Goal: Task Accomplishment & Management: Use online tool/utility

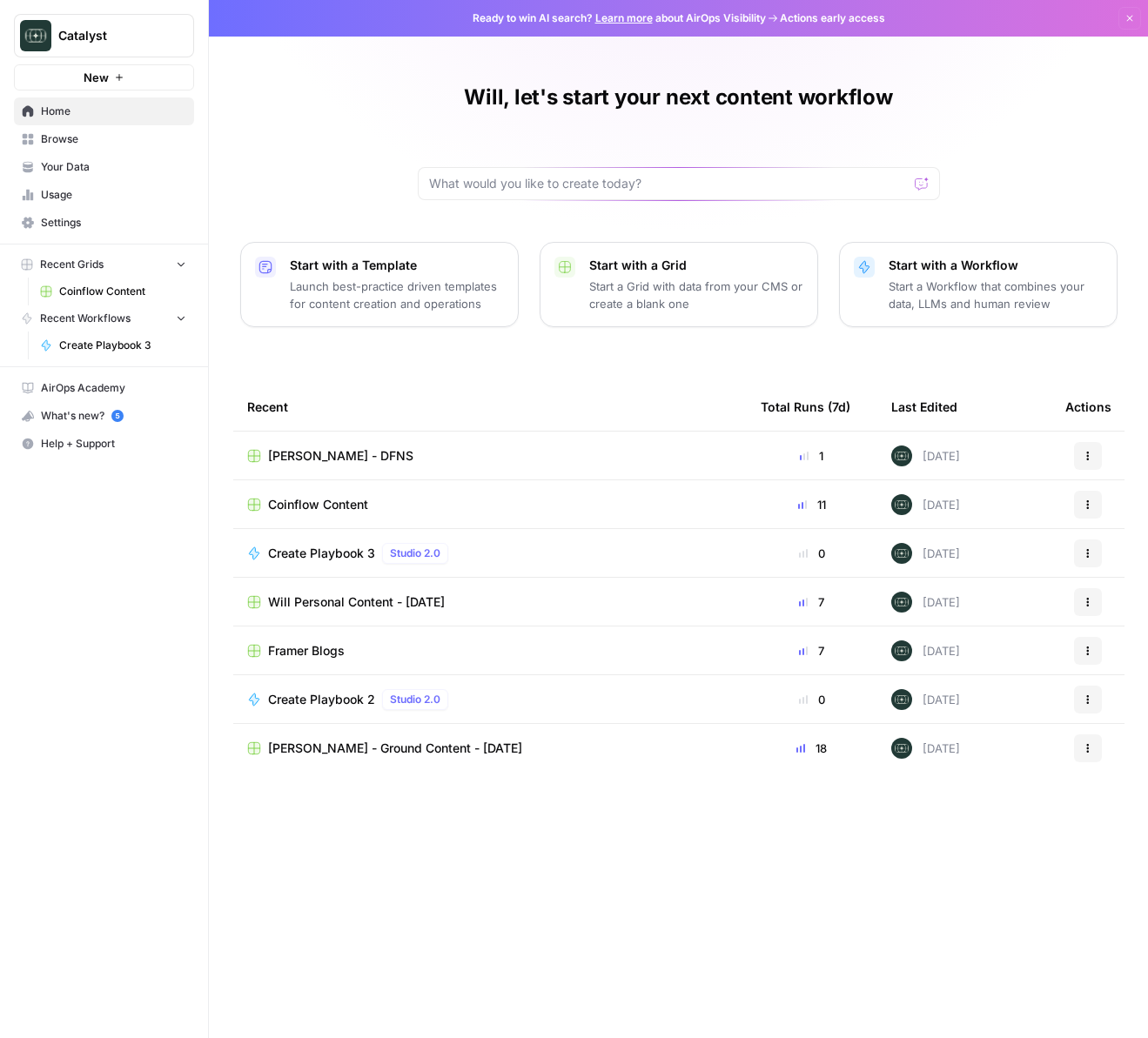
click at [70, 168] on span "Your Data" at bounding box center [114, 167] width 146 height 16
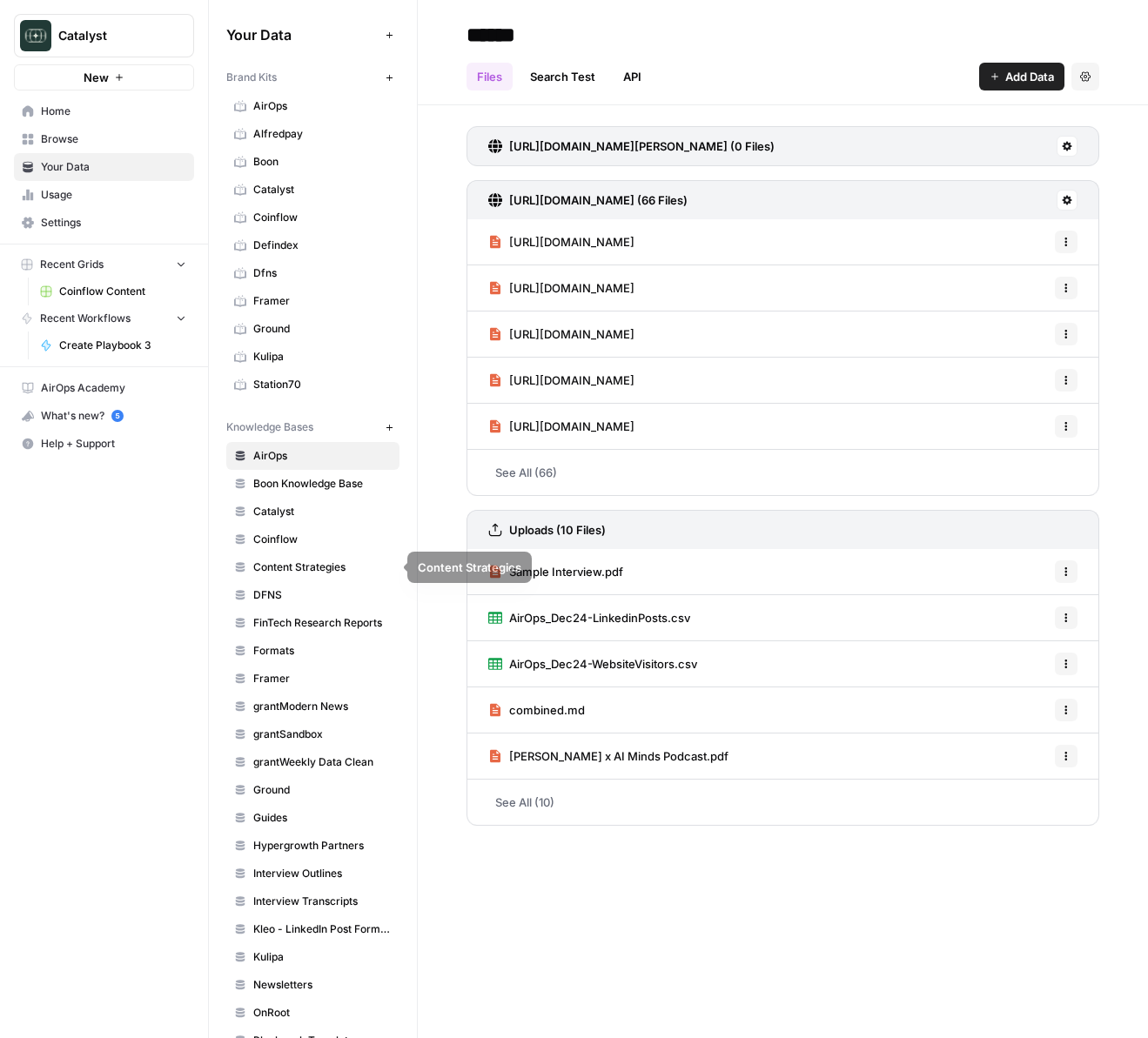
click at [272, 594] on span "DFNS" at bounding box center [322, 595] width 138 height 16
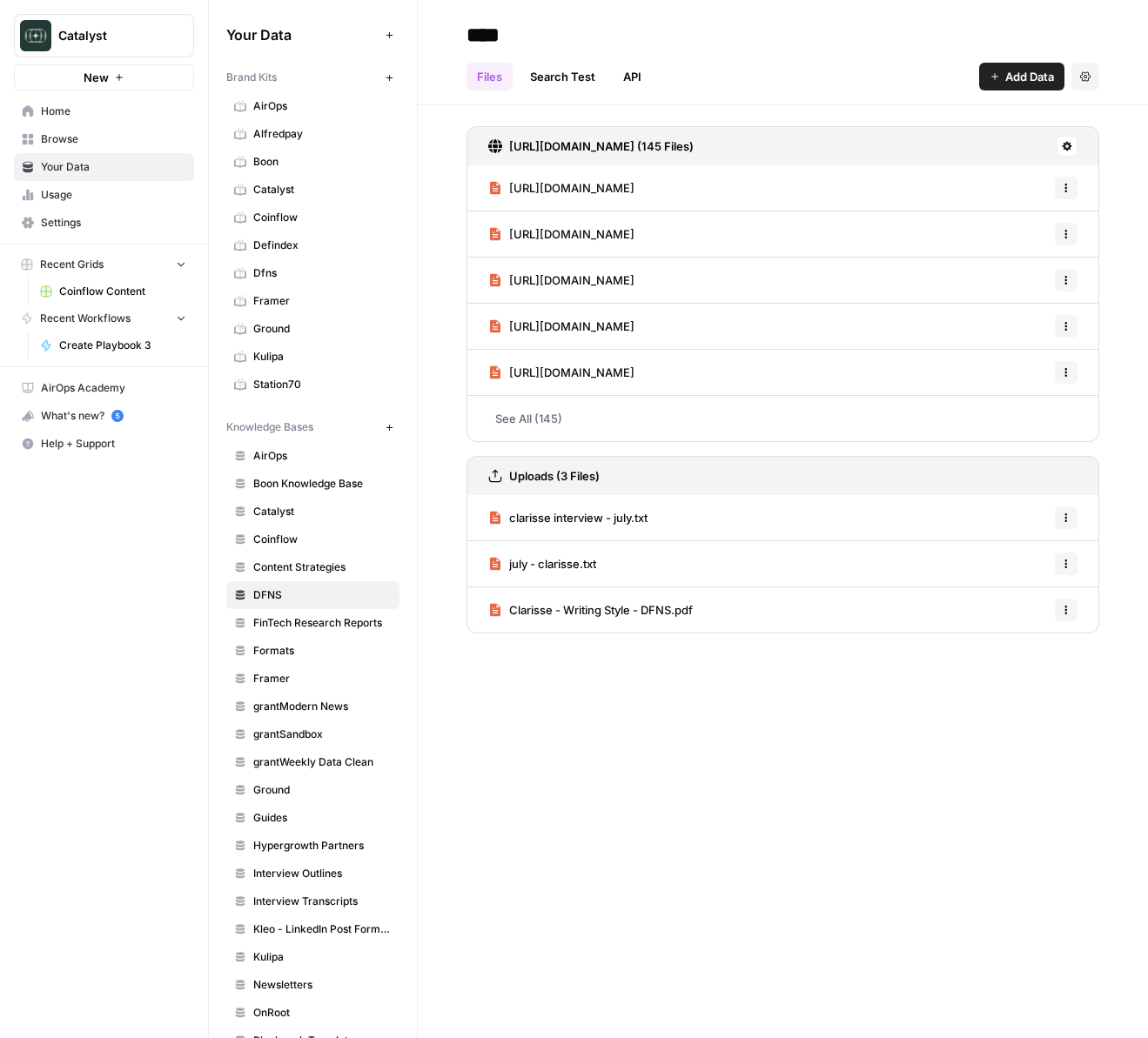
click at [69, 109] on span "Home" at bounding box center [114, 111] width 146 height 16
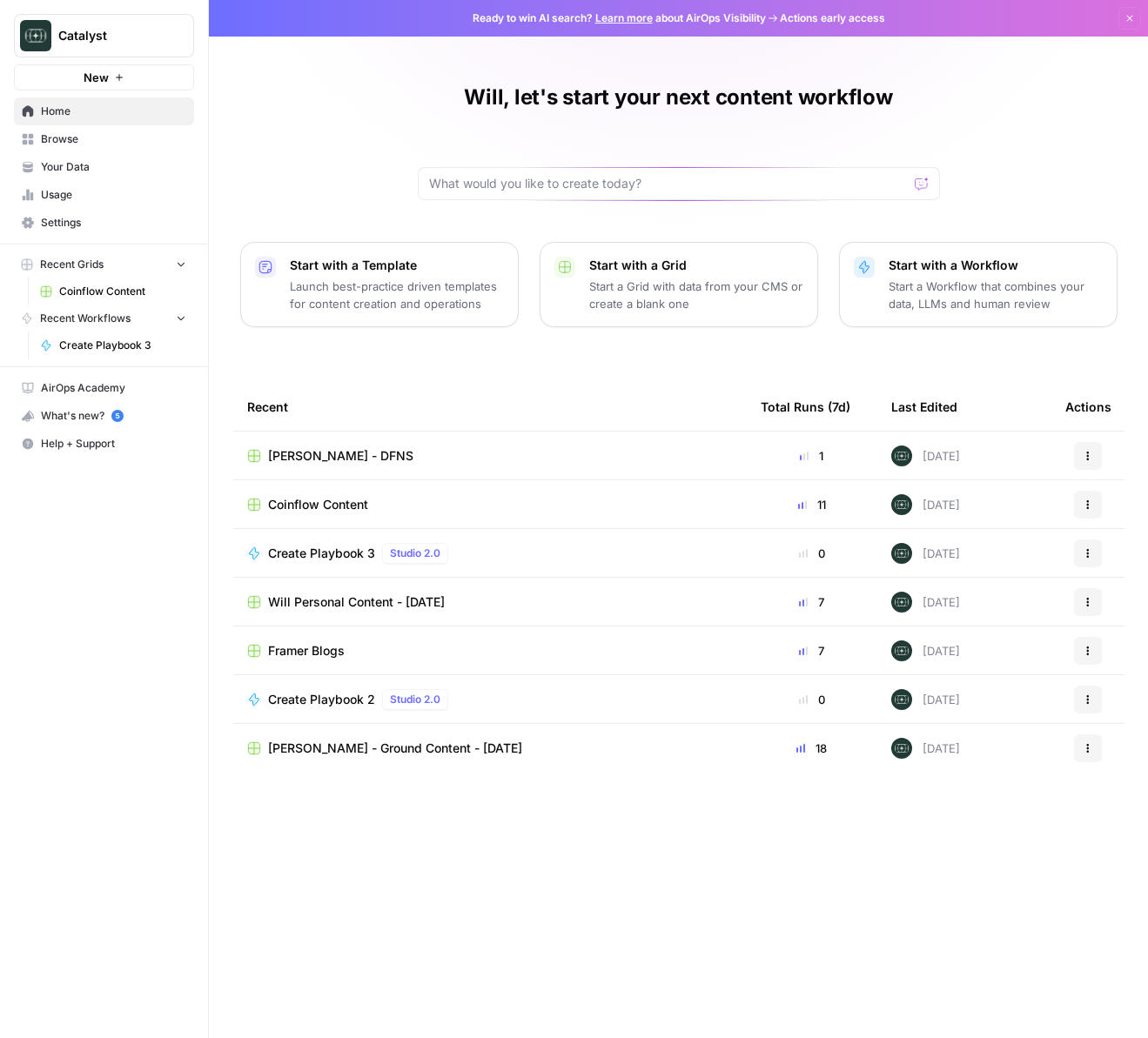
click at [333, 455] on span "[PERSON_NAME] - DFNS" at bounding box center [340, 456] width 146 height 18
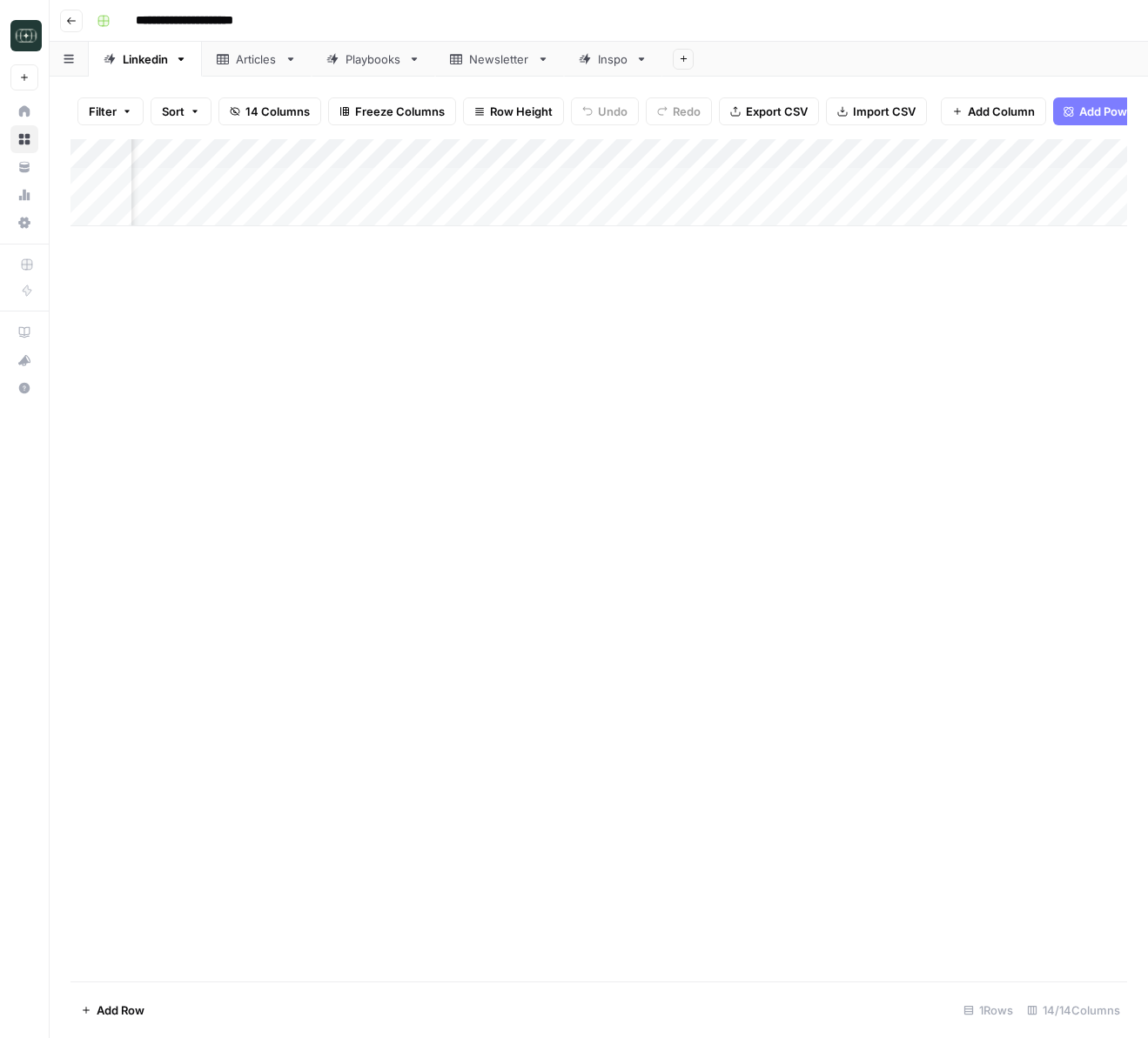
scroll to position [0, 334]
click at [807, 184] on div "Add Column" at bounding box center [598, 182] width 1057 height 87
click at [965, 184] on div "Add Column" at bounding box center [598, 182] width 1057 height 87
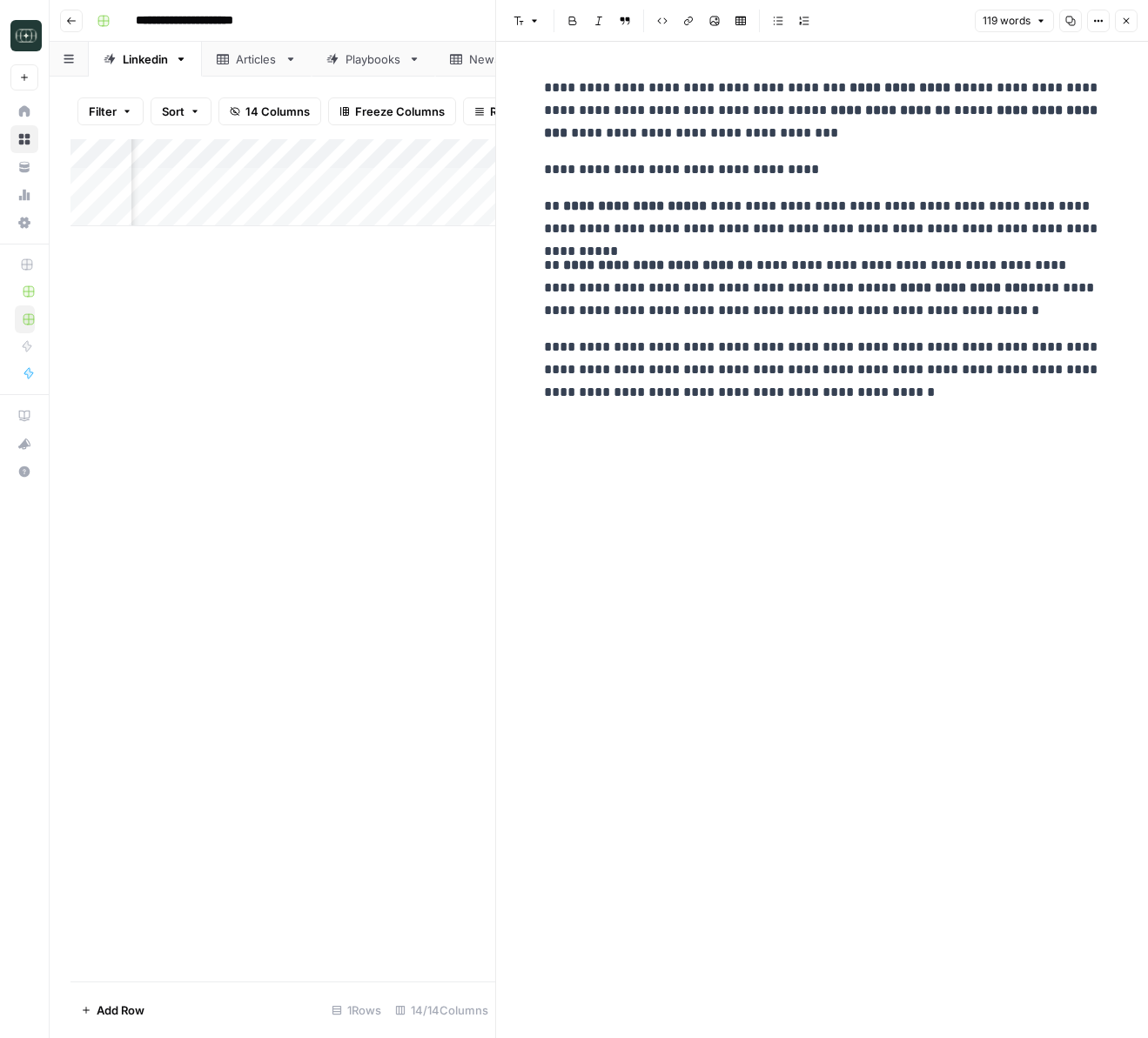
click at [954, 455] on div "**********" at bounding box center [822, 539] width 578 height 997
click at [1127, 19] on icon "button" at bounding box center [1125, 21] width 10 height 10
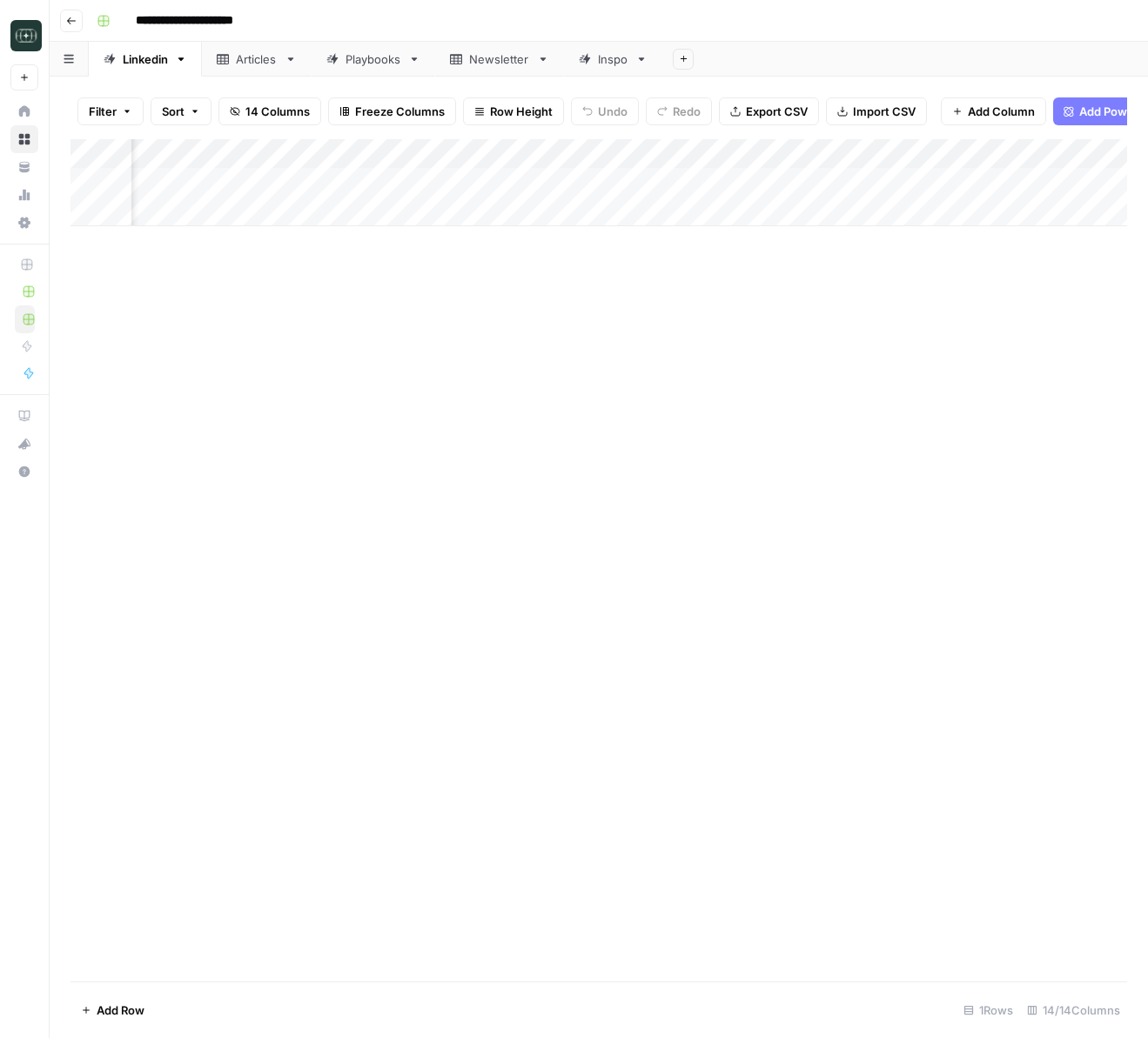
click at [785, 183] on div "Add Column" at bounding box center [598, 182] width 1057 height 87
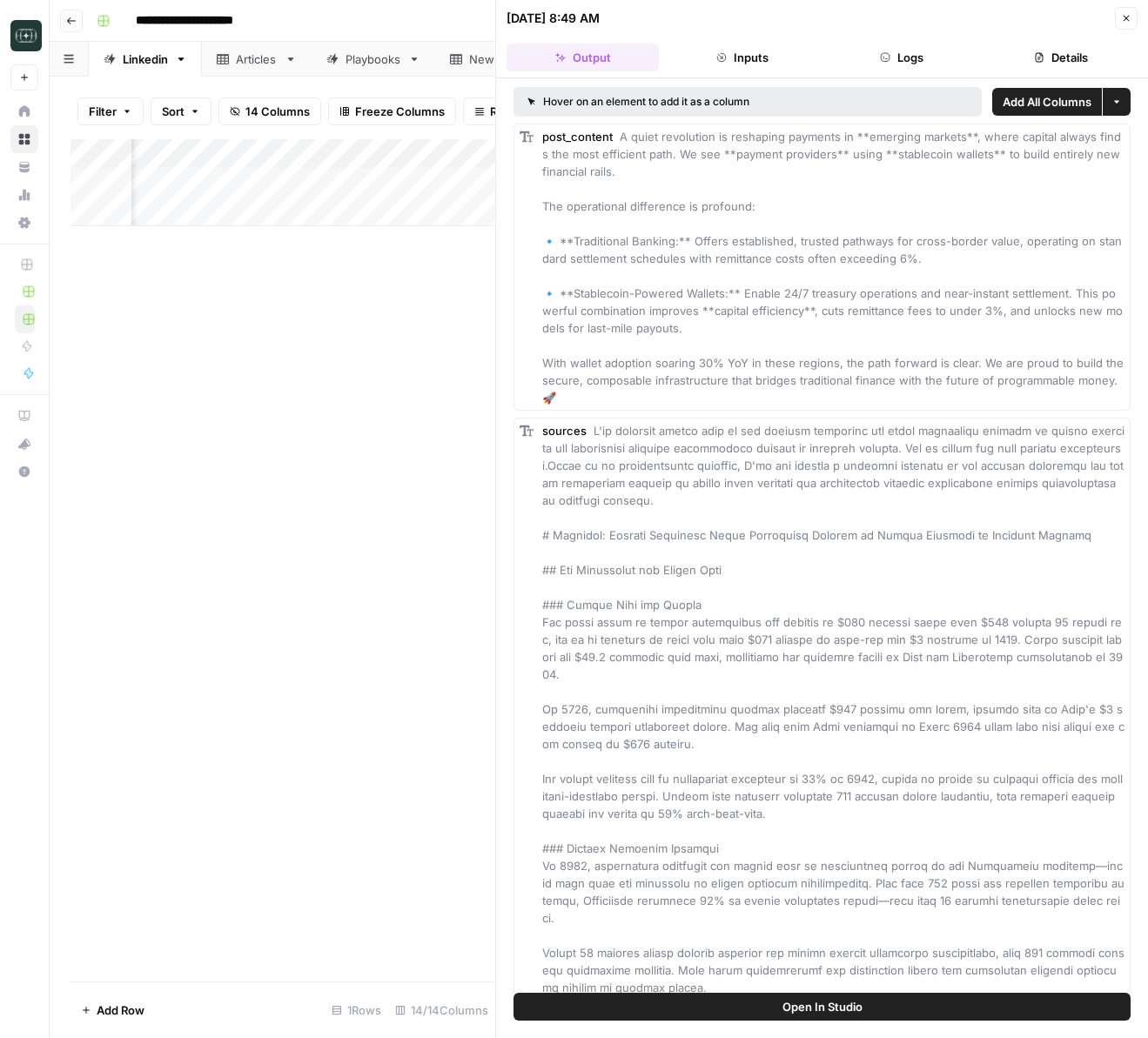
click at [760, 54] on button "Inputs" at bounding box center [742, 57] width 152 height 28
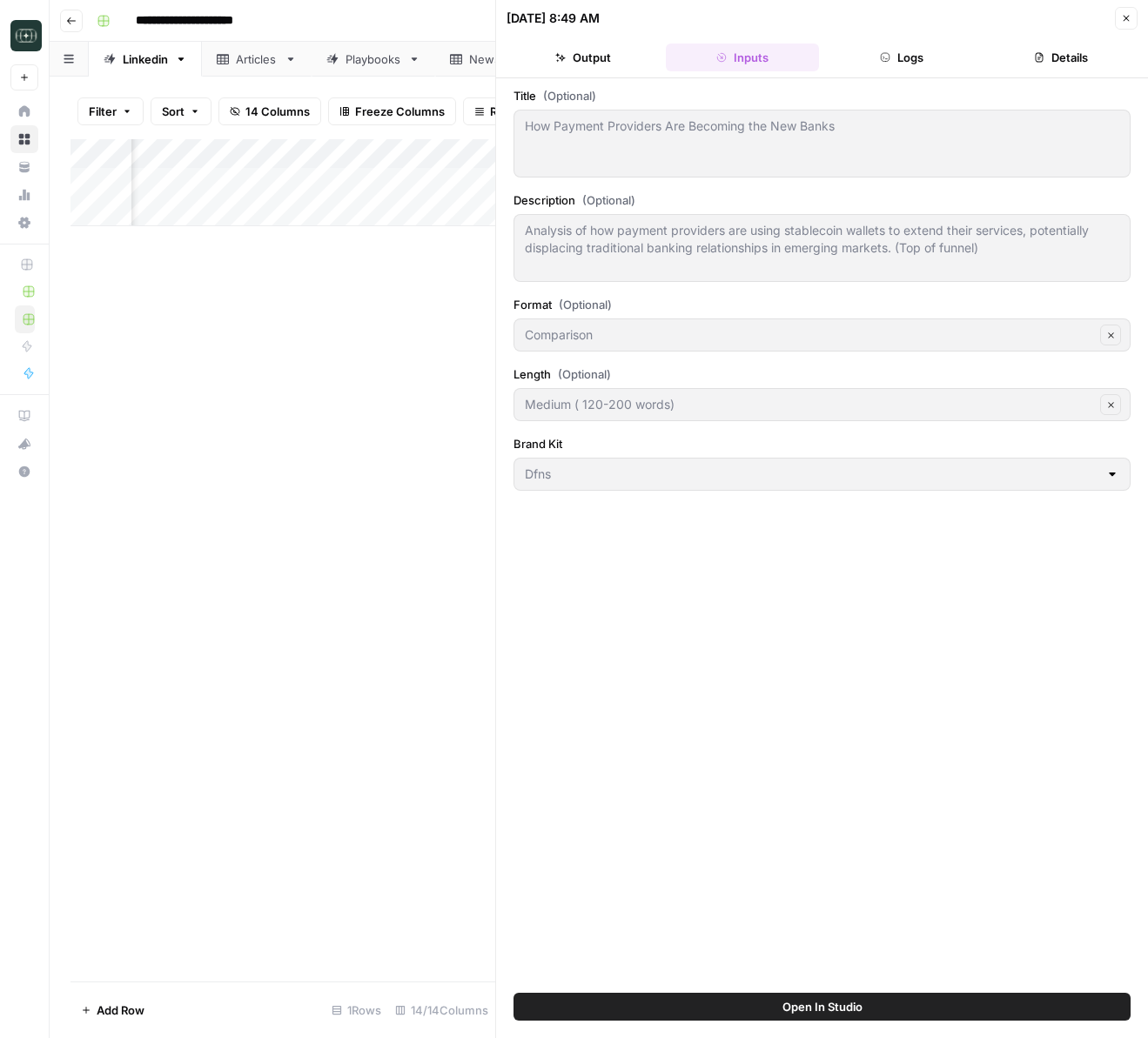
click at [910, 63] on button "Logs" at bounding box center [902, 57] width 152 height 28
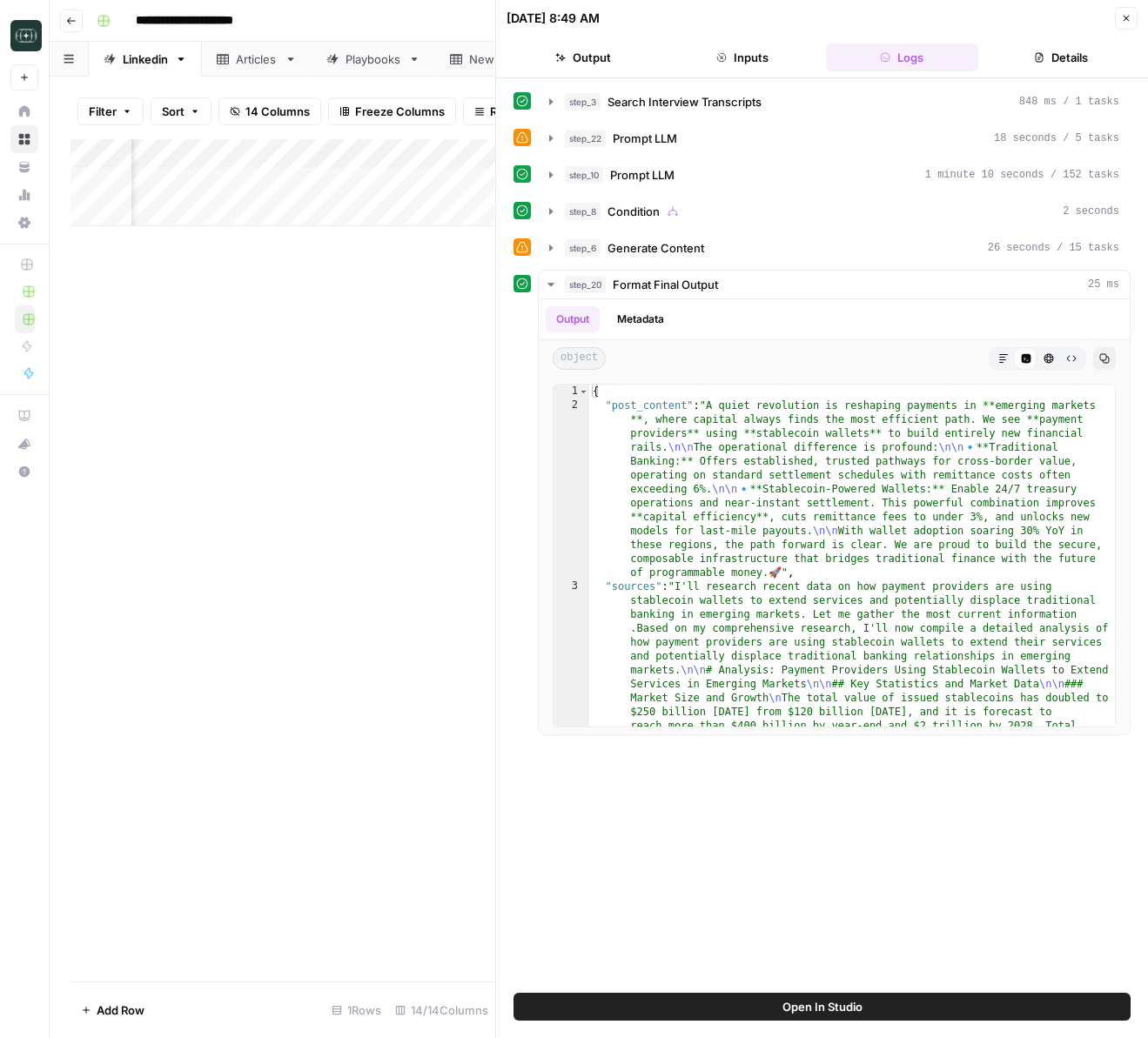
drag, startPoint x: 827, startPoint y: 59, endPoint x: 813, endPoint y: 59, distance: 14.0
click at [827, 59] on button "Logs" at bounding box center [902, 57] width 152 height 28
click at [754, 58] on button "Inputs" at bounding box center [742, 57] width 152 height 28
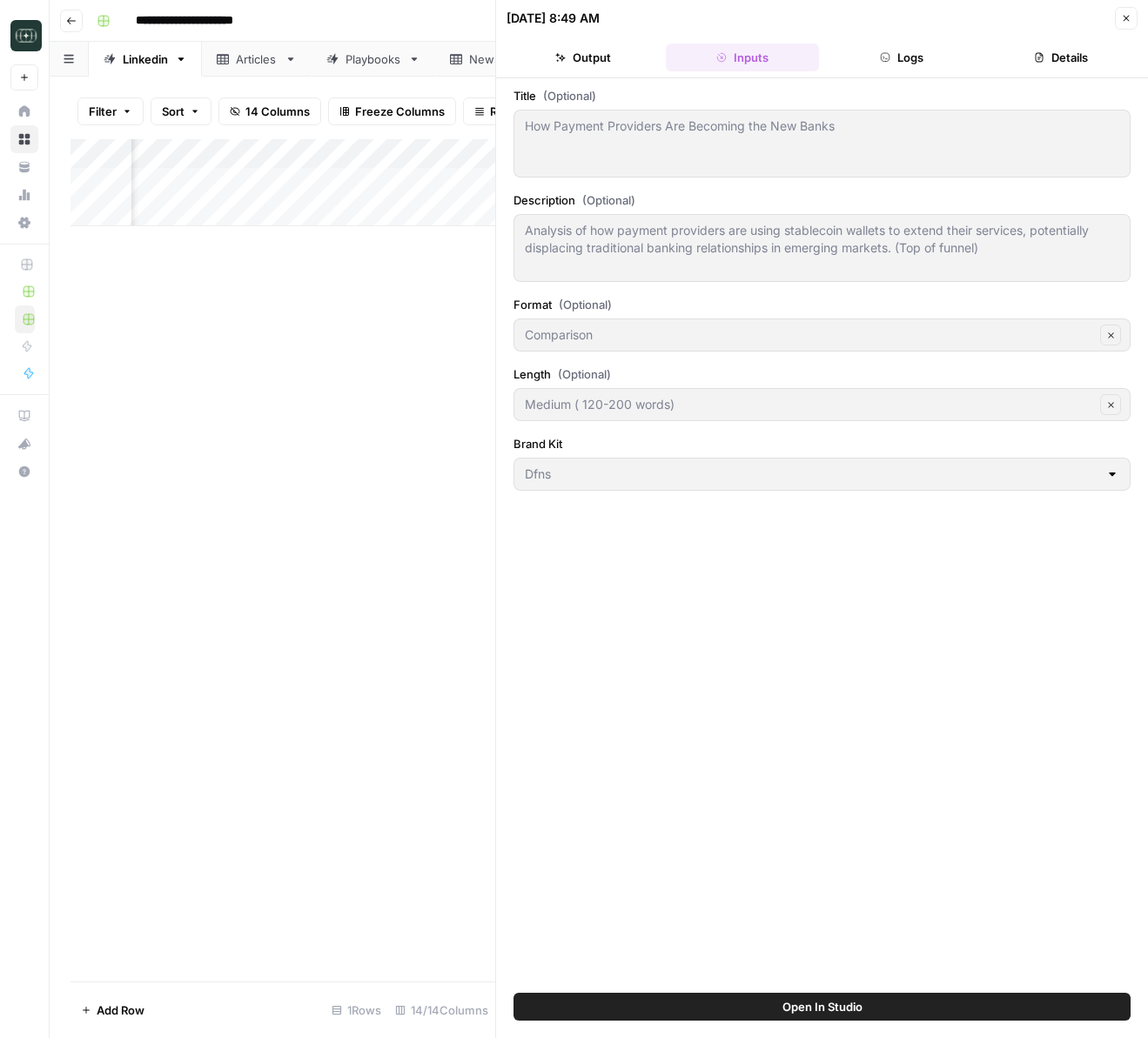
click at [854, 65] on button "Logs" at bounding box center [902, 57] width 152 height 28
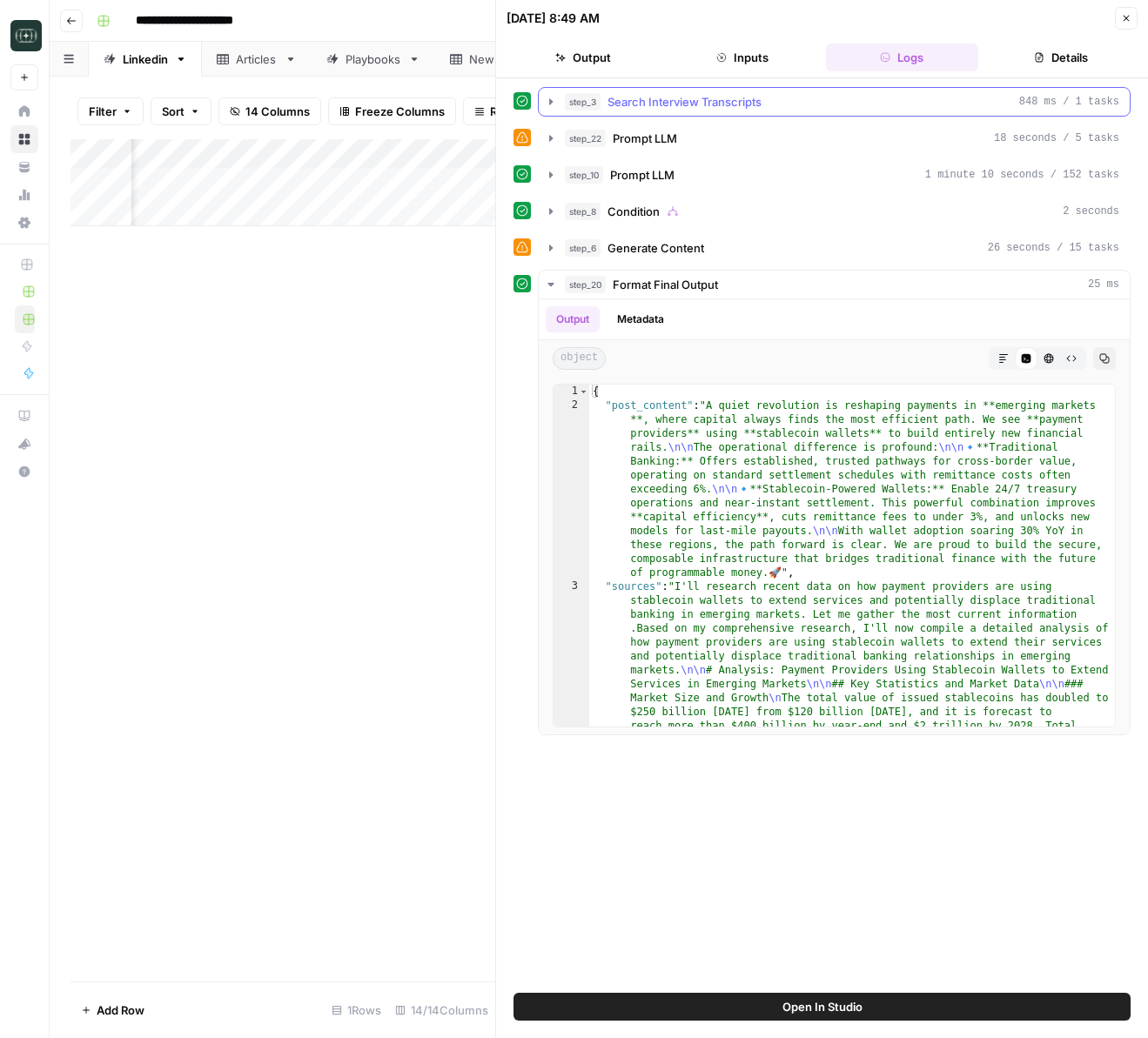
click at [546, 104] on icon "button" at bounding box center [551, 101] width 14 height 14
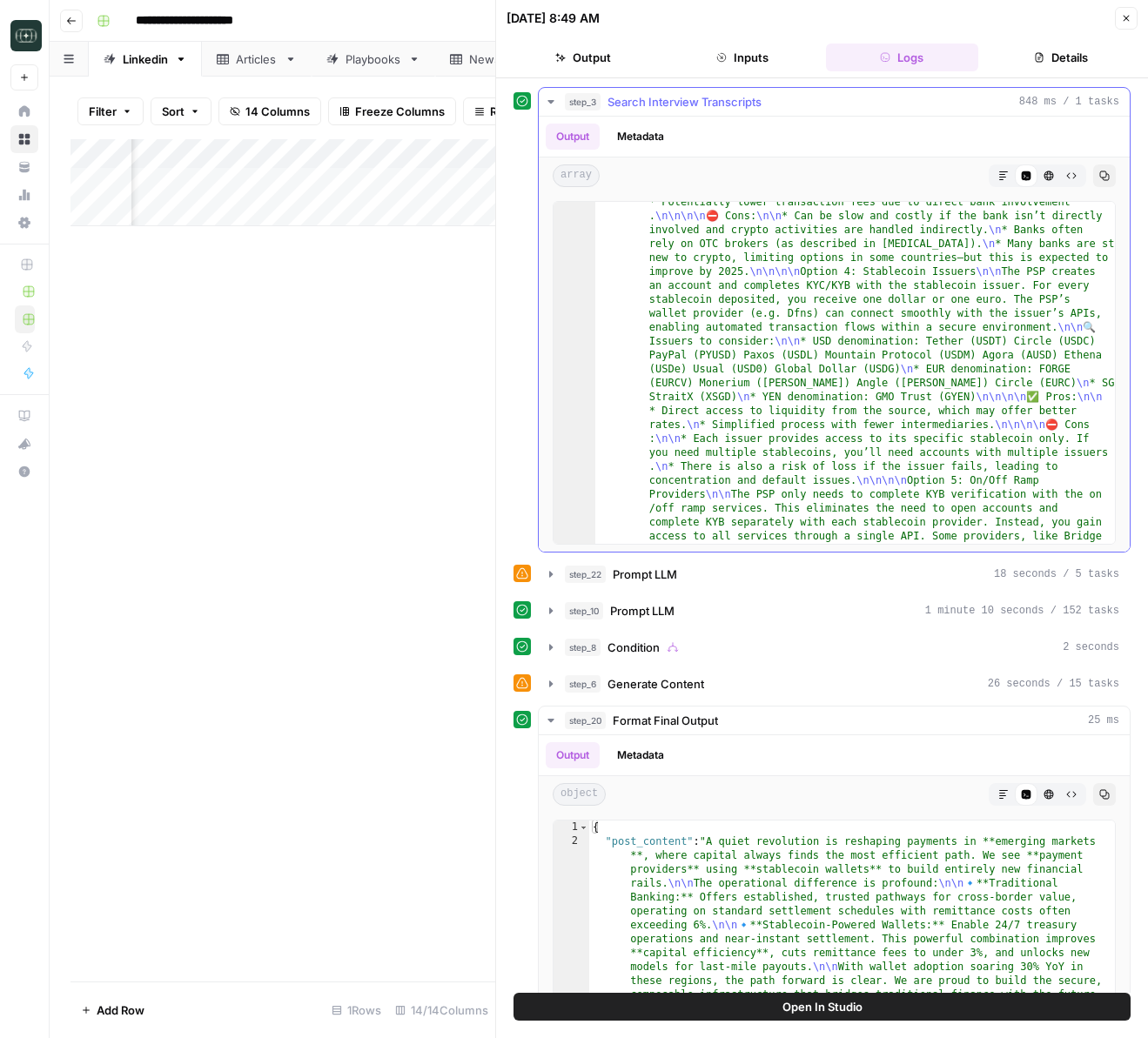
scroll to position [18093, 0]
click at [553, 100] on icon "button" at bounding box center [551, 101] width 14 height 14
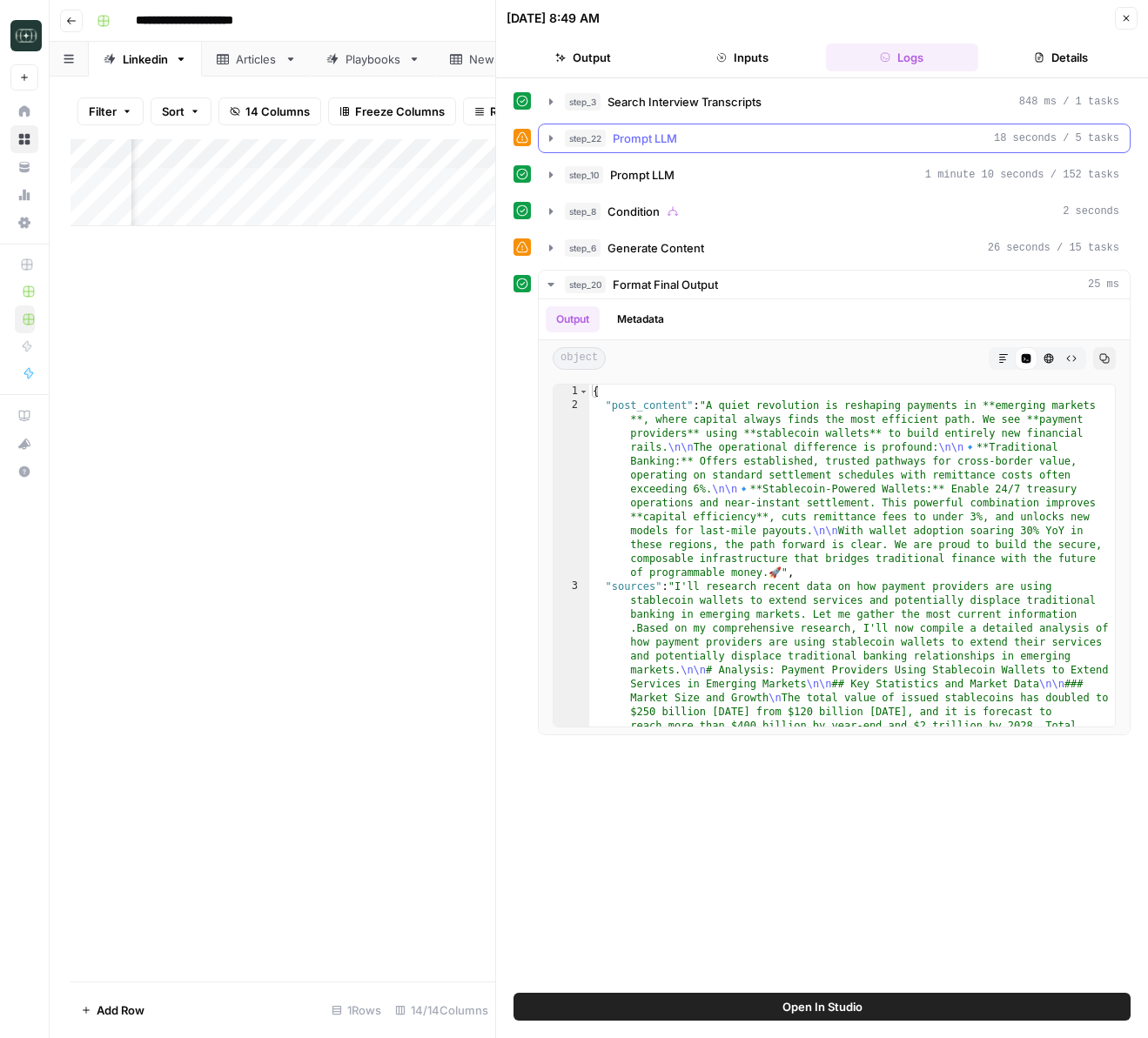
click at [550, 143] on icon "button" at bounding box center [551, 138] width 14 height 14
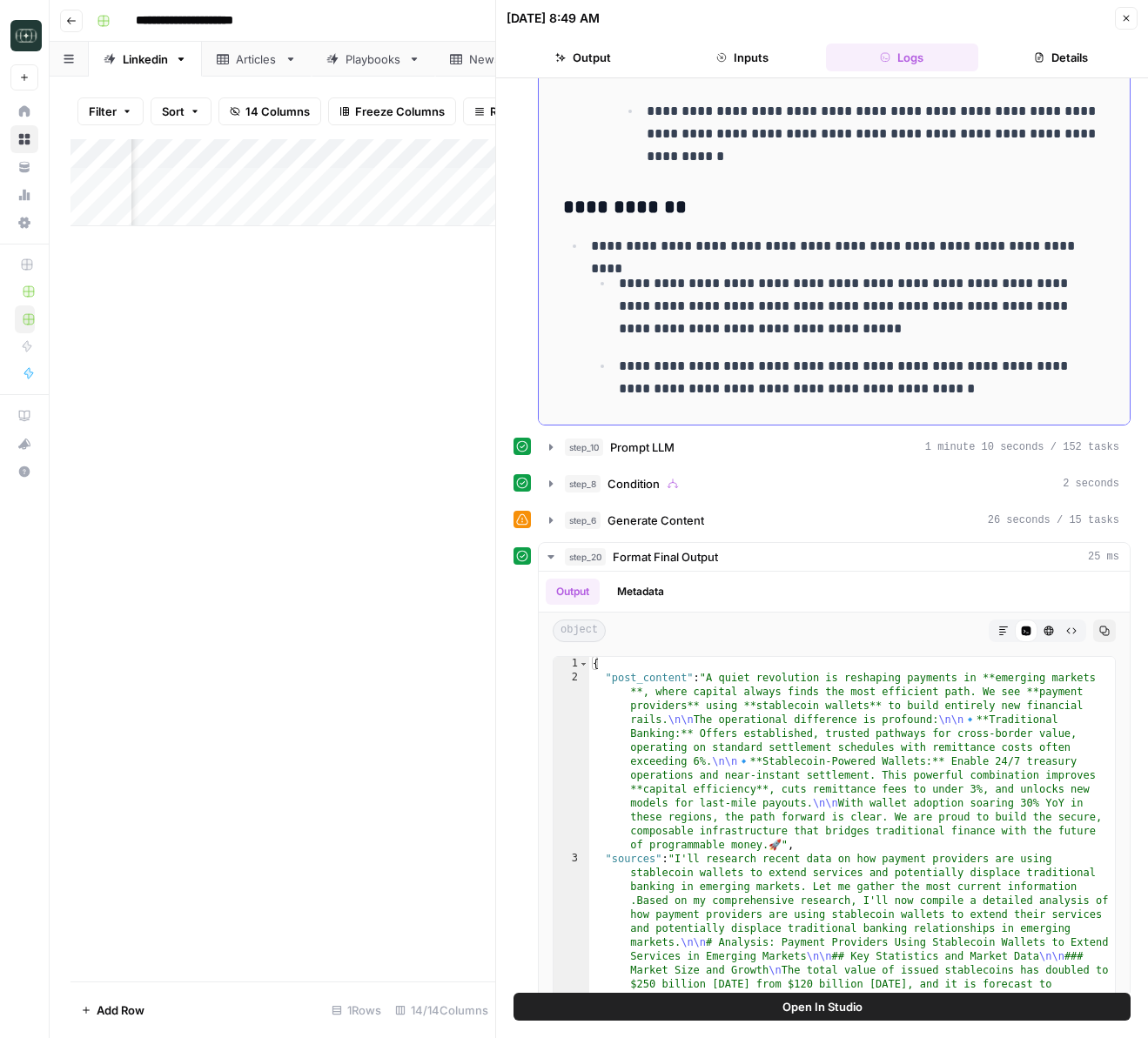
scroll to position [242, 0]
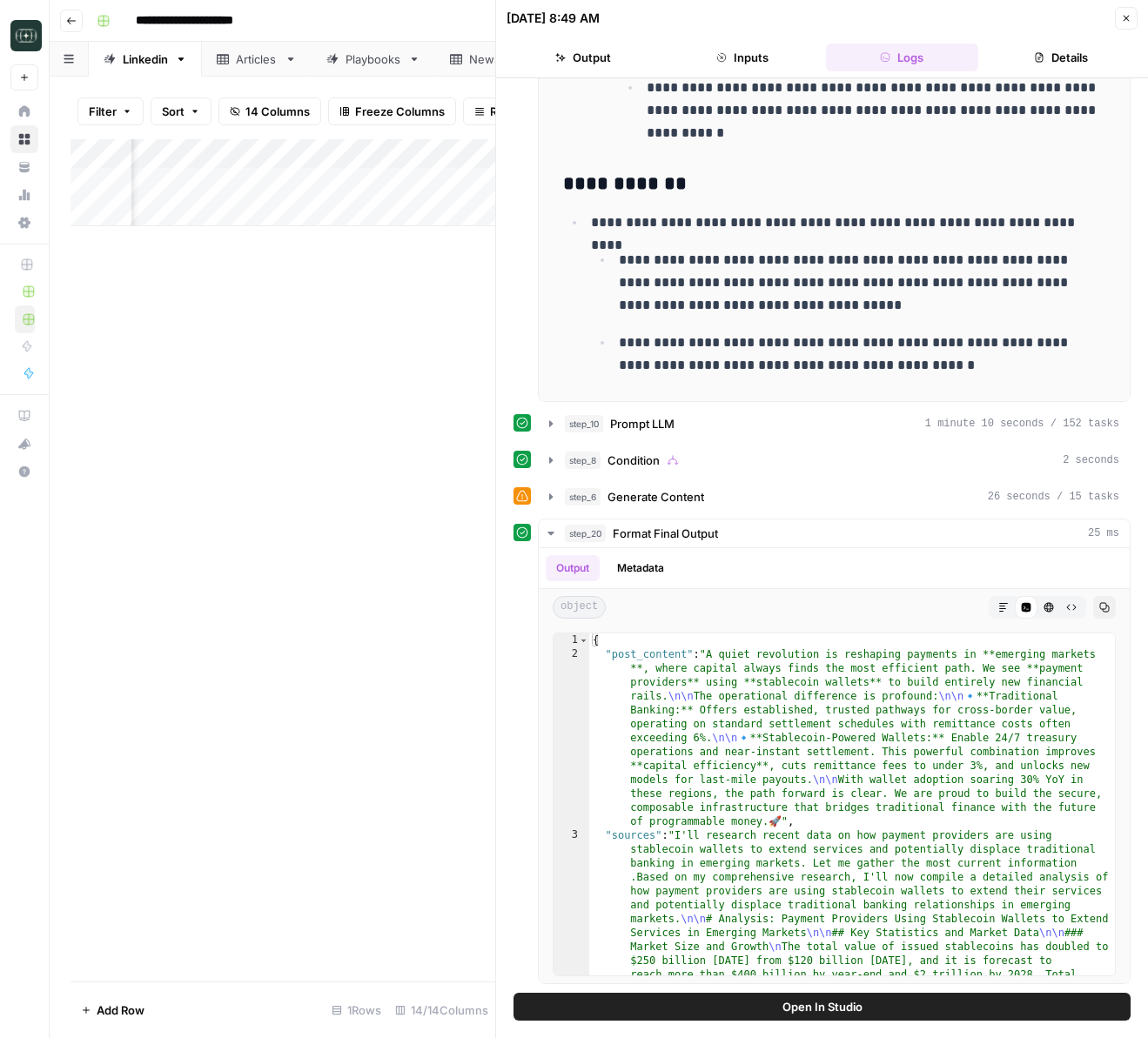
click at [1128, 22] on icon "button" at bounding box center [1125, 18] width 10 height 10
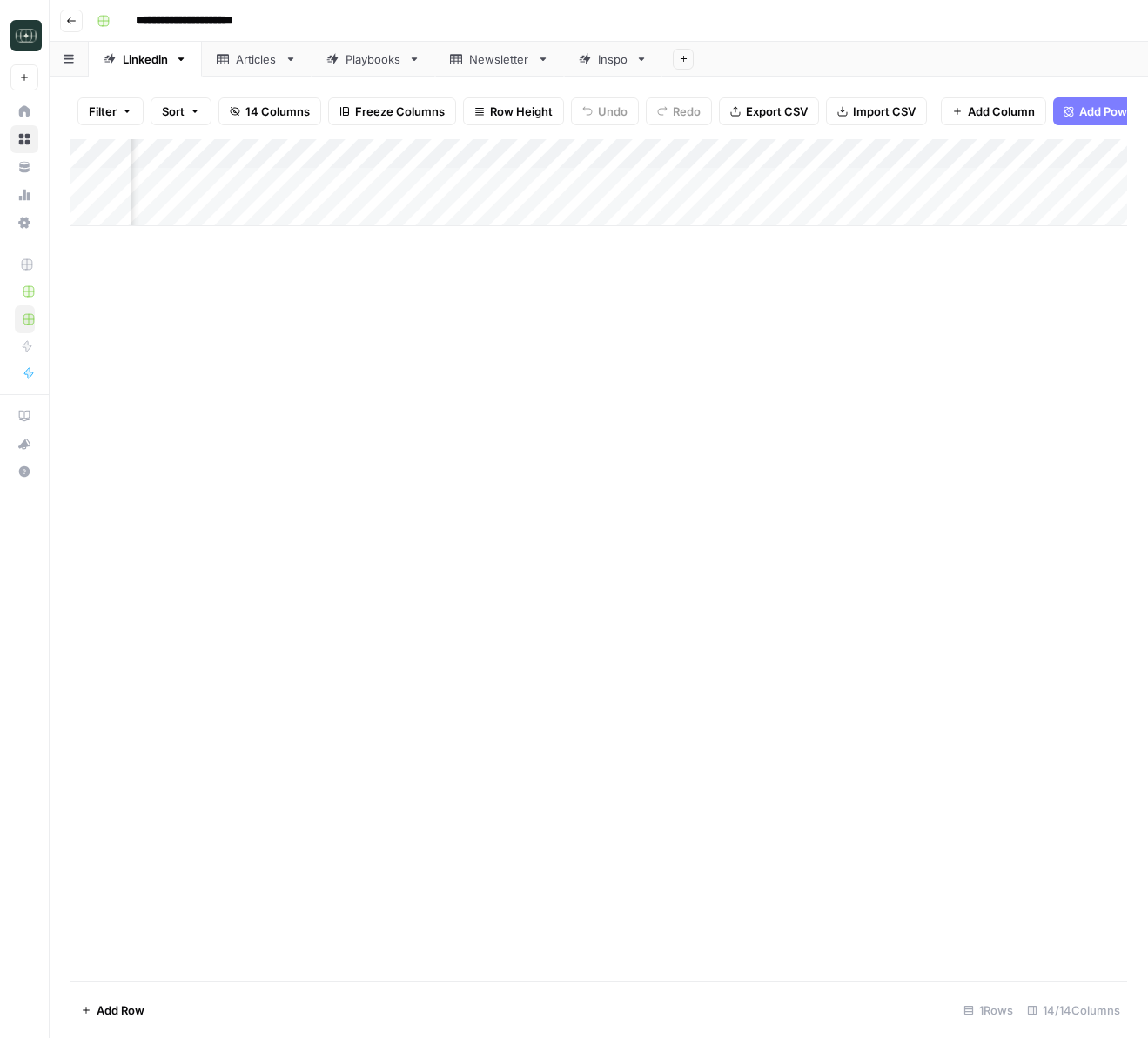
scroll to position [0, 242]
click at [880, 154] on div "Add Column" at bounding box center [598, 182] width 1057 height 87
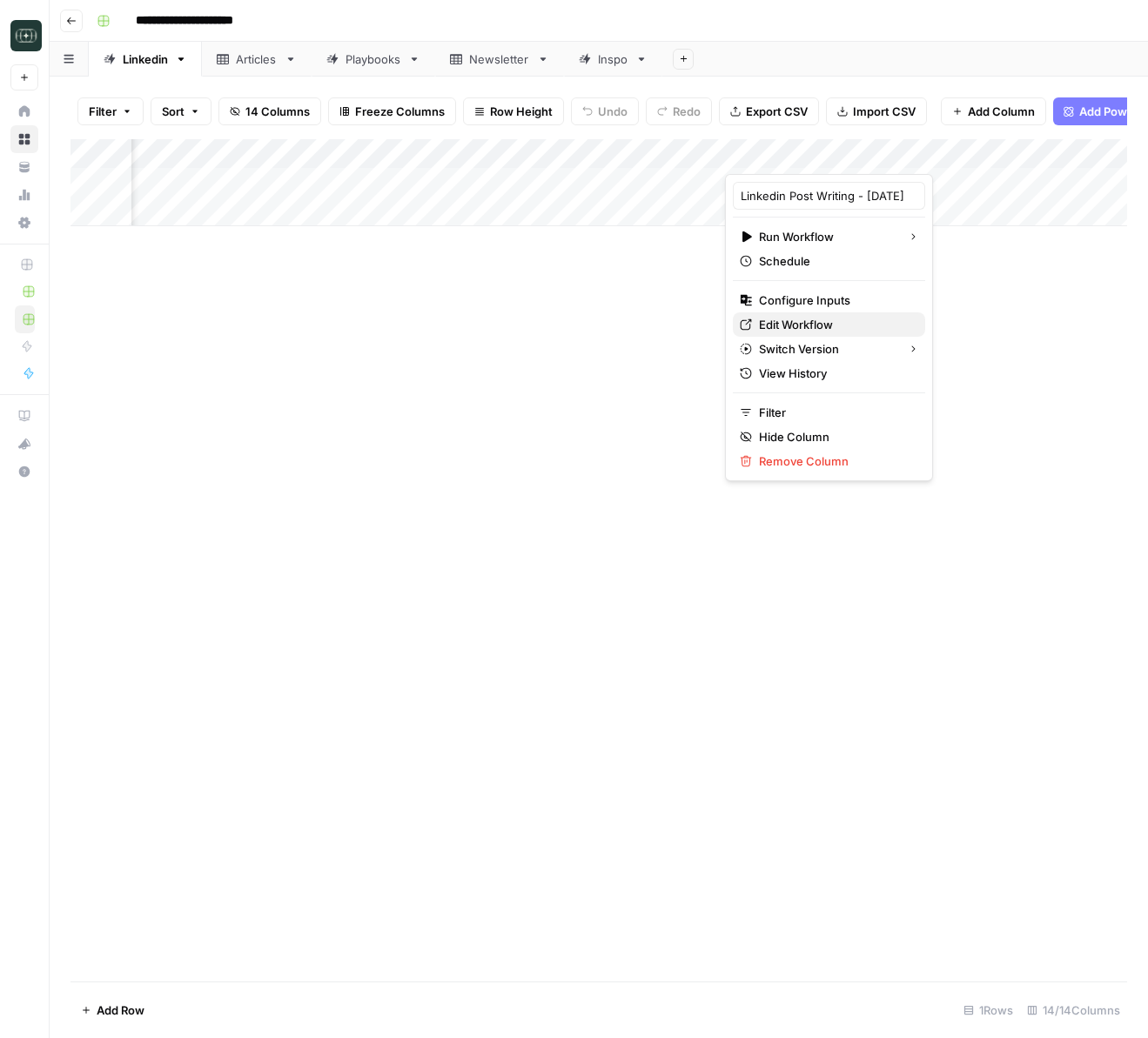
click at [813, 318] on span "Edit Workflow" at bounding box center [835, 324] width 152 height 18
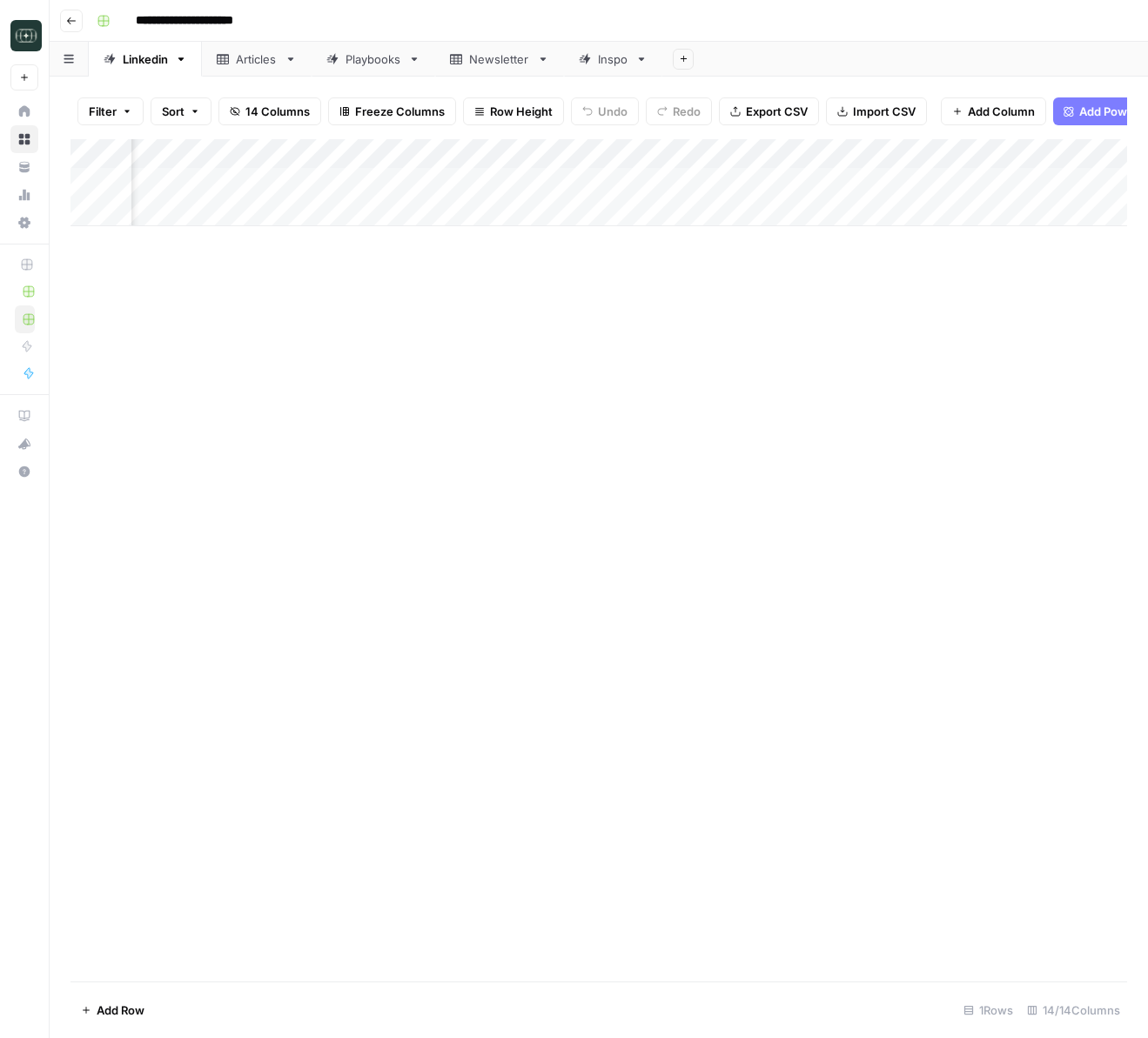
click at [878, 181] on div "Add Column" at bounding box center [598, 182] width 1057 height 87
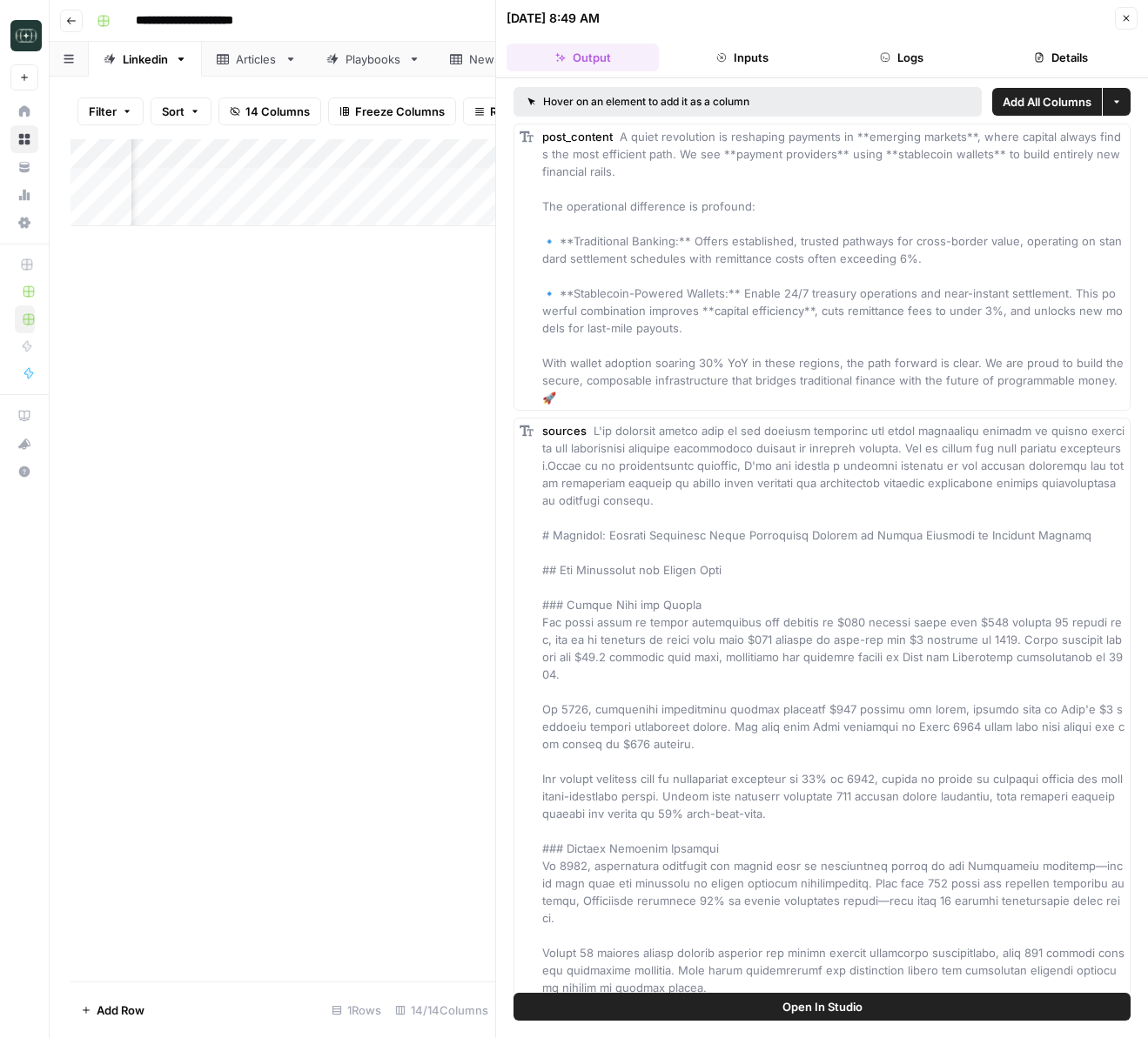
click at [910, 64] on button "Logs" at bounding box center [902, 57] width 152 height 28
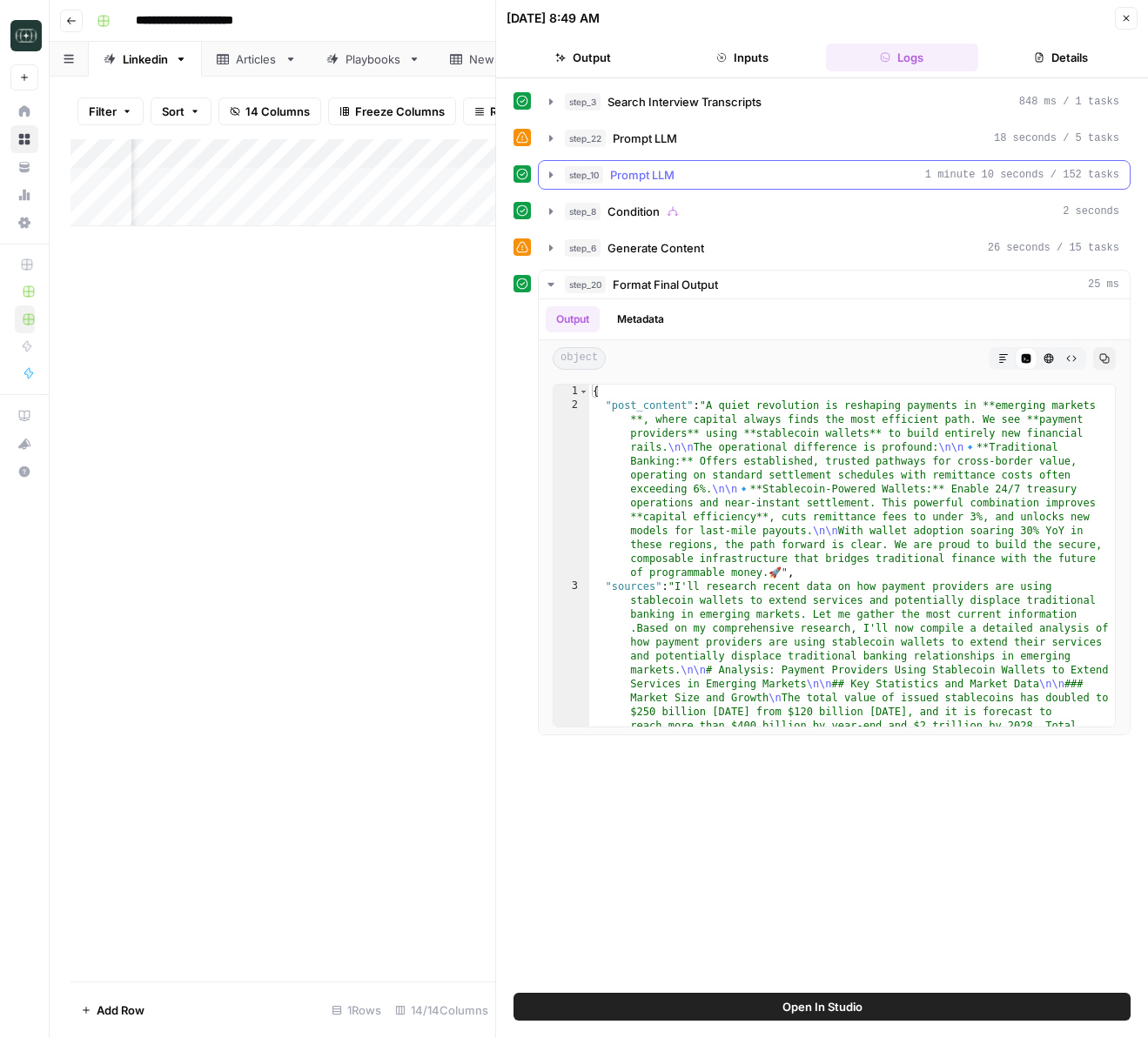
click at [539, 182] on button "step_10 Prompt LLM 1 minute 10 seconds / 152 tasks" at bounding box center [833, 175] width 591 height 28
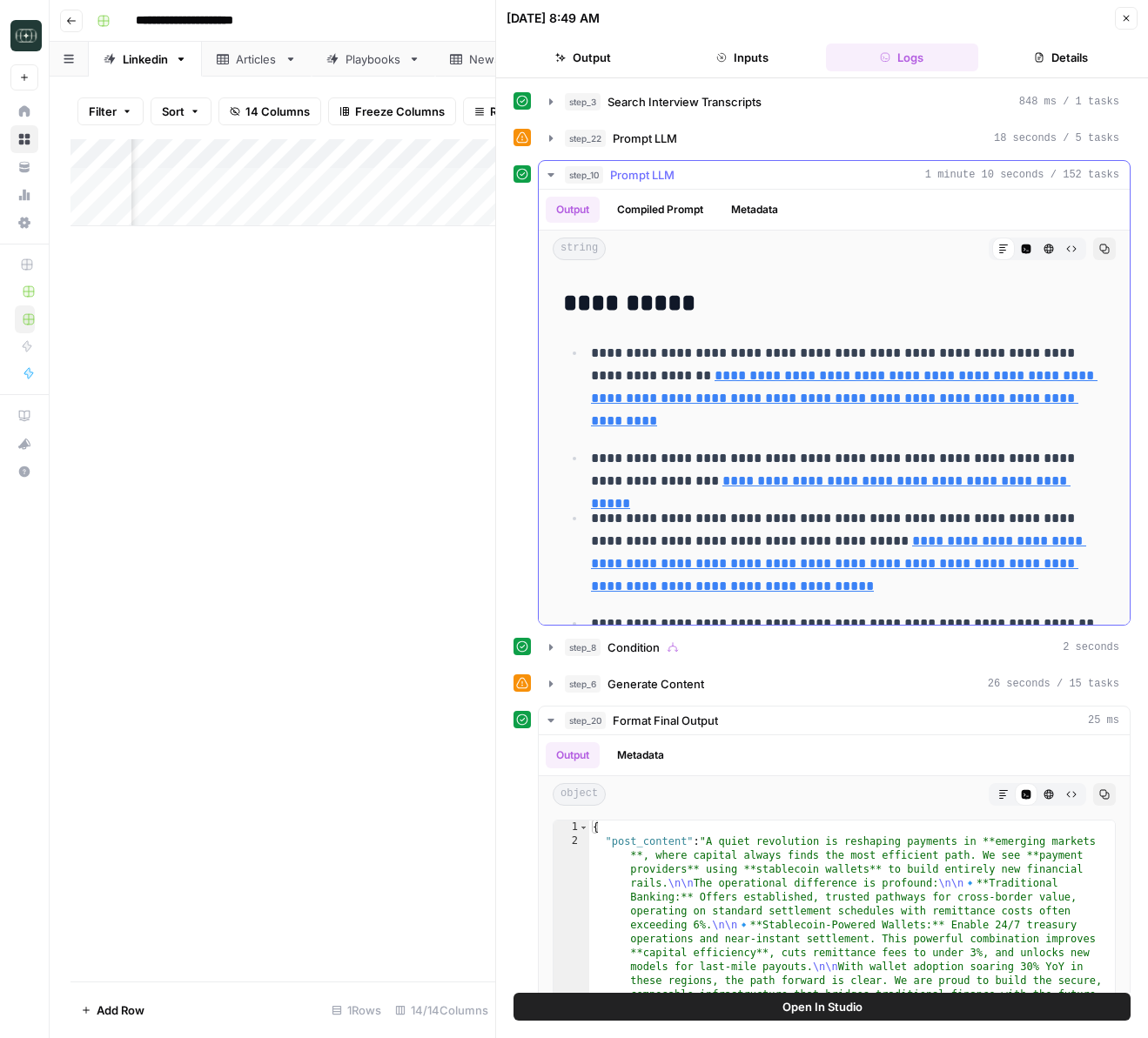
scroll to position [3149, 0]
click at [1127, 15] on icon "button" at bounding box center [1125, 18] width 10 height 10
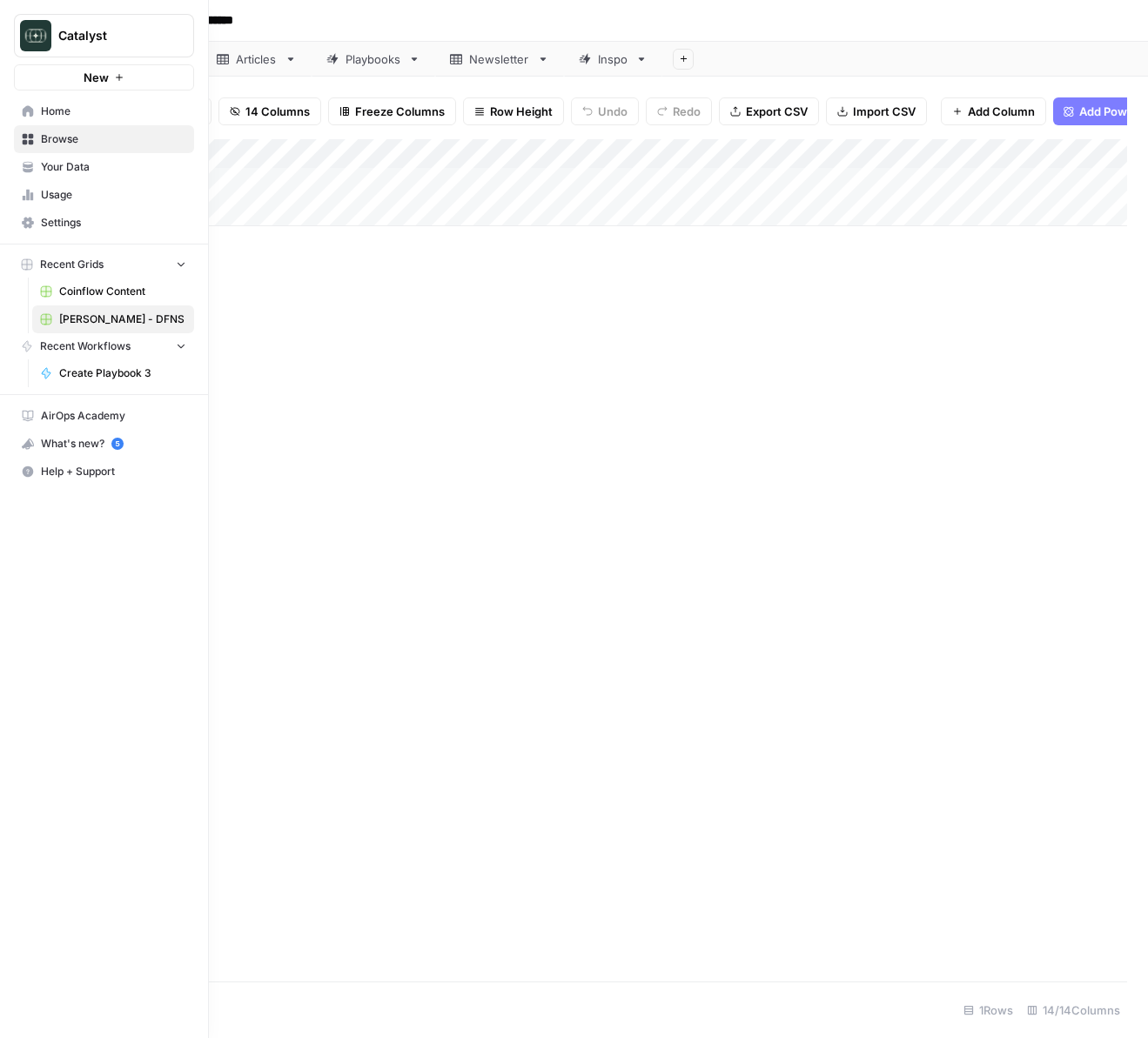
click at [70, 271] on span "Recent Grids" at bounding box center [72, 264] width 64 height 16
click at [79, 137] on span "Browse" at bounding box center [114, 139] width 146 height 16
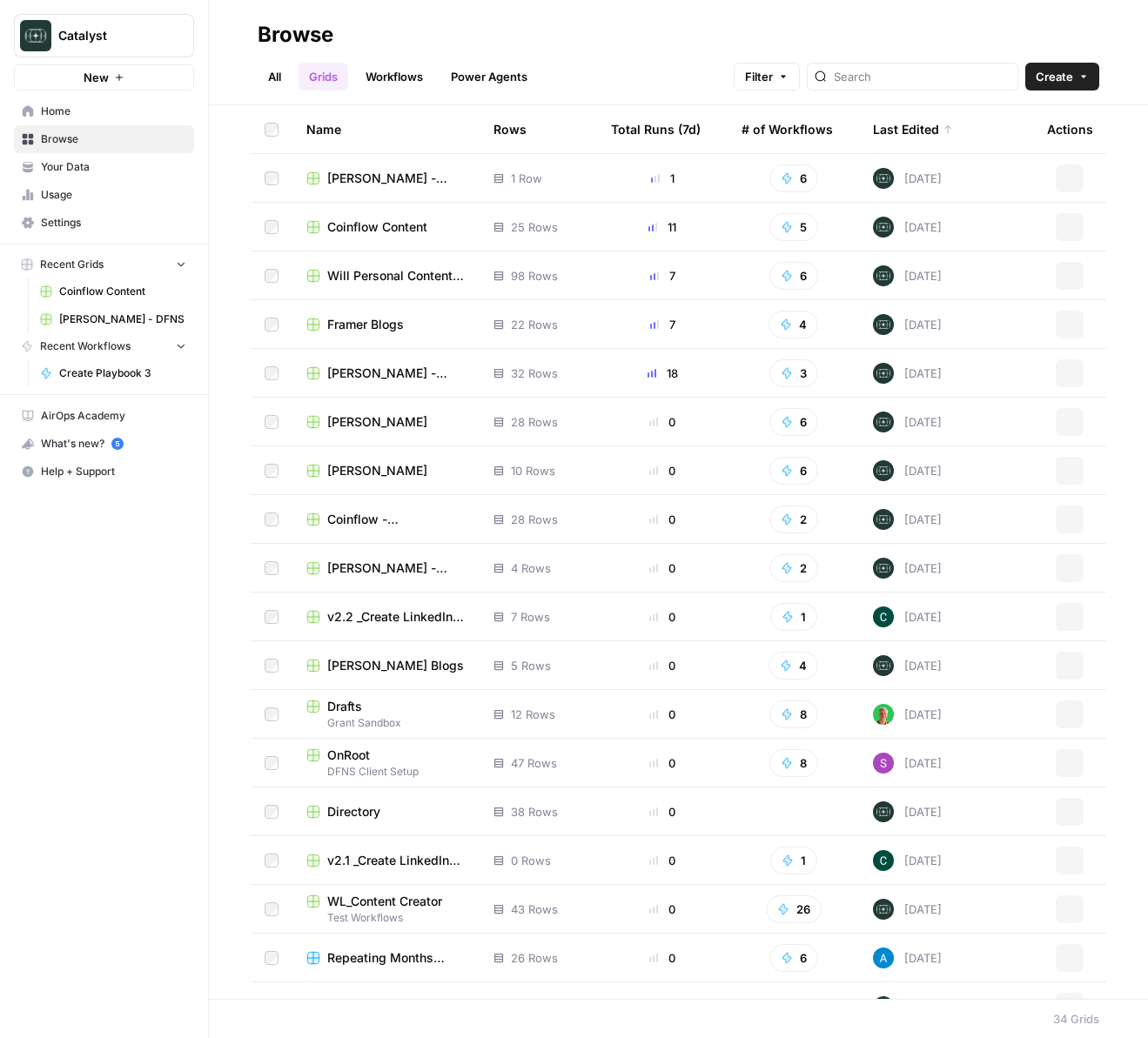
click at [70, 170] on span "Your Data" at bounding box center [114, 167] width 146 height 16
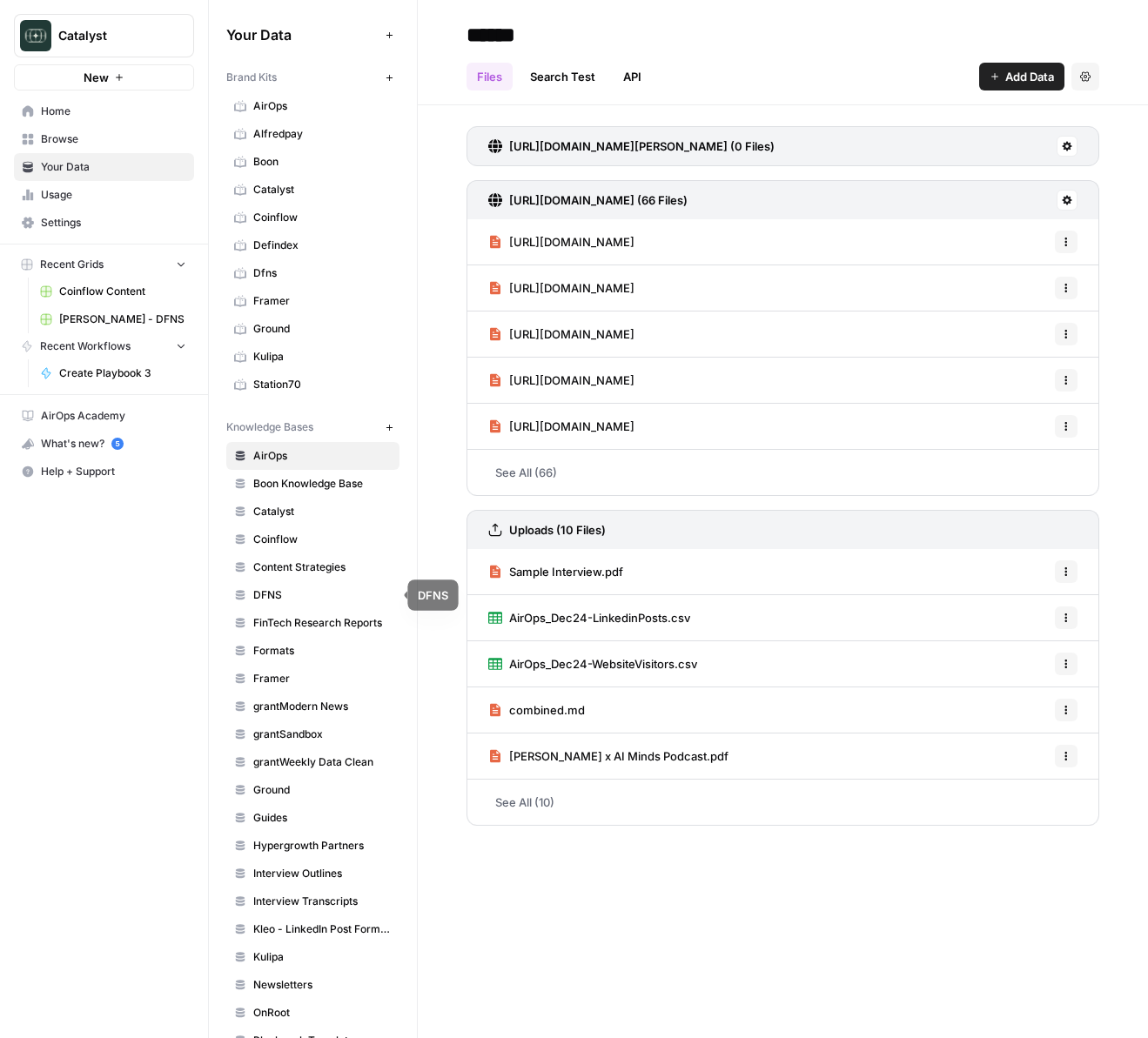
click at [271, 602] on span "DFNS" at bounding box center [322, 595] width 138 height 16
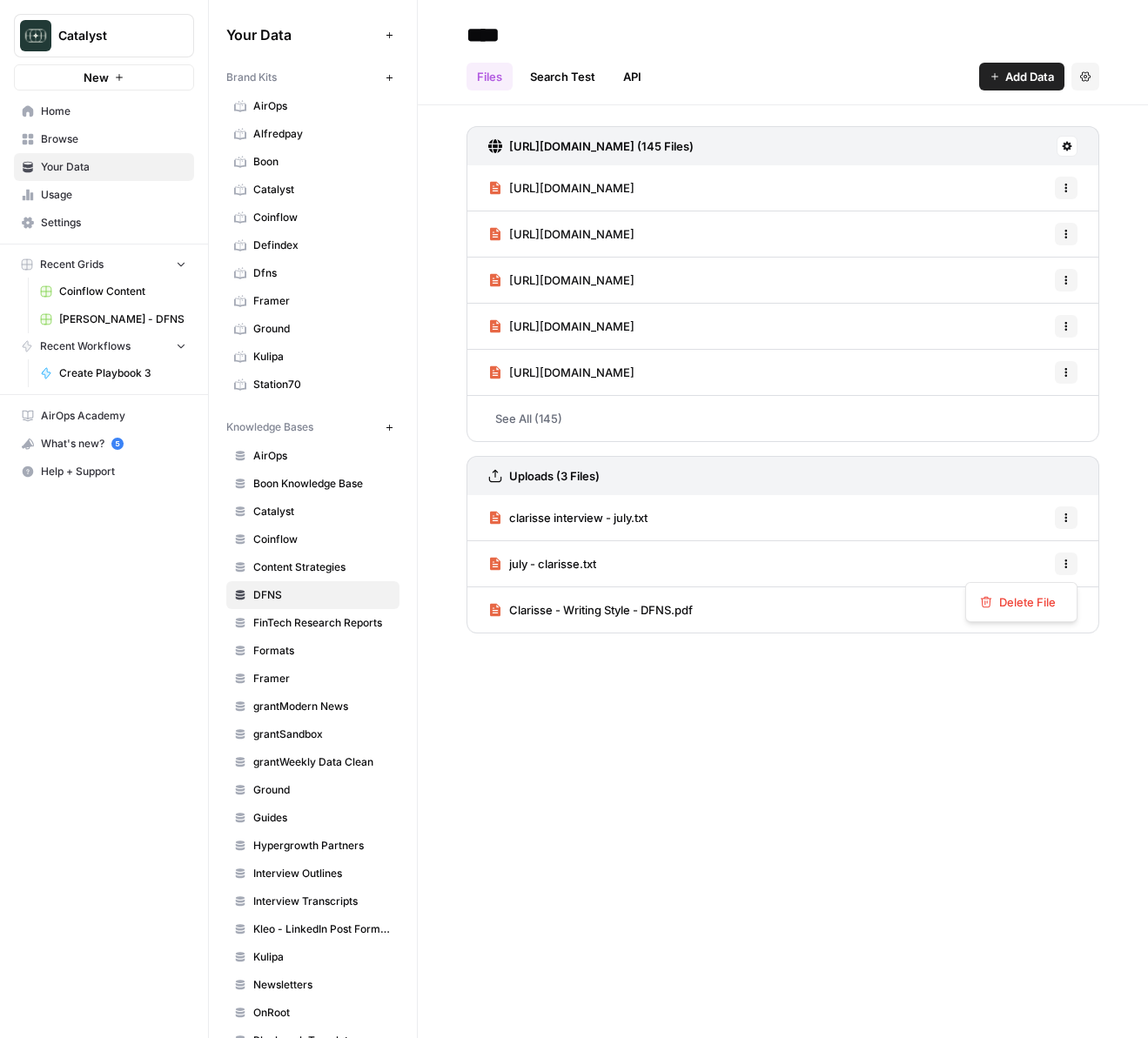
click at [1068, 566] on icon "button" at bounding box center [1065, 564] width 10 height 10
click at [969, 552] on div "july - clarisse.txt Options" at bounding box center [783, 564] width 632 height 46
click at [606, 561] on div "july - clarisse.txt Options" at bounding box center [783, 564] width 632 height 46
click at [541, 563] on span "july - clarisse.txt" at bounding box center [552, 564] width 87 height 18
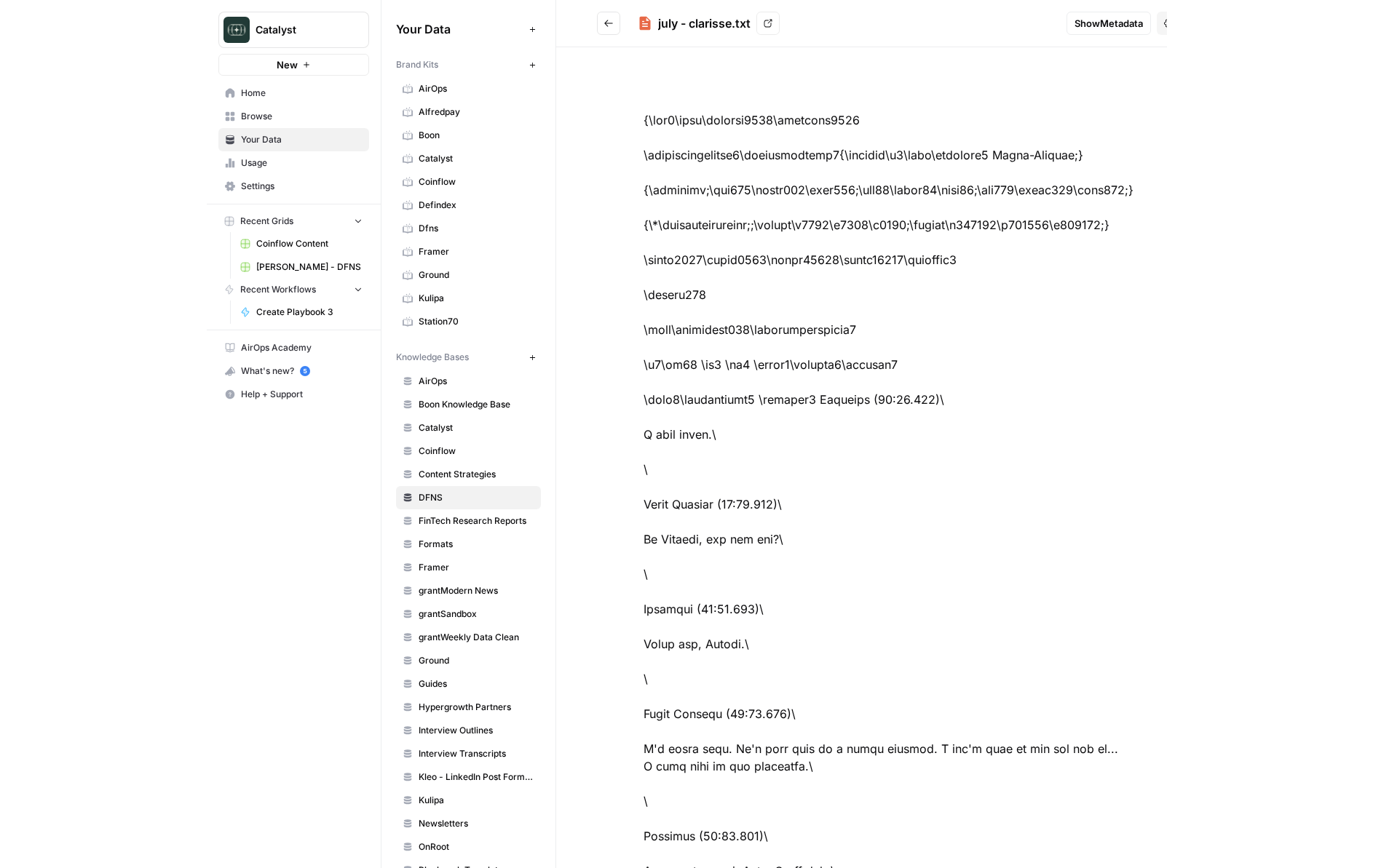
scroll to position [0, 52]
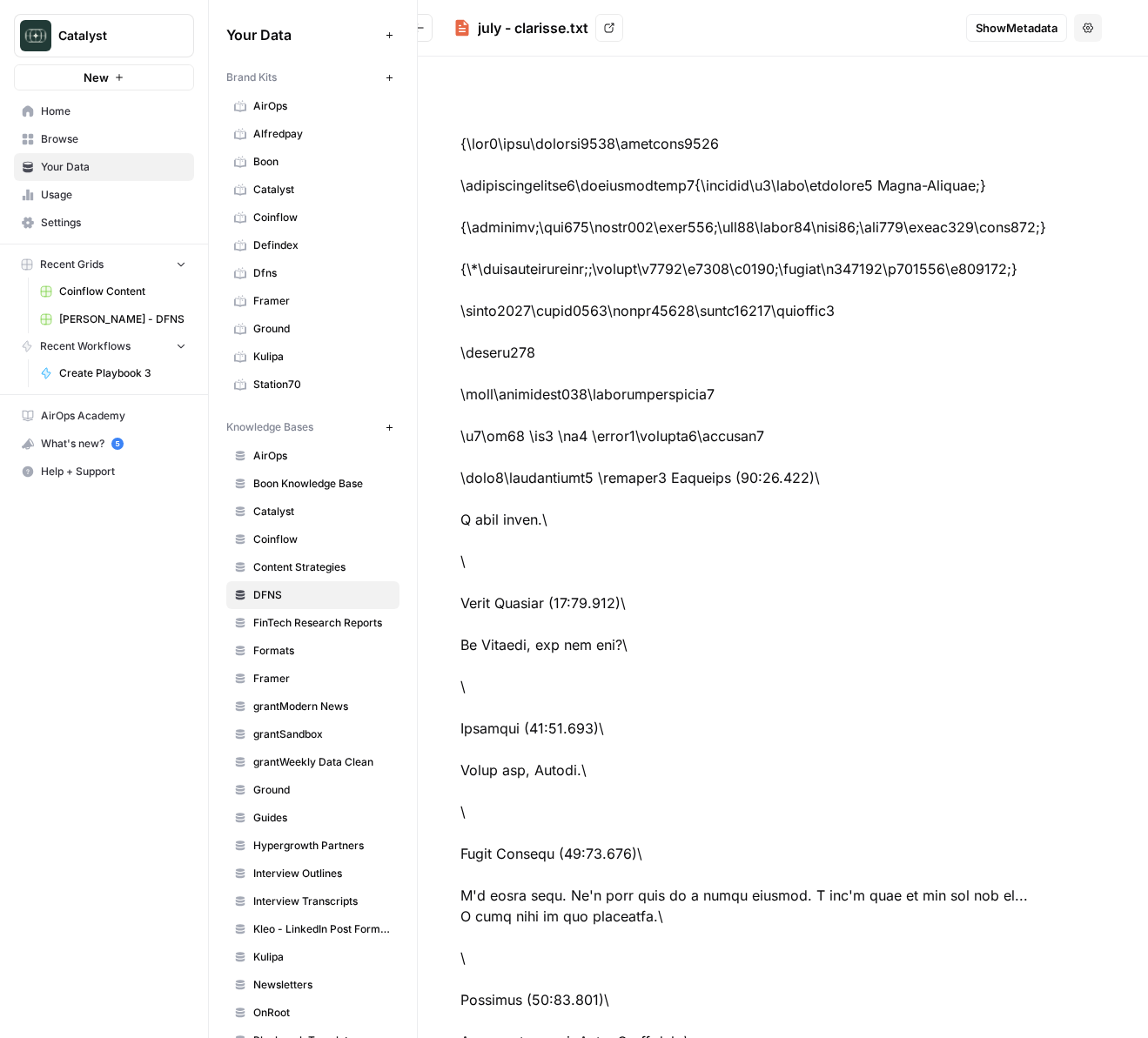
click at [1077, 26] on button "Options" at bounding box center [1088, 28] width 28 height 28
click at [993, 23] on span "Show Metadata" at bounding box center [1016, 27] width 82 height 18
click at [609, 29] on icon at bounding box center [609, 27] width 10 height 10
click at [429, 28] on button "Go back" at bounding box center [419, 28] width 28 height 28
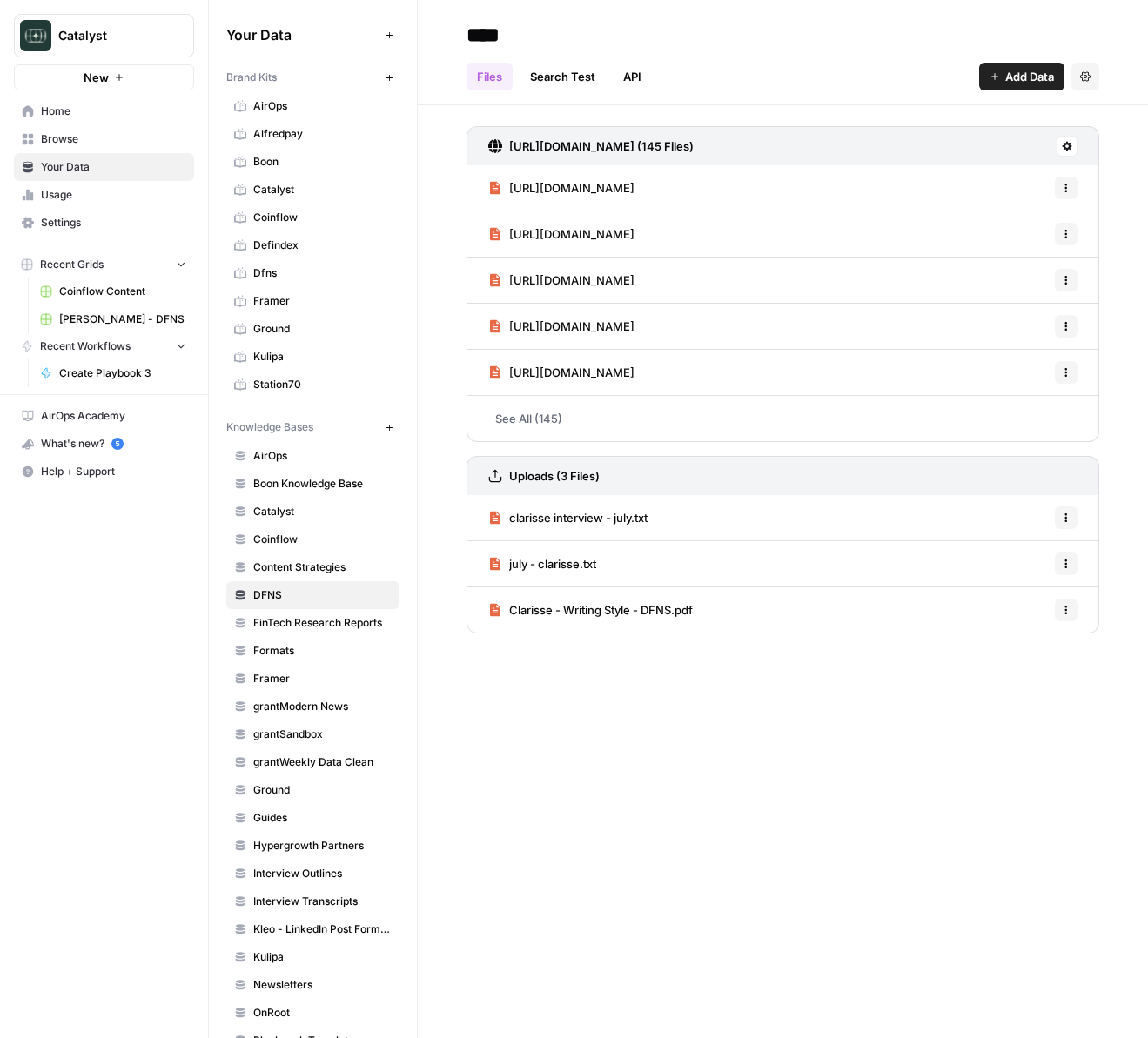
click at [1000, 78] on button "Add Data" at bounding box center [1021, 77] width 85 height 28
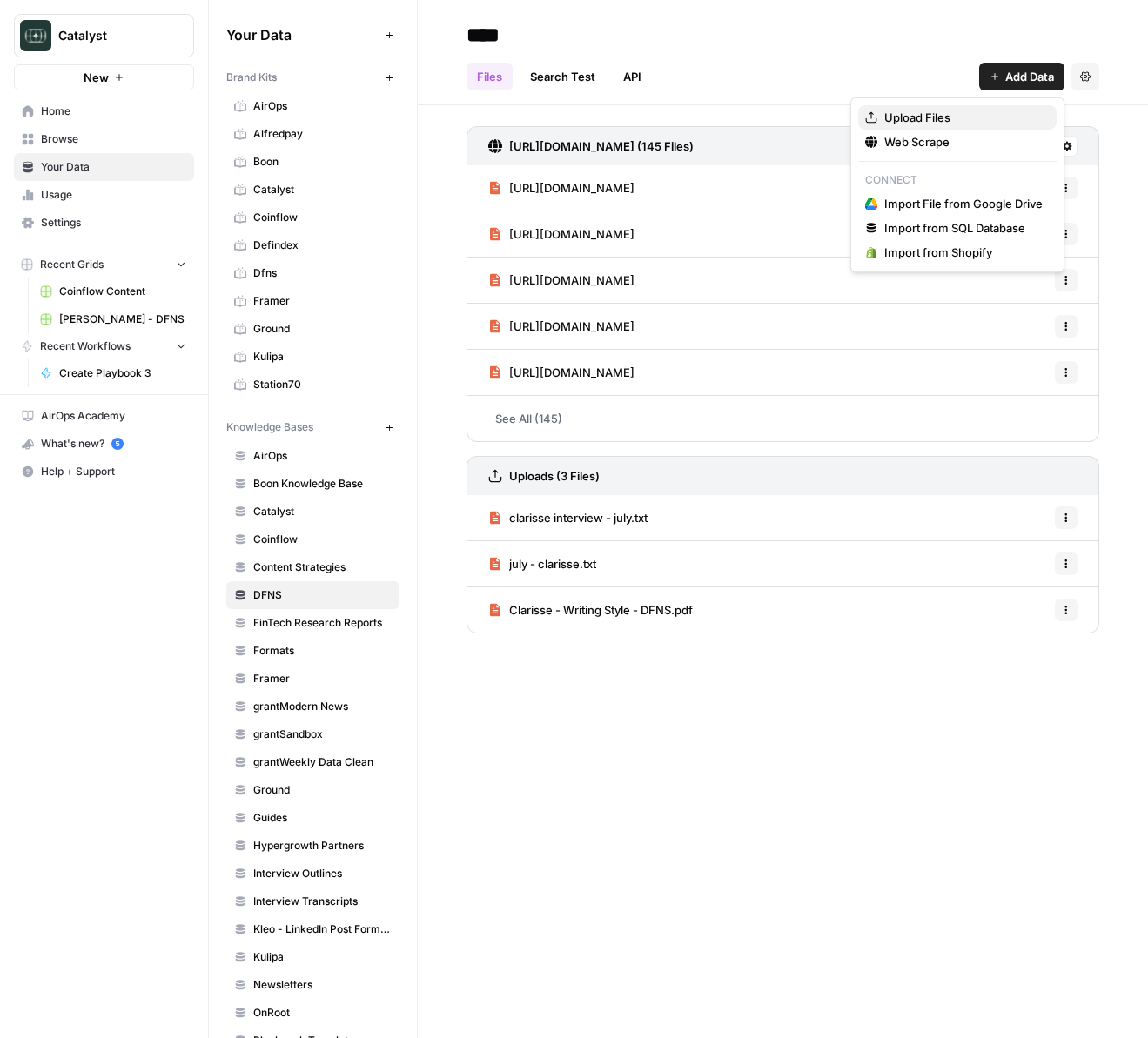
click at [985, 107] on button "Upload Files" at bounding box center [956, 117] width 198 height 24
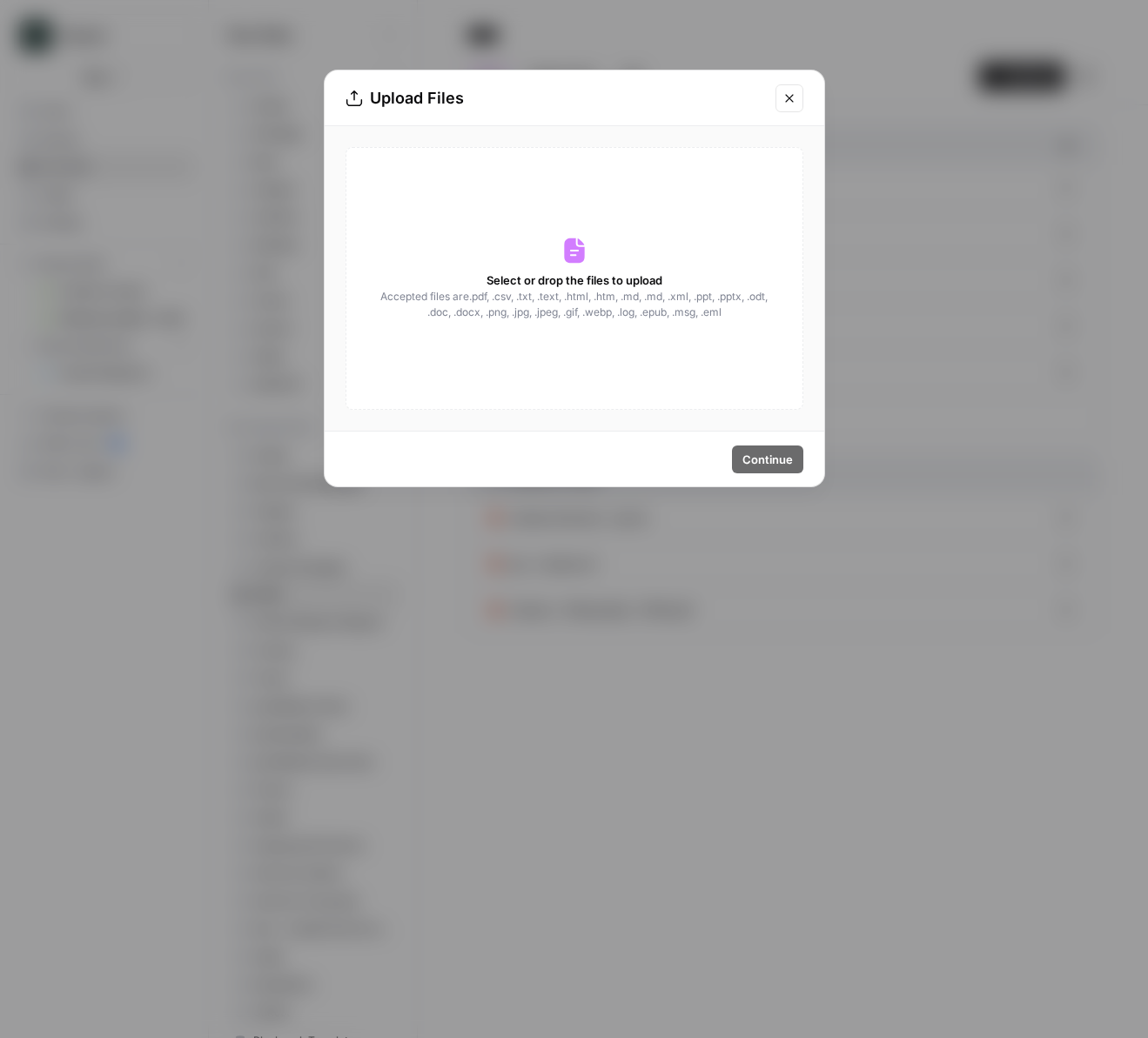
click at [628, 308] on span "Accepted files are .pdf, .csv, .txt, .text, .html, .htm, .md, .md, .xml, .ppt, …" at bounding box center [574, 304] width 390 height 31
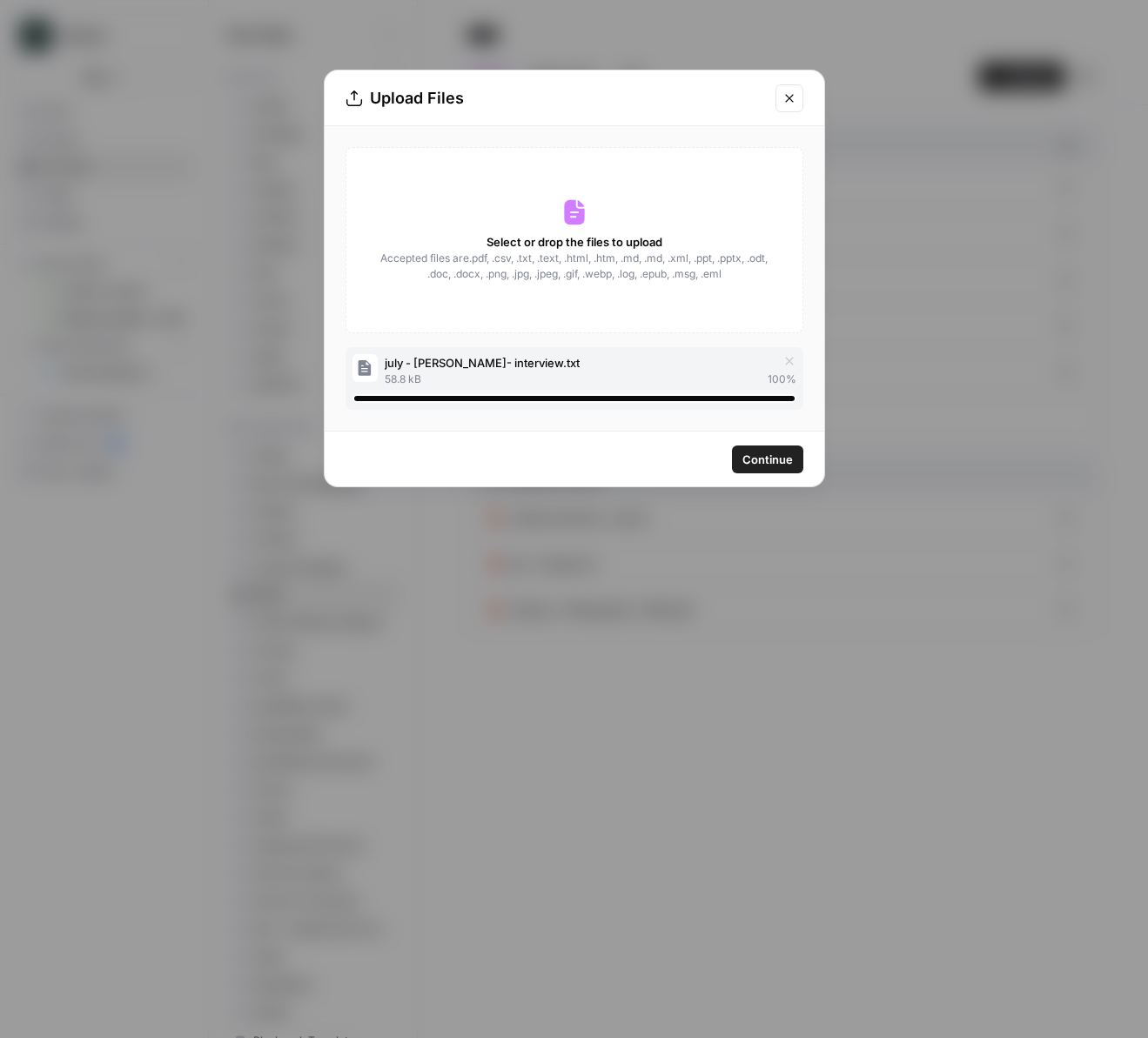
click at [779, 463] on span "Continue" at bounding box center [768, 459] width 51 height 18
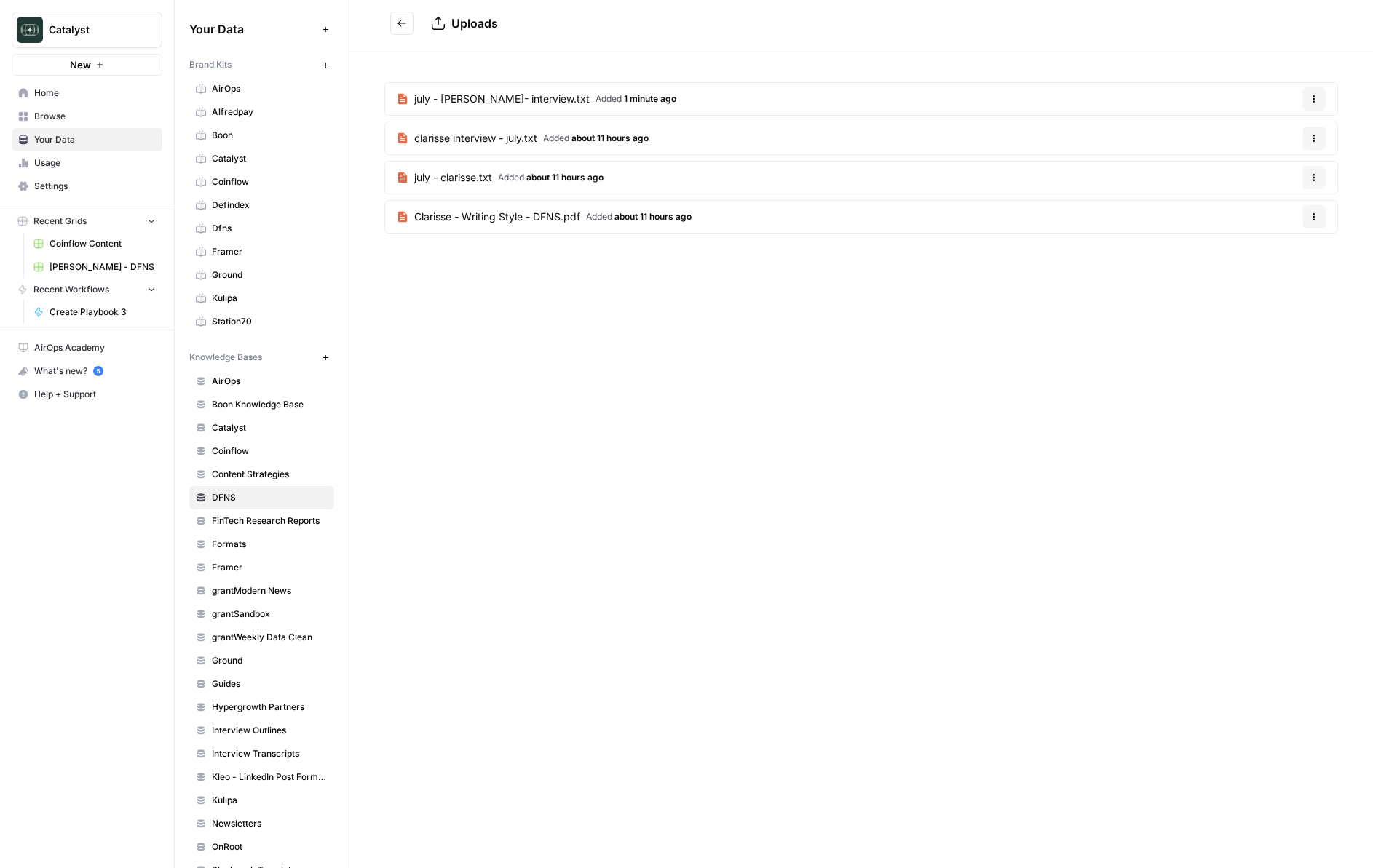
click at [401, 22] on icon "Go back" at bounding box center [402, 23] width 10 height 10
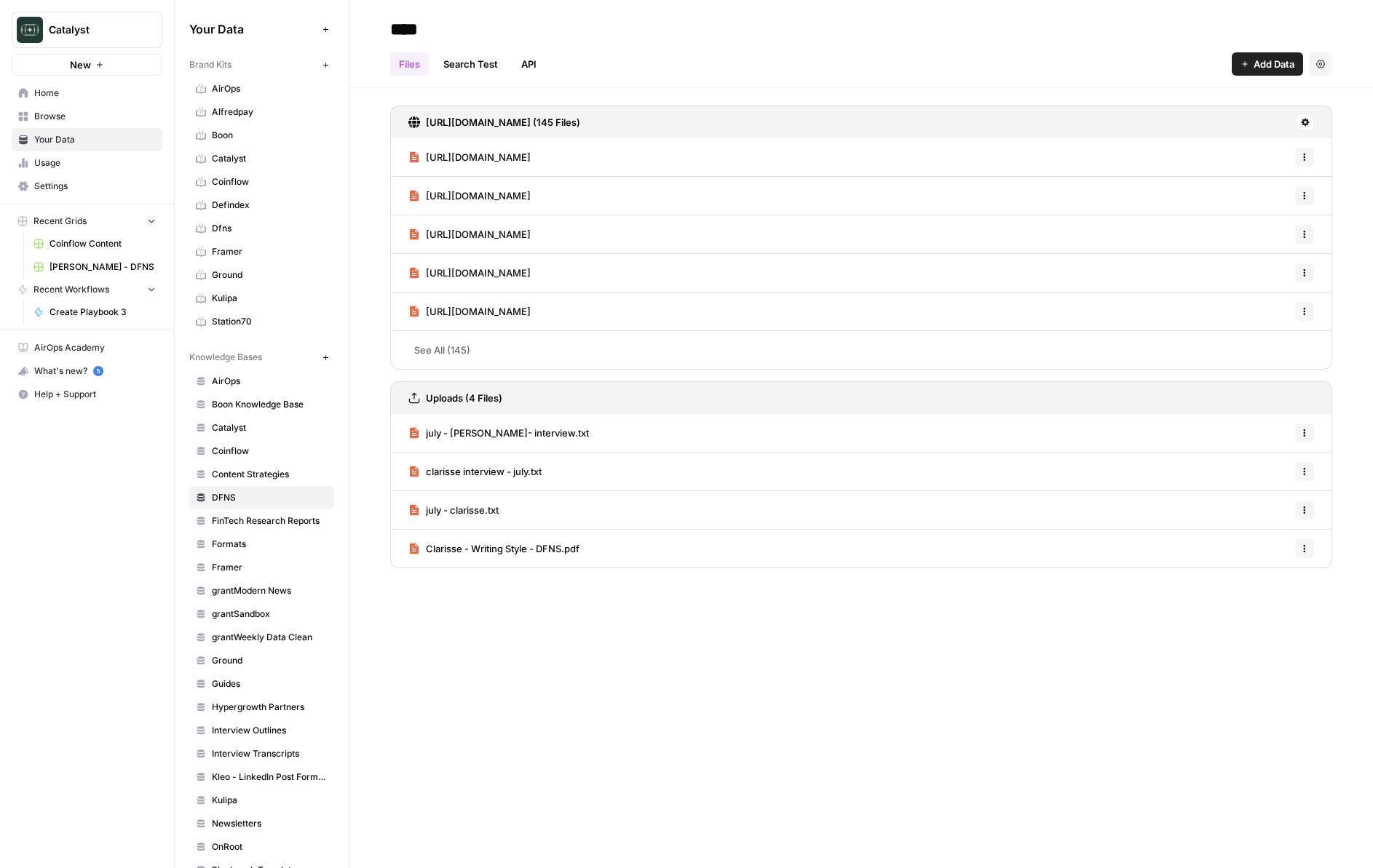
click at [960, 151] on button "Options" at bounding box center [1305, 157] width 19 height 19
click at [960, 452] on div "clarisse interview - july.txt Options" at bounding box center [861, 471] width 942 height 38
click at [960, 431] on div "july - clarisse- interview.txt Options" at bounding box center [861, 433] width 942 height 38
drag, startPoint x: 560, startPoint y: 434, endPoint x: 523, endPoint y: 436, distance: 37.1
click at [559, 434] on div "july - clarisse- interview.txt Options" at bounding box center [861, 433] width 942 height 38
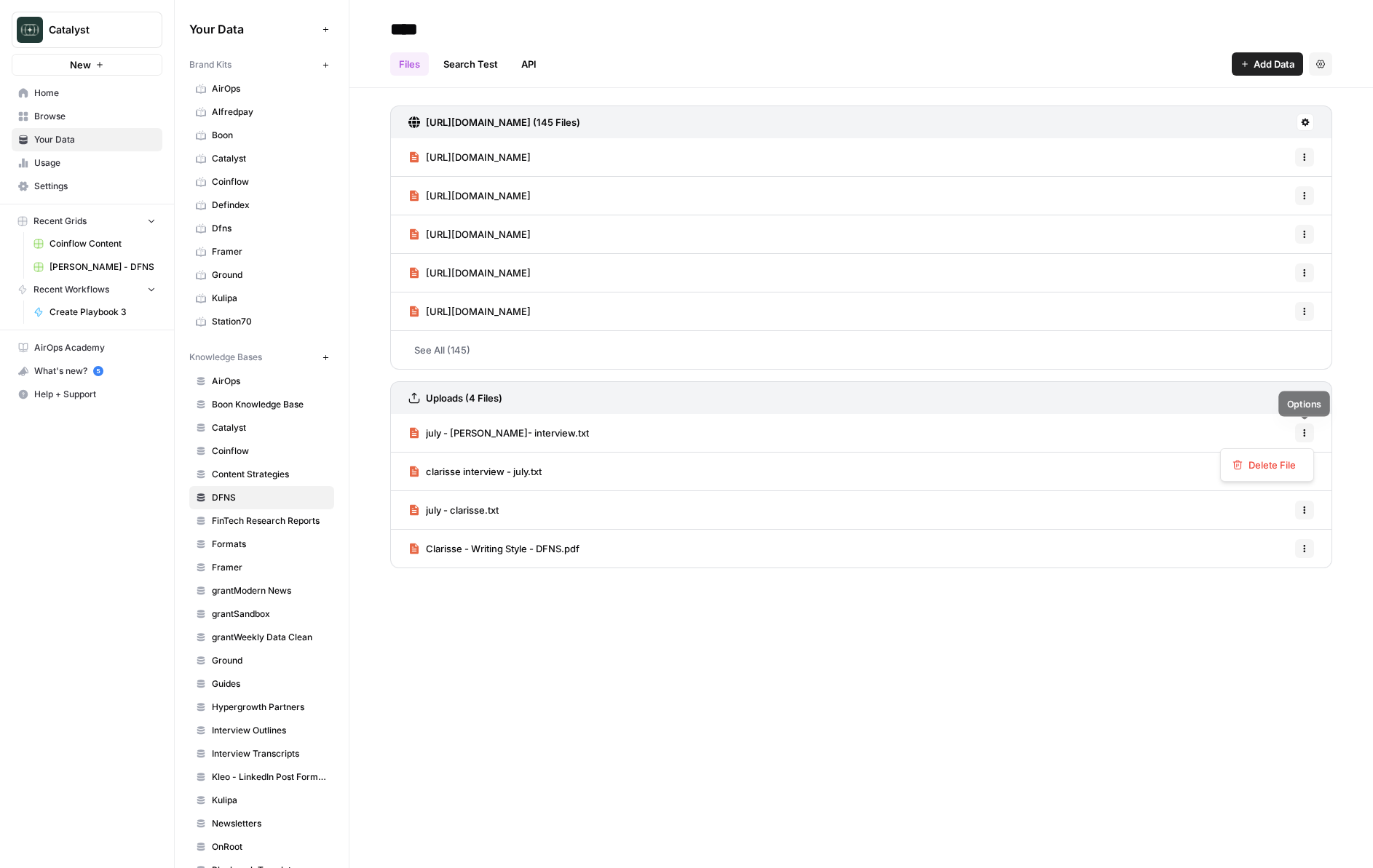
click at [960, 430] on icon "button" at bounding box center [1304, 433] width 9 height 9
drag, startPoint x: 1301, startPoint y: 430, endPoint x: 826, endPoint y: 405, distance: 475.7
click at [960, 430] on icon "button" at bounding box center [1304, 433] width 9 height 9
click at [699, 404] on div "Uploads (4 Files)" at bounding box center [861, 397] width 942 height 33
click at [490, 438] on span "july - clarisse- interview.txt" at bounding box center [508, 433] width 163 height 15
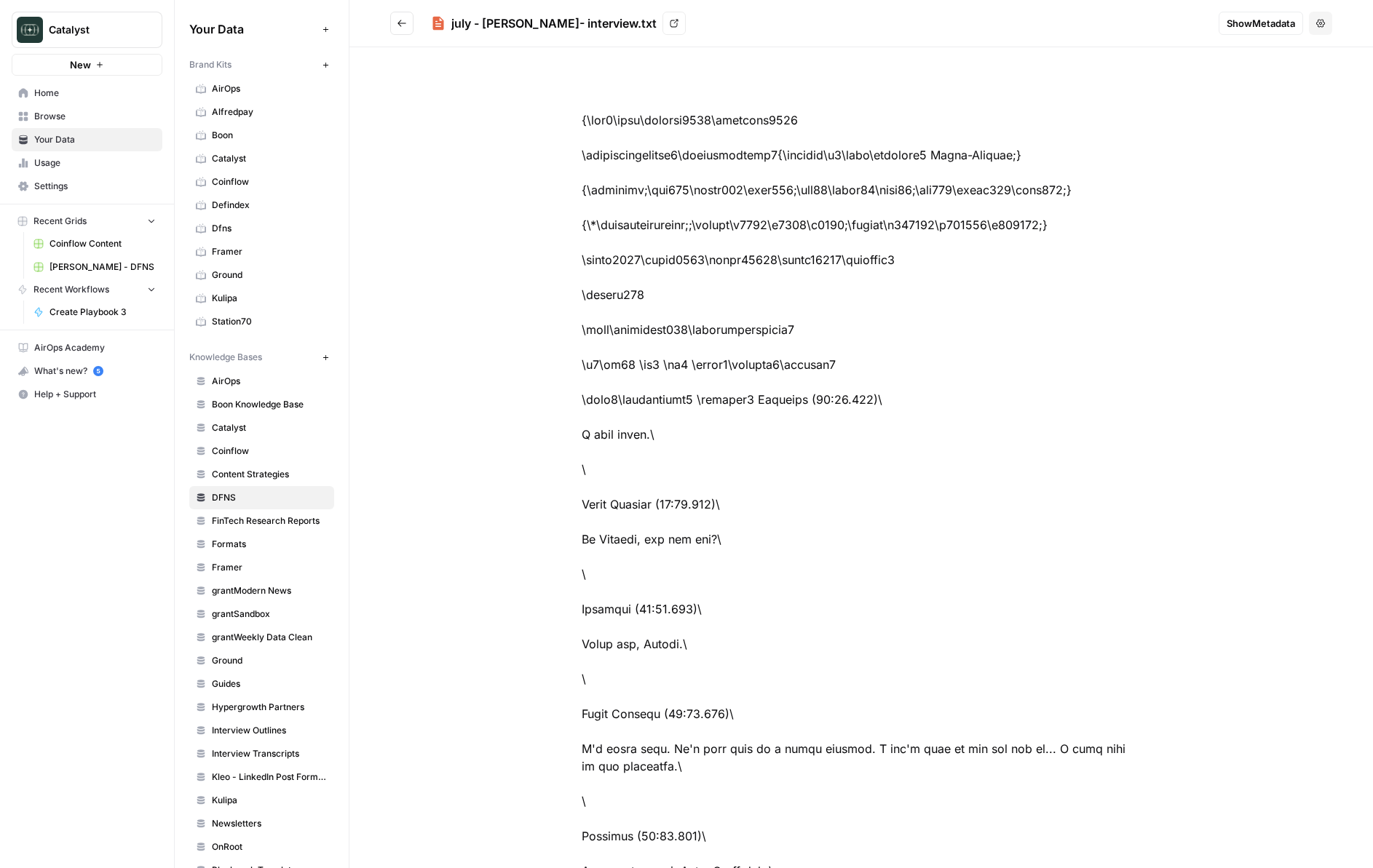
click at [960, 31] on button "Show Metadata" at bounding box center [1261, 24] width 84 height 24
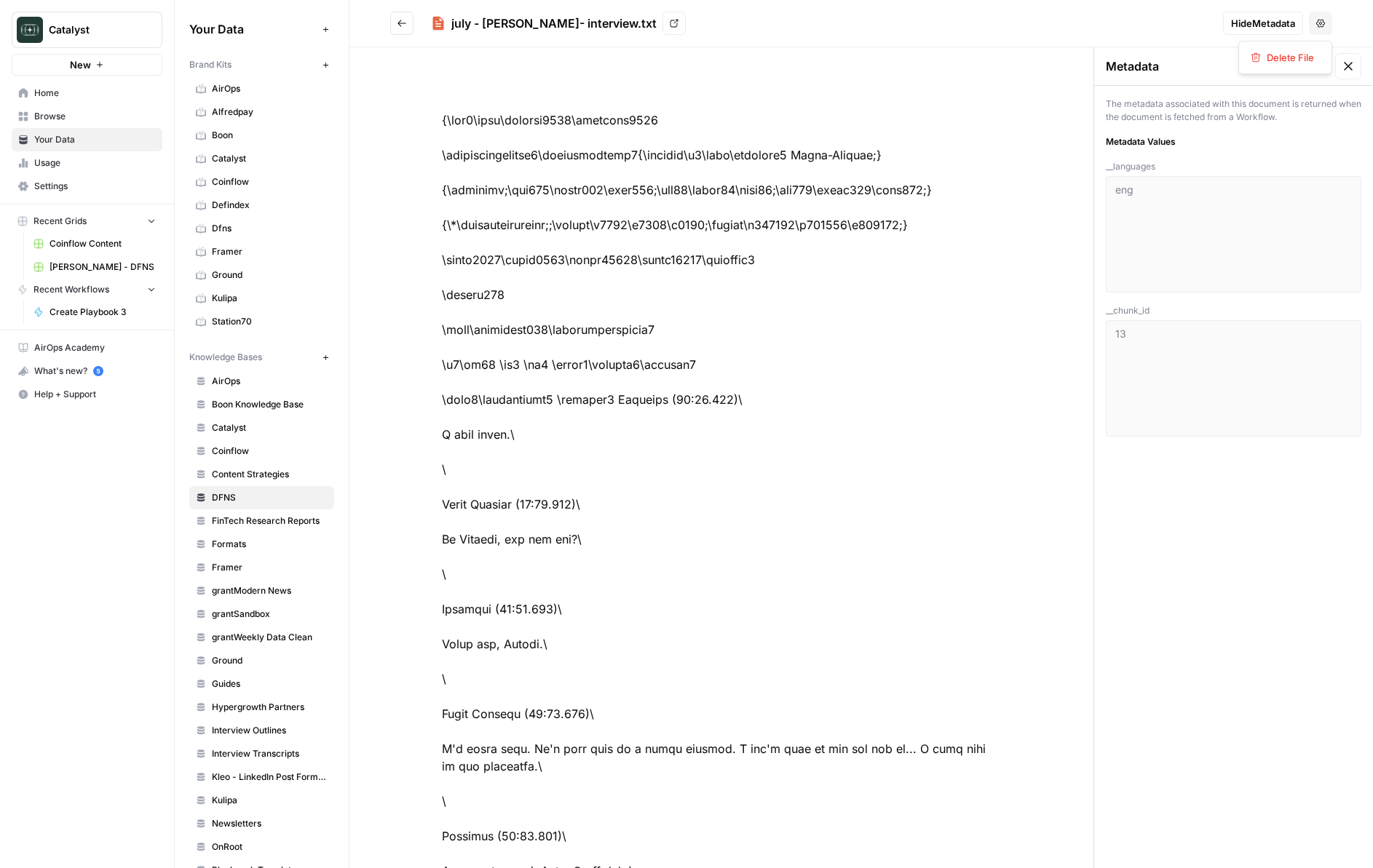
click at [960, 27] on icon "button" at bounding box center [1320, 23] width 9 height 9
click at [405, 36] on header "july - clarisse- interview.txt View Hide Metadata Options" at bounding box center [861, 24] width 1023 height 47
click at [403, 26] on icon "Go back" at bounding box center [402, 23] width 10 height 10
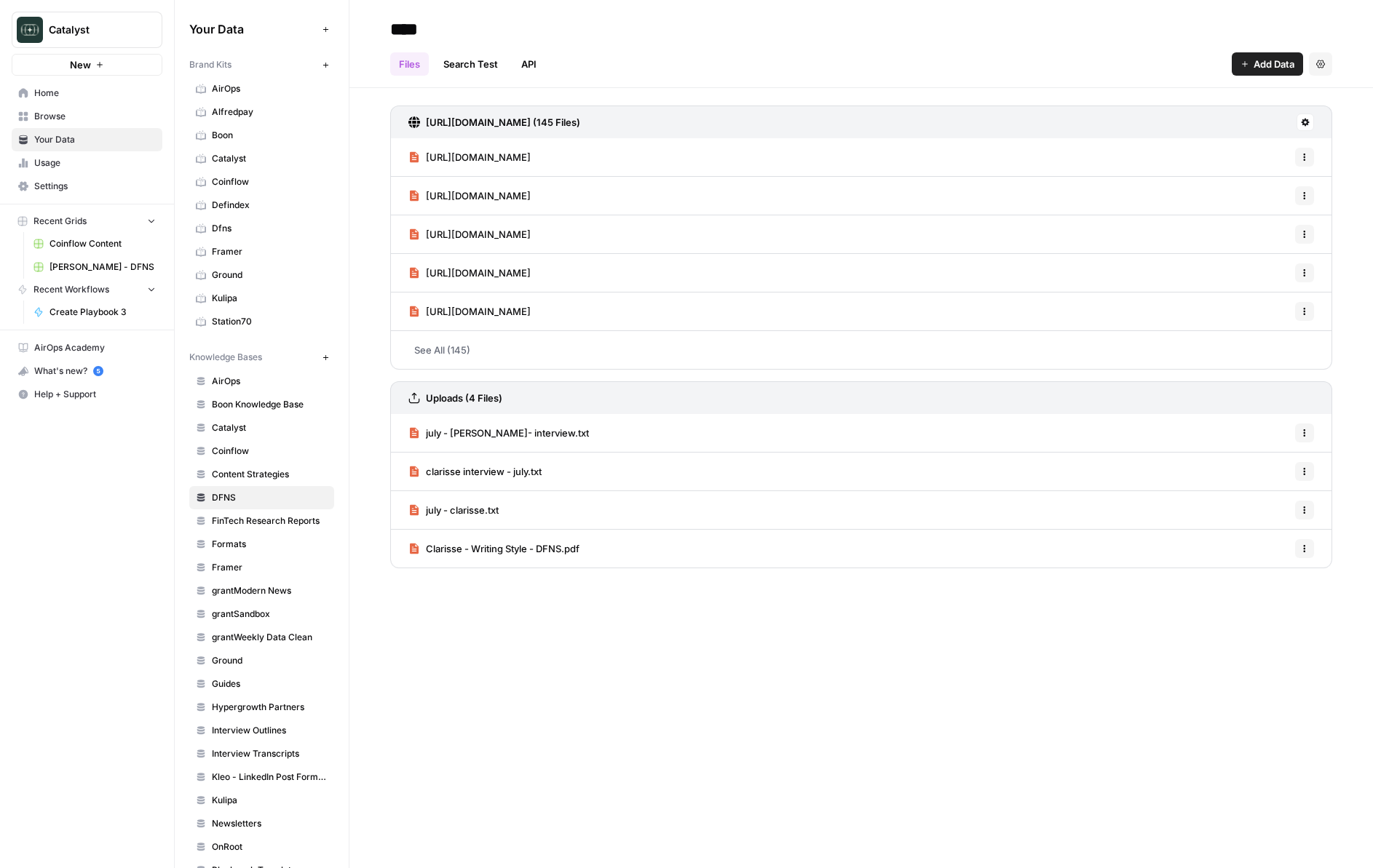
click at [483, 64] on link "Search Test" at bounding box center [471, 64] width 72 height 24
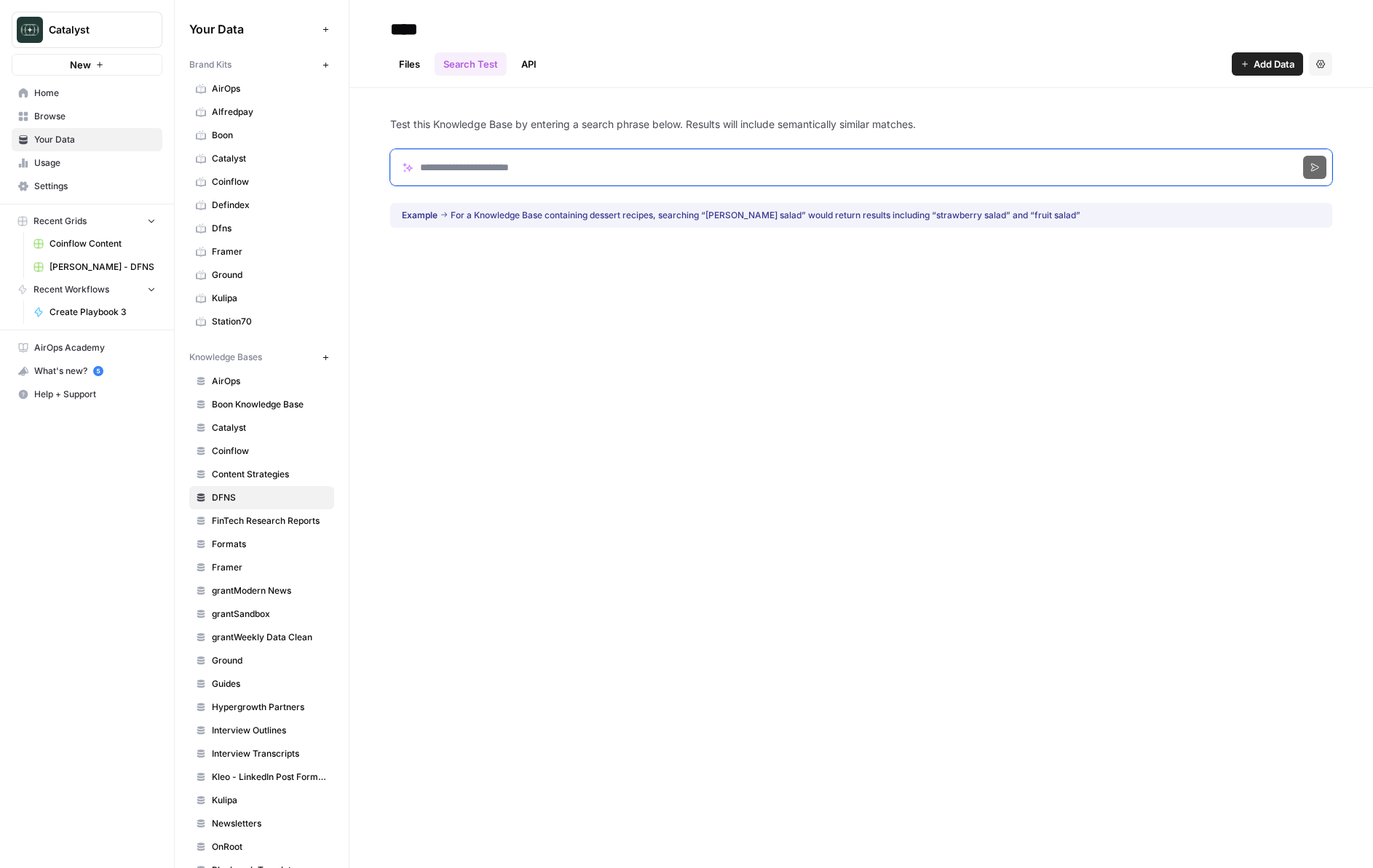
click at [656, 178] on input "Search phrase" at bounding box center [861, 167] width 942 height 36
paste input "**********"
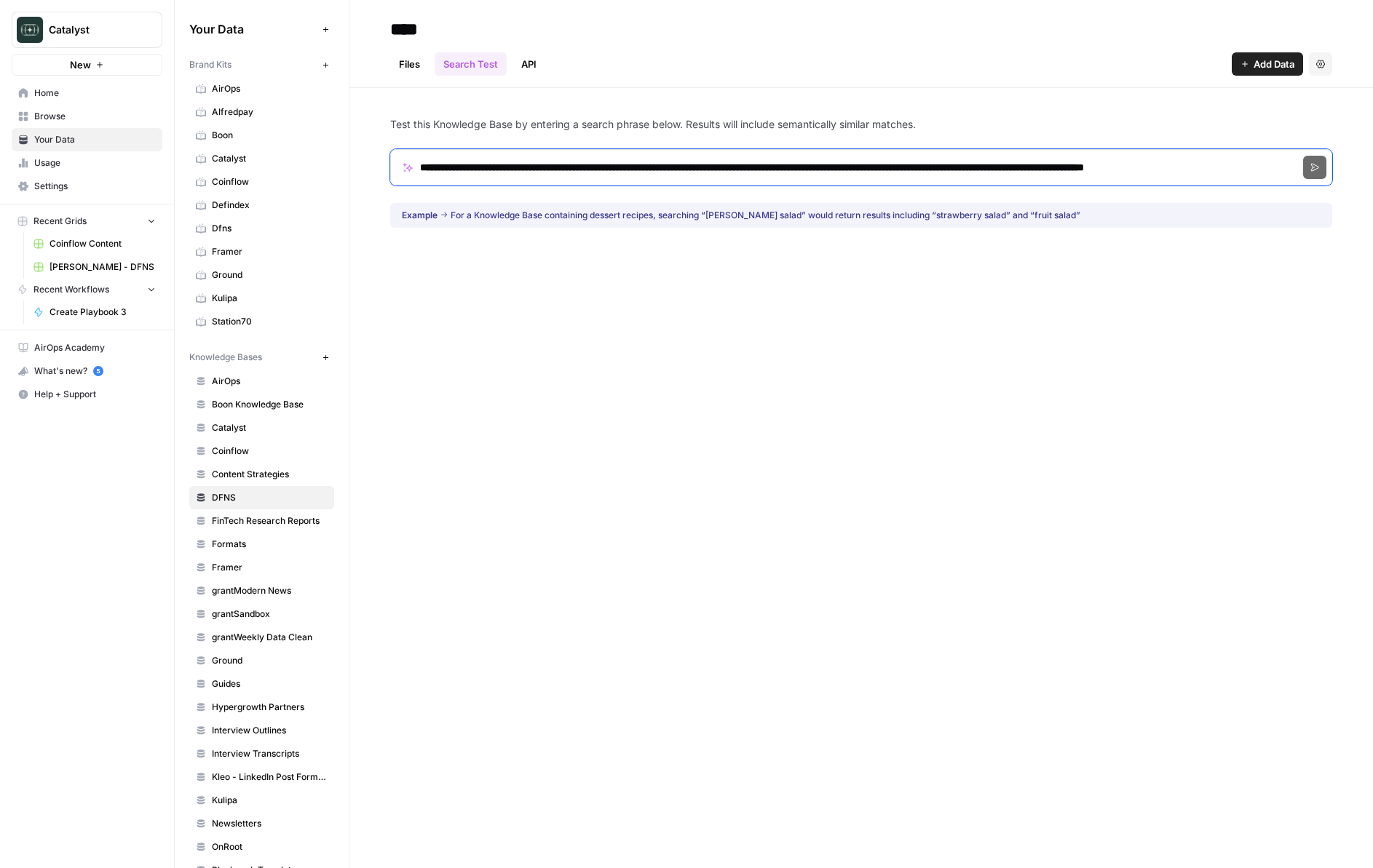
scroll to position [0, 13]
type input "**********"
click at [960, 170] on button "Search" at bounding box center [1315, 167] width 24 height 24
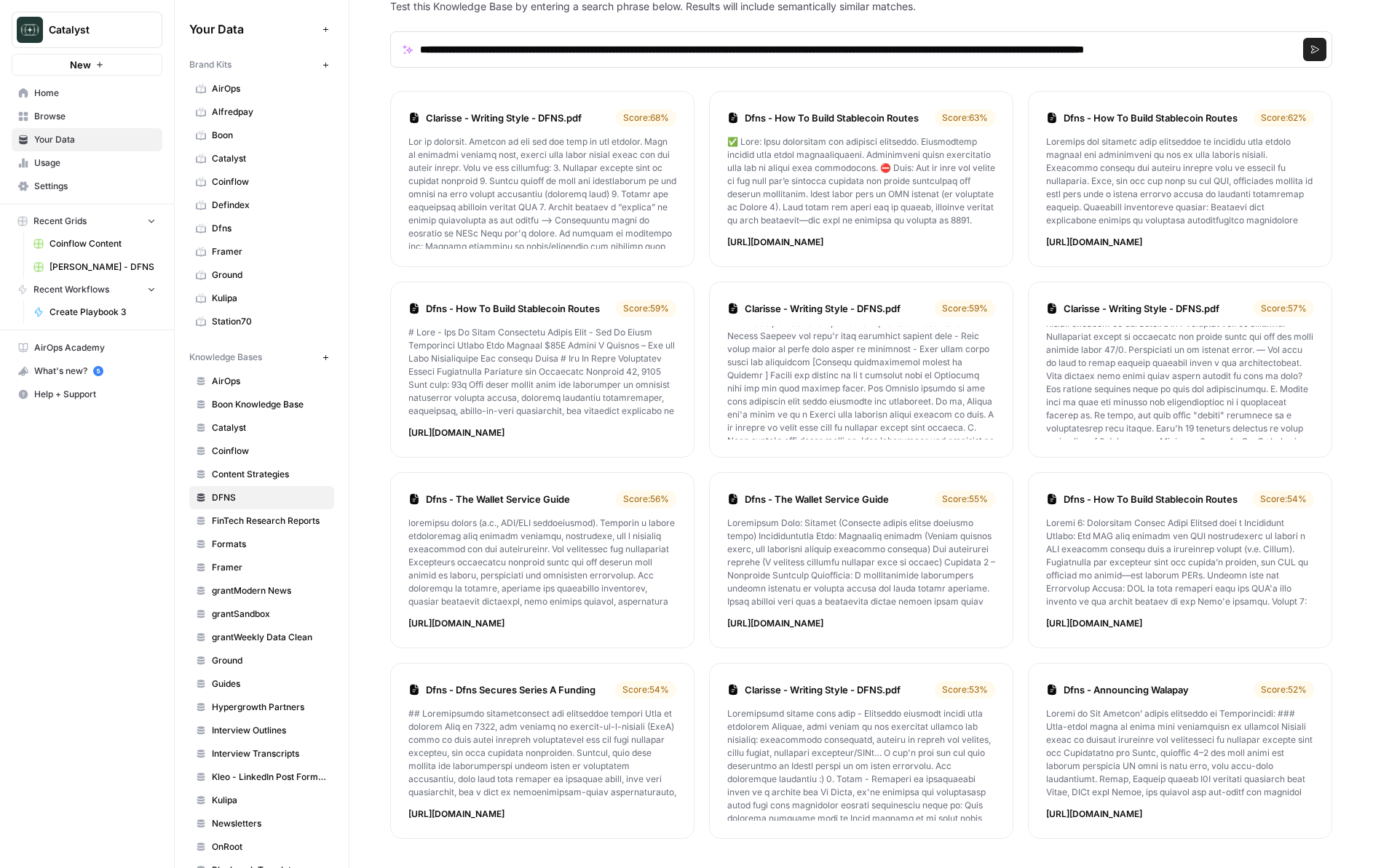
scroll to position [0, 0]
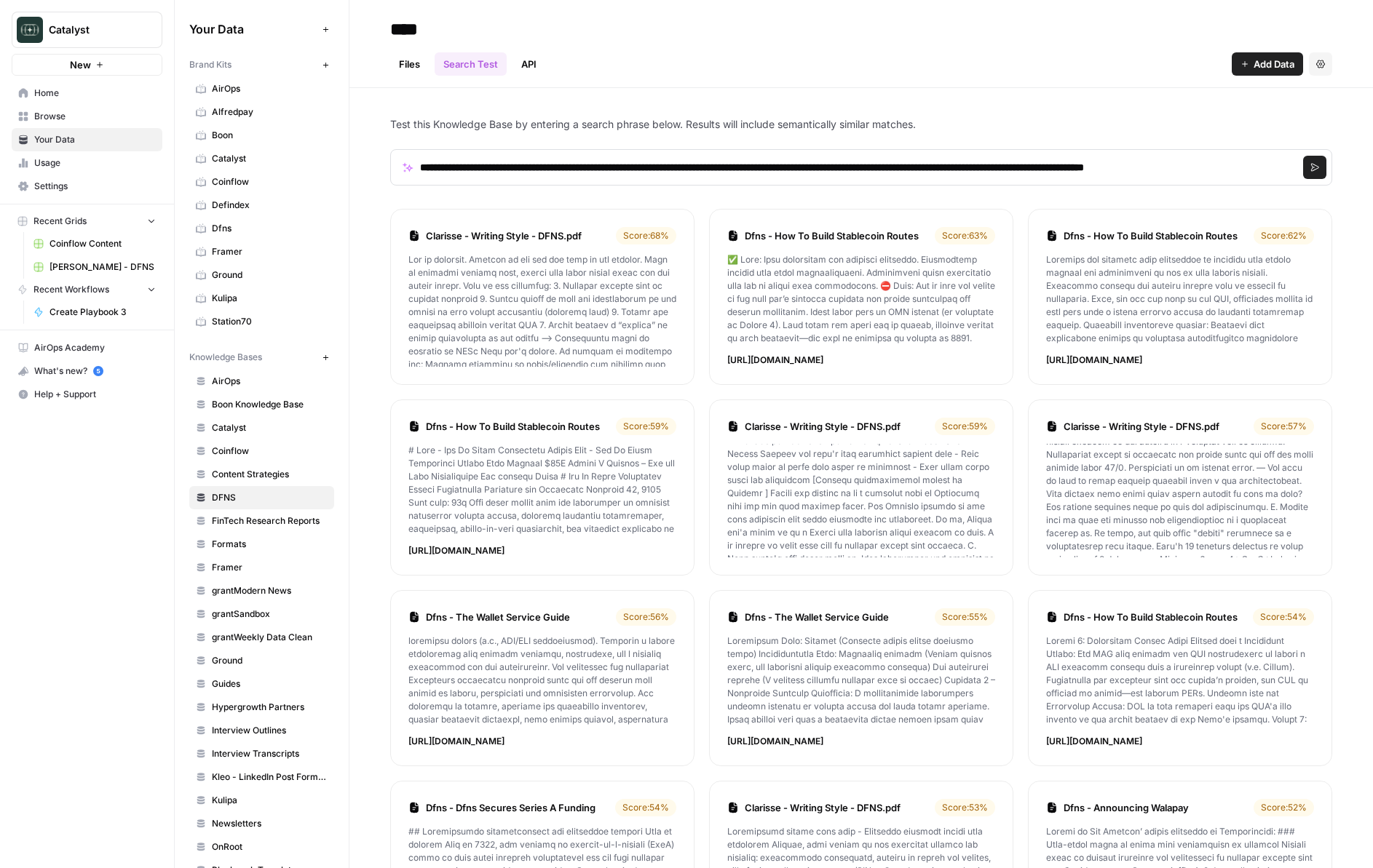
click at [926, 84] on header "**** Files Search Test API Add Data Settings" at bounding box center [861, 44] width 1023 height 88
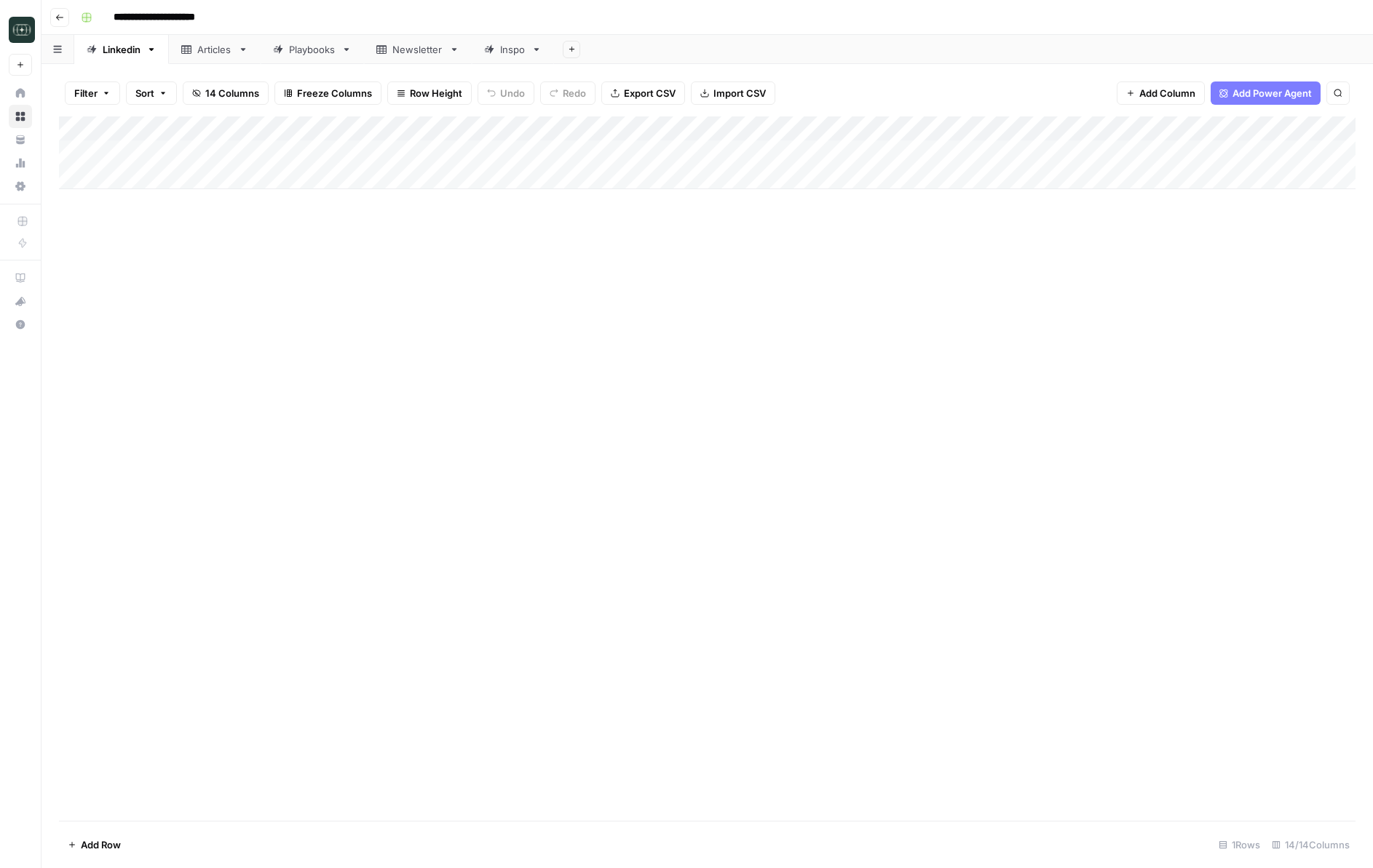
click at [353, 156] on div "Add Column" at bounding box center [707, 152] width 1297 height 73
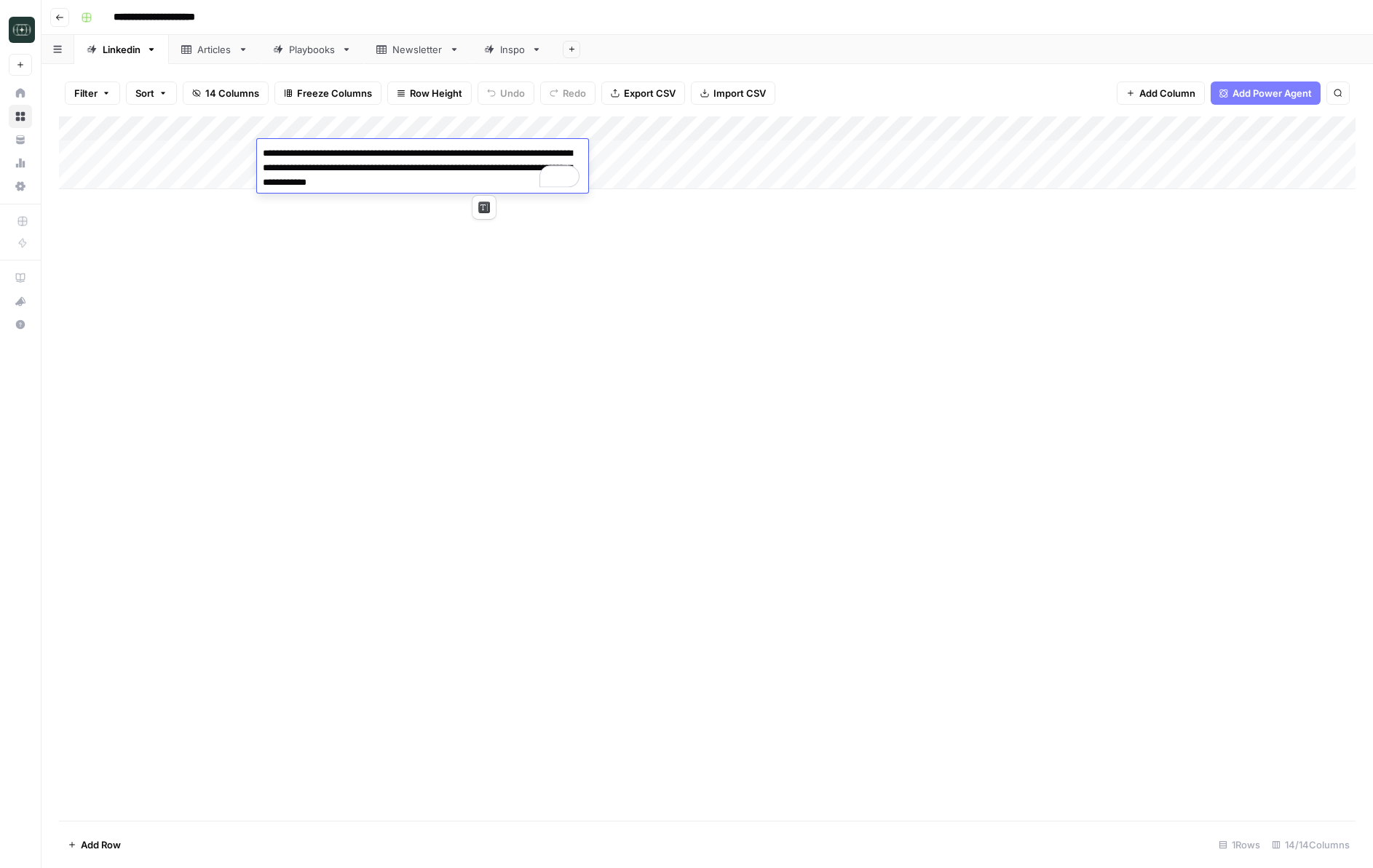
click at [566, 387] on div "Add Column" at bounding box center [707, 468] width 1297 height 705
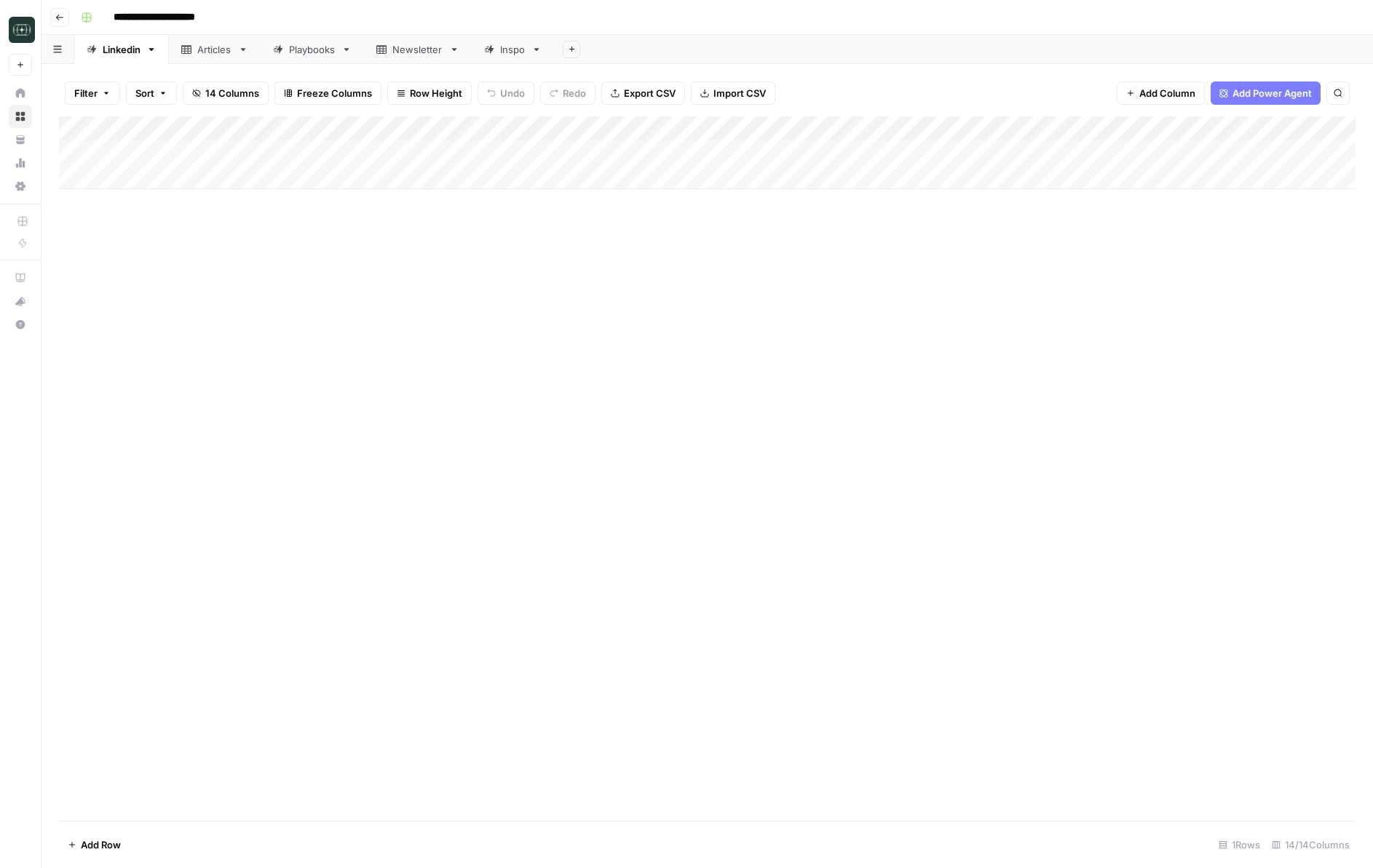
click at [960, 330] on div "Add Column" at bounding box center [707, 468] width 1297 height 705
click at [898, 510] on div "Add Column" at bounding box center [707, 468] width 1297 height 705
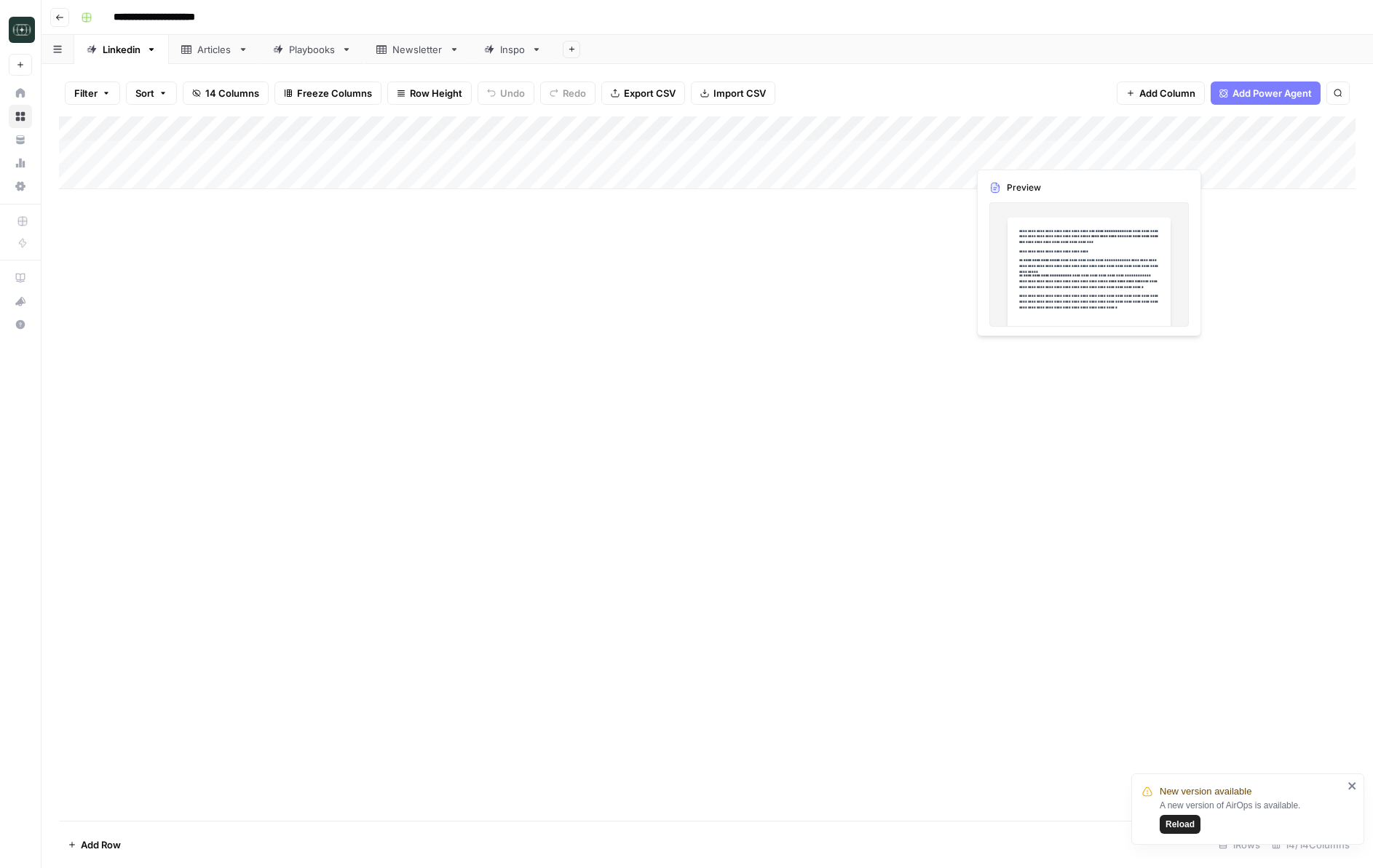
click at [960, 158] on div "Add Column" at bounding box center [707, 152] width 1297 height 73
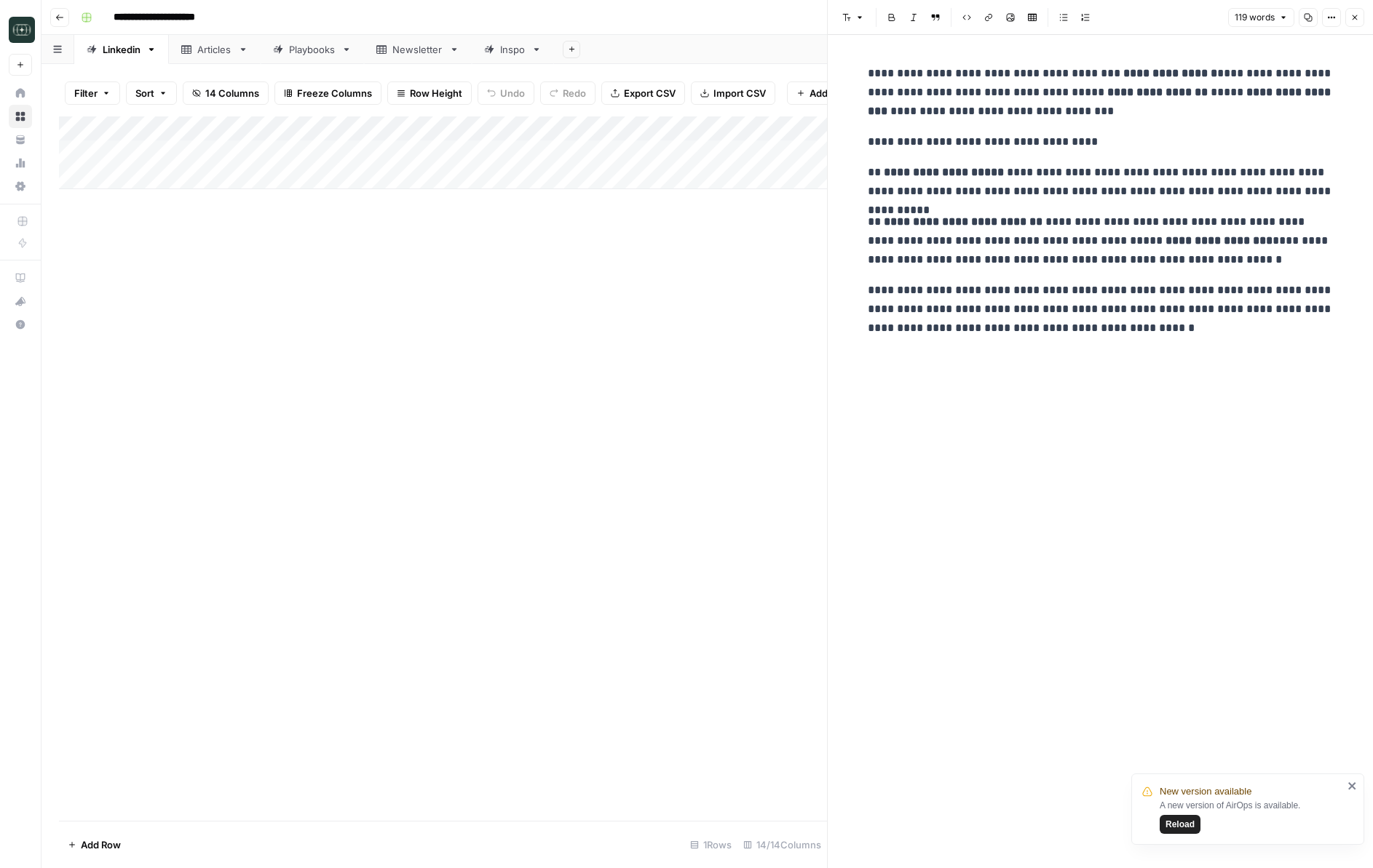
click at [960, 525] on div "**********" at bounding box center [1100, 451] width 483 height 833
drag, startPoint x: 1349, startPoint y: 21, endPoint x: 1352, endPoint y: 157, distance: 136.0
click at [960, 23] on button "Close" at bounding box center [1355, 17] width 19 height 19
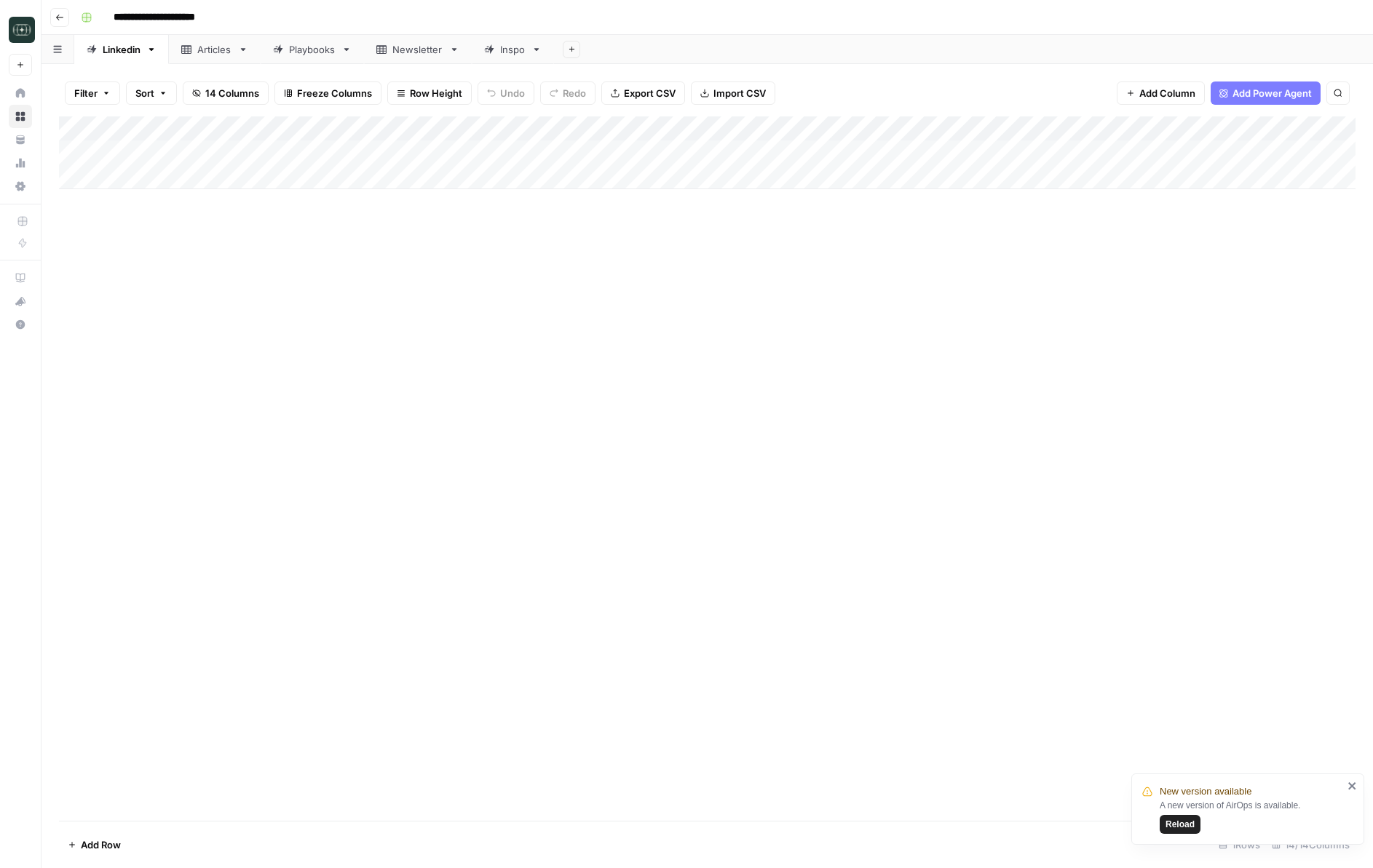
click at [637, 227] on div "Add Column" at bounding box center [707, 468] width 1297 height 705
click at [960, 152] on div "Add Column" at bounding box center [707, 152] width 1297 height 73
click at [960, 153] on div "Add Column" at bounding box center [707, 152] width 1297 height 73
type textarea "**********"
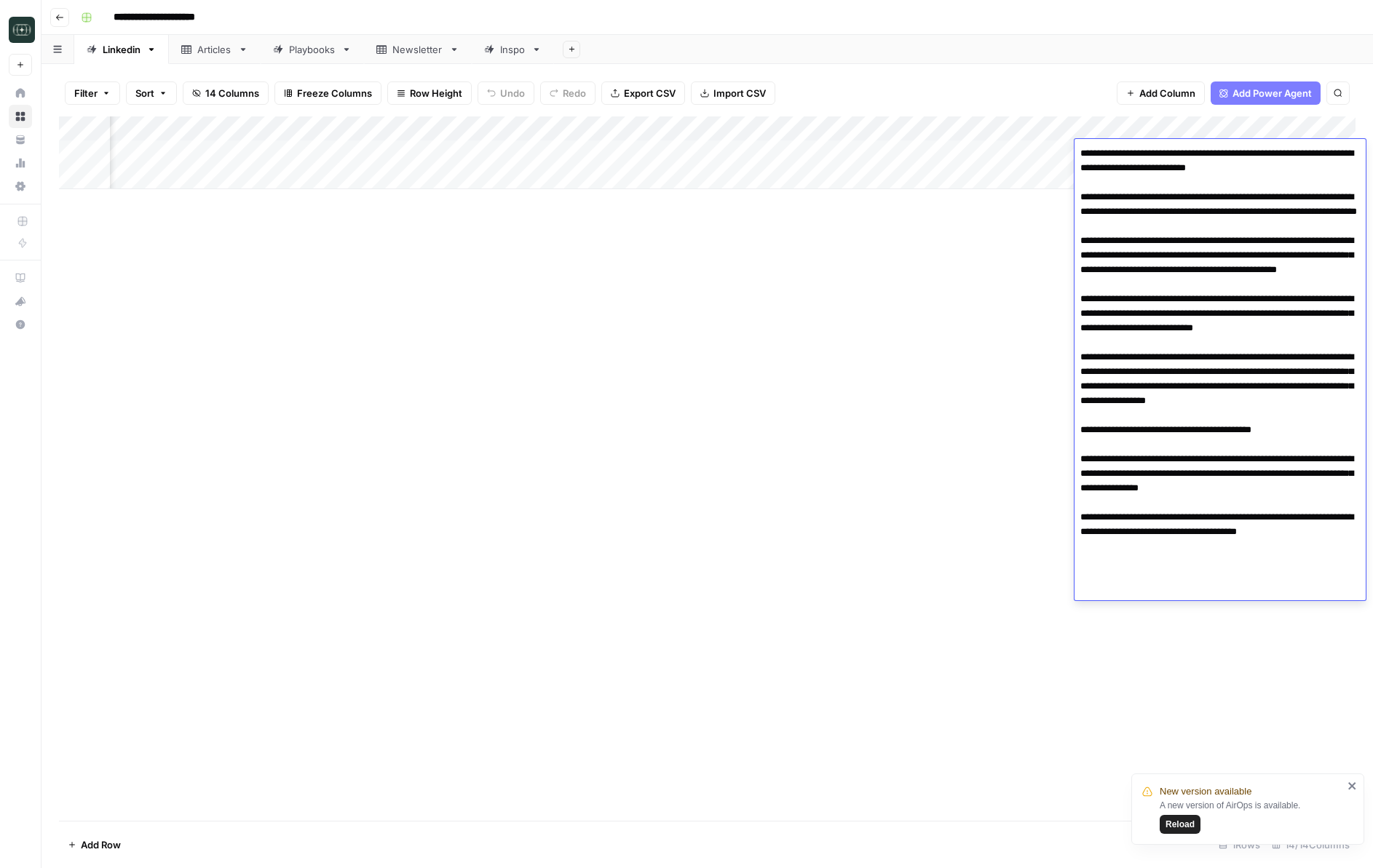
click at [893, 265] on div "Add Column" at bounding box center [707, 468] width 1297 height 705
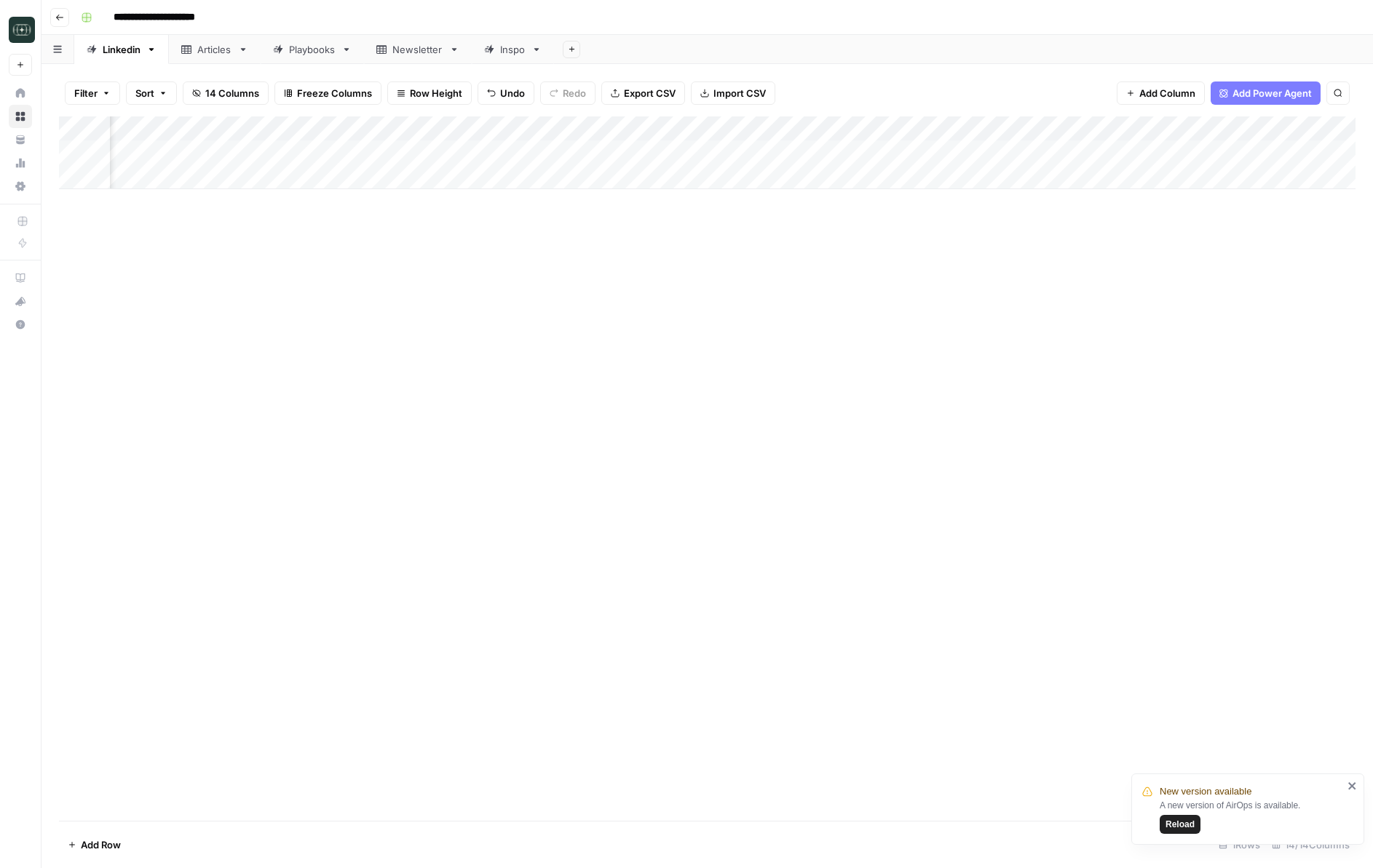
click at [960, 150] on div "Add Column" at bounding box center [707, 152] width 1297 height 73
click at [960, 153] on div "Add Column" at bounding box center [707, 152] width 1297 height 73
click at [960, 152] on div "Add Column" at bounding box center [707, 152] width 1297 height 73
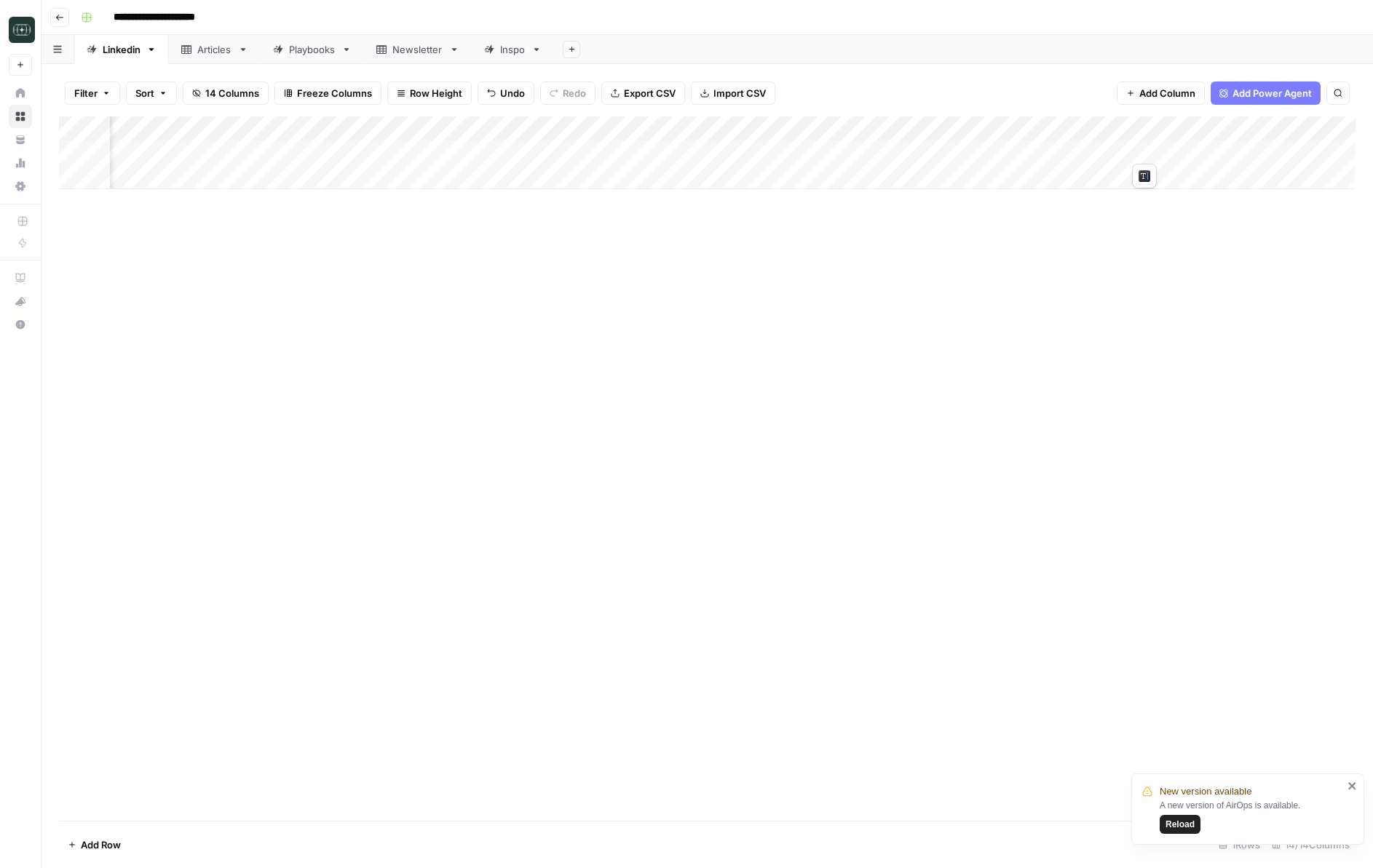
click at [960, 126] on div "Add Column" at bounding box center [707, 152] width 1297 height 73
click at [960, 218] on span "Markdown" at bounding box center [1239, 222] width 68 height 15
click at [960, 155] on div "Add Column" at bounding box center [707, 152] width 1297 height 73
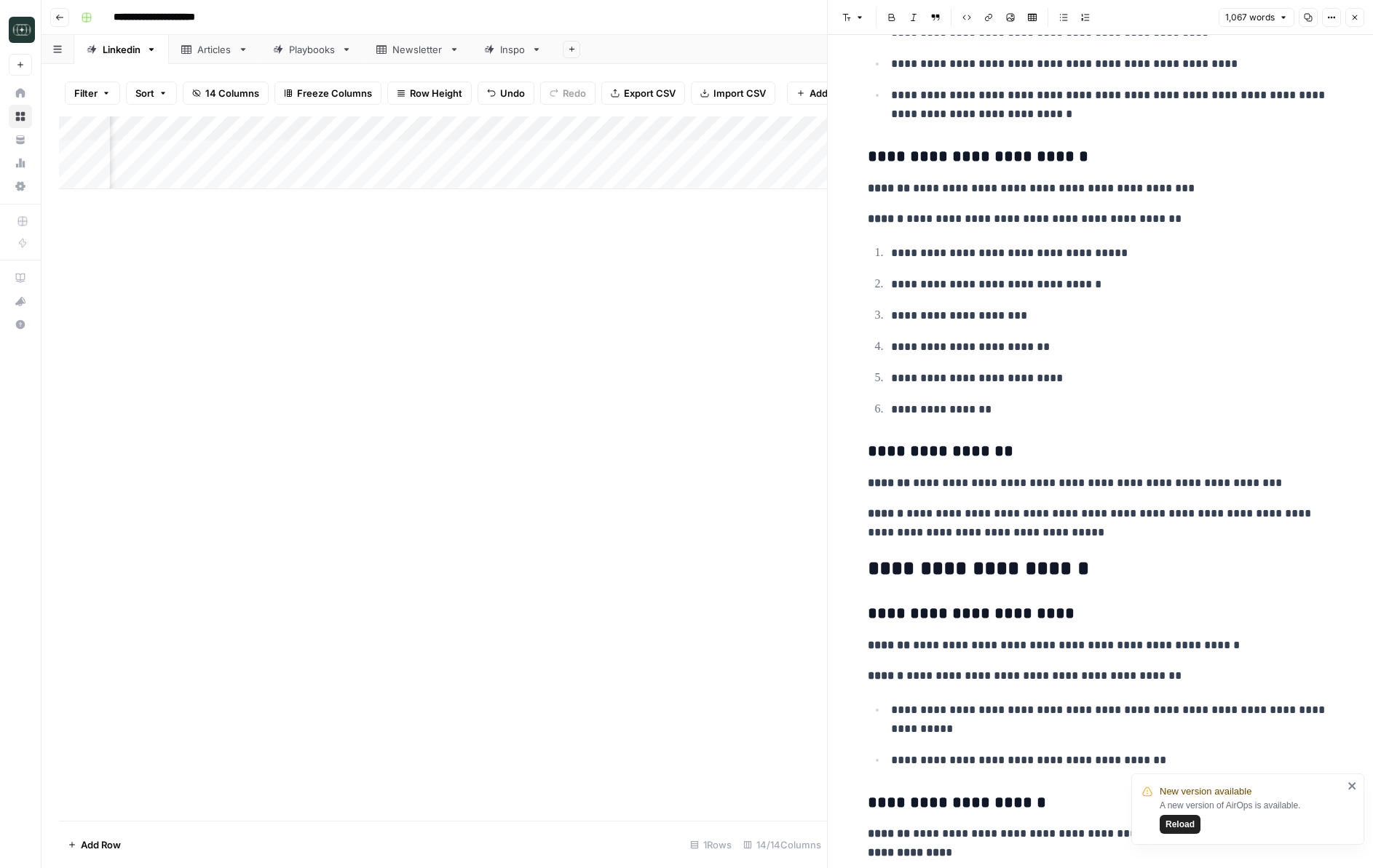
scroll to position [2913, 0]
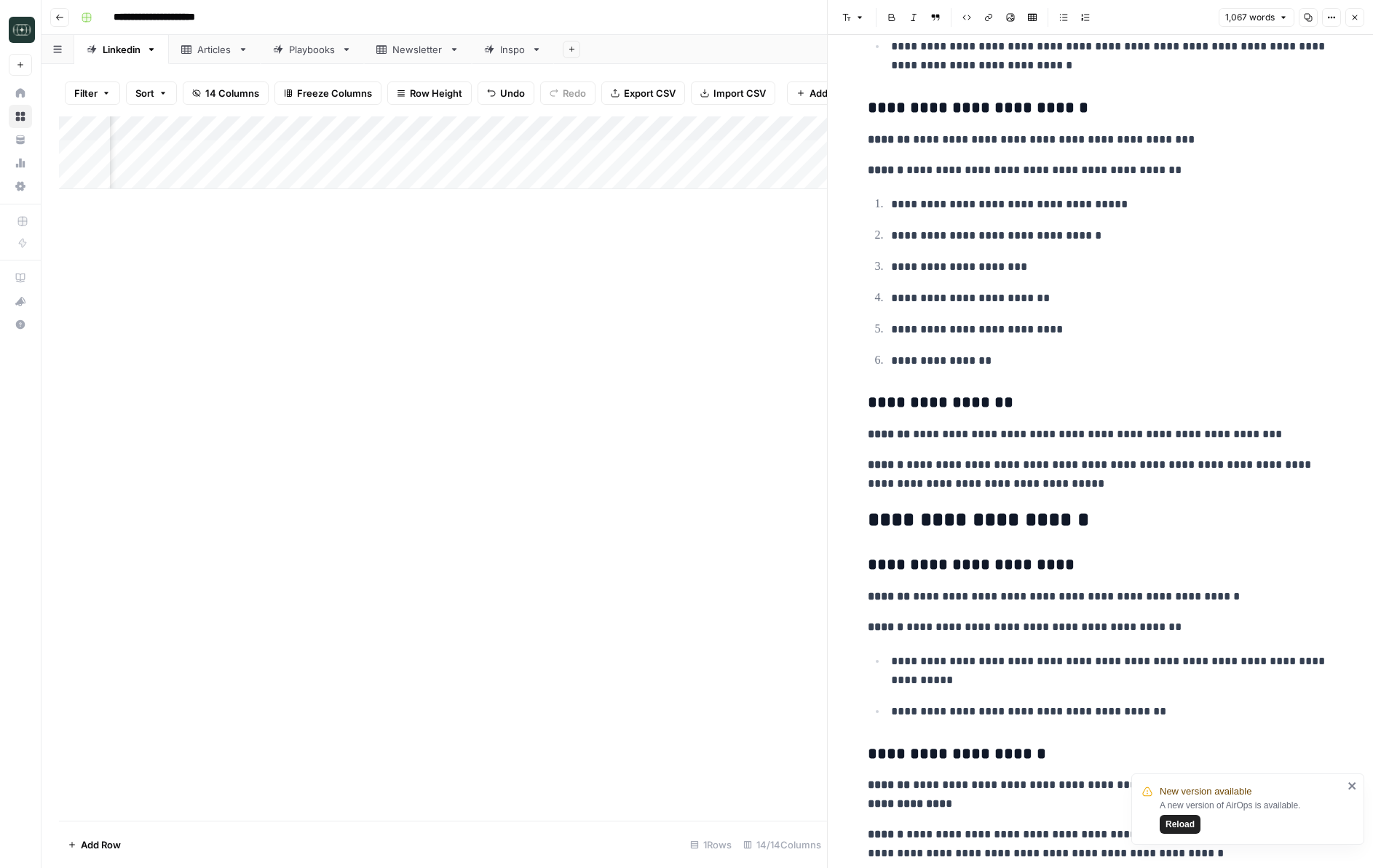
click at [960, 677] on p "**********" at bounding box center [1112, 671] width 442 height 38
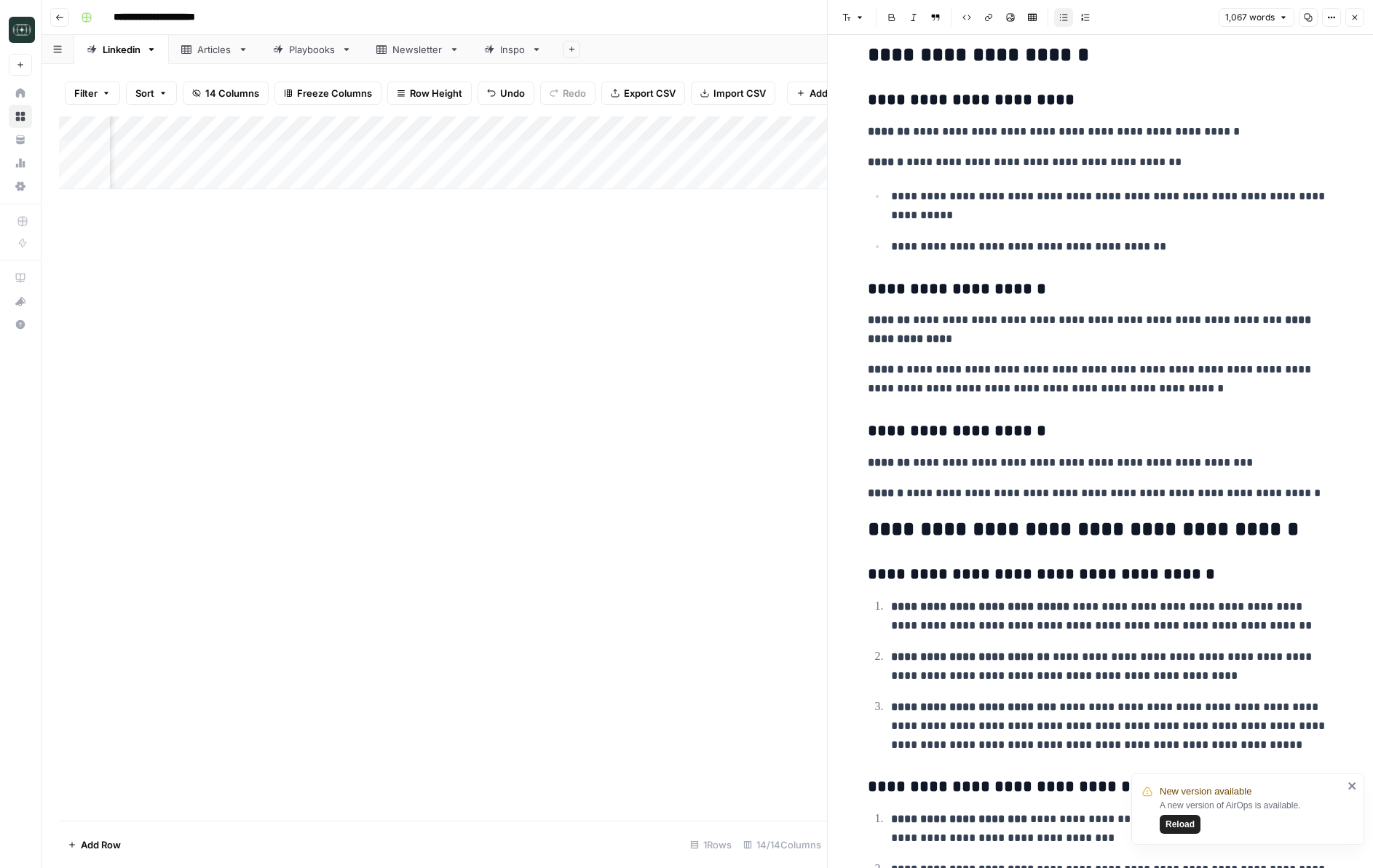
scroll to position [3461, 0]
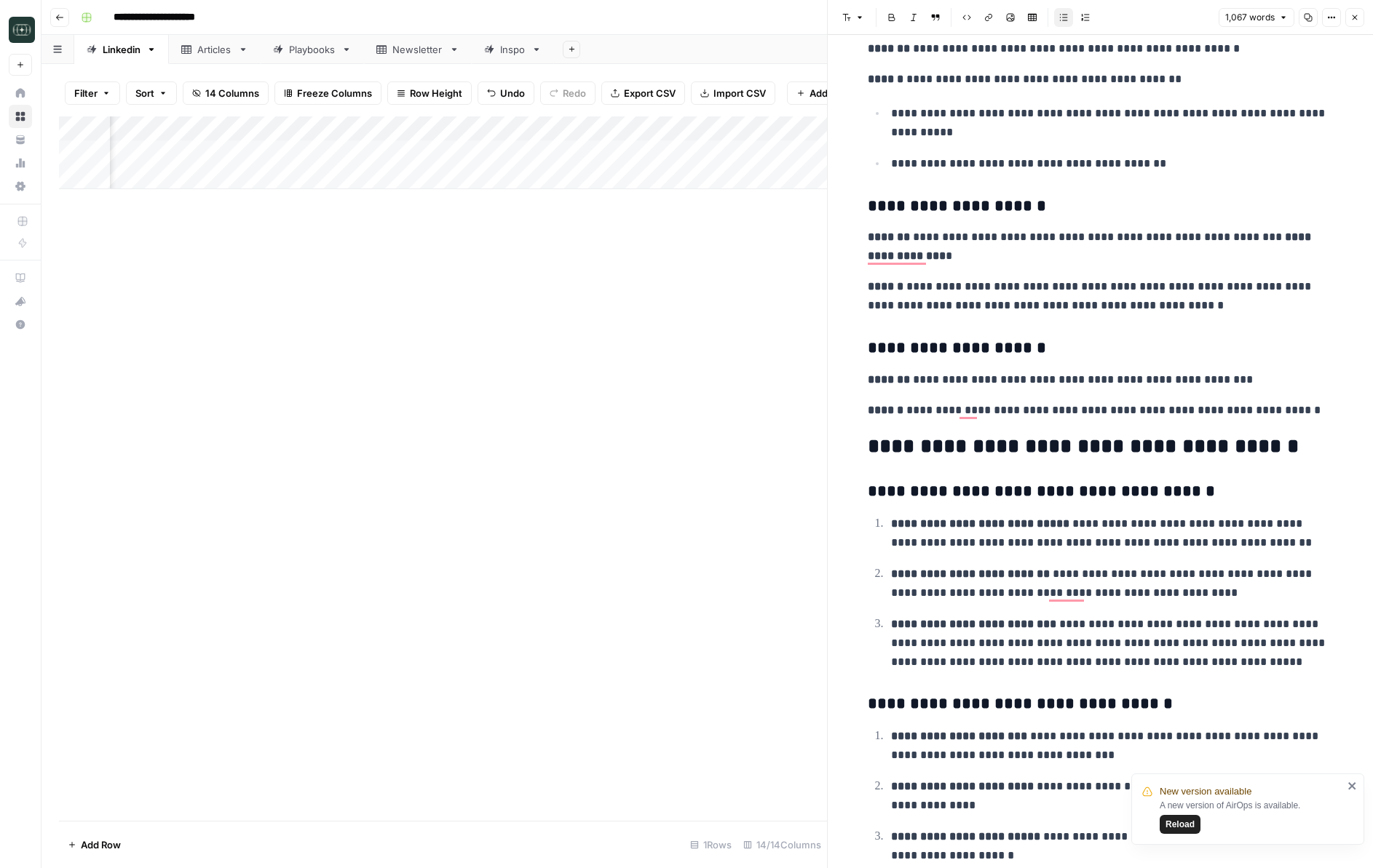
copy div "**********"
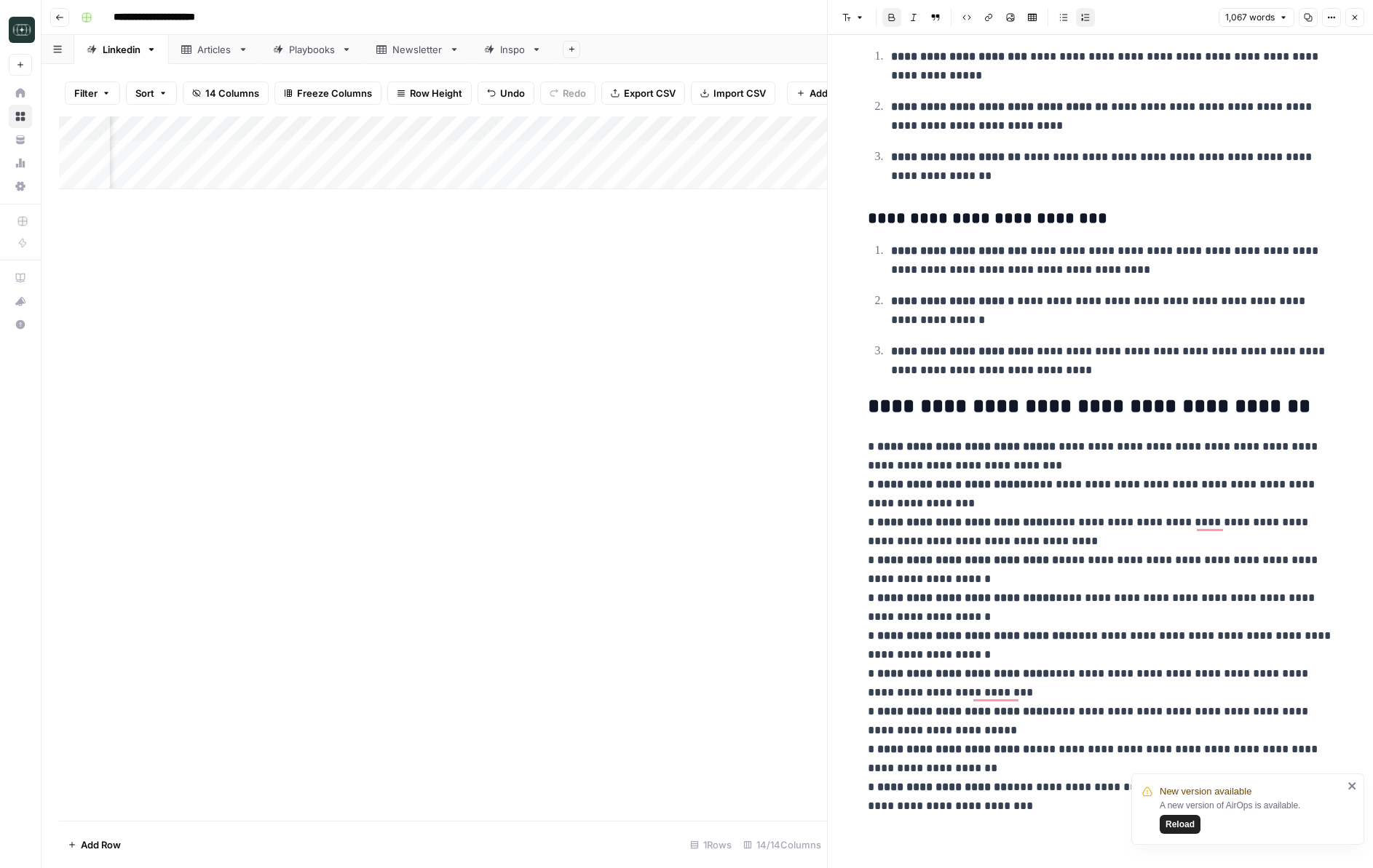
scroll to position [4335, 0]
click at [960, 17] on icon "button" at bounding box center [1309, 18] width 8 height 8
click at [960, 18] on icon "button" at bounding box center [1354, 17] width 9 height 9
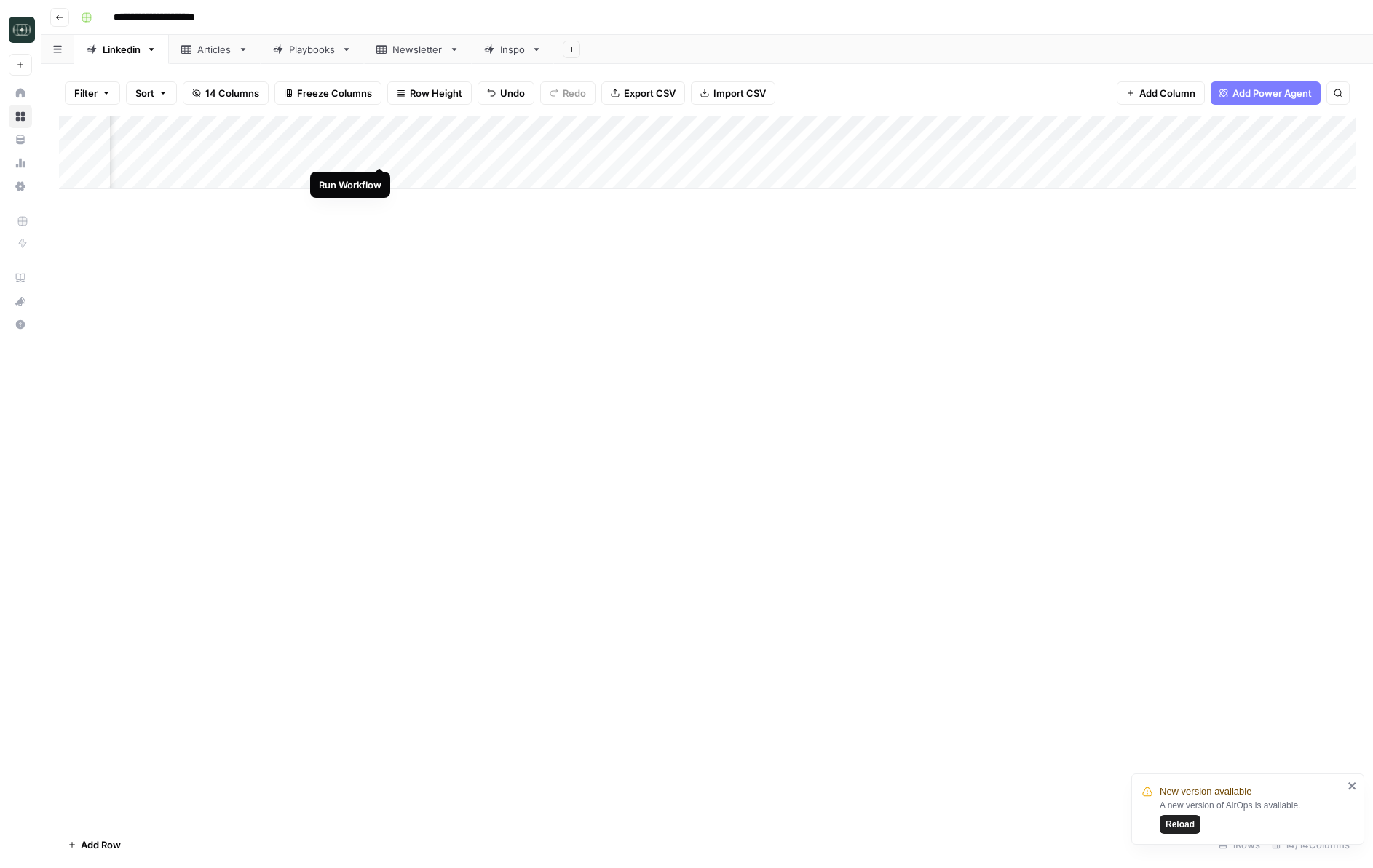
click at [378, 153] on div "Add Column" at bounding box center [707, 152] width 1297 height 73
click at [931, 677] on div "Add Column" at bounding box center [707, 468] width 1297 height 705
drag, startPoint x: 500, startPoint y: 440, endPoint x: 404, endPoint y: 218, distance: 241.9
click at [500, 440] on div "Add Column" at bounding box center [707, 468] width 1297 height 705
click at [514, 155] on div "Add Column" at bounding box center [707, 152] width 1297 height 73
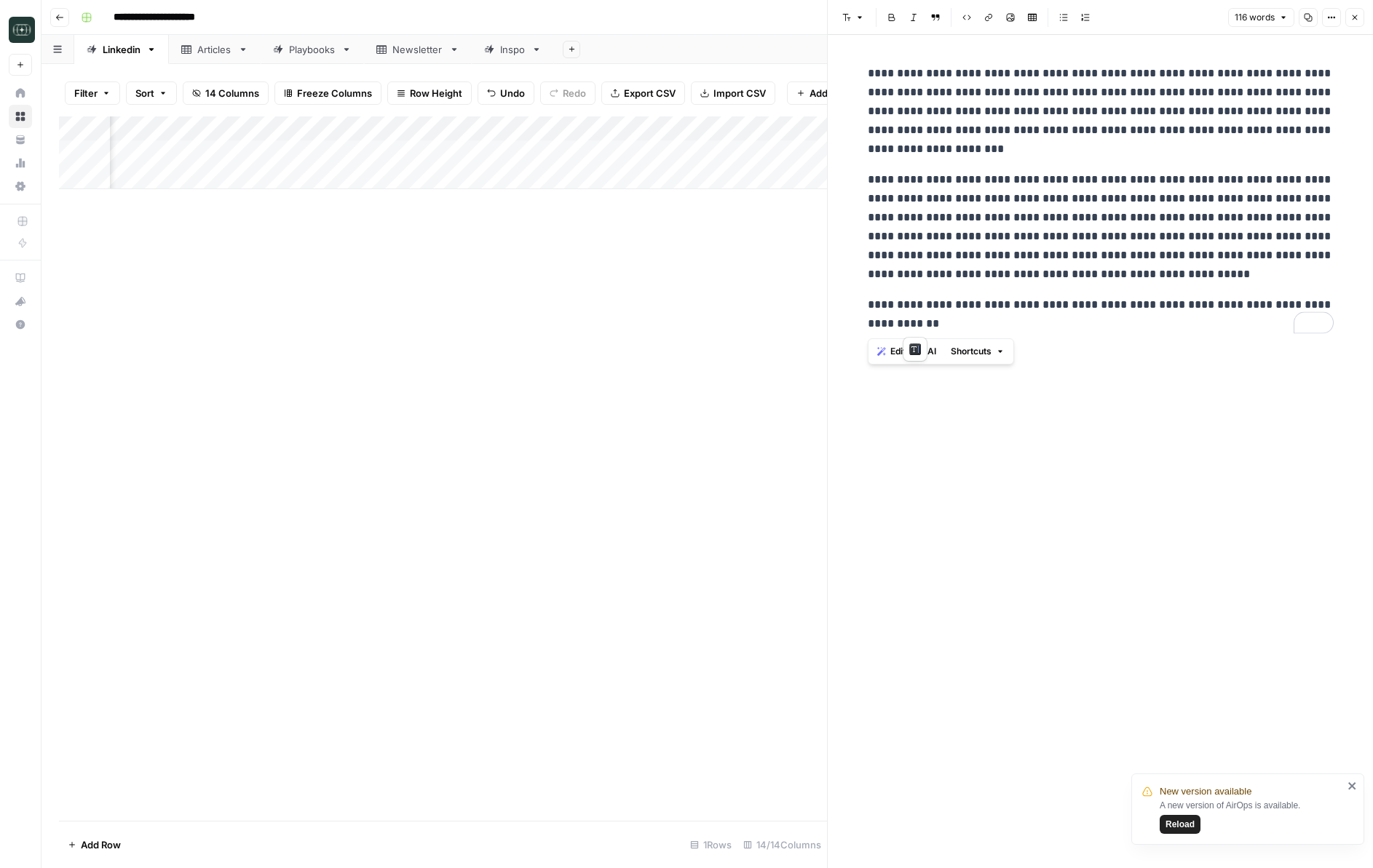
drag, startPoint x: 969, startPoint y: 328, endPoint x: 843, endPoint y: 67, distance: 289.8
click at [843, 67] on div "**********" at bounding box center [1100, 451] width 545 height 833
drag, startPoint x: 1356, startPoint y: 21, endPoint x: 1330, endPoint y: 53, distance: 41.2
click at [960, 22] on button "Close" at bounding box center [1355, 17] width 19 height 19
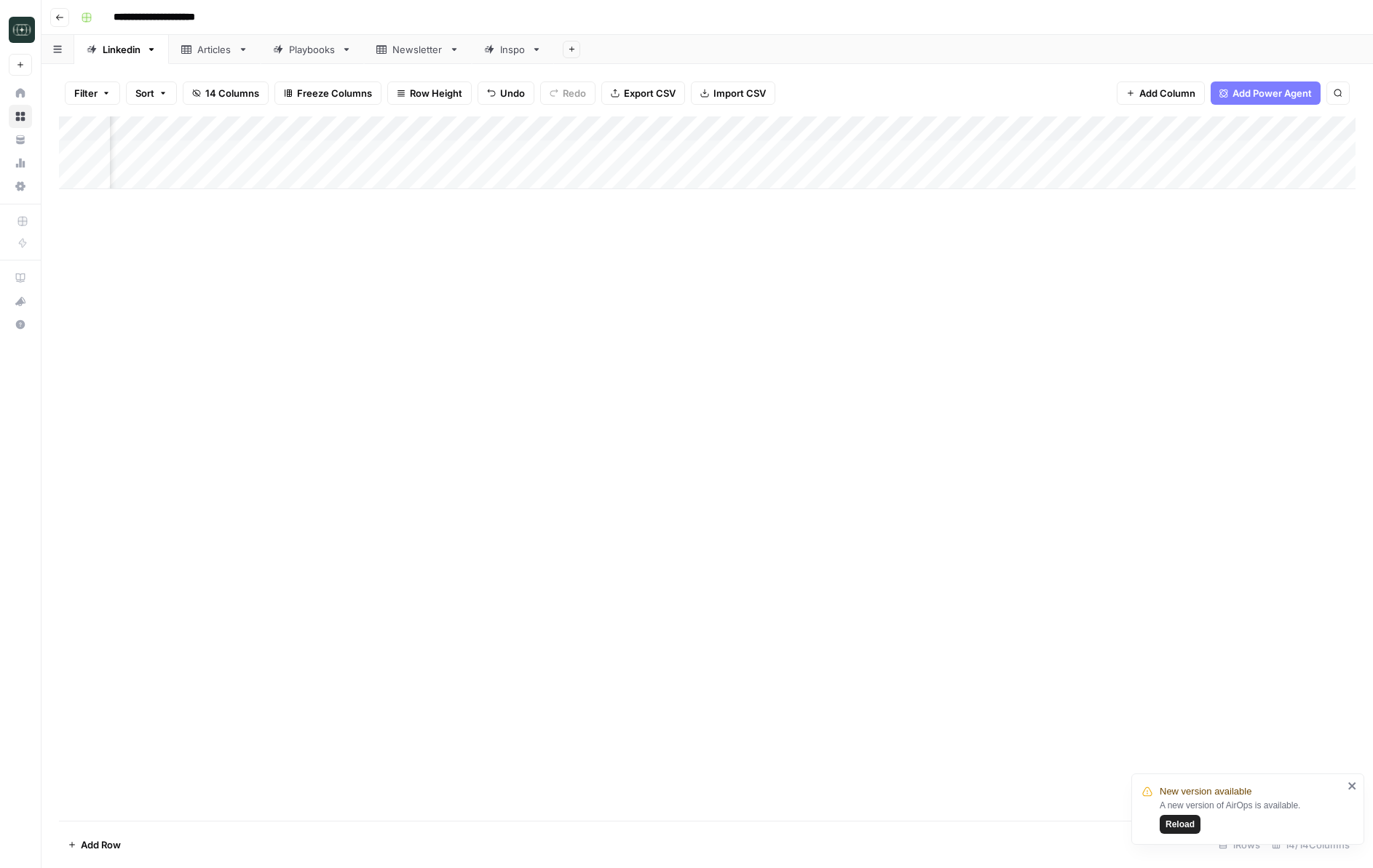
click at [835, 152] on div "Add Column" at bounding box center [707, 152] width 1297 height 73
click at [960, 153] on div "Add Column" at bounding box center [707, 152] width 1297 height 73
click at [960, 432] on div "Add Column" at bounding box center [707, 468] width 1297 height 705
click at [960, 151] on div "Add Column" at bounding box center [707, 152] width 1297 height 73
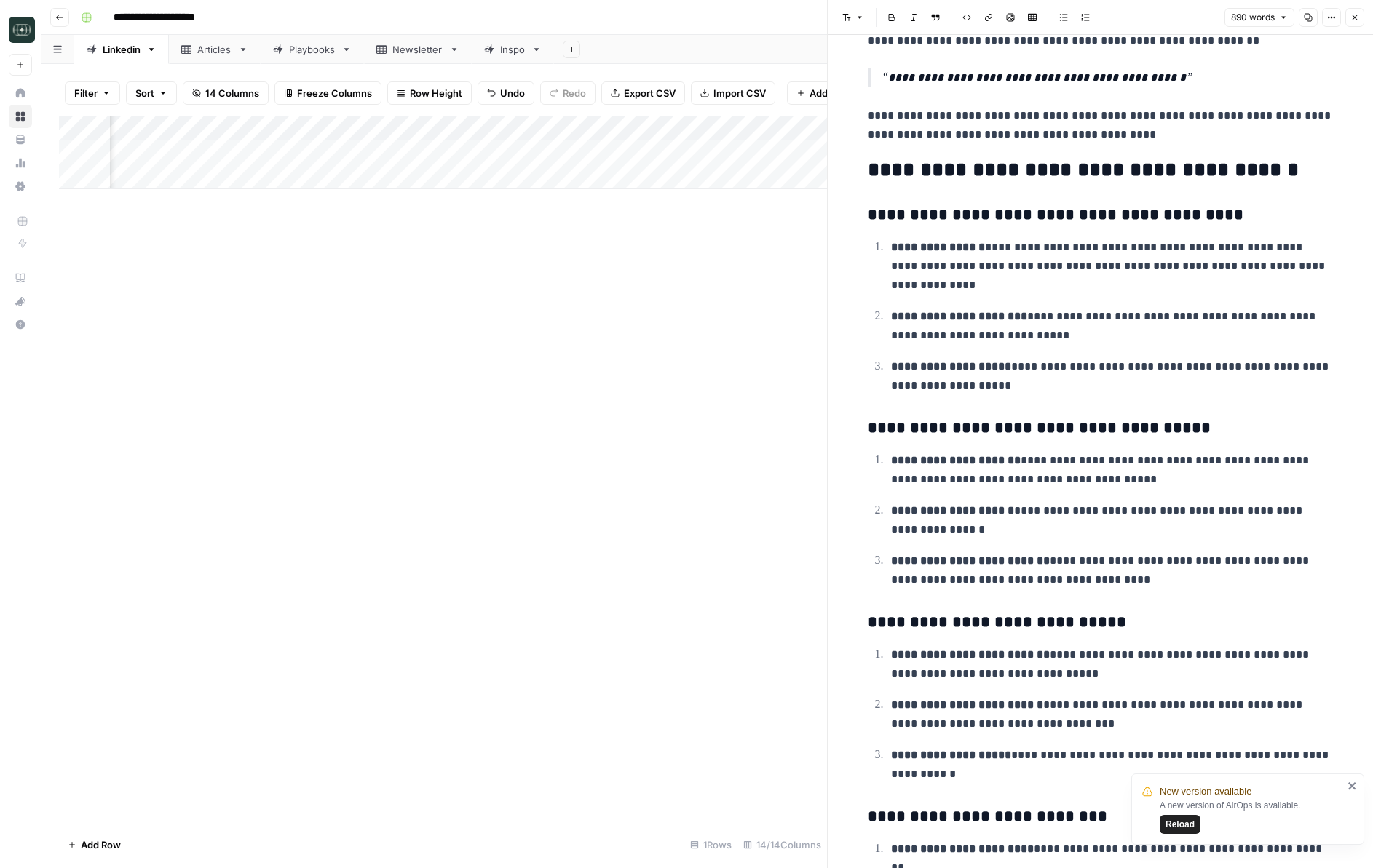
scroll to position [2765, 0]
click at [960, 19] on icon "button" at bounding box center [1309, 18] width 8 height 8
click at [960, 17] on button "Close" at bounding box center [1355, 17] width 19 height 19
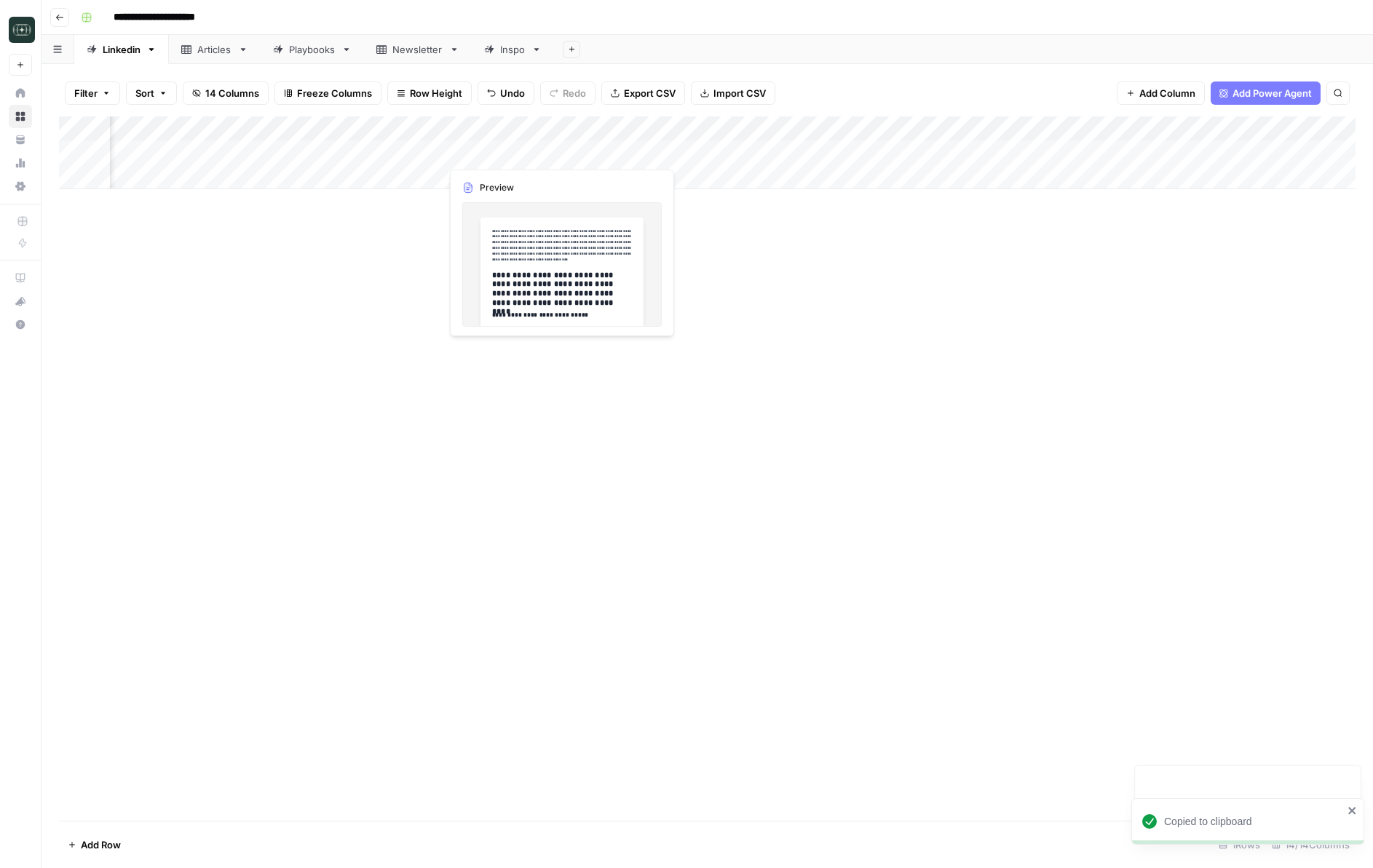
scroll to position [0, 567]
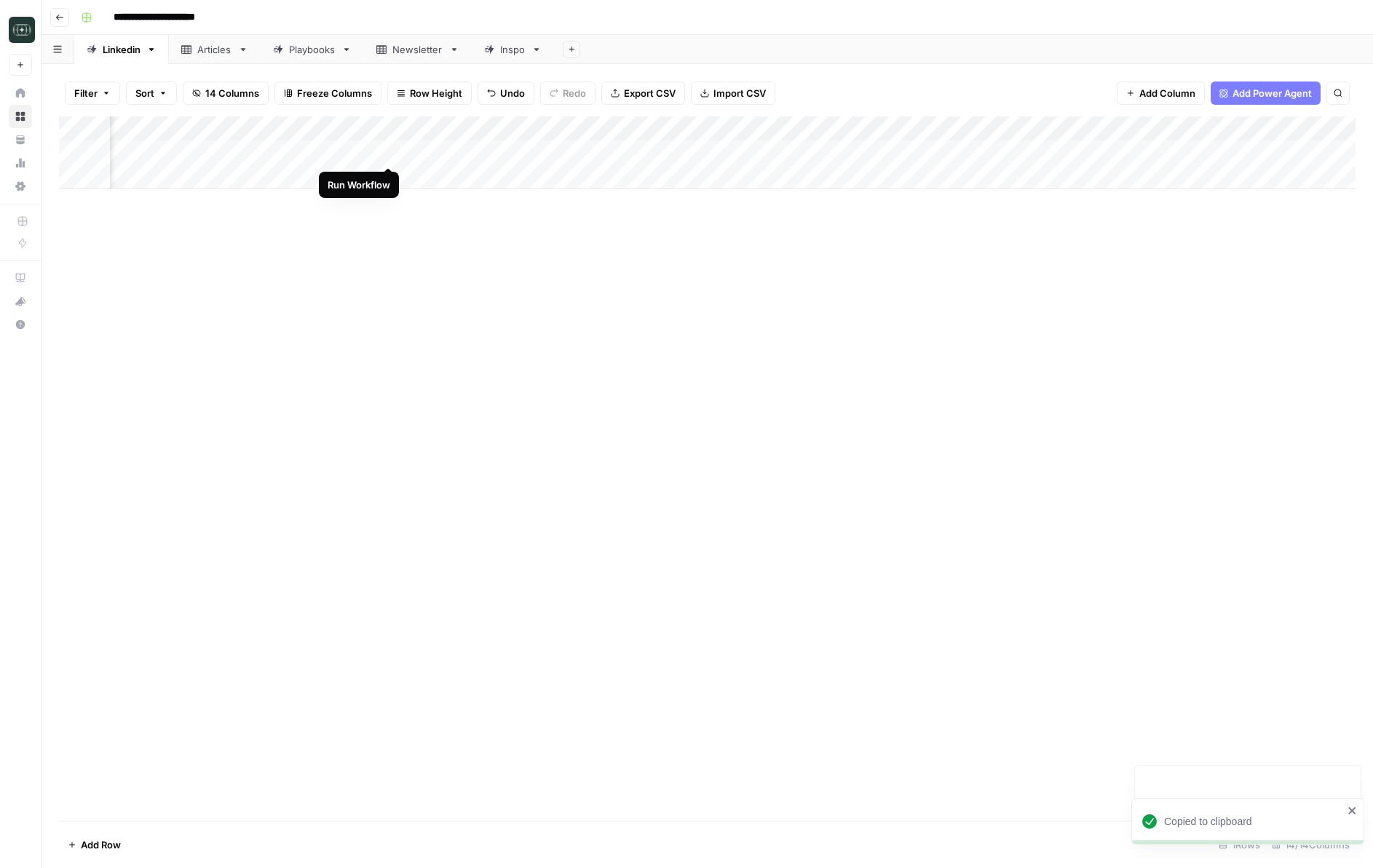
click at [389, 151] on div "Add Column" at bounding box center [707, 152] width 1297 height 73
click at [862, 155] on div "Add Column" at bounding box center [707, 152] width 1297 height 73
click at [621, 394] on div "Add Column" at bounding box center [707, 468] width 1297 height 705
click at [829, 154] on div "Add Column" at bounding box center [707, 152] width 1297 height 73
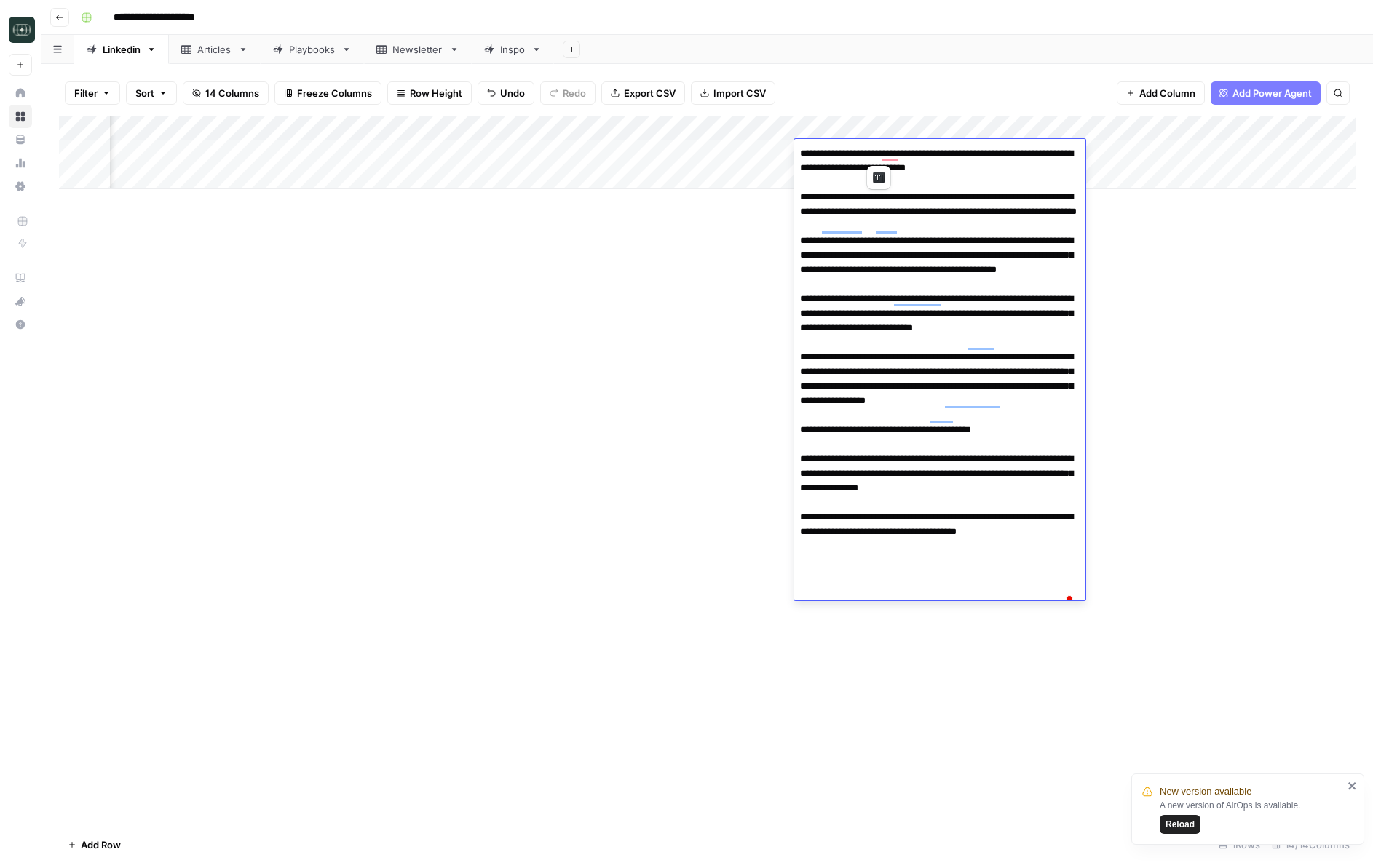
click at [707, 361] on div "Add Column" at bounding box center [707, 468] width 1297 height 705
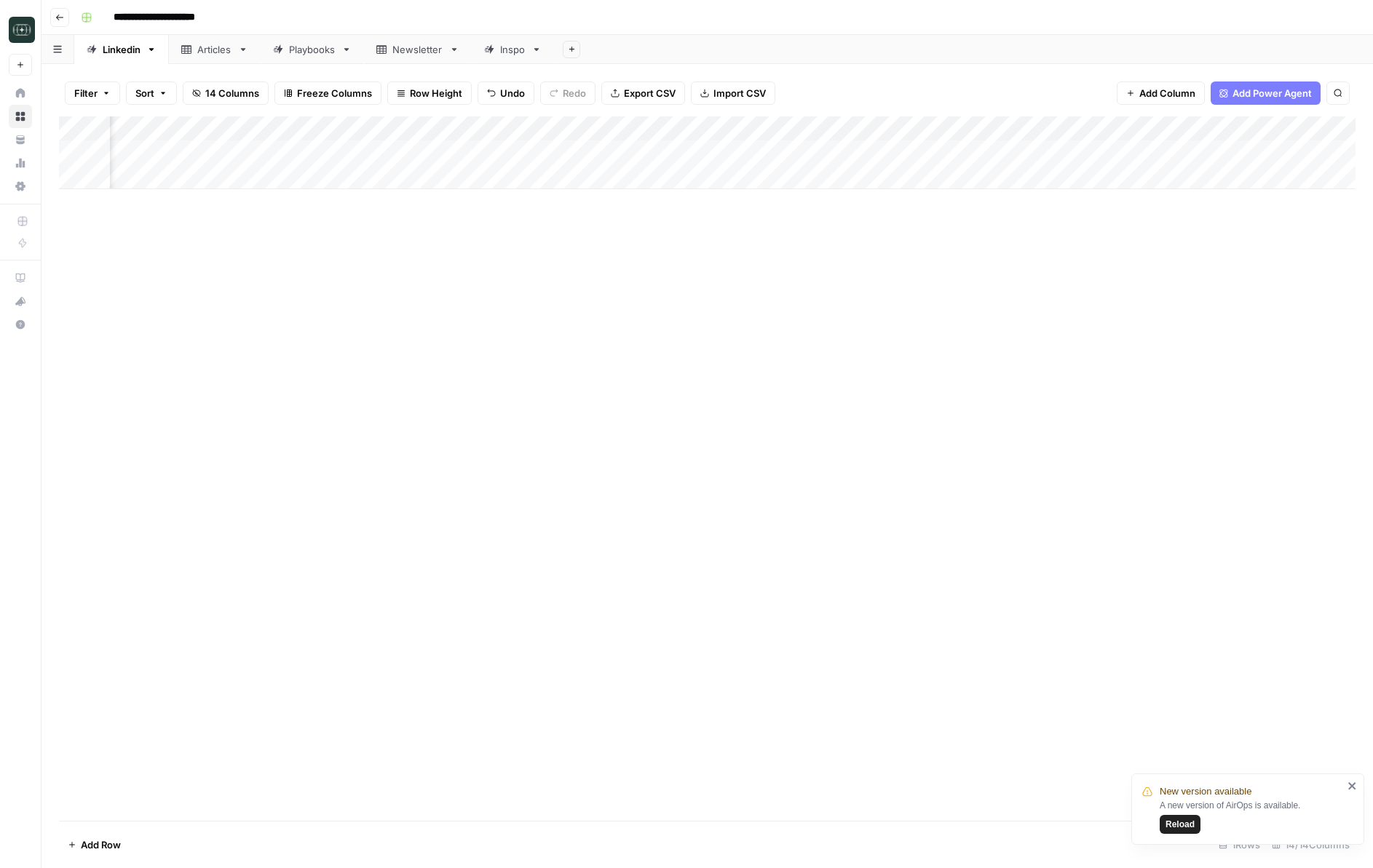
scroll to position [0, 0]
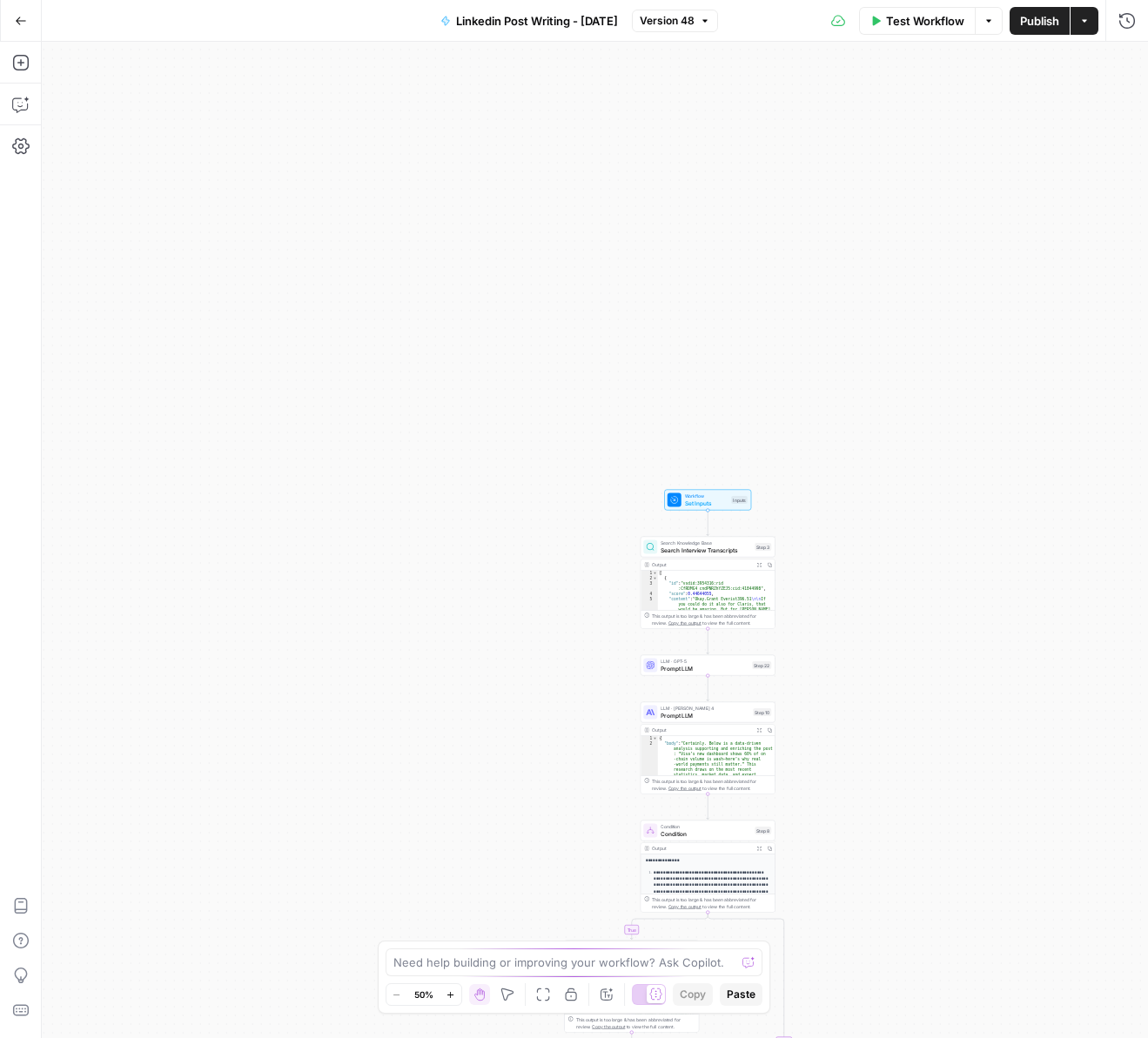
drag, startPoint x: 889, startPoint y: 702, endPoint x: 895, endPoint y: 771, distance: 69.3
click at [894, 774] on div "true false Workflow Set Inputs Inputs Search Knowledge Base Search Interview Tr…" at bounding box center [594, 539] width 1106 height 997
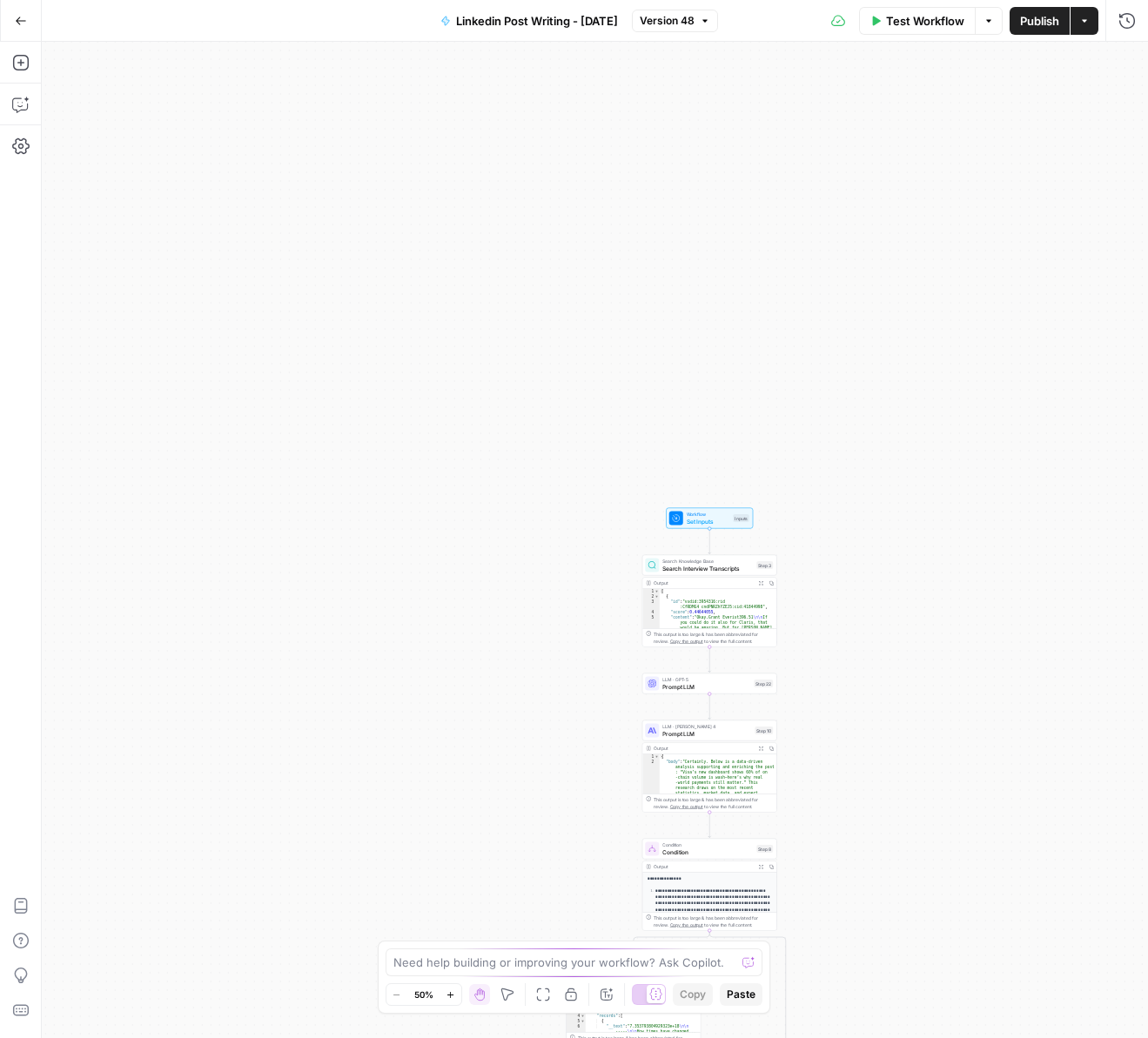
click at [890, 654] on div "true false Workflow Set Inputs Inputs Search Knowledge Base Search Interview Tr…" at bounding box center [594, 539] width 1106 height 997
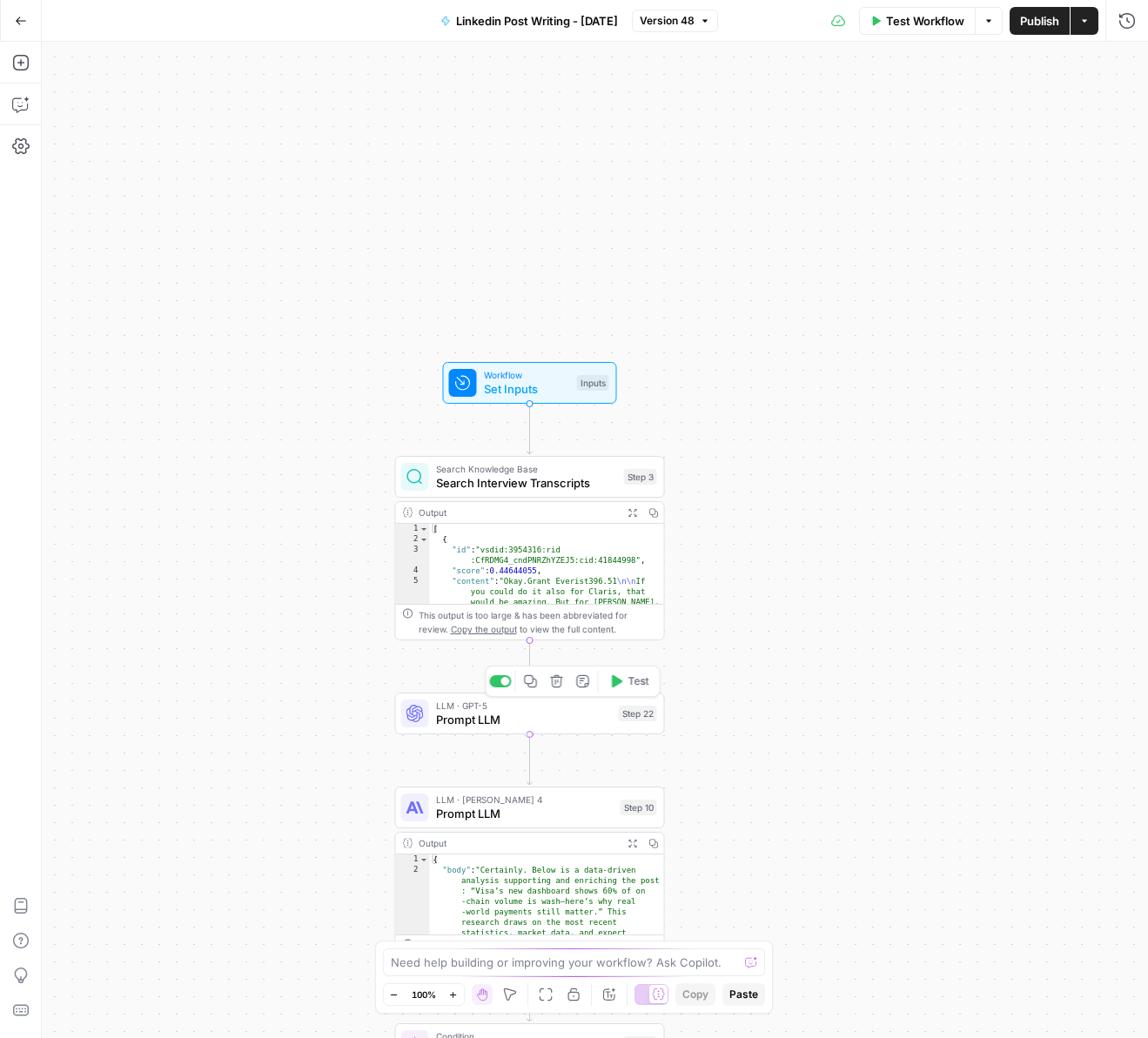
click at [472, 712] on span "Prompt LLM" at bounding box center [523, 720] width 176 height 18
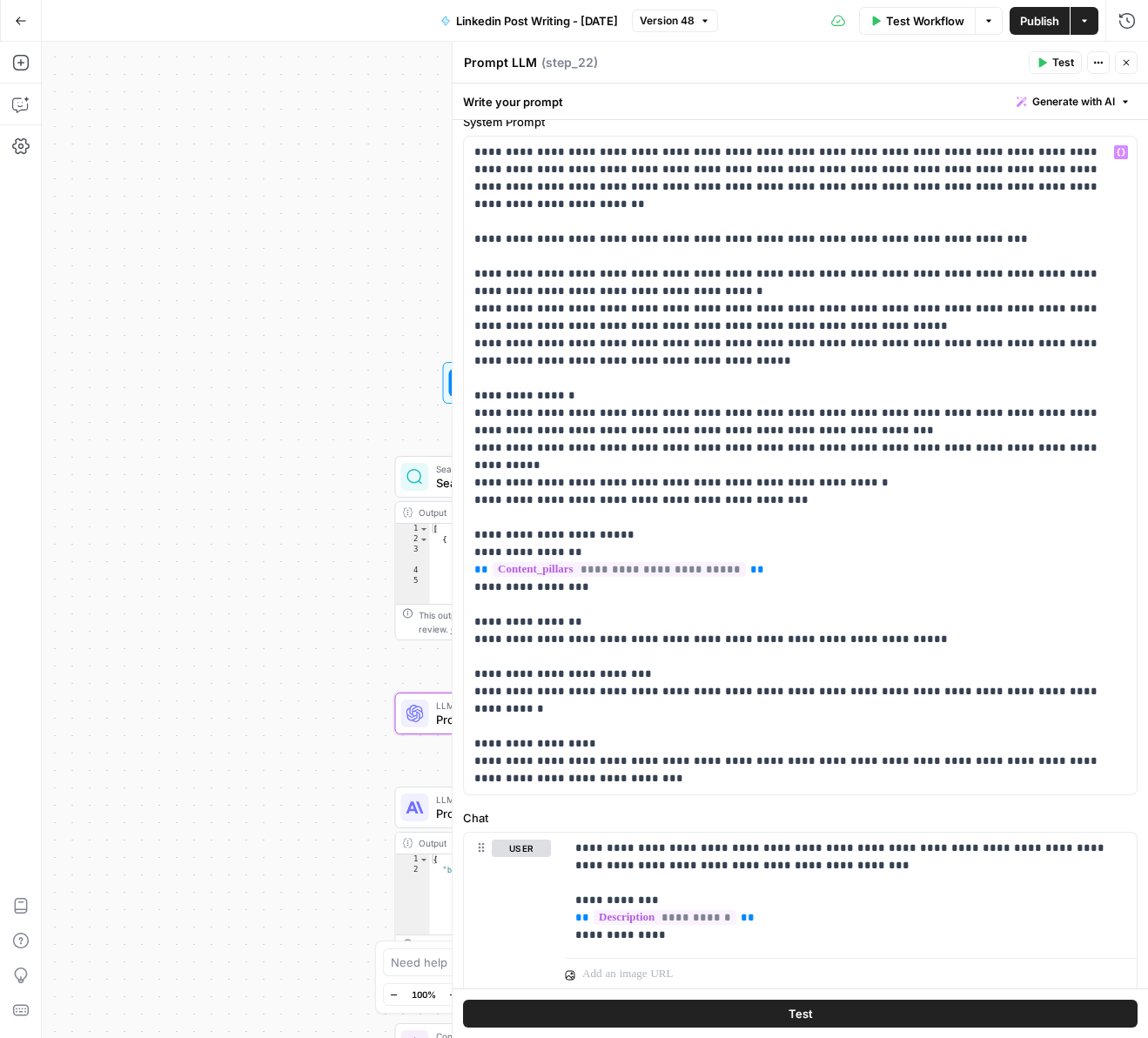
scroll to position [72, 0]
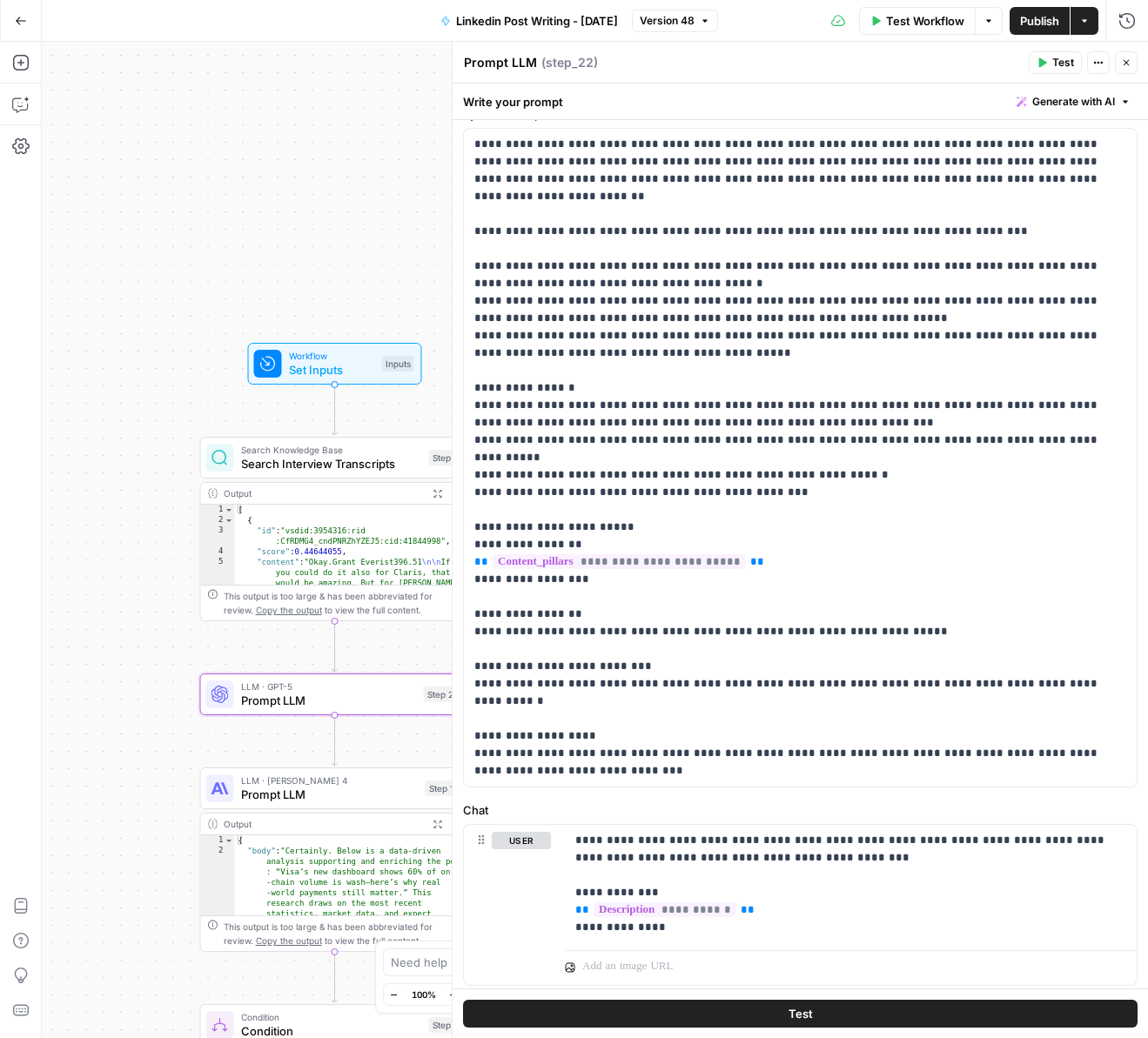
drag, startPoint x: 301, startPoint y: 584, endPoint x: 105, endPoint y: 565, distance: 196.9
click at [105, 565] on div "true false Workflow Set Inputs Inputs Search Knowledge Base Search Interview Tr…" at bounding box center [594, 539] width 1106 height 997
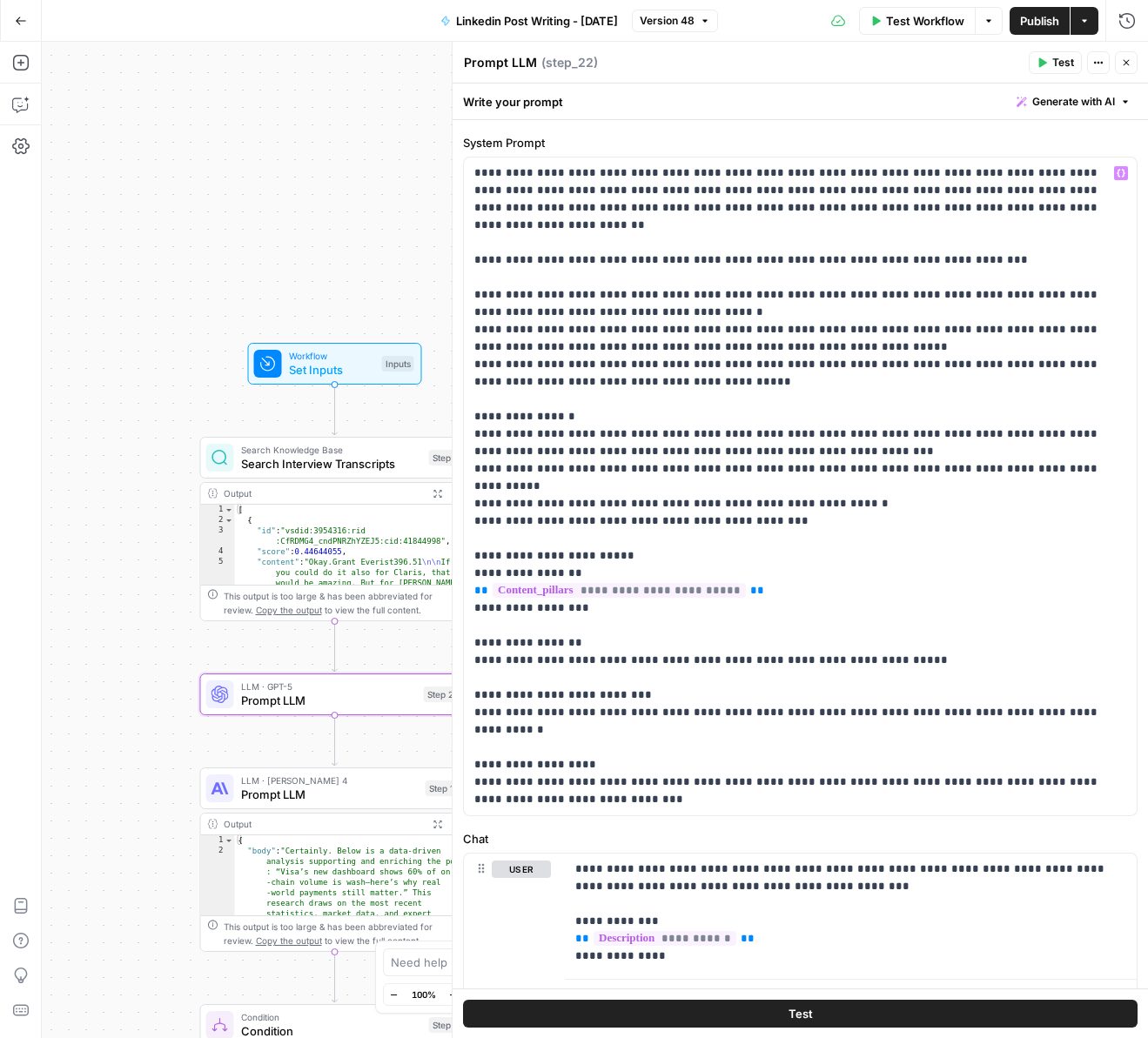
scroll to position [40, 0]
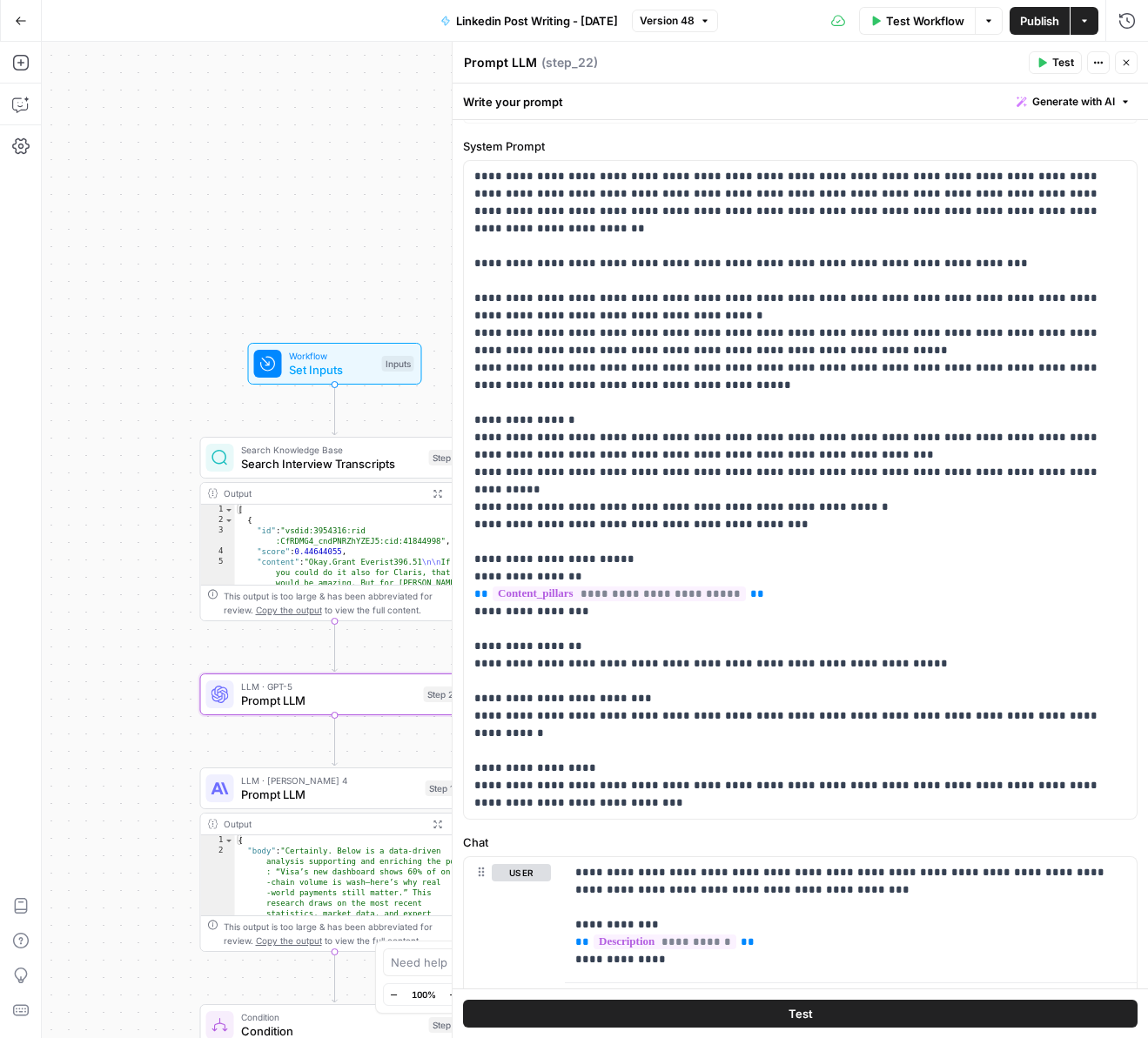
click at [1124, 60] on icon "button" at bounding box center [1126, 63] width 6 height 6
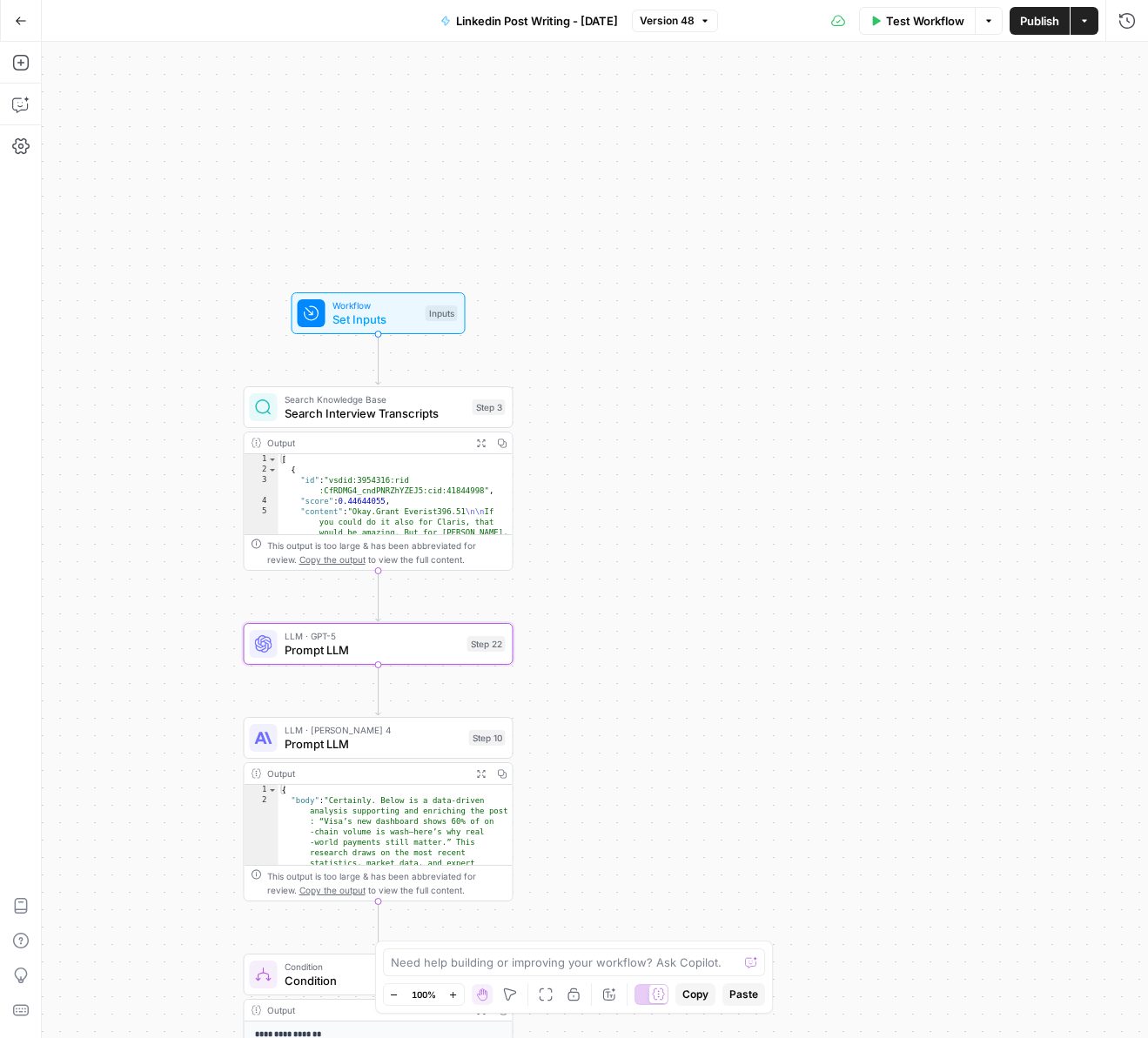
drag, startPoint x: 834, startPoint y: 695, endPoint x: 1005, endPoint y: 545, distance: 227.5
click at [1010, 544] on div "true false Workflow Set Inputs Inputs Search Knowledge Base Search Interview Tr…" at bounding box center [594, 539] width 1106 height 997
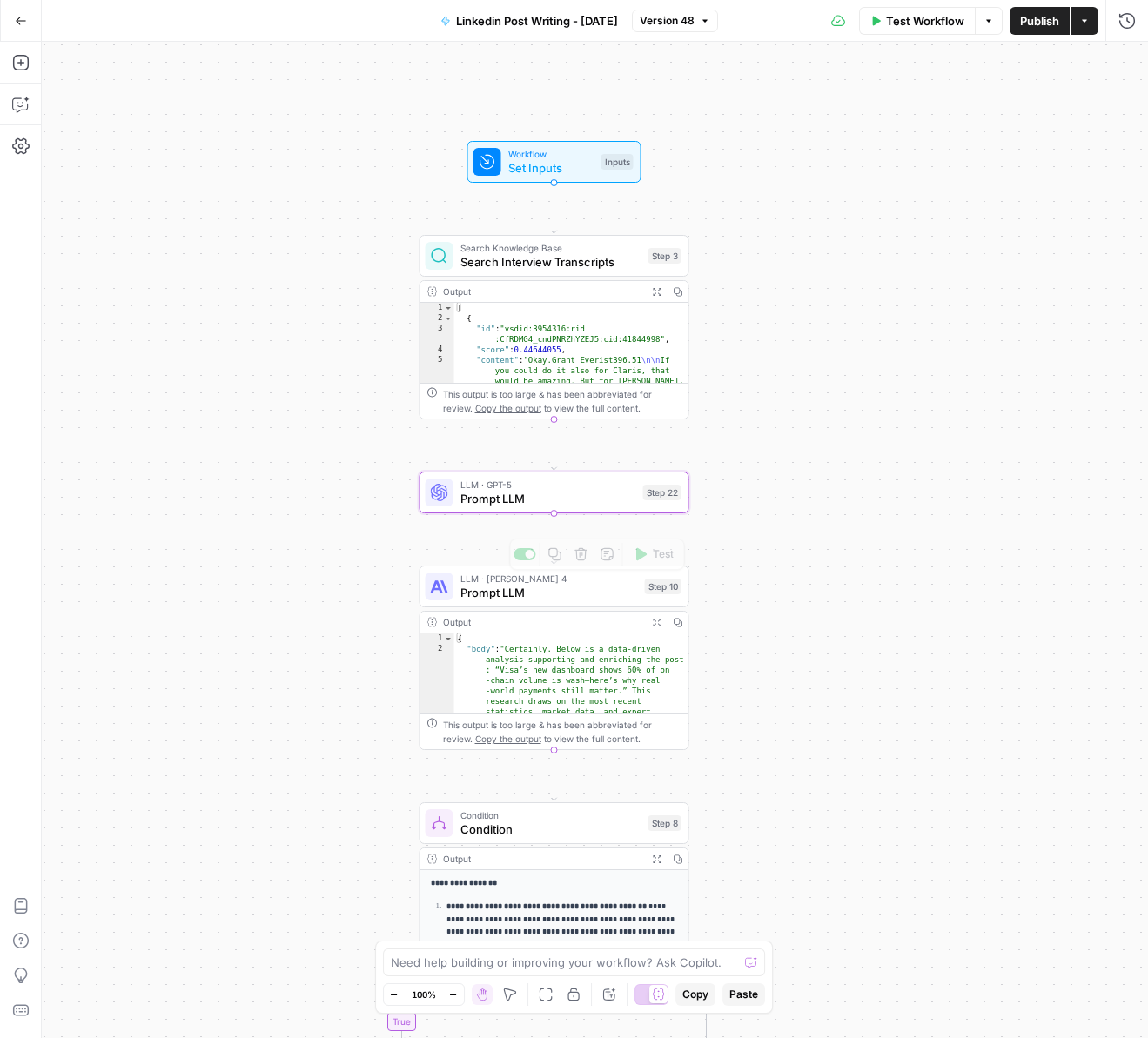
click at [507, 597] on span "Prompt LLM" at bounding box center [549, 593] width 178 height 18
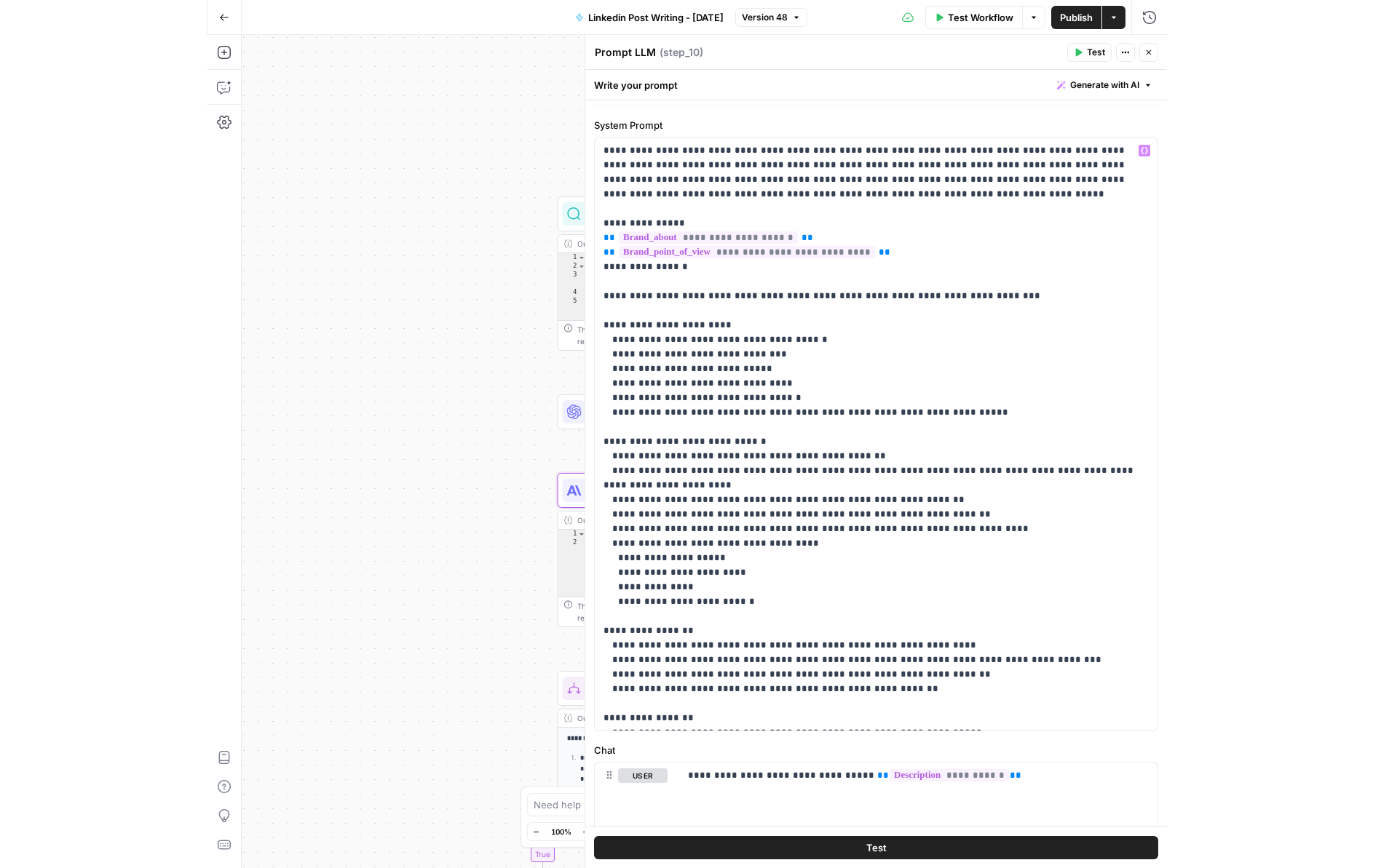
scroll to position [0, 0]
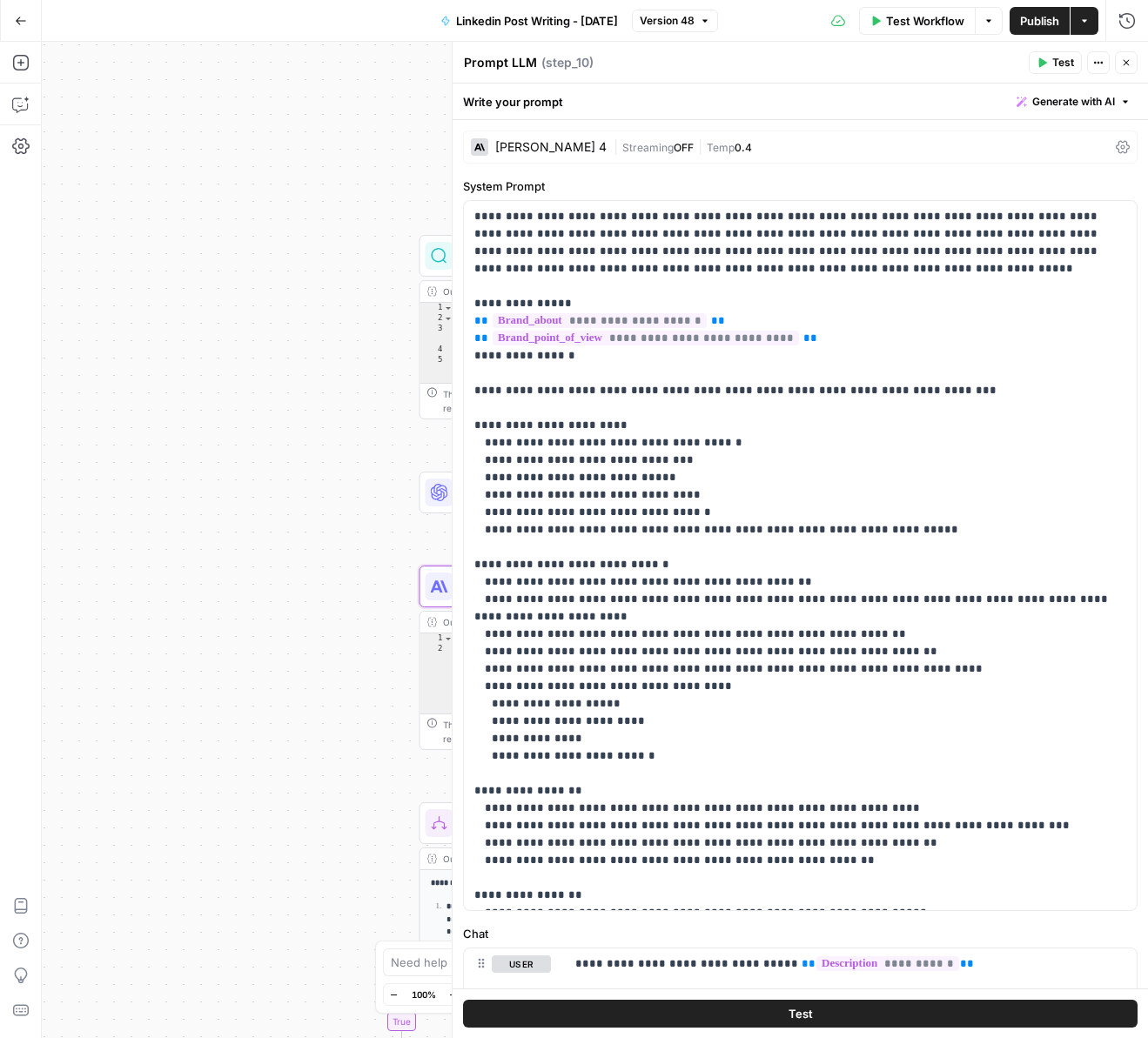
click at [840, 101] on div "Write your prompt Generate with AI" at bounding box center [800, 101] width 695 height 36
click at [809, 149] on div "| Streaming OFF | Temp 0.4" at bounding box center [861, 147] width 495 height 17
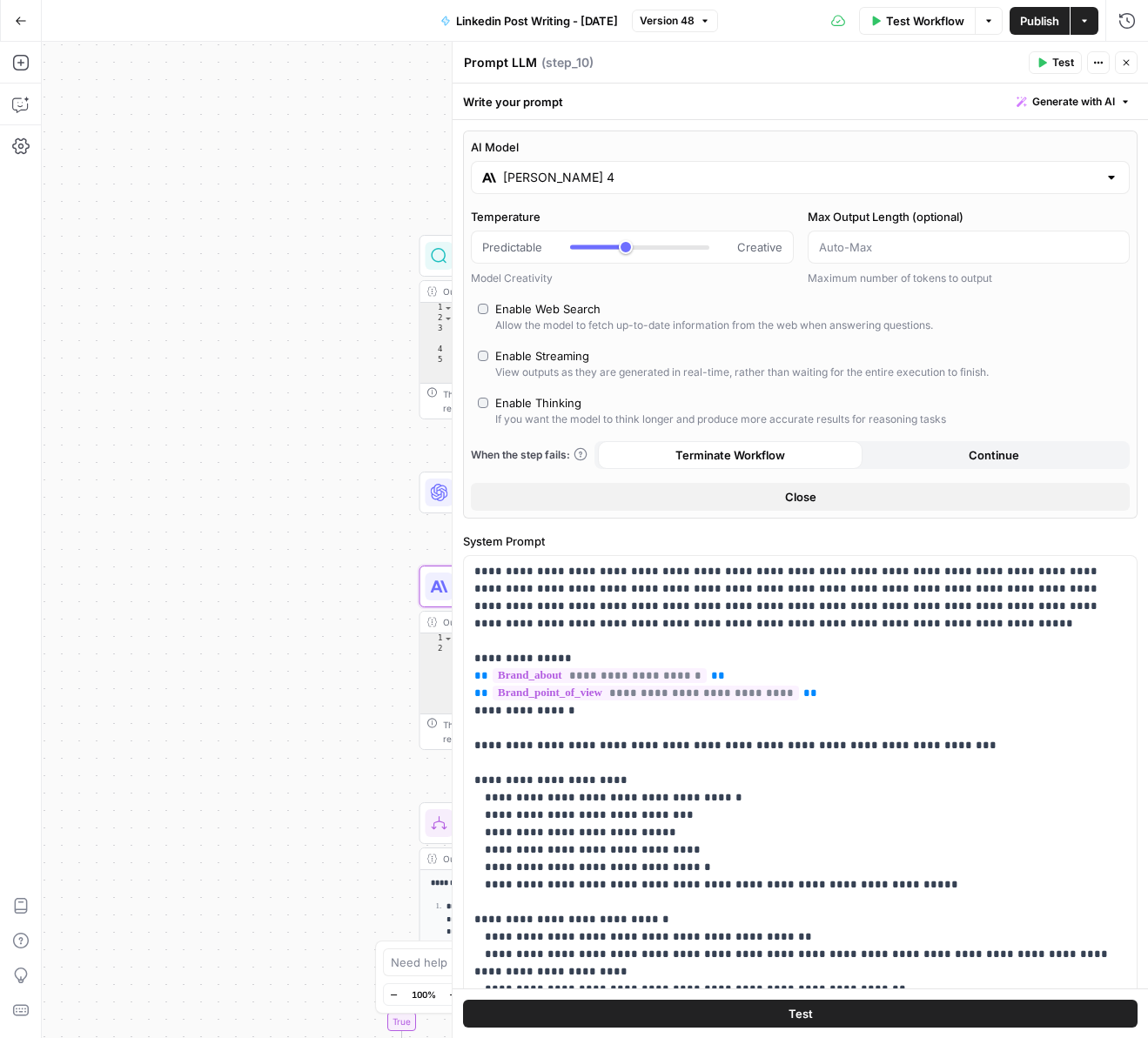
click at [810, 147] on label "AI Model" at bounding box center [799, 147] width 659 height 18
click at [810, 169] on input "Claude Sonnet 4" at bounding box center [799, 178] width 595 height 18
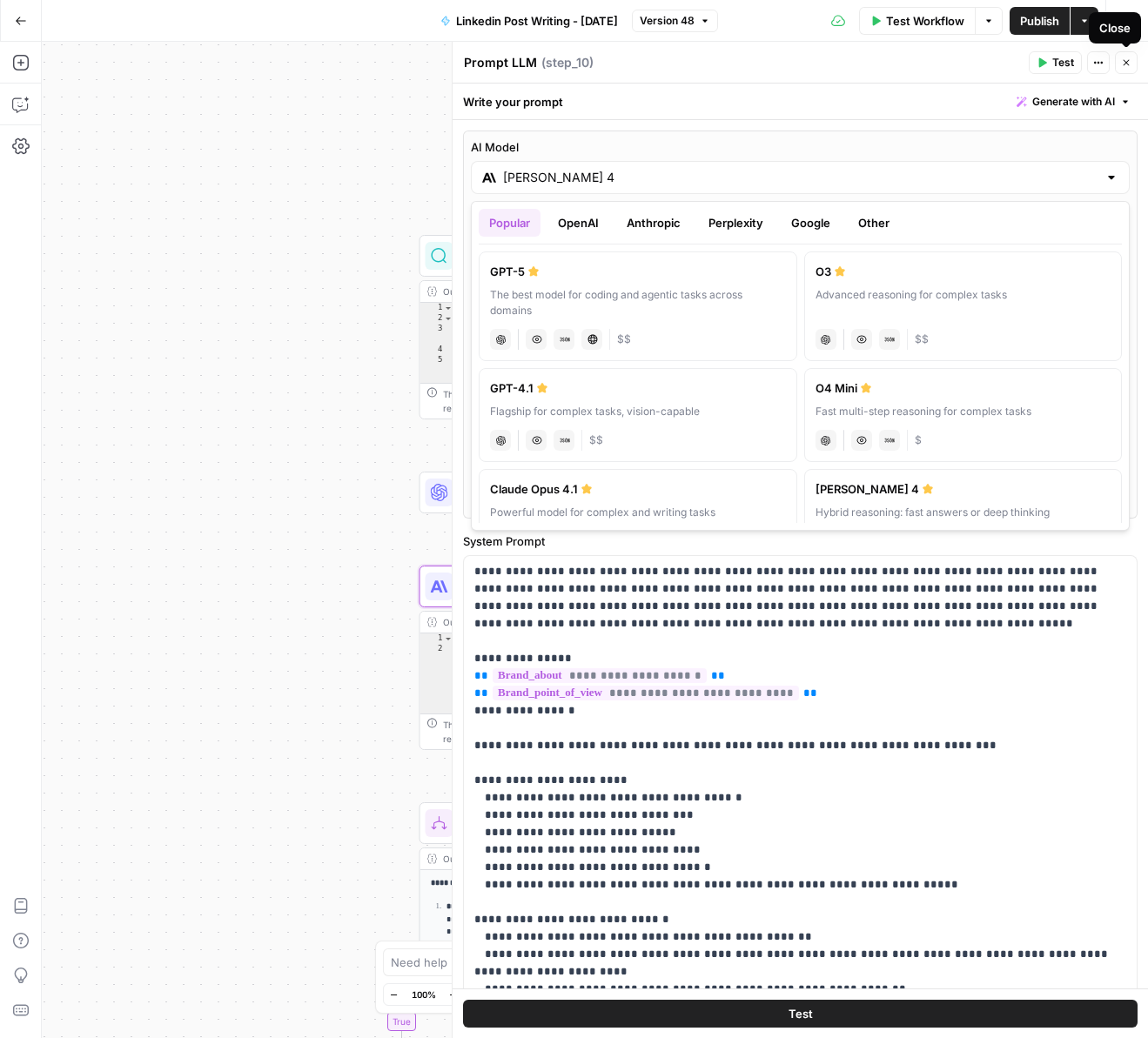
click at [1133, 66] on button "Close" at bounding box center [1126, 63] width 23 height 23
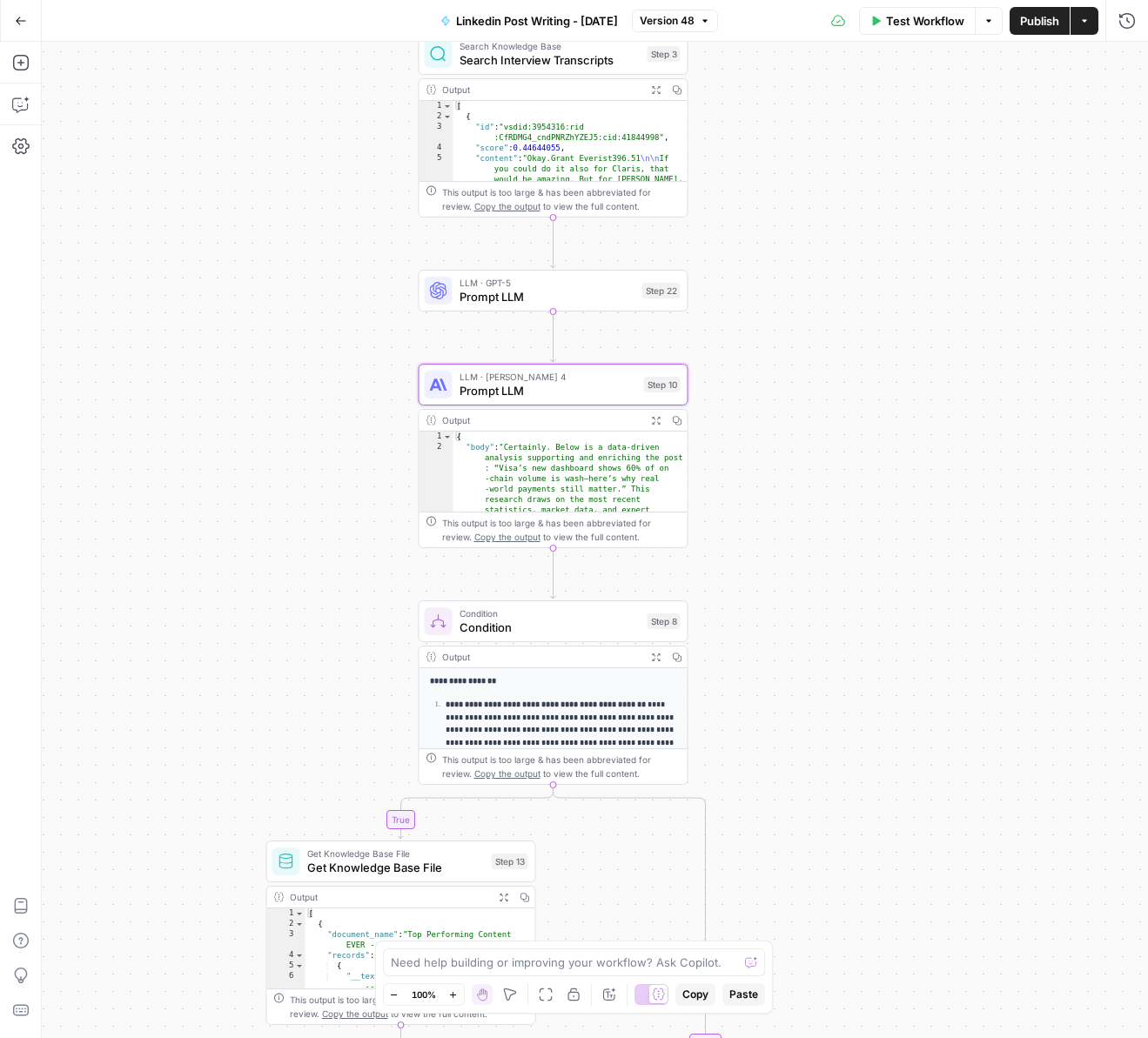
drag, startPoint x: 927, startPoint y: 563, endPoint x: 924, endPoint y: 354, distance: 209.0
click at [930, 333] on div "true false Workflow Set Inputs Inputs Search Knowledge Base Search Interview Tr…" at bounding box center [594, 539] width 1106 height 997
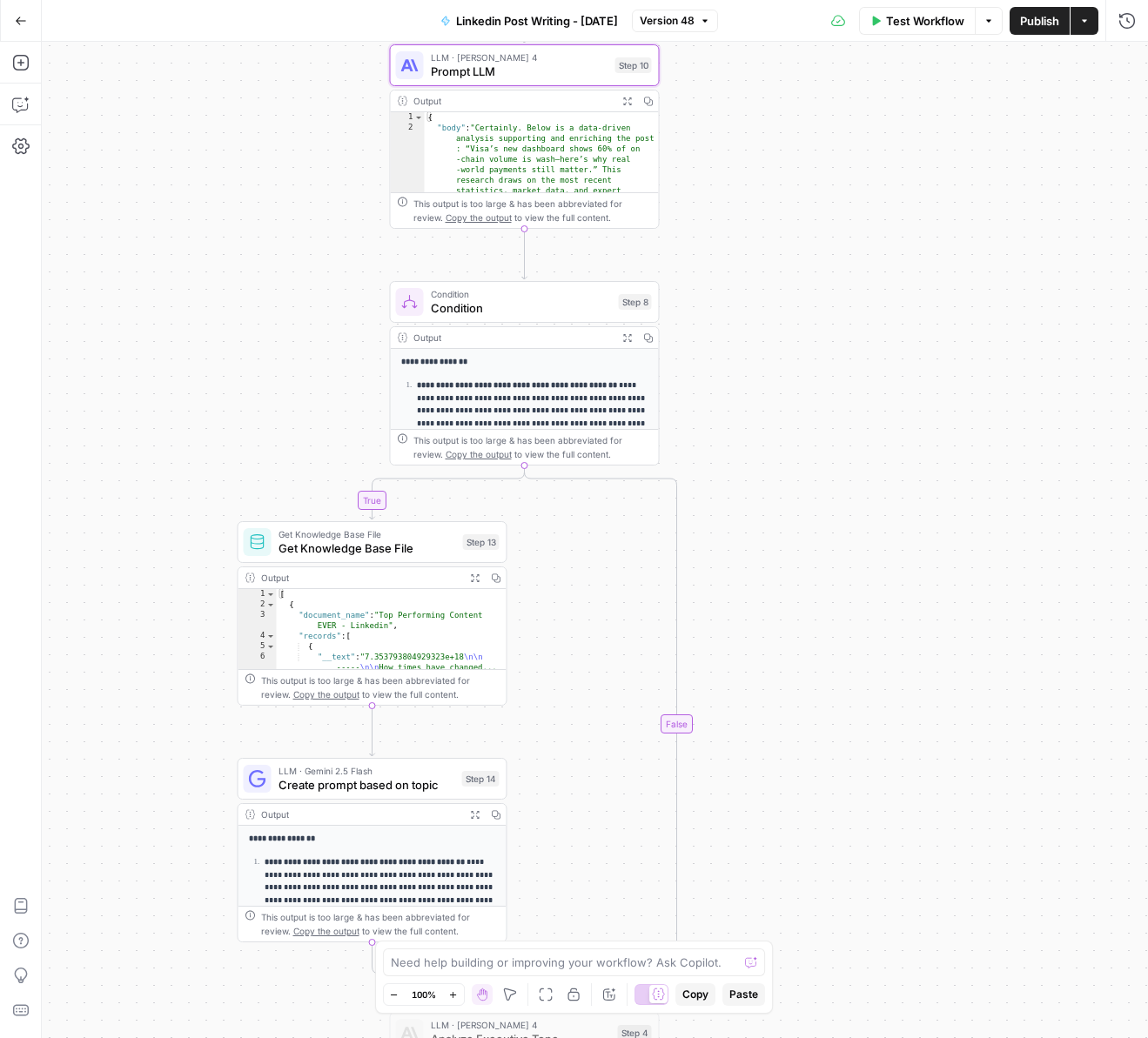
drag, startPoint x: 920, startPoint y: 748, endPoint x: 888, endPoint y: 456, distance: 293.7
click at [888, 456] on div "true false Workflow Set Inputs Inputs Search Knowledge Base Search Interview Tr…" at bounding box center [594, 539] width 1106 height 997
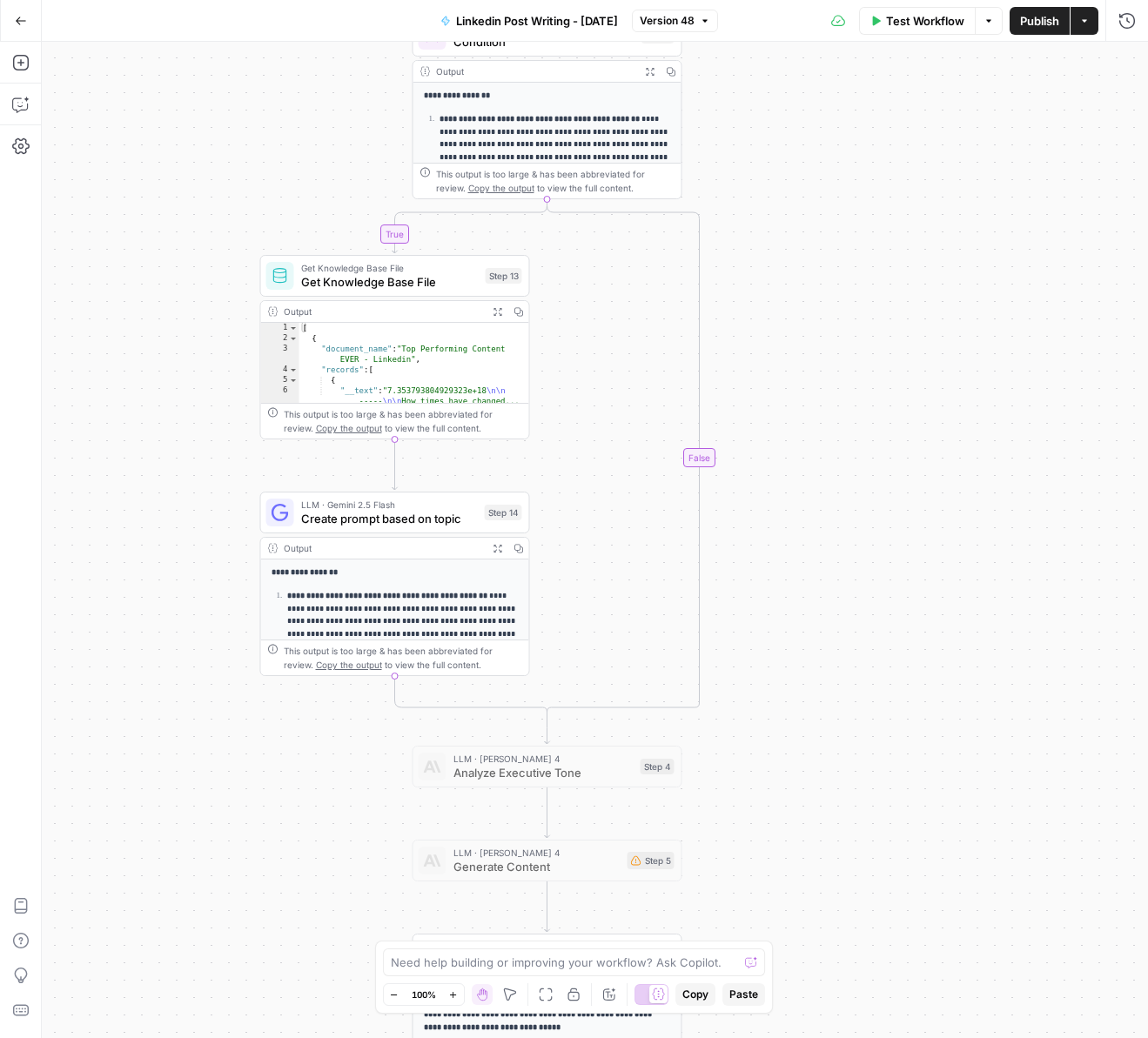
drag, startPoint x: 963, startPoint y: 681, endPoint x: 973, endPoint y: 659, distance: 24.2
click at [971, 642] on div "true false Workflow Set Inputs Inputs Search Knowledge Base Search Interview Tr…" at bounding box center [594, 539] width 1106 height 997
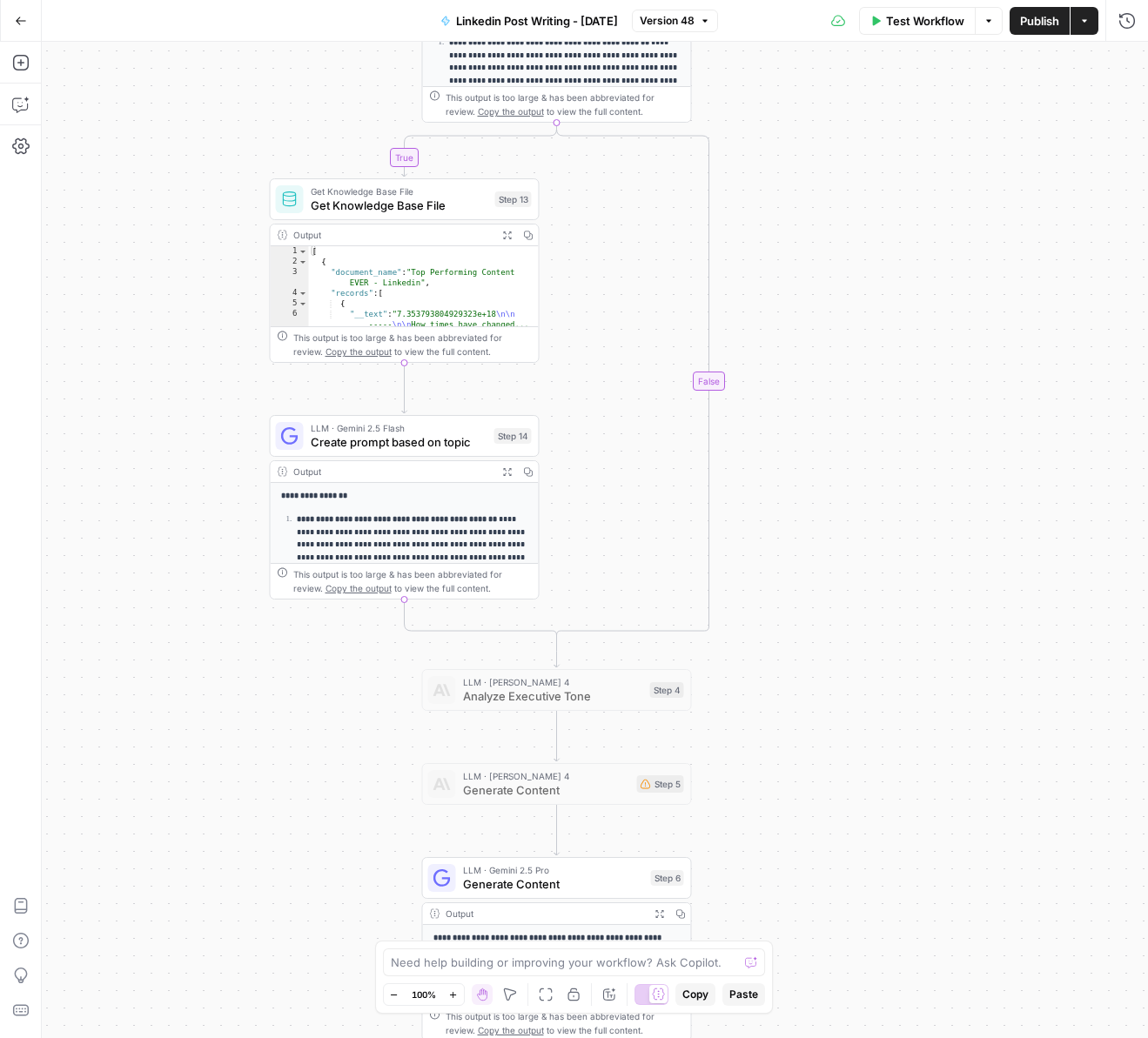
drag, startPoint x: 1019, startPoint y: 838, endPoint x: 1022, endPoint y: 772, distance: 66.1
click at [1022, 772] on div "true false Workflow Set Inputs Inputs Search Knowledge Base Search Interview Tr…" at bounding box center [594, 539] width 1106 height 997
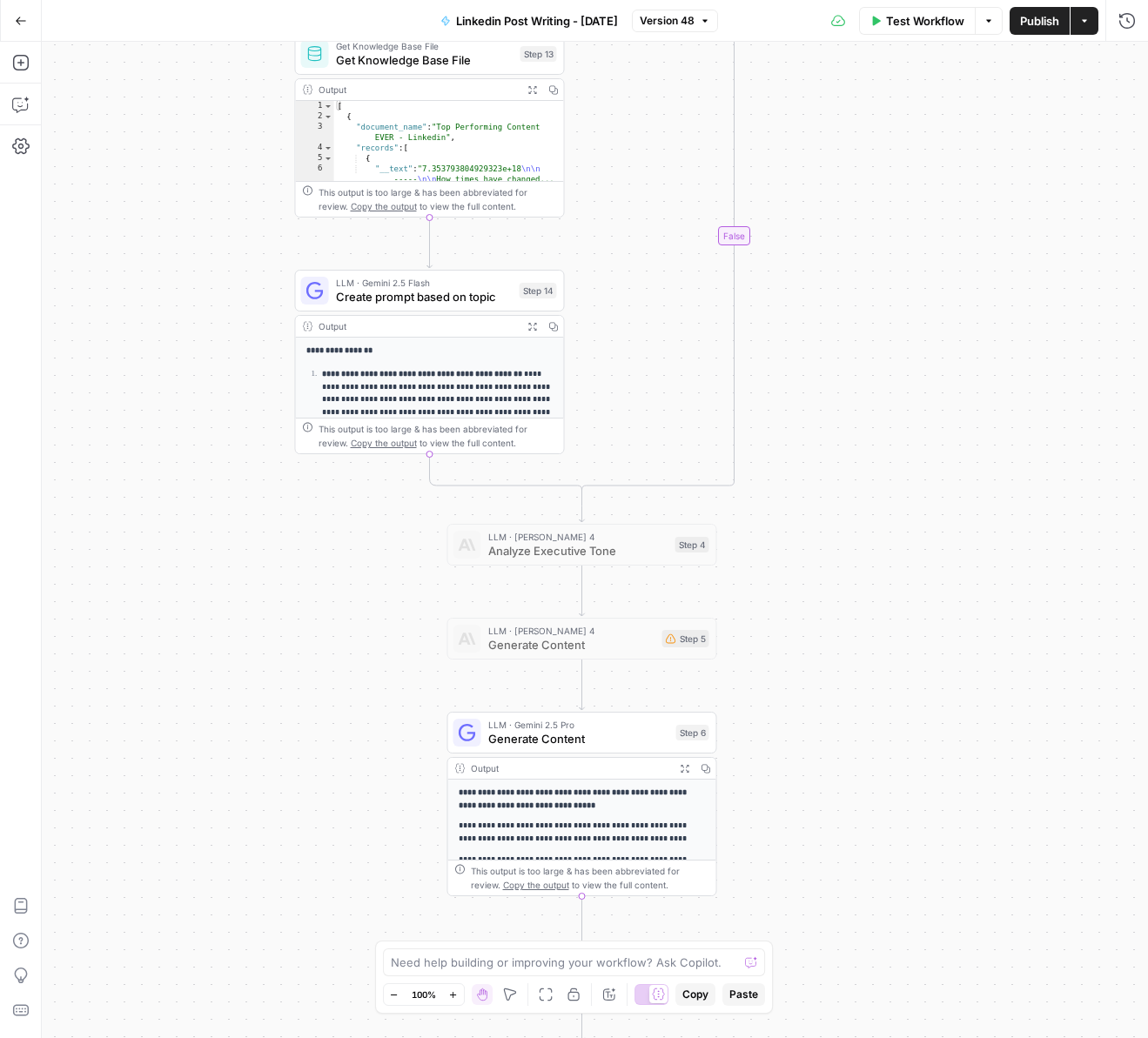
drag, startPoint x: 1031, startPoint y: 835, endPoint x: 1052, endPoint y: 708, distance: 128.7
click at [1052, 708] on div "true false Workflow Set Inputs Inputs Search Knowledge Base Search Interview Tr…" at bounding box center [594, 539] width 1106 height 997
click at [621, 736] on span "Generate Content" at bounding box center [579, 738] width 181 height 18
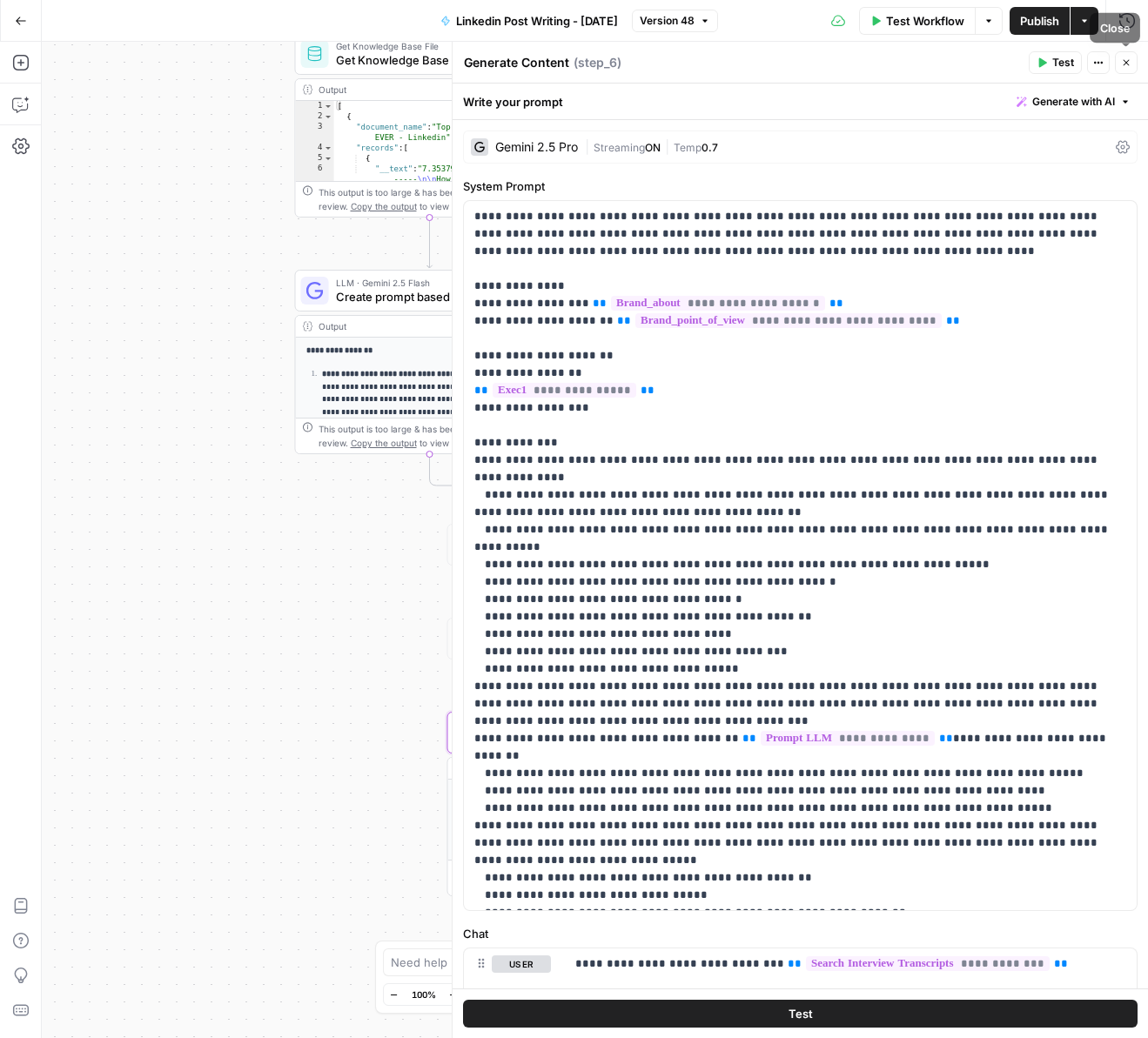
click at [1128, 70] on button "Close" at bounding box center [1126, 63] width 23 height 23
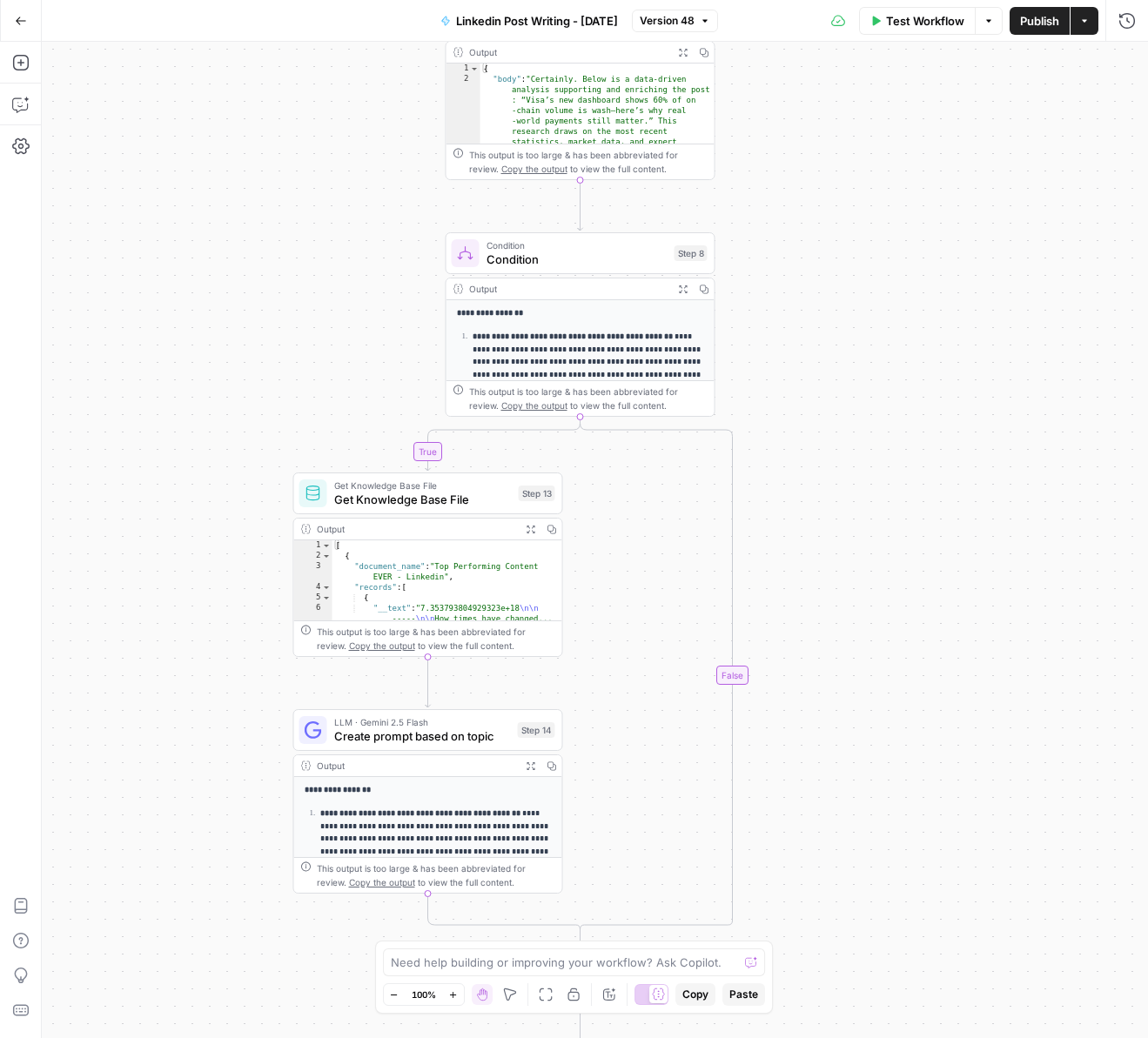
click at [962, 650] on div "true false Workflow Set Inputs Inputs Search Knowledge Base Search Interview Tr…" at bounding box center [594, 539] width 1106 height 997
drag, startPoint x: 962, startPoint y: 632, endPoint x: 963, endPoint y: 655, distance: 23.0
click at [963, 656] on div "true false Workflow Set Inputs Inputs Search Knowledge Base Search Interview Tr…" at bounding box center [594, 539] width 1106 height 997
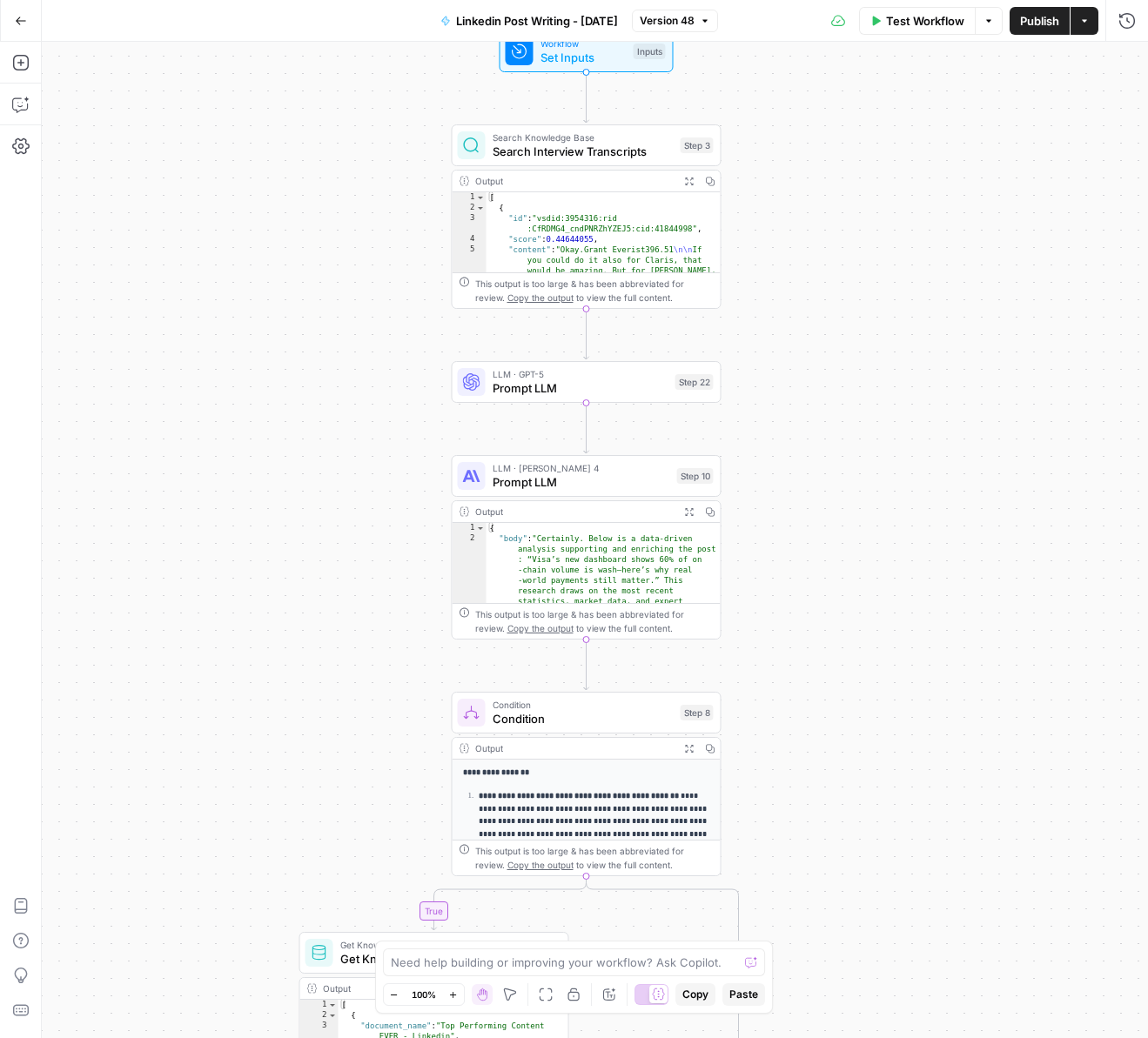
drag, startPoint x: 963, startPoint y: 593, endPoint x: 963, endPoint y: 612, distance: 19.0
click at [963, 612] on div "true false Workflow Set Inputs Inputs Search Knowledge Base Search Interview Tr…" at bounding box center [594, 539] width 1106 height 997
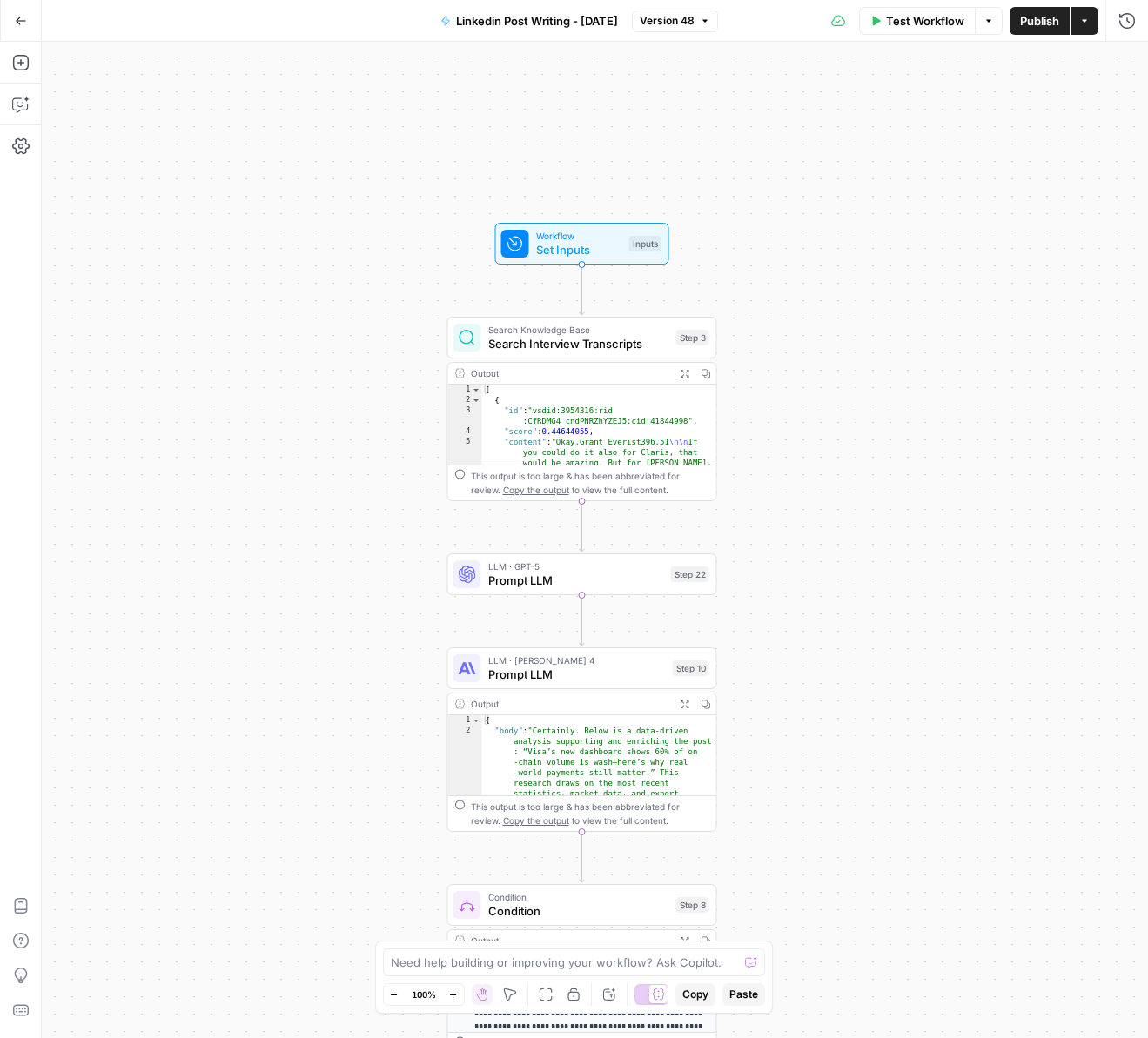
drag, startPoint x: 979, startPoint y: 378, endPoint x: 973, endPoint y: 477, distance: 99.2
click at [973, 477] on div "true false Workflow Set Inputs Inputs Search Knowledge Base Search Interview Tr…" at bounding box center [594, 539] width 1106 height 997
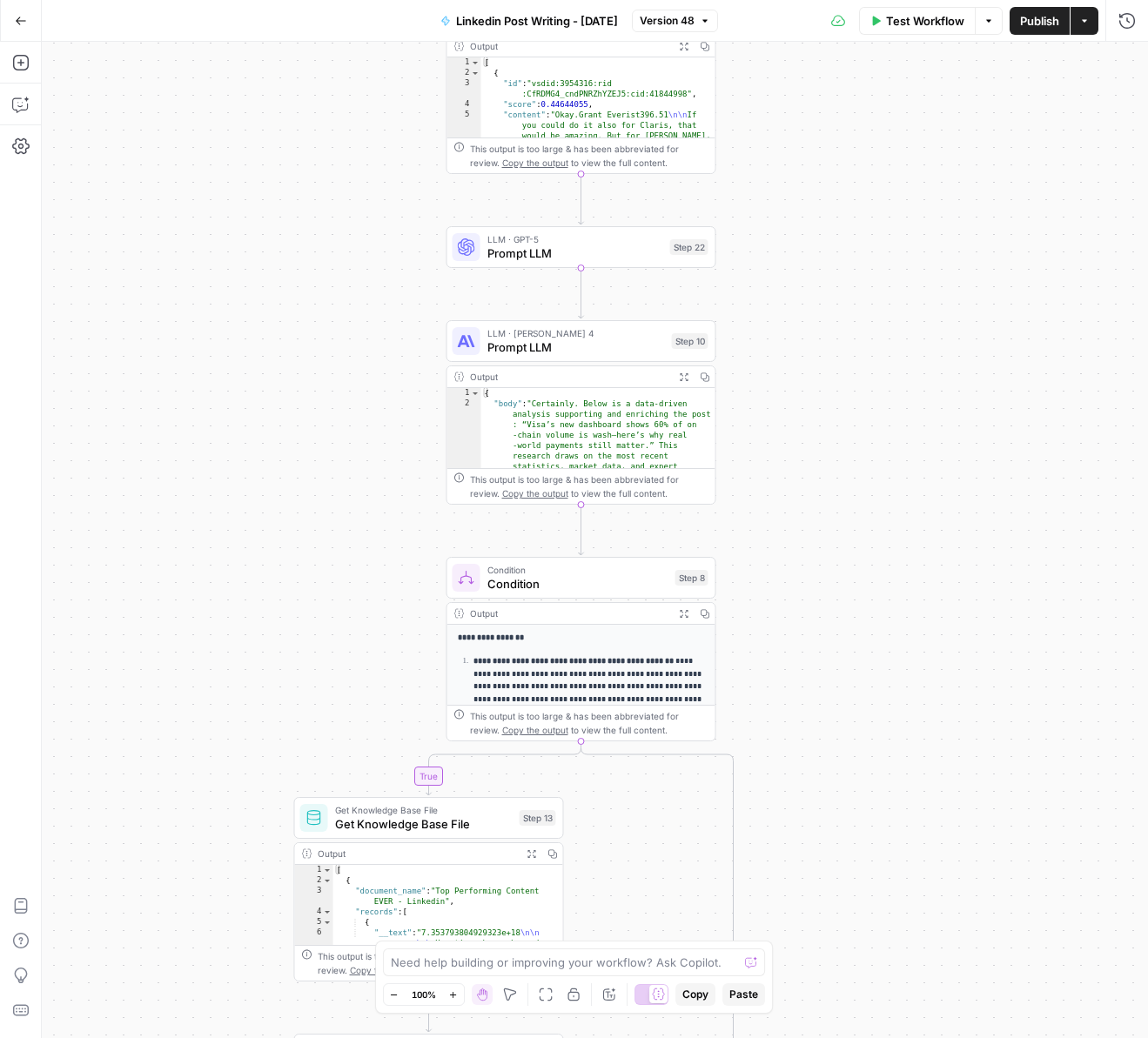
drag, startPoint x: 935, startPoint y: 620, endPoint x: 934, endPoint y: 425, distance: 195.0
click at [934, 425] on div "true false Workflow Set Inputs Inputs Search Knowledge Base Search Interview Tr…" at bounding box center [594, 539] width 1106 height 997
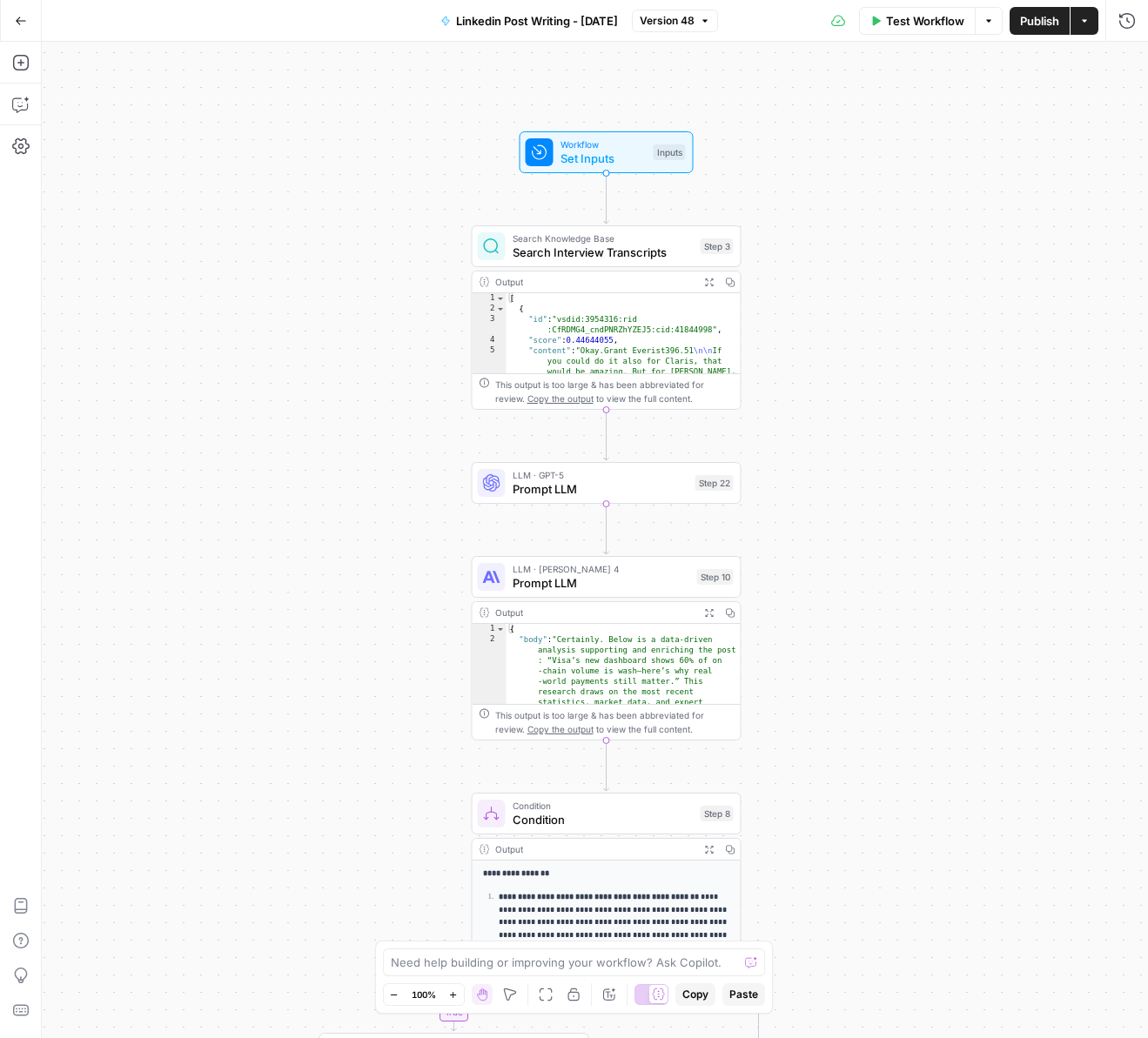
drag, startPoint x: 959, startPoint y: 684, endPoint x: 963, endPoint y: 703, distance: 19.4
click at [963, 703] on div "true false Workflow Set Inputs Inputs Search Knowledge Base Search Interview Tr…" at bounding box center [594, 539] width 1106 height 997
click at [632, 246] on span "Search Interview Transcripts" at bounding box center [603, 253] width 181 height 18
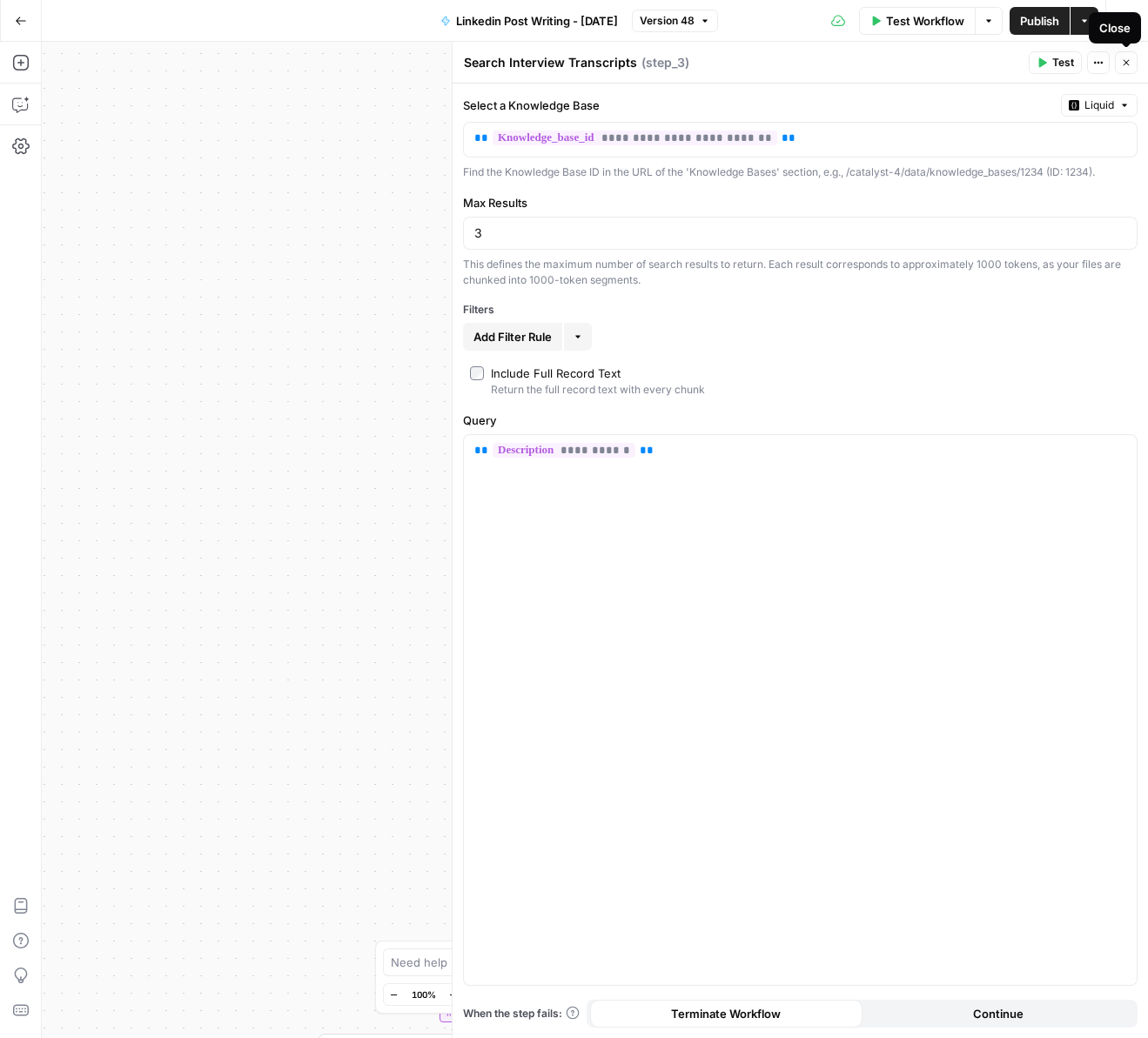
click at [1130, 64] on icon "button" at bounding box center [1125, 62] width 10 height 10
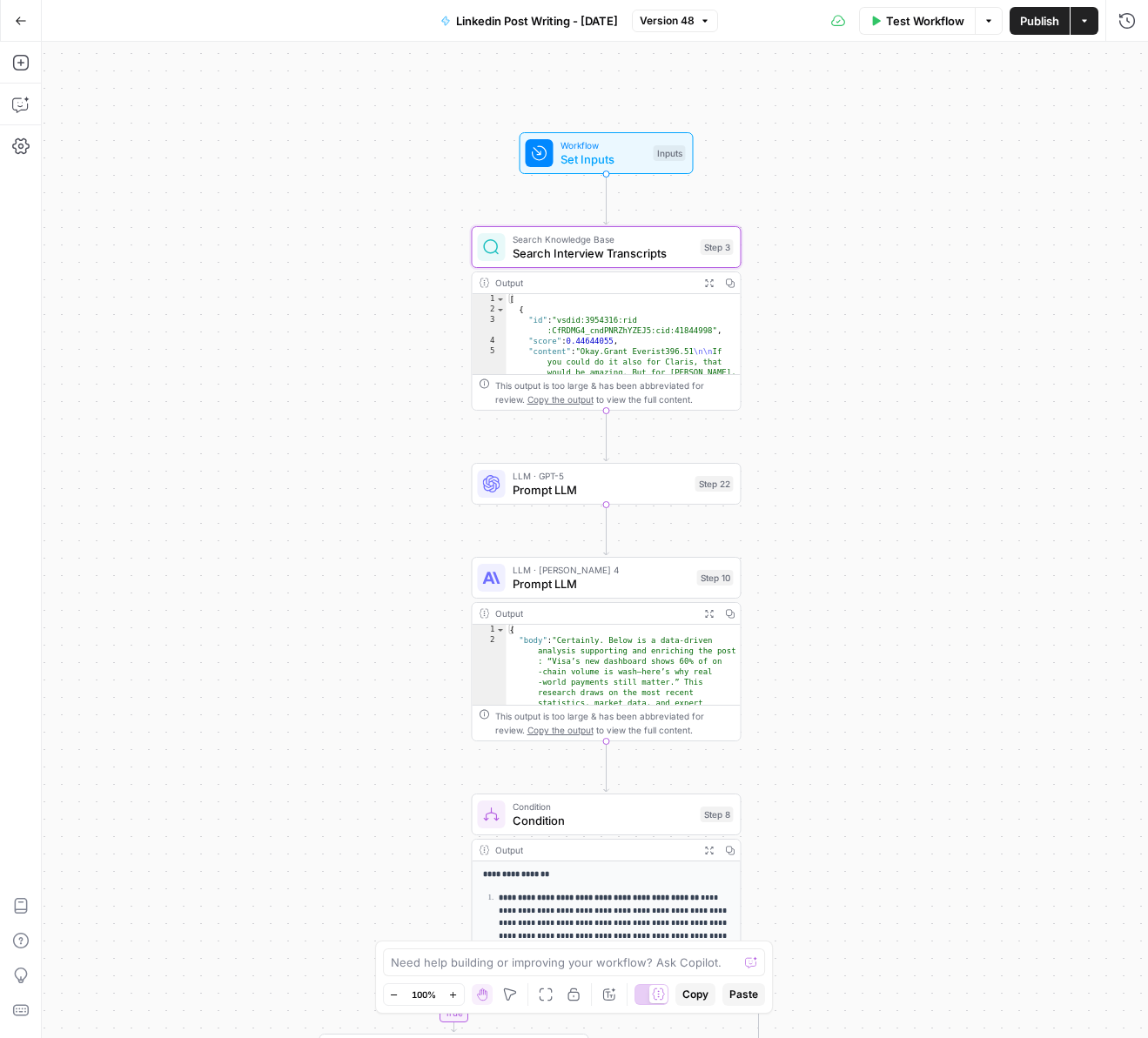
click at [595, 164] on span "Set Inputs" at bounding box center [604, 159] width 86 height 18
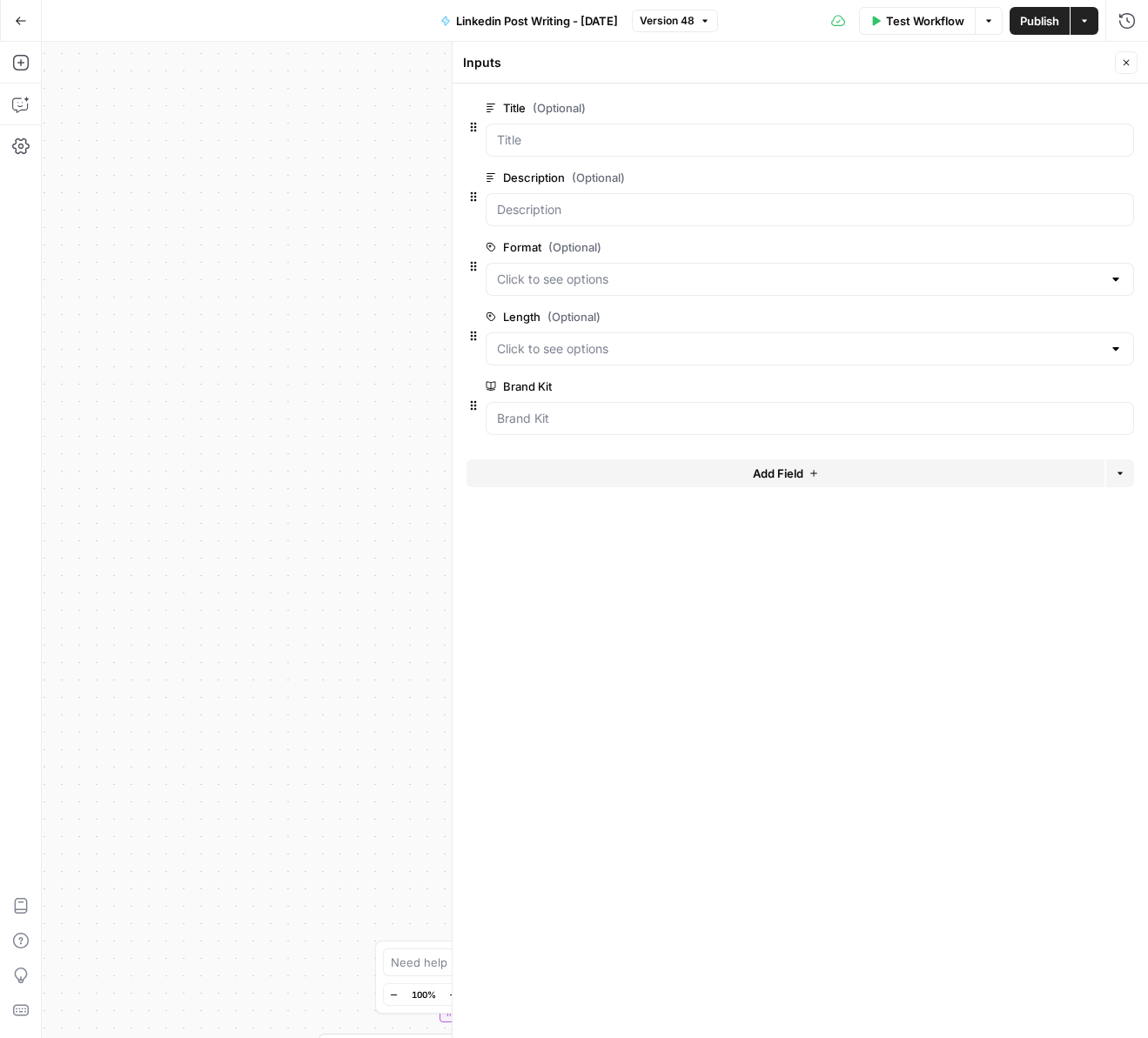
click at [1128, 64] on icon "button" at bounding box center [1125, 62] width 10 height 10
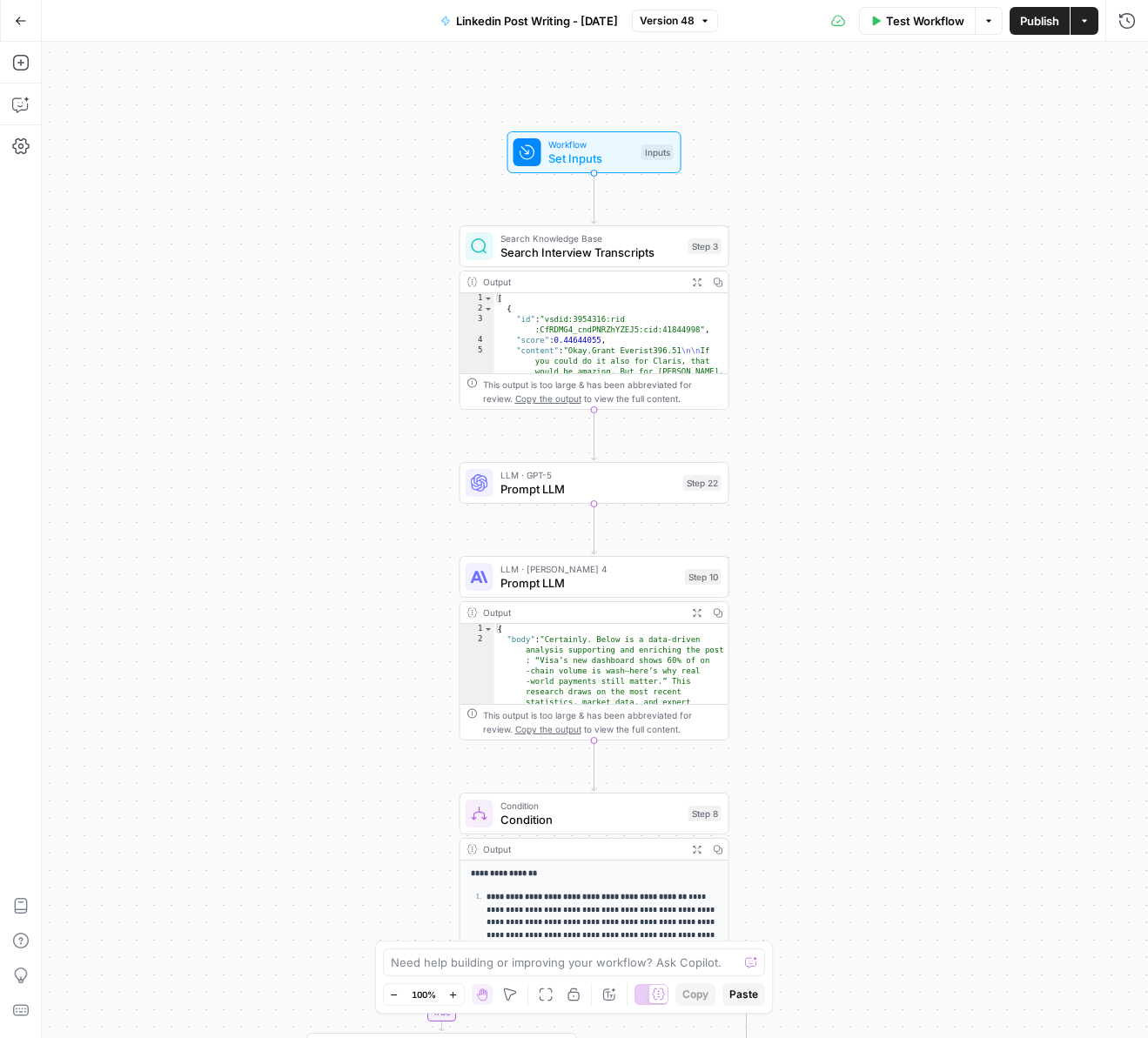
drag, startPoint x: 988, startPoint y: 365, endPoint x: 857, endPoint y: 361, distance: 131.1
click at [860, 361] on div "true false Workflow Set Inputs Inputs Search Knowledge Base Search Interview Tr…" at bounding box center [594, 539] width 1106 height 997
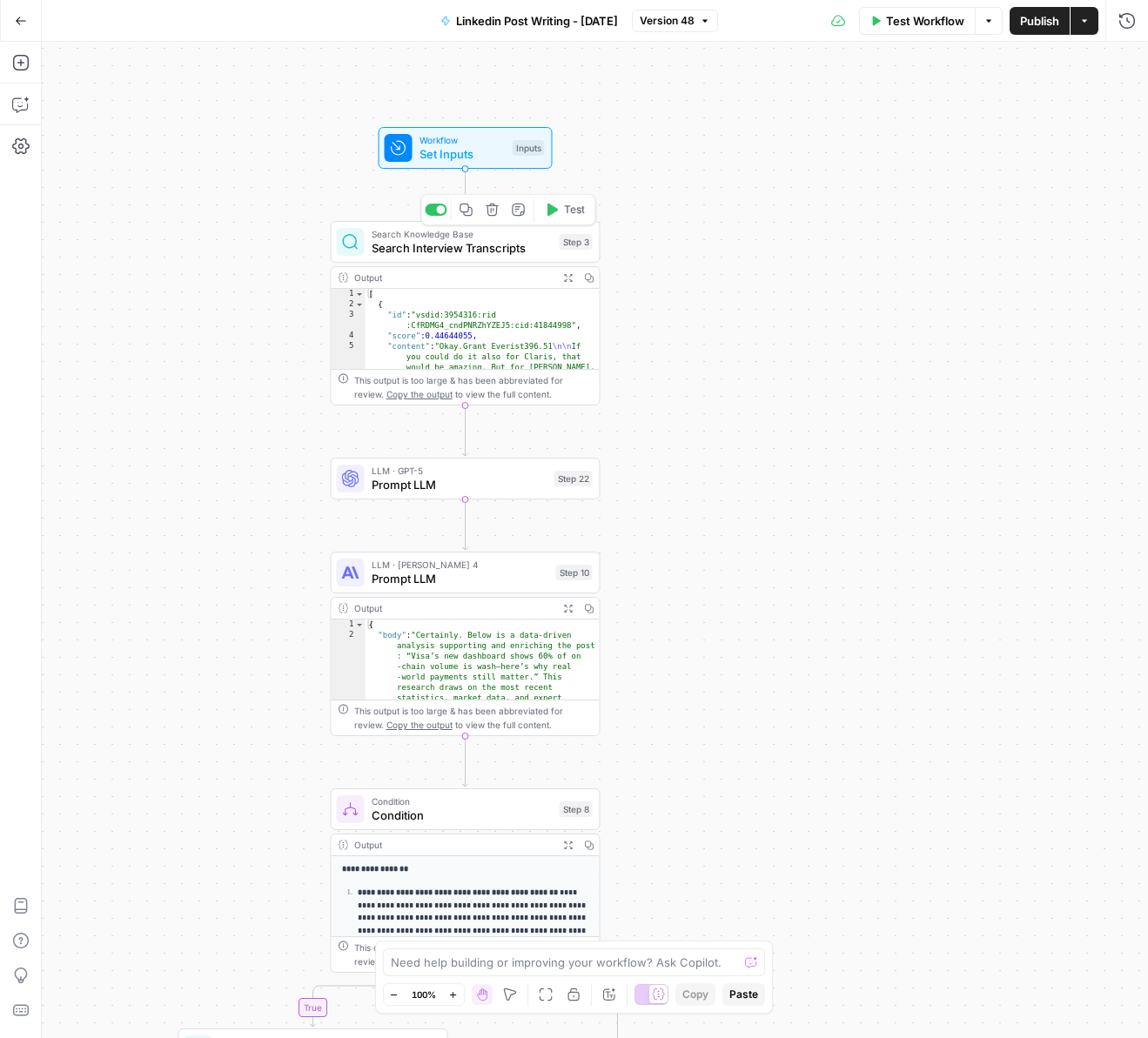
click at [545, 240] on span "Search Interview Transcripts" at bounding box center [462, 248] width 181 height 18
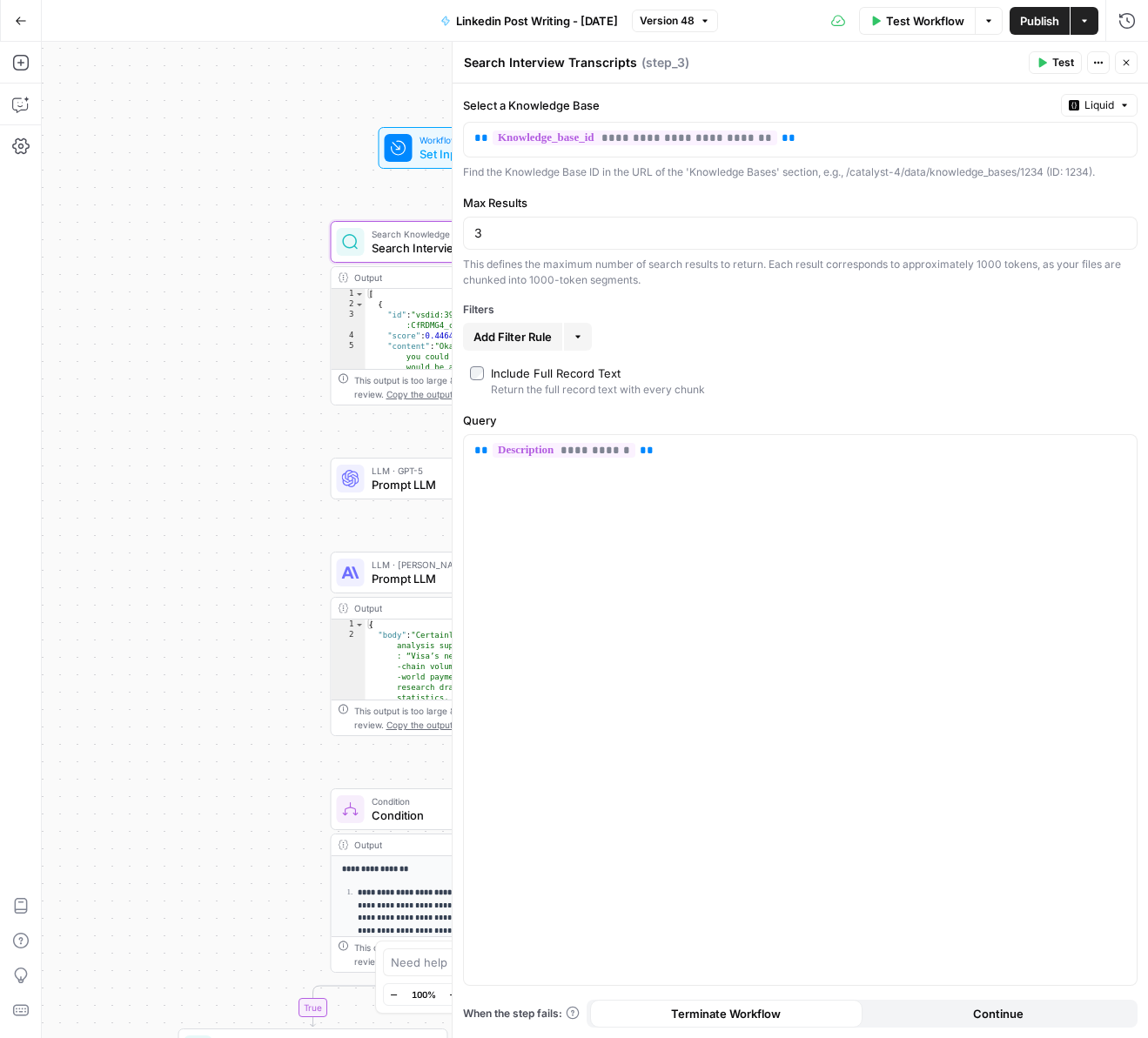
click at [533, 336] on span "Add Filter Rule" at bounding box center [512, 336] width 78 height 18
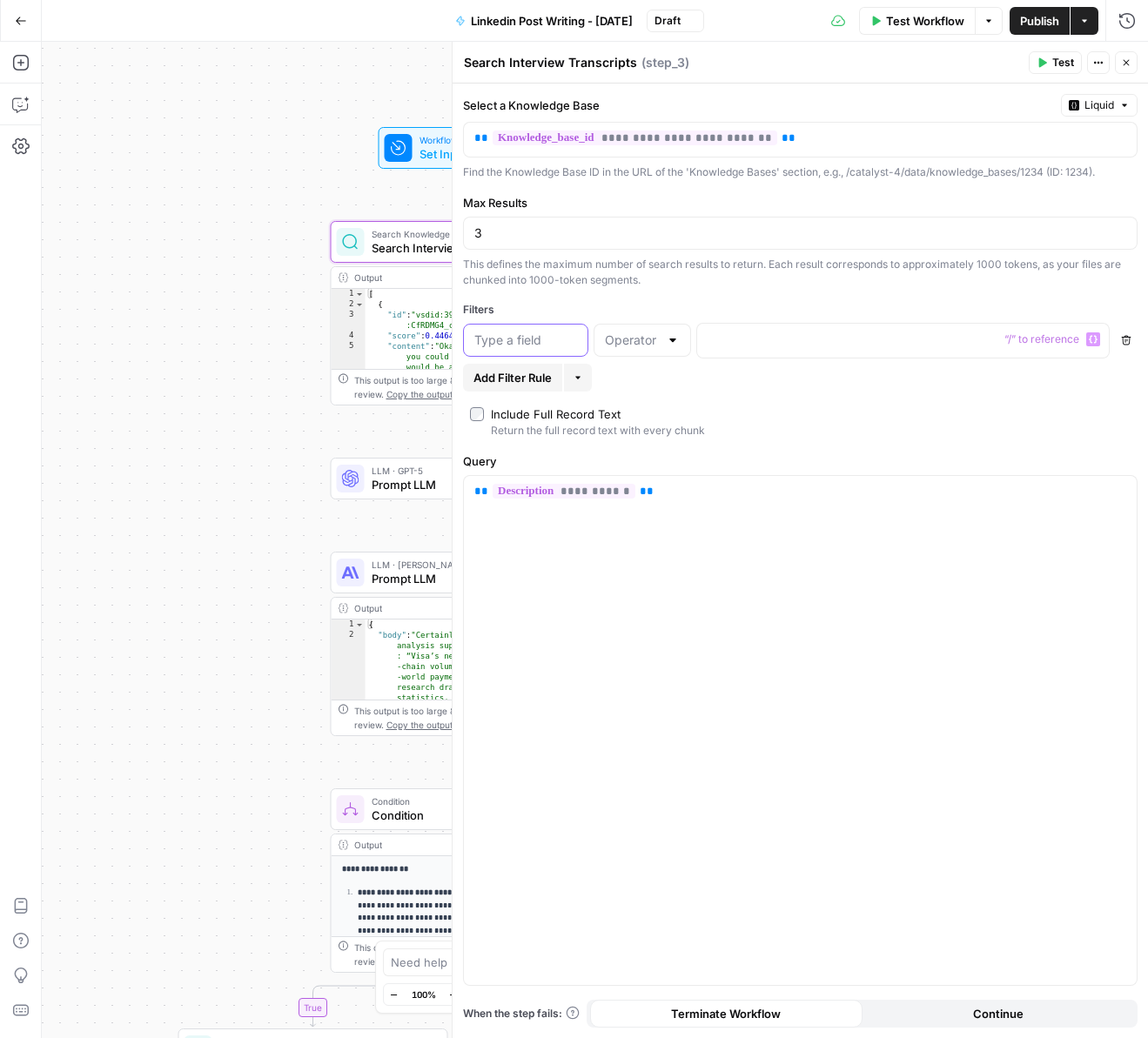
click at [533, 346] on input "text" at bounding box center [525, 340] width 102 height 18
click at [747, 350] on div at bounding box center [889, 341] width 384 height 34
click at [654, 349] on div at bounding box center [643, 340] width 98 height 33
click at [600, 291] on div "**********" at bounding box center [800, 561] width 695 height 954
click at [1124, 61] on icon "button" at bounding box center [1125, 62] width 10 height 10
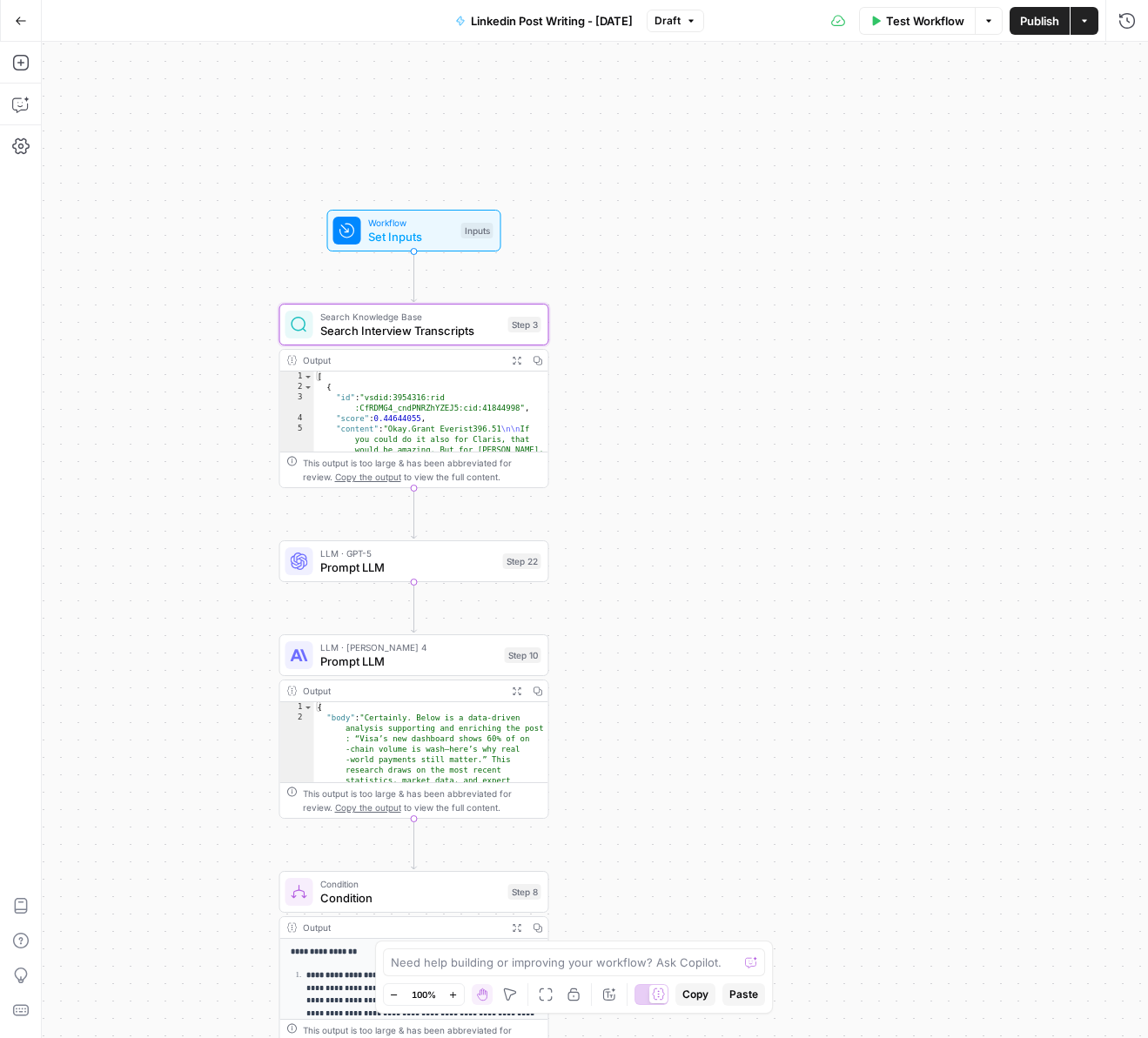
drag, startPoint x: 923, startPoint y: 341, endPoint x: 871, endPoint y: 439, distance: 110.9
click at [871, 439] on div "true false Workflow Set Inputs Inputs Search Knowledge Base Search Interview Tr…" at bounding box center [594, 539] width 1106 height 997
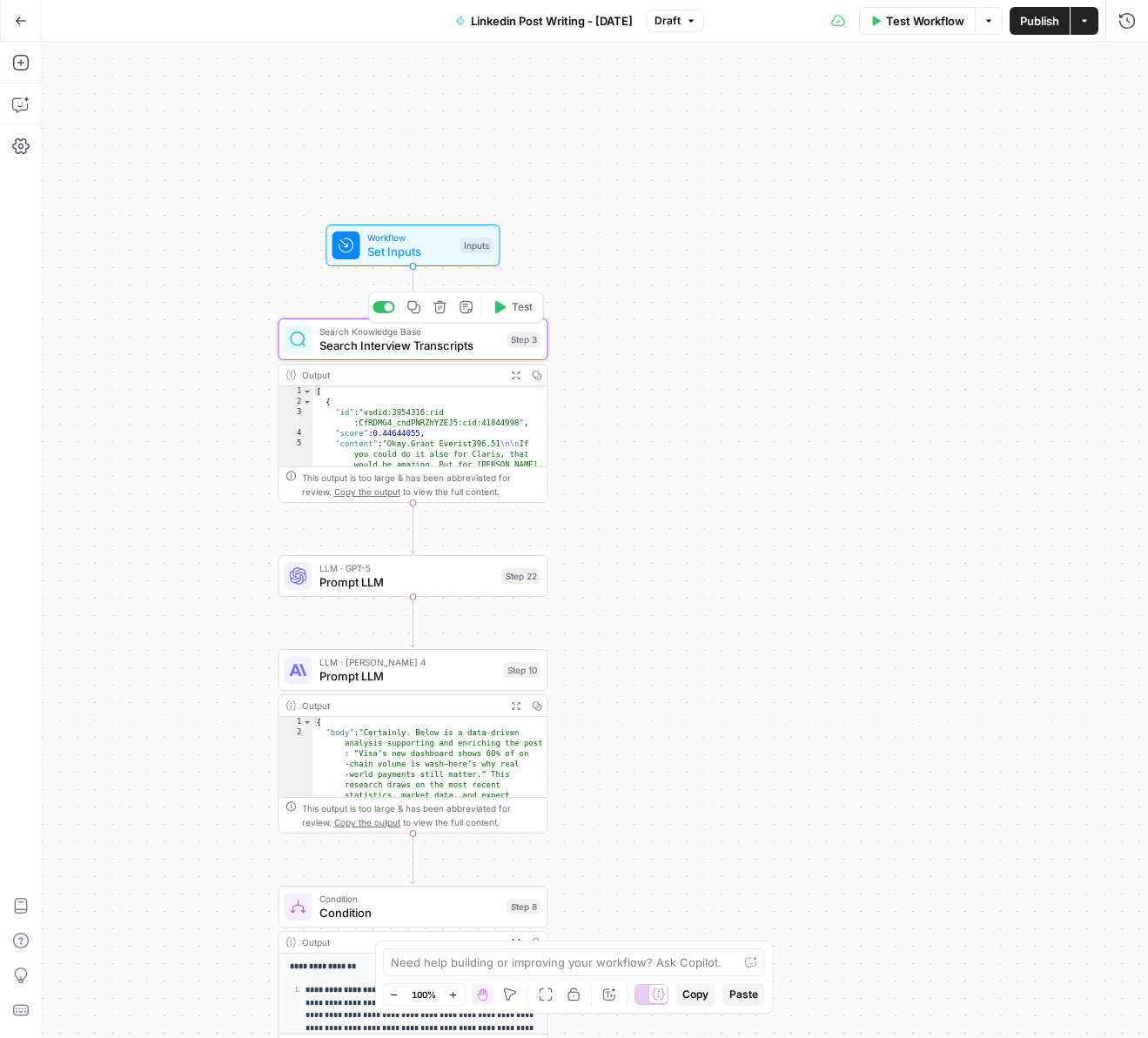
click at [421, 339] on span "Search Interview Transcripts" at bounding box center [410, 345] width 181 height 18
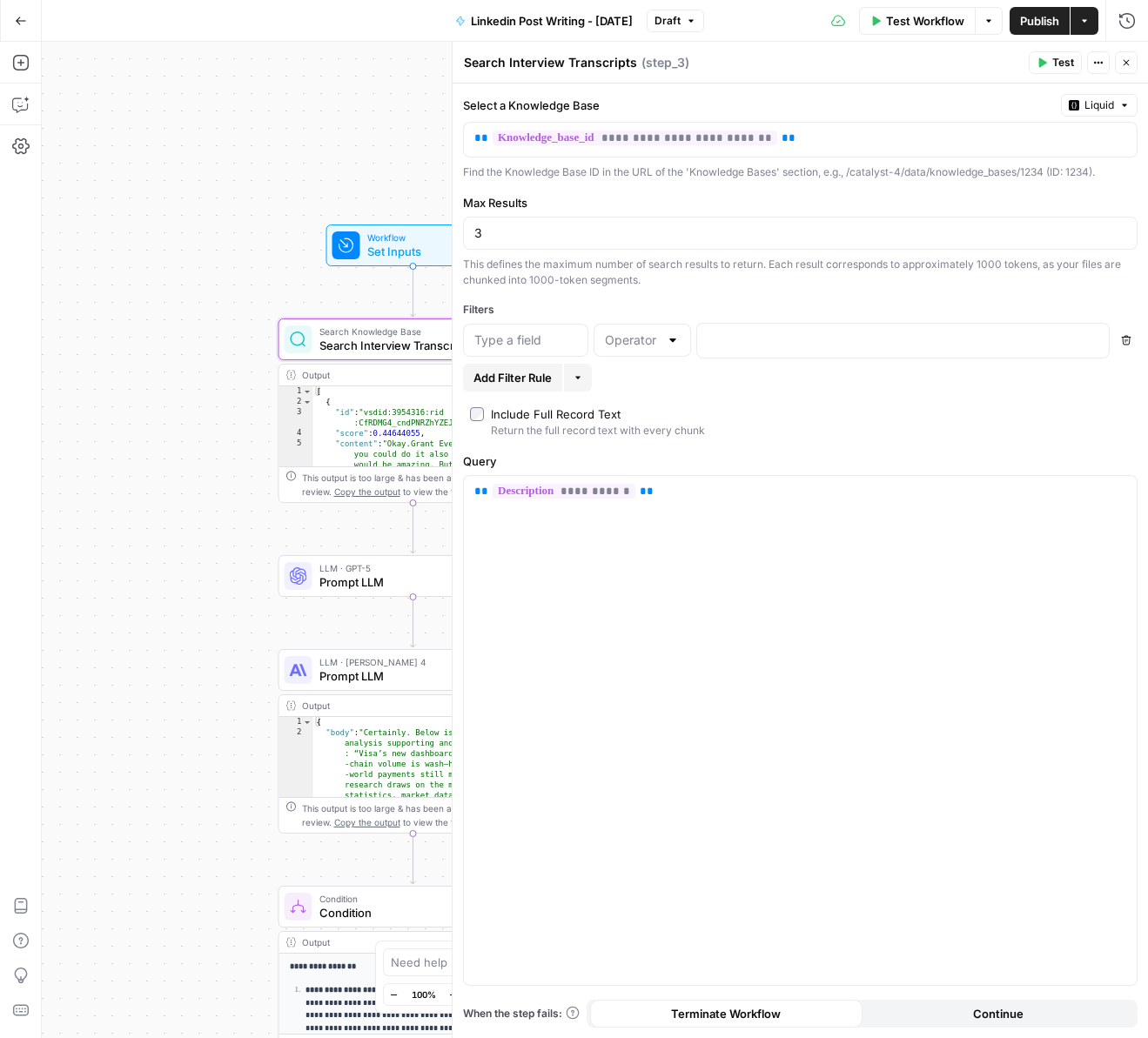
click at [1118, 57] on button "Close" at bounding box center [1126, 63] width 23 height 23
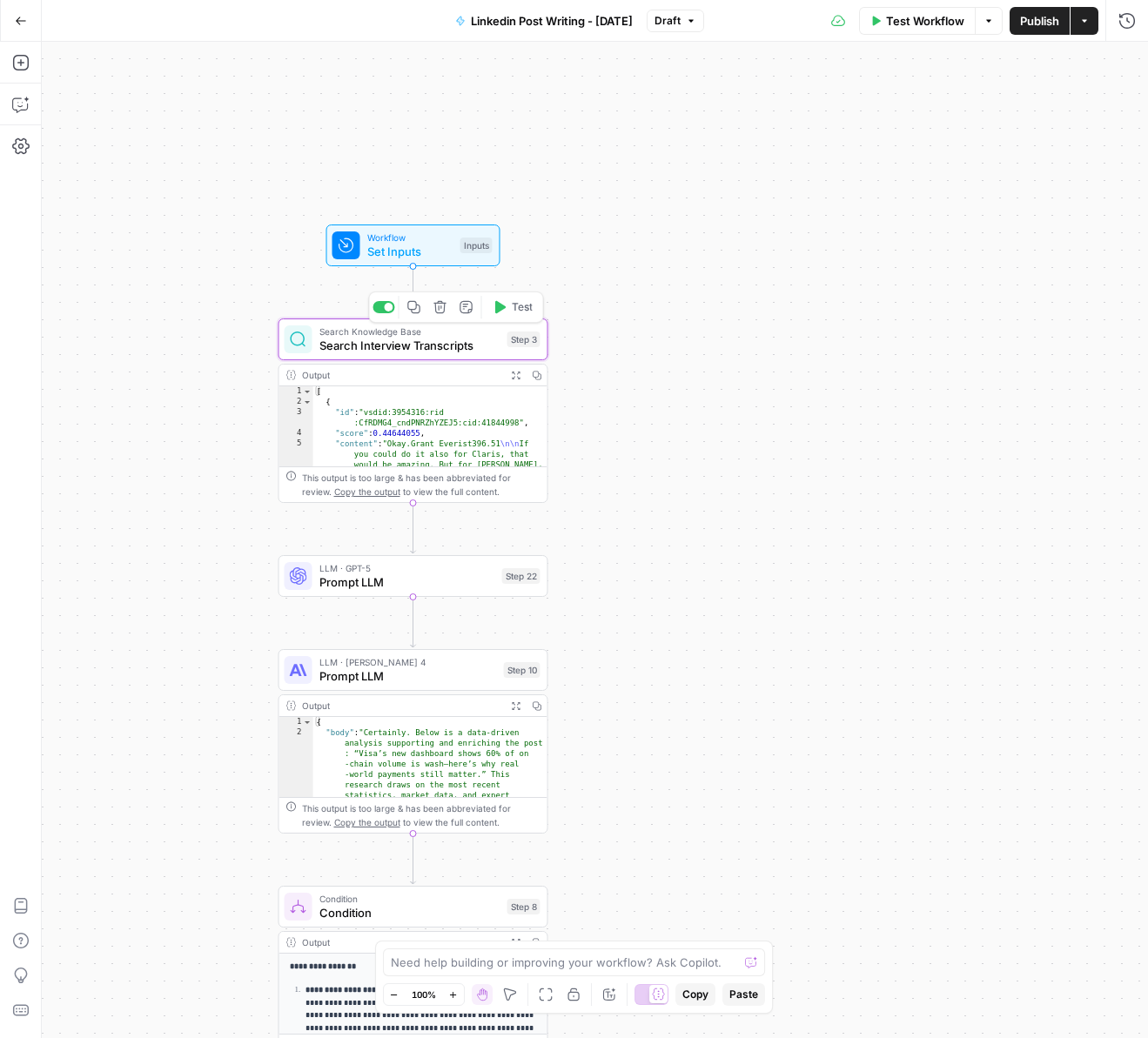
click at [416, 309] on icon "button" at bounding box center [414, 307] width 14 height 14
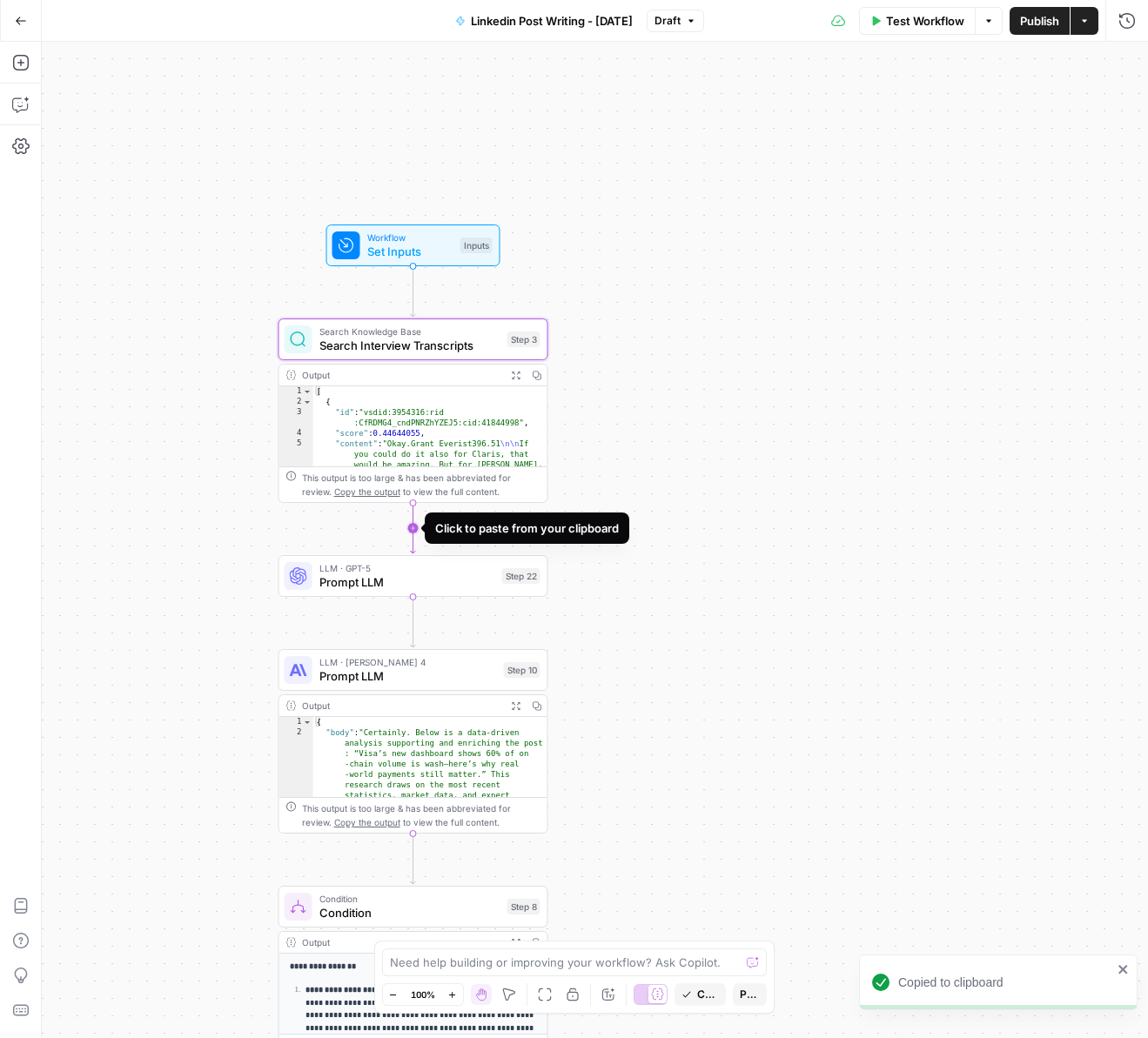
click at [411, 526] on icon "Edge from step_3 to step_22" at bounding box center [413, 528] width 6 height 51
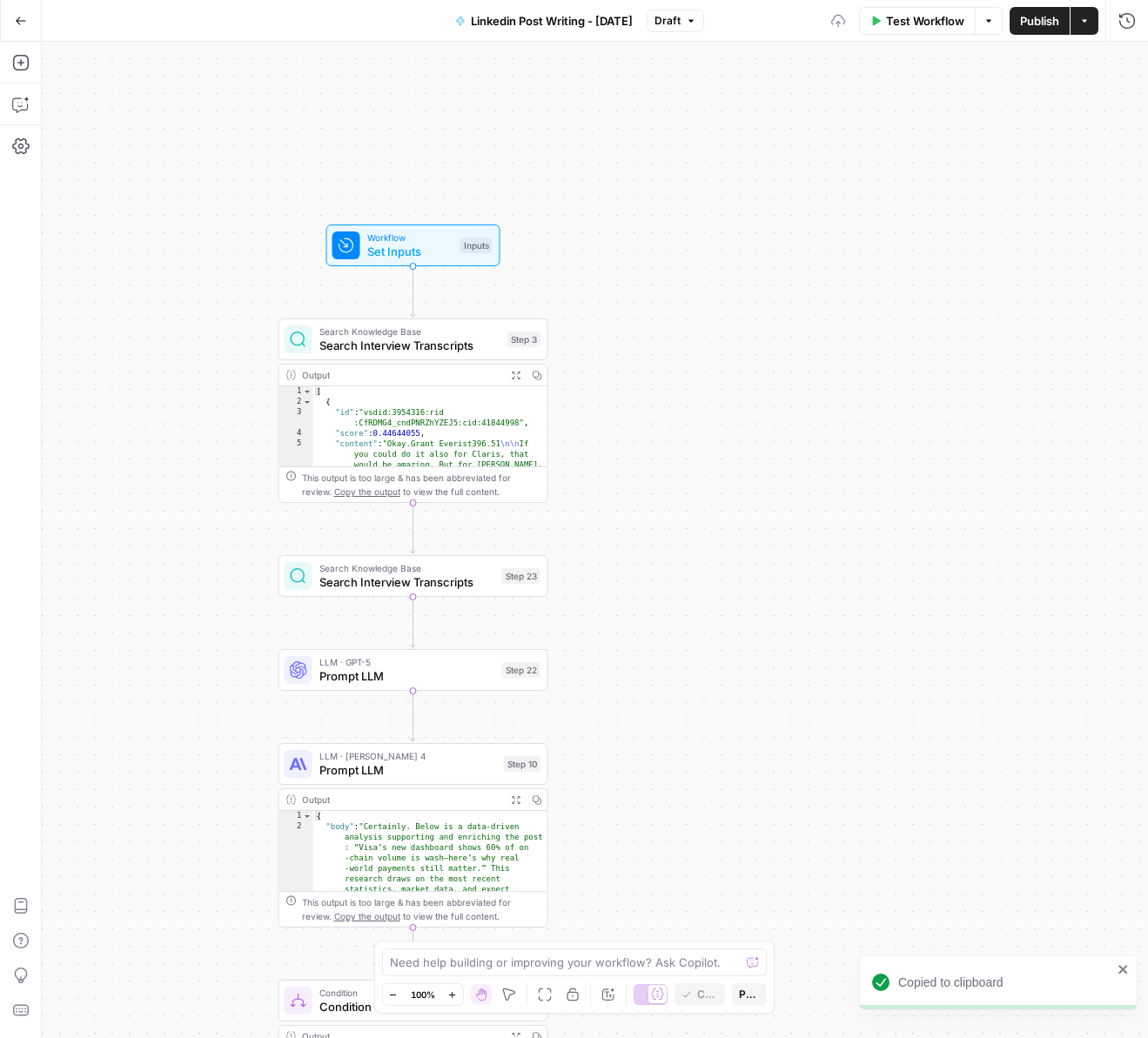
click at [376, 565] on span "Search Knowledge Base" at bounding box center [407, 567] width 176 height 14
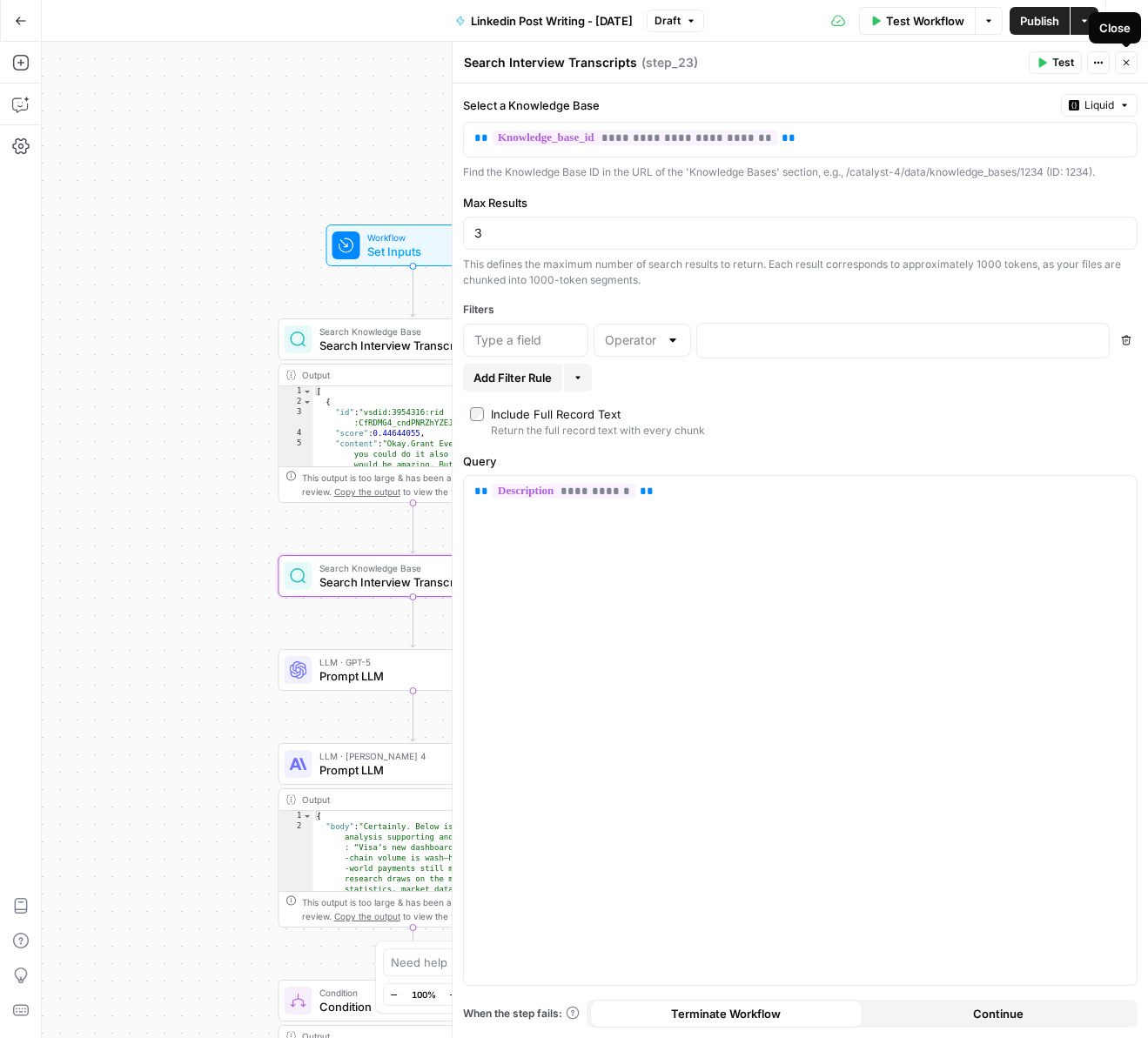
drag, startPoint x: 1127, startPoint y: 58, endPoint x: 892, endPoint y: 231, distance: 291.8
click at [1127, 58] on icon "button" at bounding box center [1125, 62] width 10 height 10
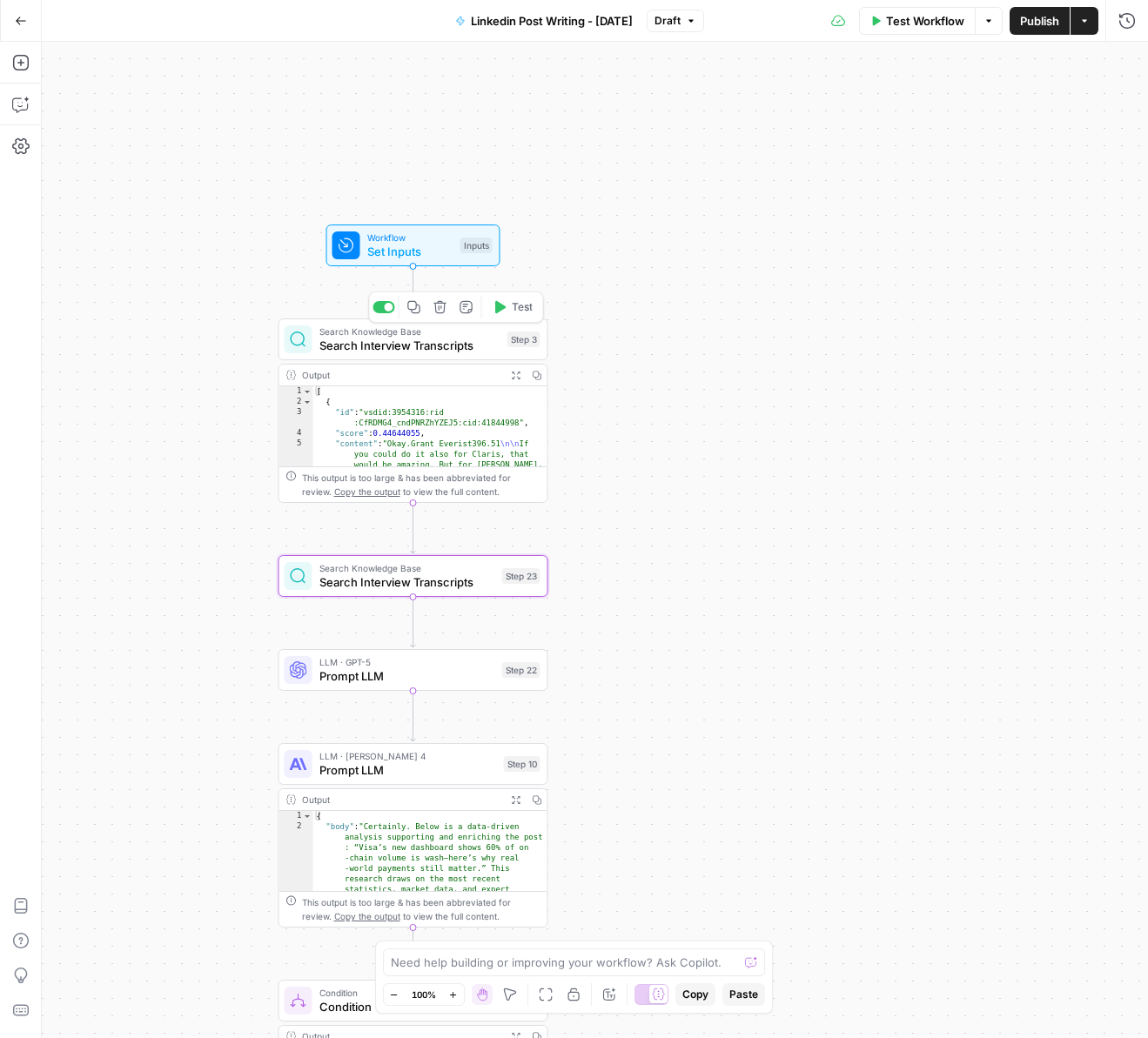
click at [431, 348] on span "Search Interview Transcripts" at bounding box center [410, 345] width 181 height 18
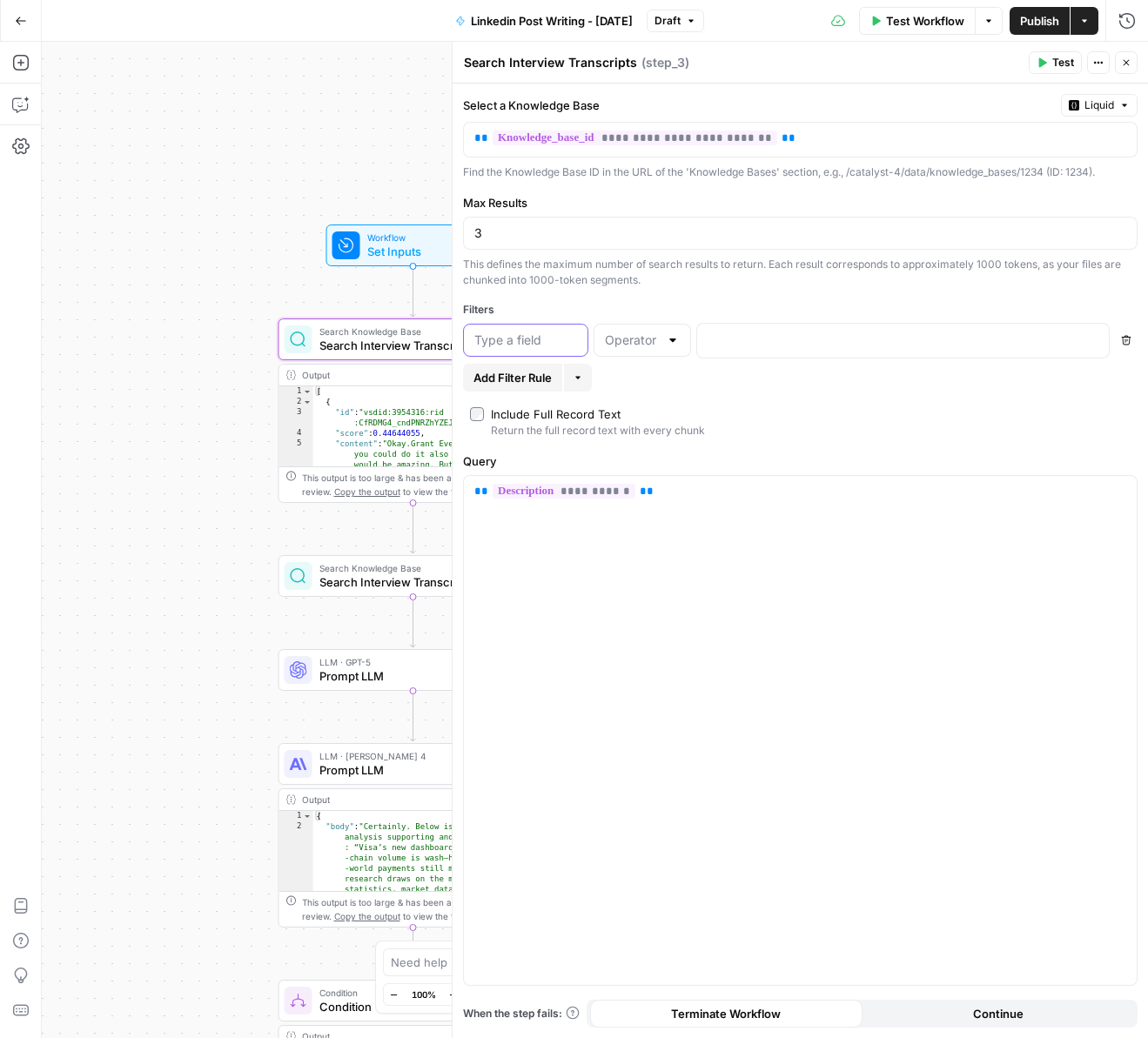
click at [553, 345] on input "text" at bounding box center [525, 340] width 102 height 18
click at [633, 352] on div at bounding box center [643, 340] width 98 height 33
click at [551, 345] on input "text" at bounding box center [525, 340] width 102 height 18
type input "name"
click at [772, 345] on p at bounding box center [889, 339] width 363 height 18
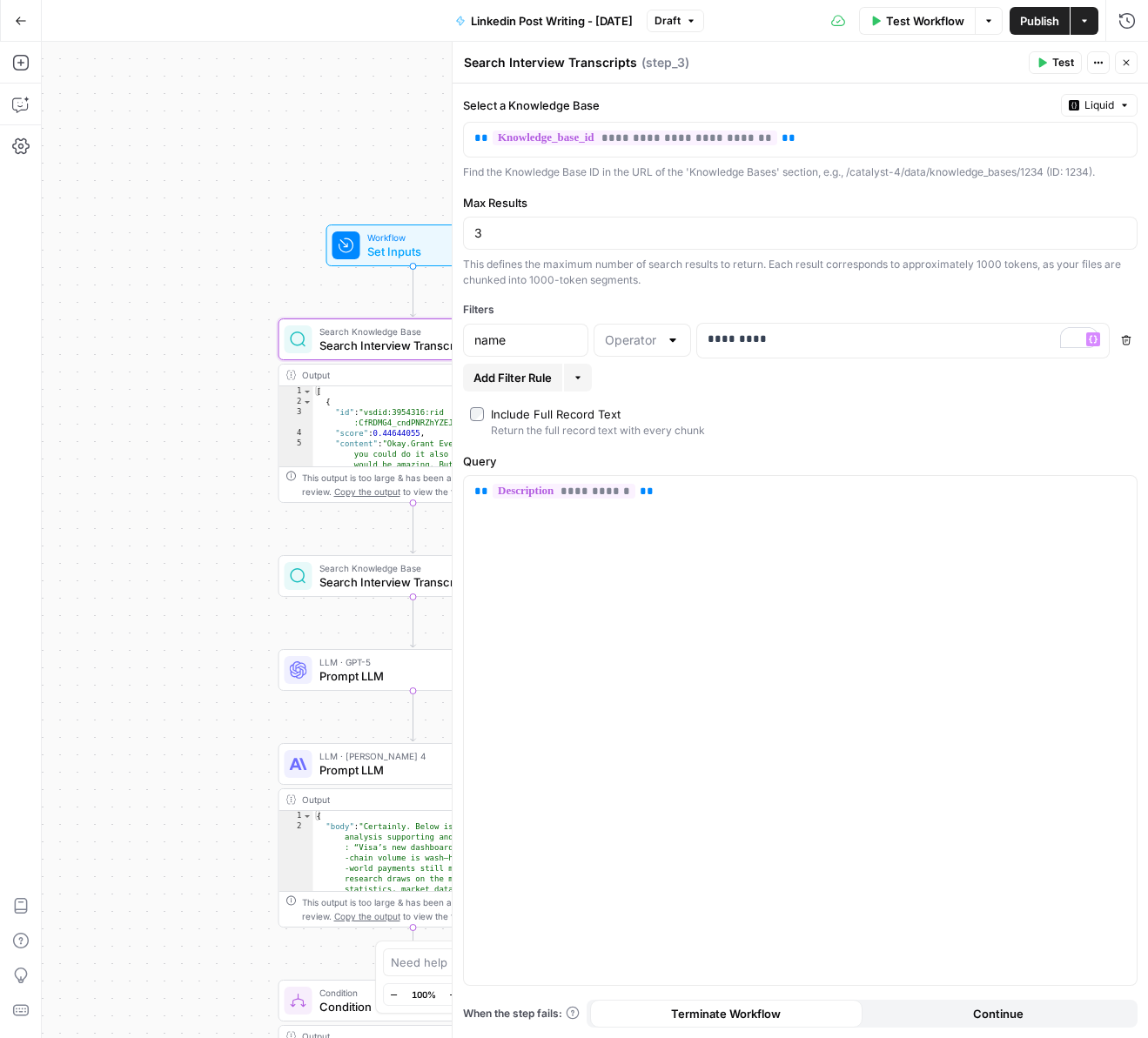
click at [1047, 69] on button "Test" at bounding box center [1055, 63] width 54 height 23
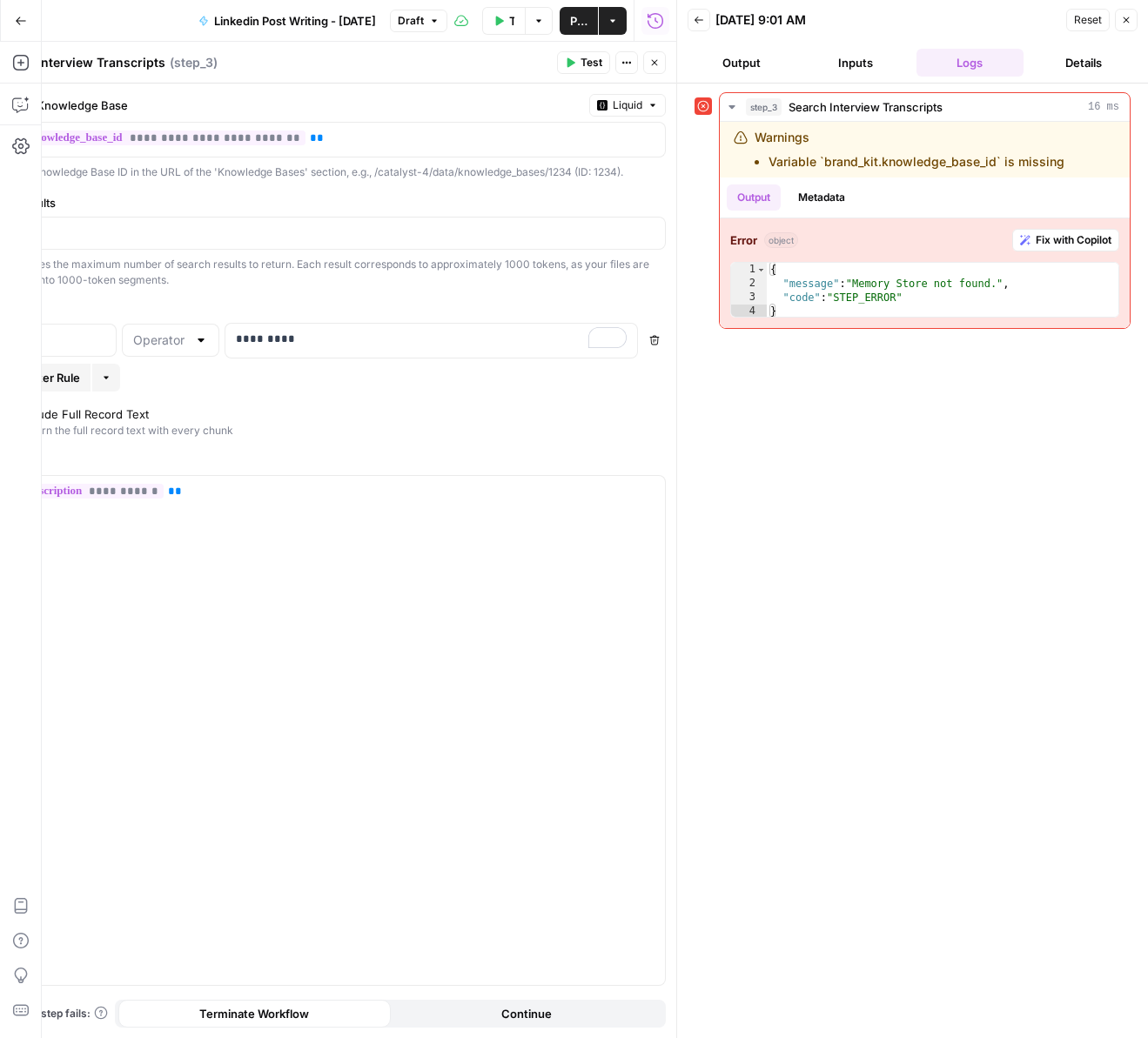
click at [781, 64] on button "Output" at bounding box center [741, 63] width 107 height 28
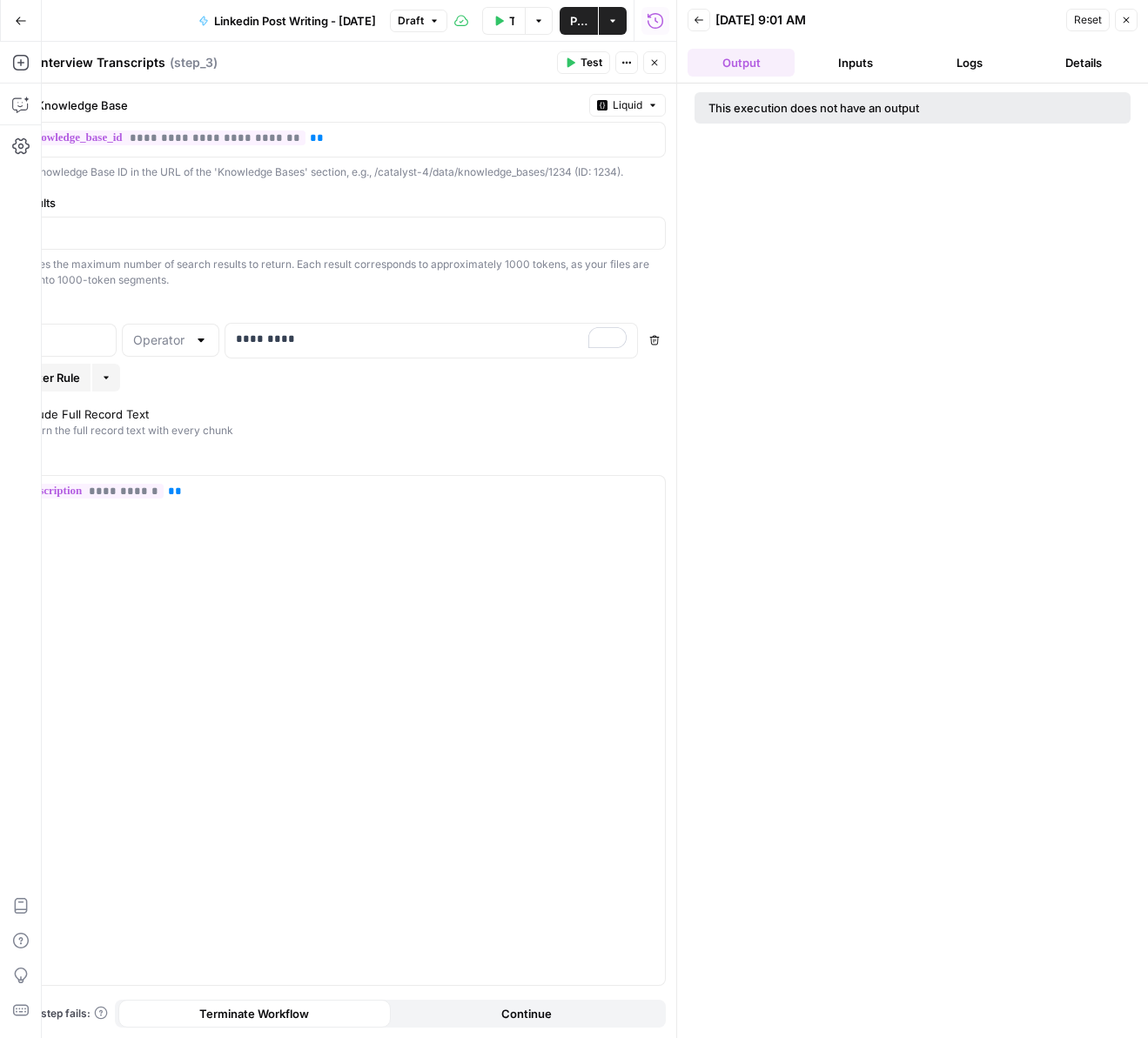
click at [868, 62] on button "Inputs" at bounding box center [855, 63] width 107 height 28
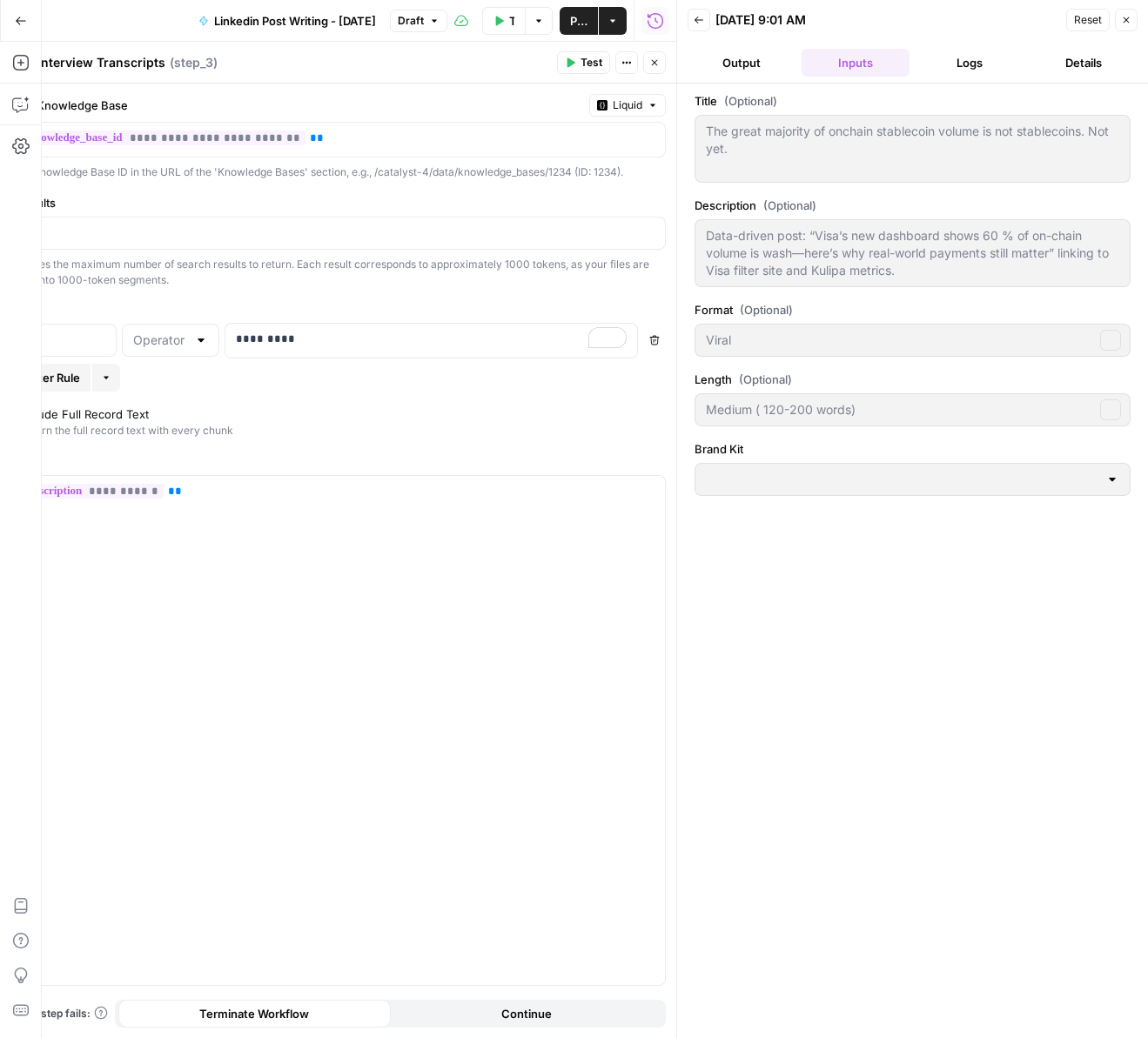
type input "Kulipa"
click at [690, 11] on button "Back" at bounding box center [699, 20] width 23 height 23
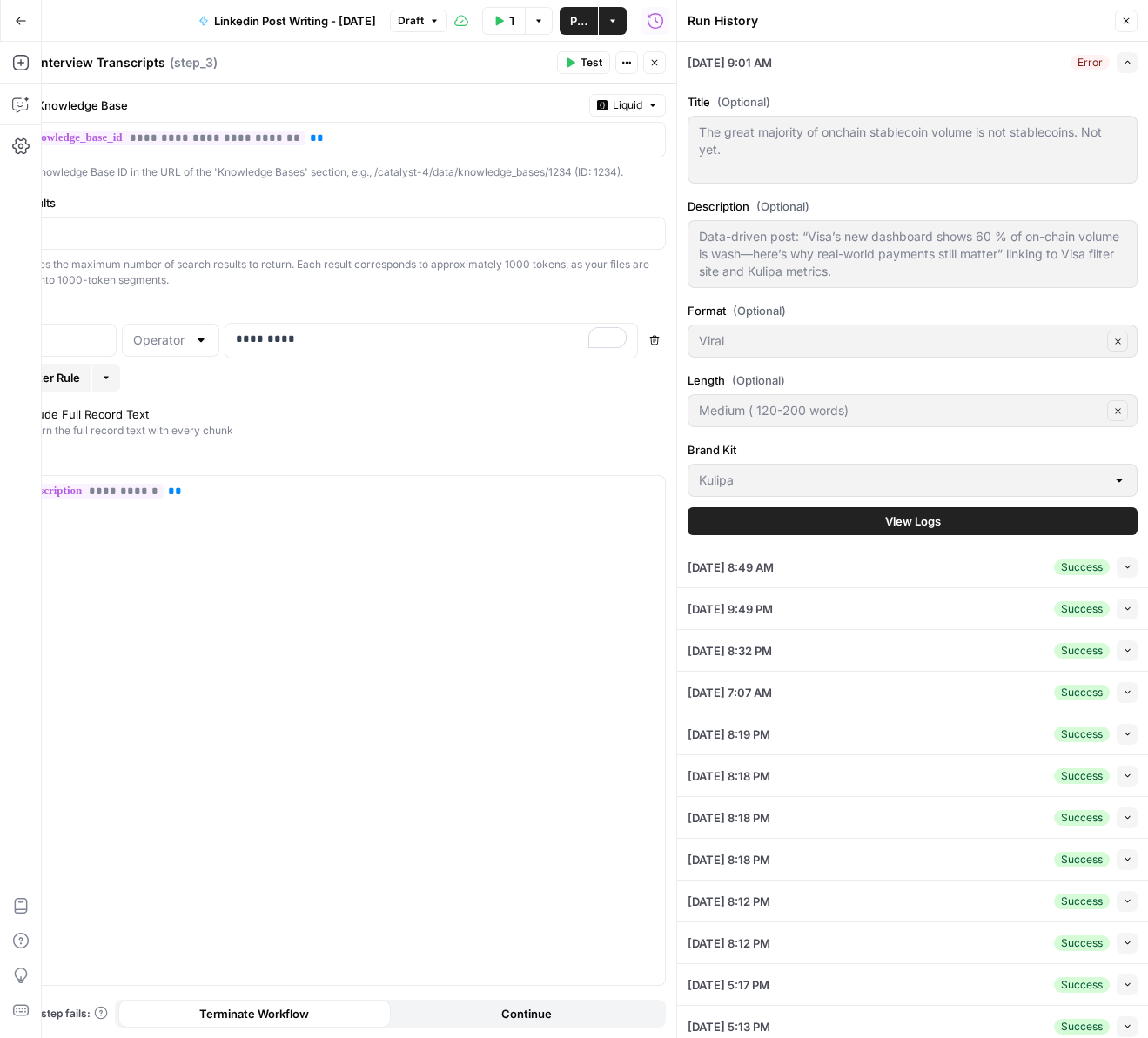
click at [1134, 22] on button "Close" at bounding box center [1126, 21] width 23 height 23
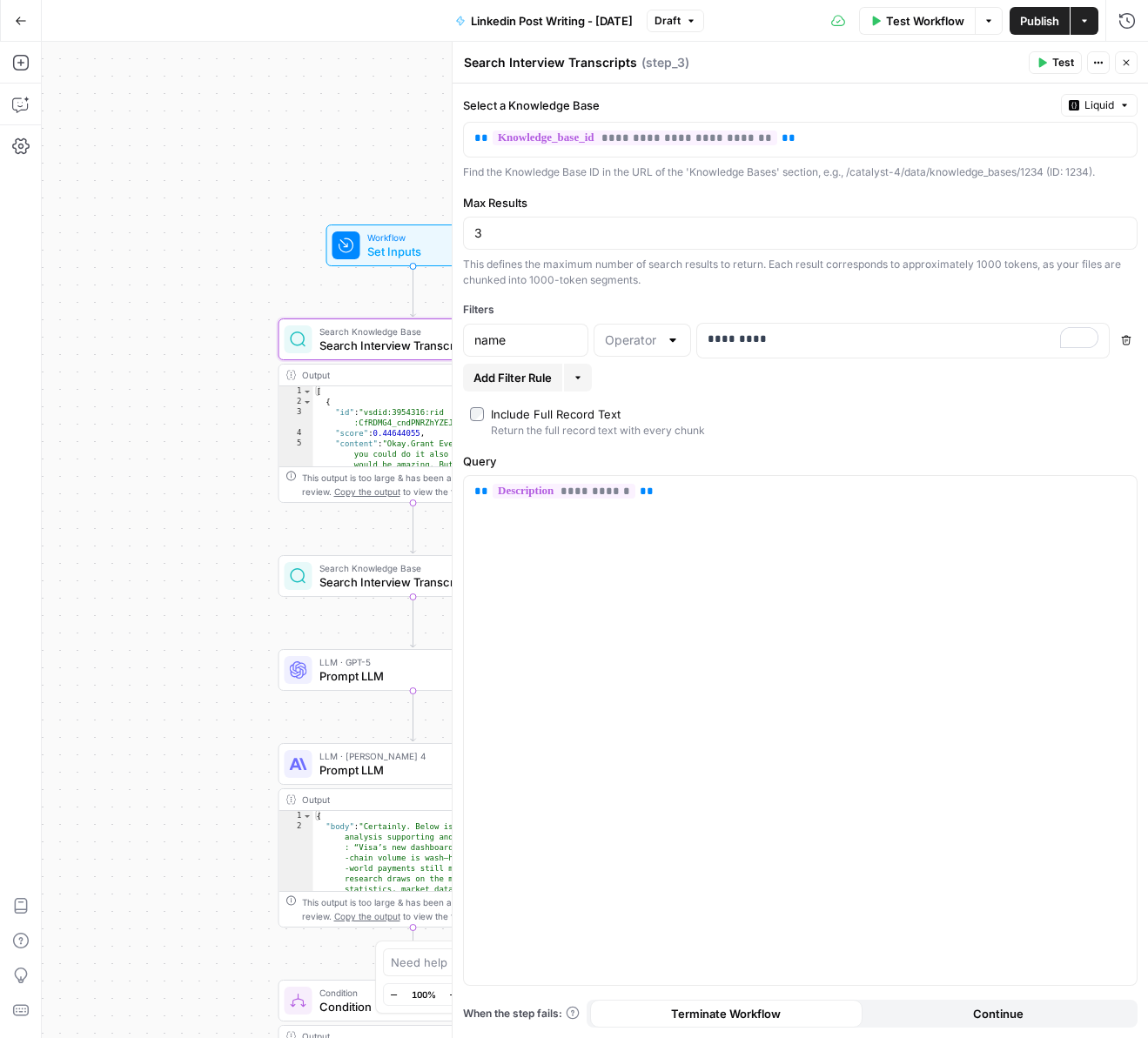
click at [1128, 63] on icon "button" at bounding box center [1125, 62] width 10 height 10
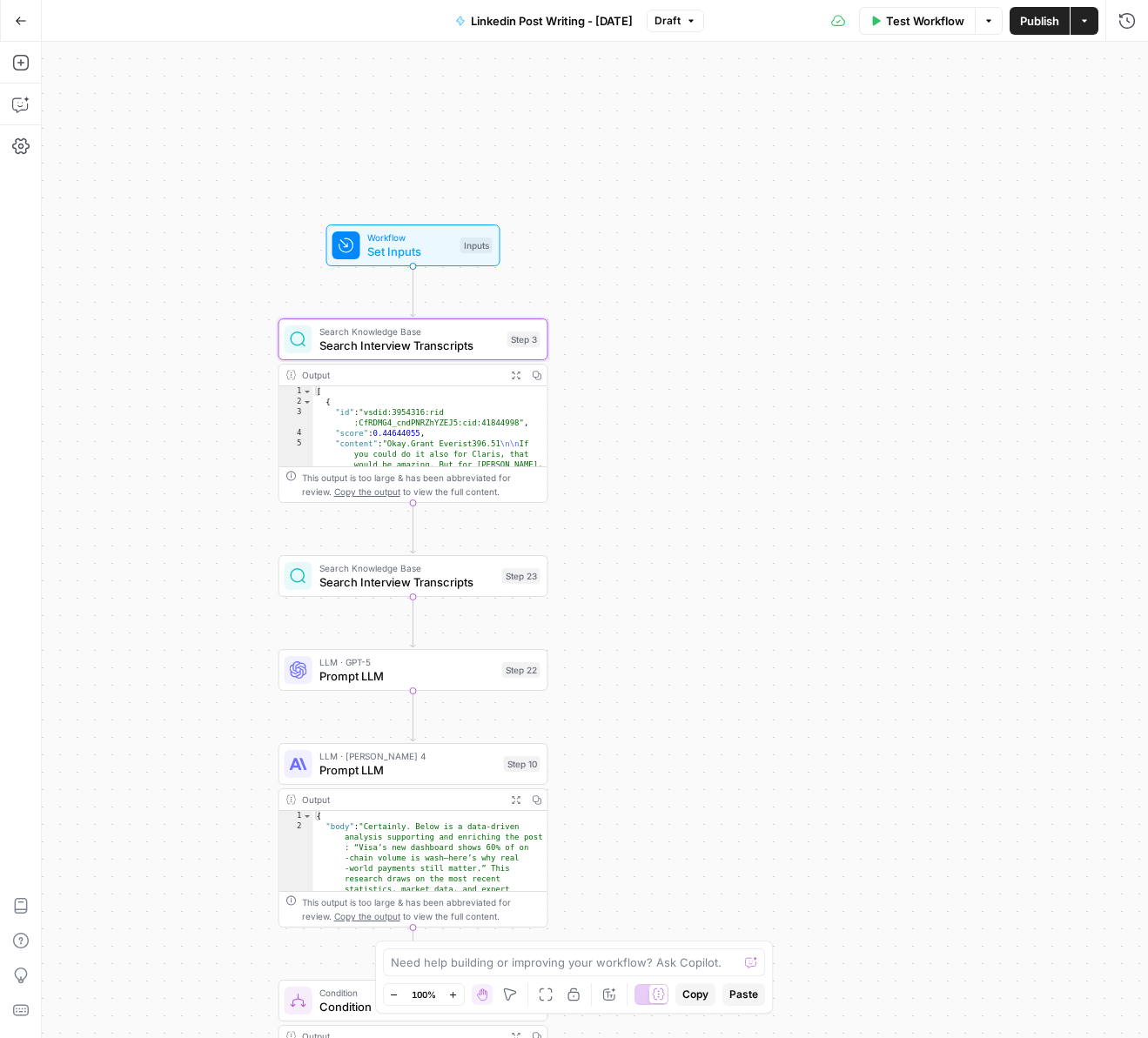
click at [999, 24] on button "Options" at bounding box center [989, 21] width 28 height 28
click at [949, 171] on div "true false Workflow Set Inputs Inputs Search Knowledge Base Search Interview Tr…" at bounding box center [594, 539] width 1106 height 997
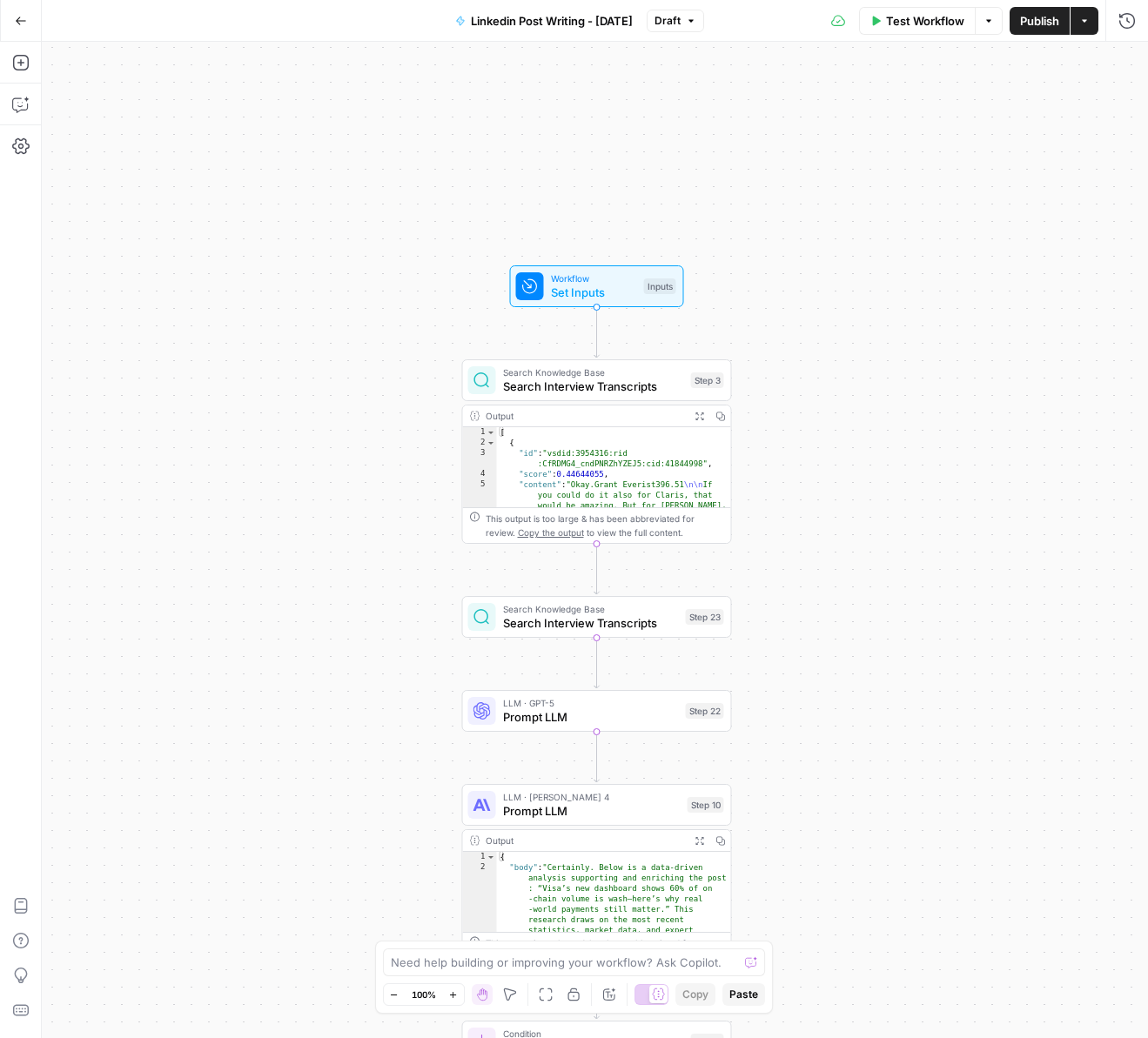
drag, startPoint x: 823, startPoint y: 265, endPoint x: 908, endPoint y: 281, distance: 86.5
click at [908, 281] on div "true false Workflow Set Inputs Inputs Search Knowledge Base Search Interview Tr…" at bounding box center [594, 539] width 1106 height 997
click at [574, 293] on span "Set Inputs" at bounding box center [594, 292] width 86 height 18
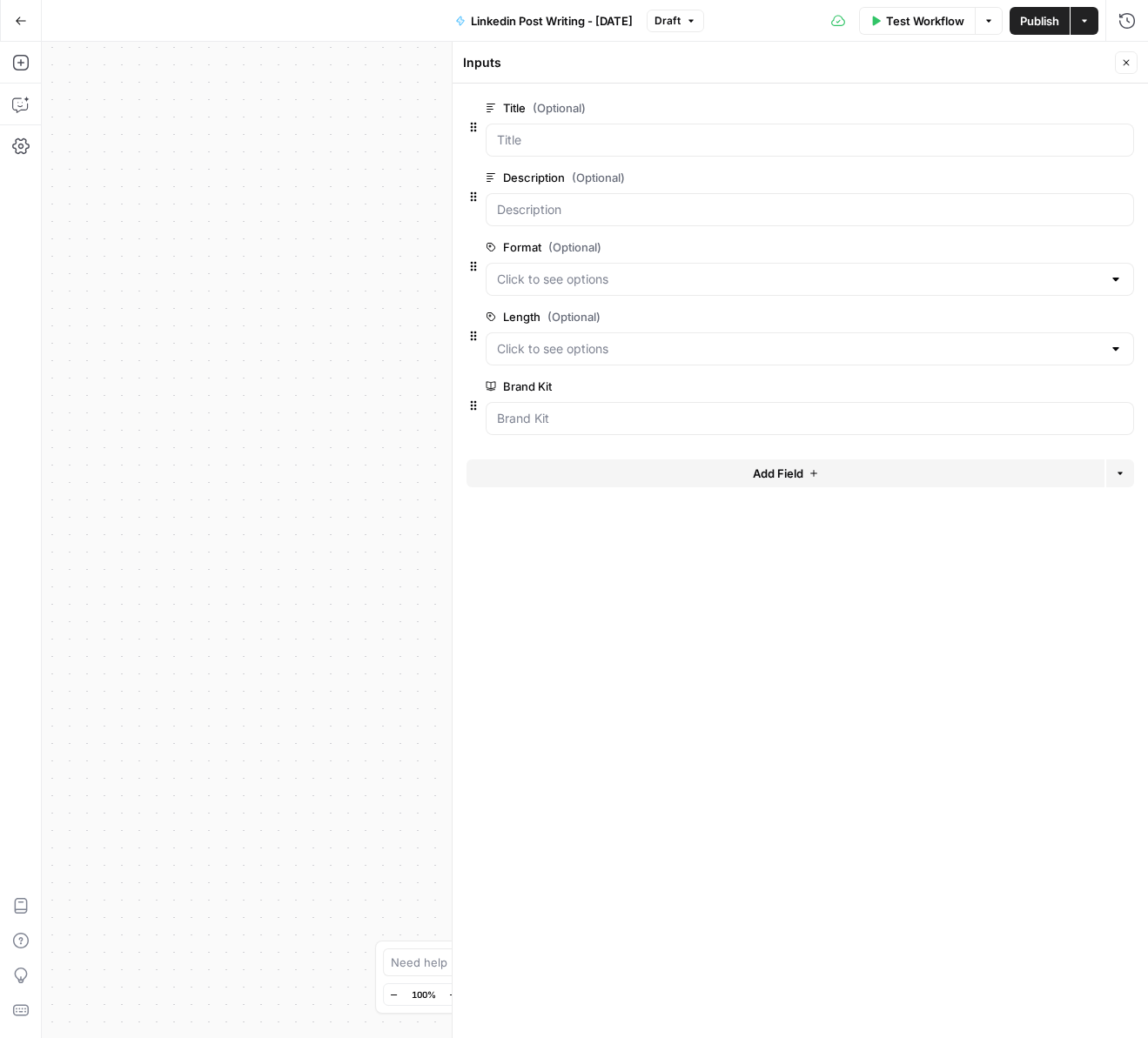
click at [1128, 67] on icon "button" at bounding box center [1125, 62] width 10 height 10
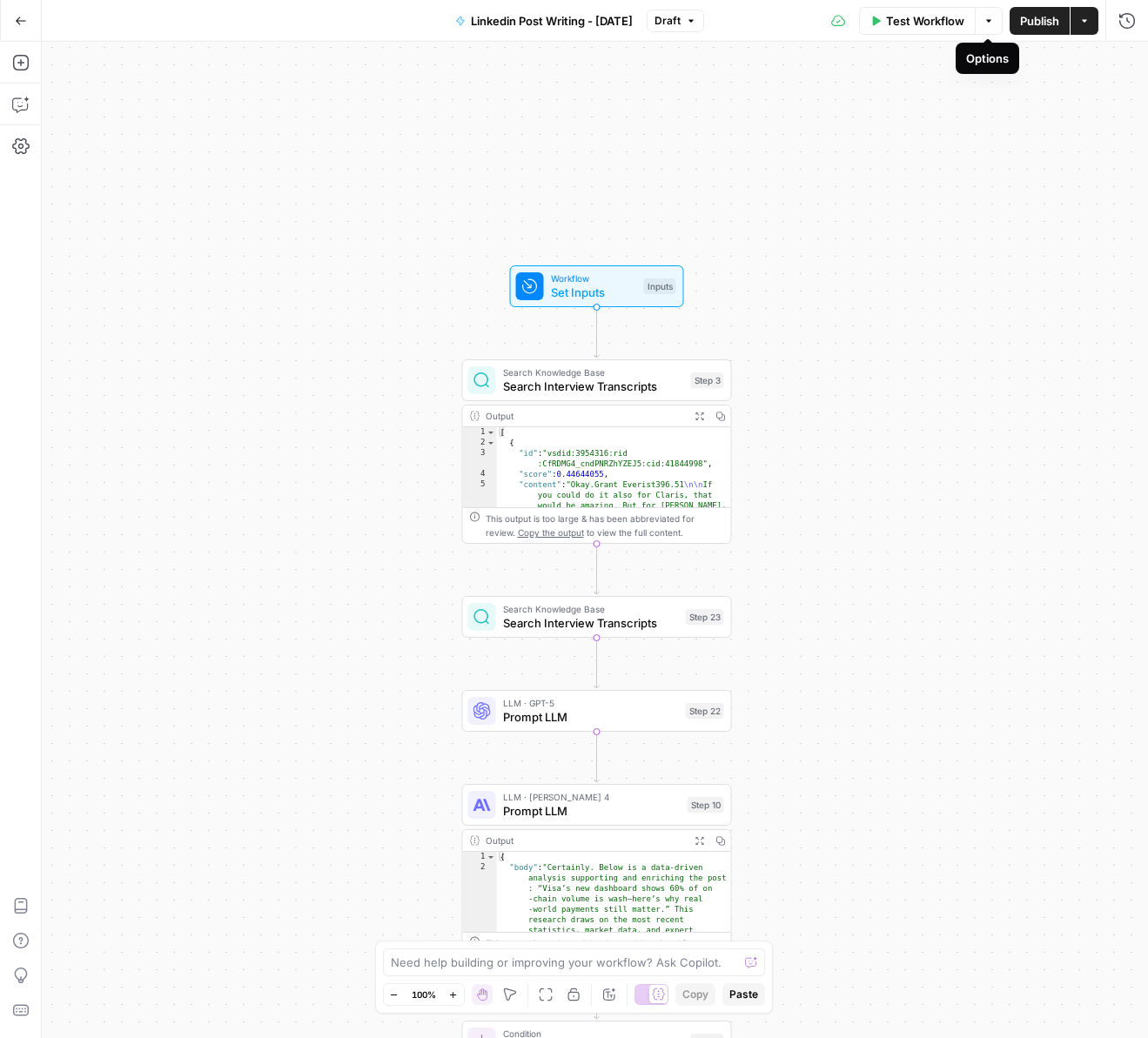
click at [985, 18] on icon "button" at bounding box center [988, 21] width 10 height 10
click at [857, 206] on div "true false Workflow Set Inputs Inputs Search Knowledge Base Search Interview Tr…" at bounding box center [594, 539] width 1106 height 997
click at [1137, 22] on button "Run History" at bounding box center [1127, 21] width 28 height 28
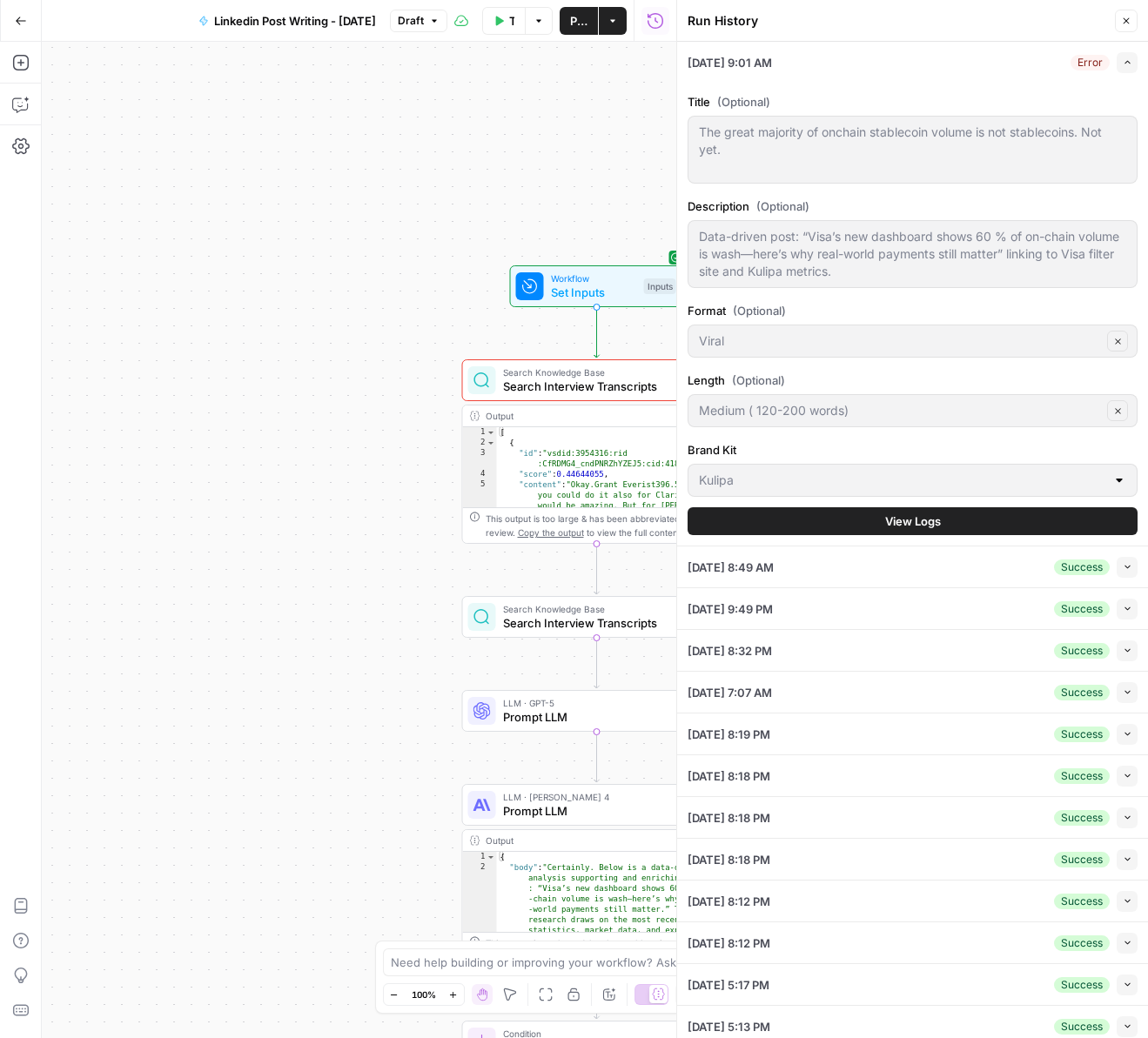
click at [1131, 23] on button "Close" at bounding box center [1126, 21] width 23 height 23
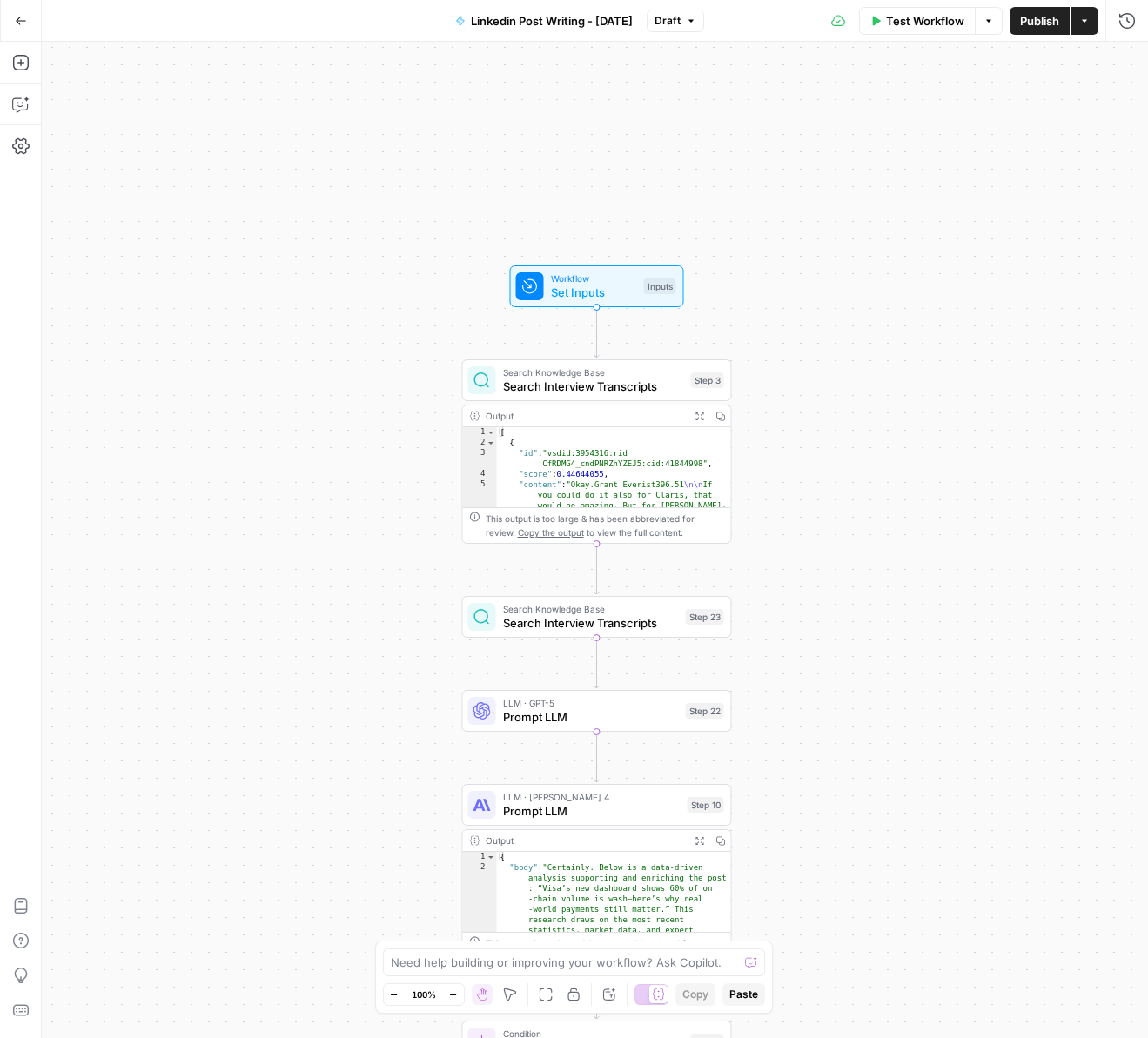
click at [962, 29] on button "Test Workflow" at bounding box center [917, 21] width 116 height 28
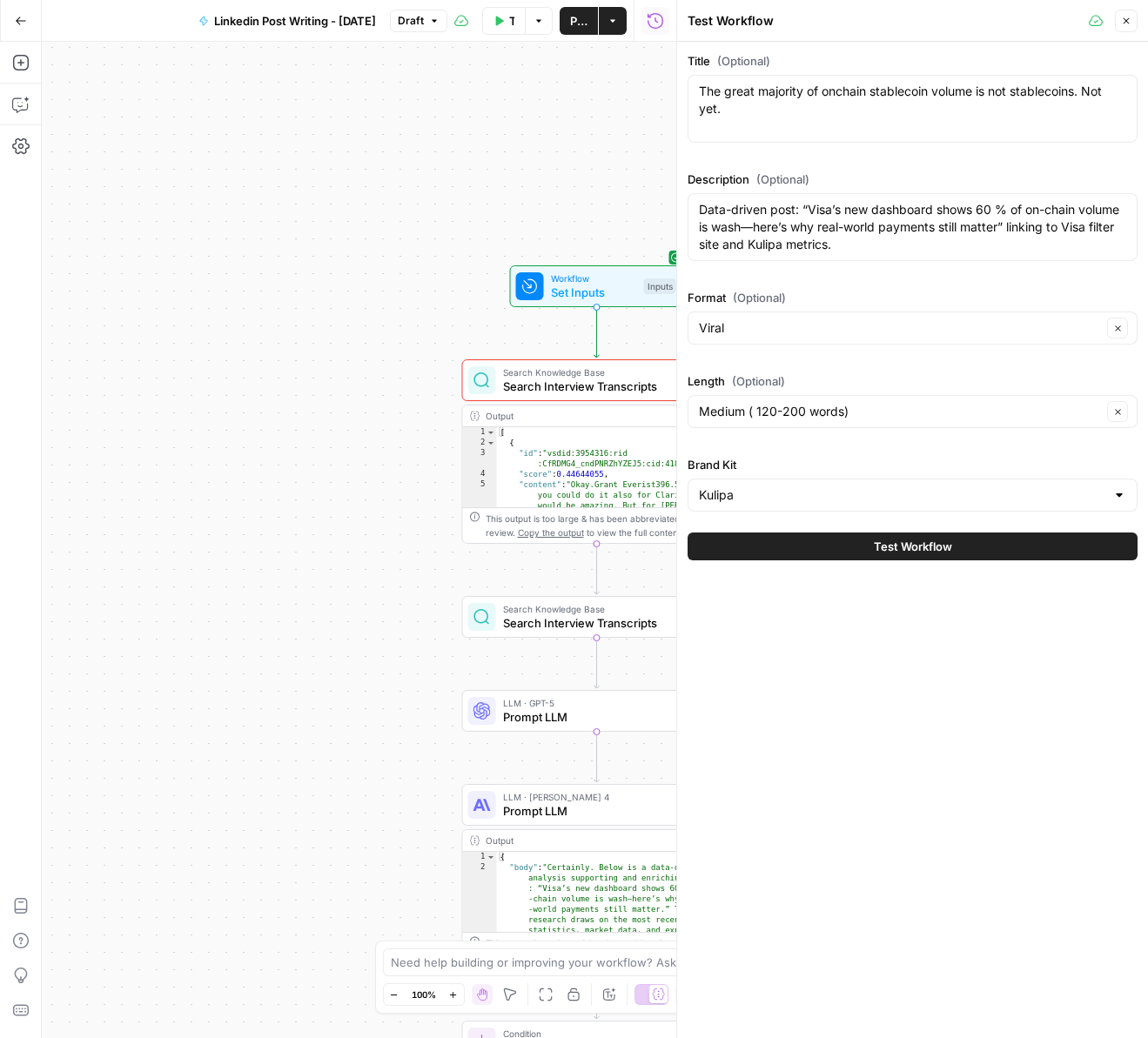
click at [834, 506] on div "Kulipa" at bounding box center [912, 494] width 450 height 33
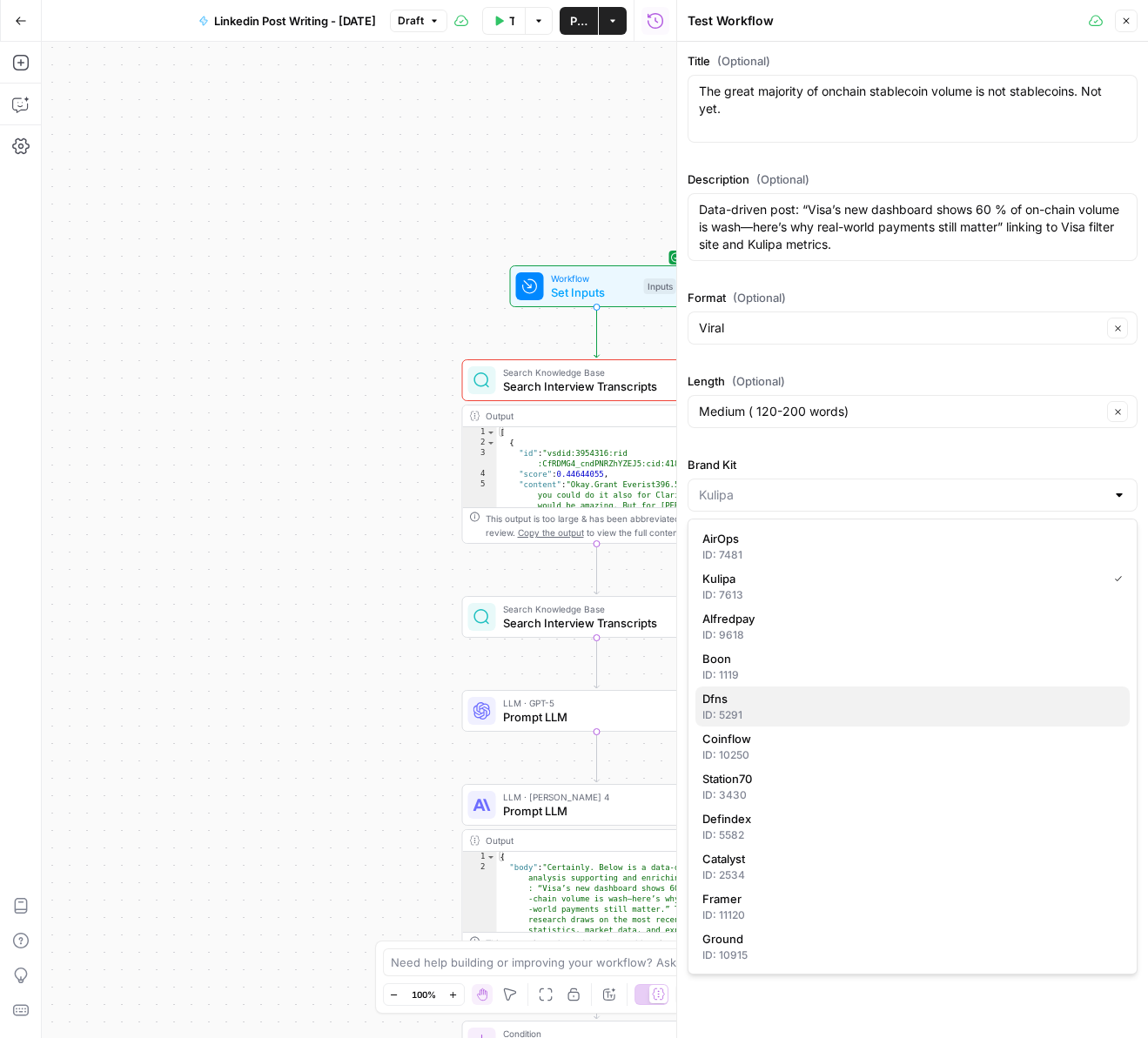
click at [751, 695] on span "Dfns" at bounding box center [909, 699] width 413 height 18
type input "Dfns"
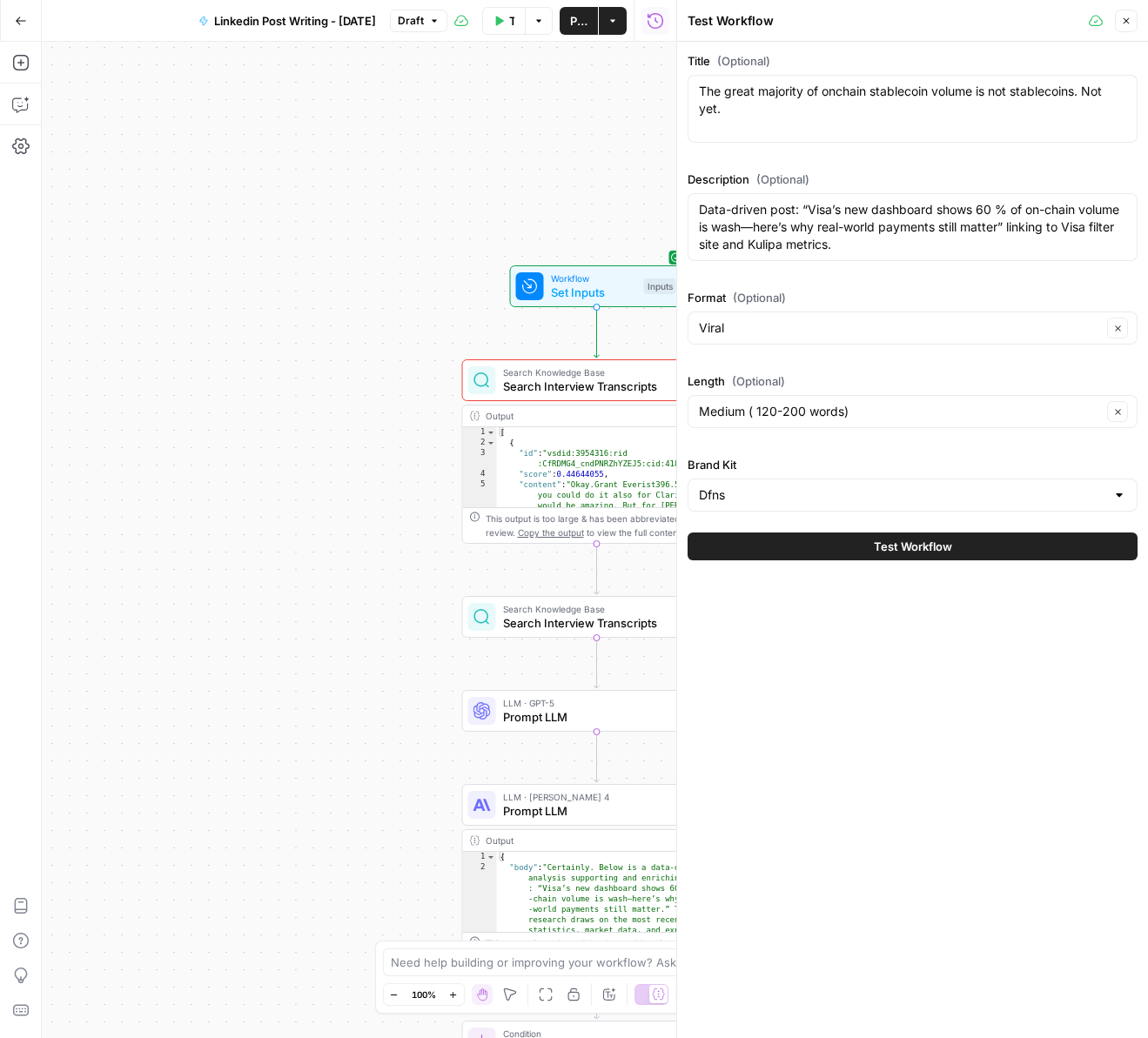
click at [1134, 29] on button "Close" at bounding box center [1126, 21] width 23 height 23
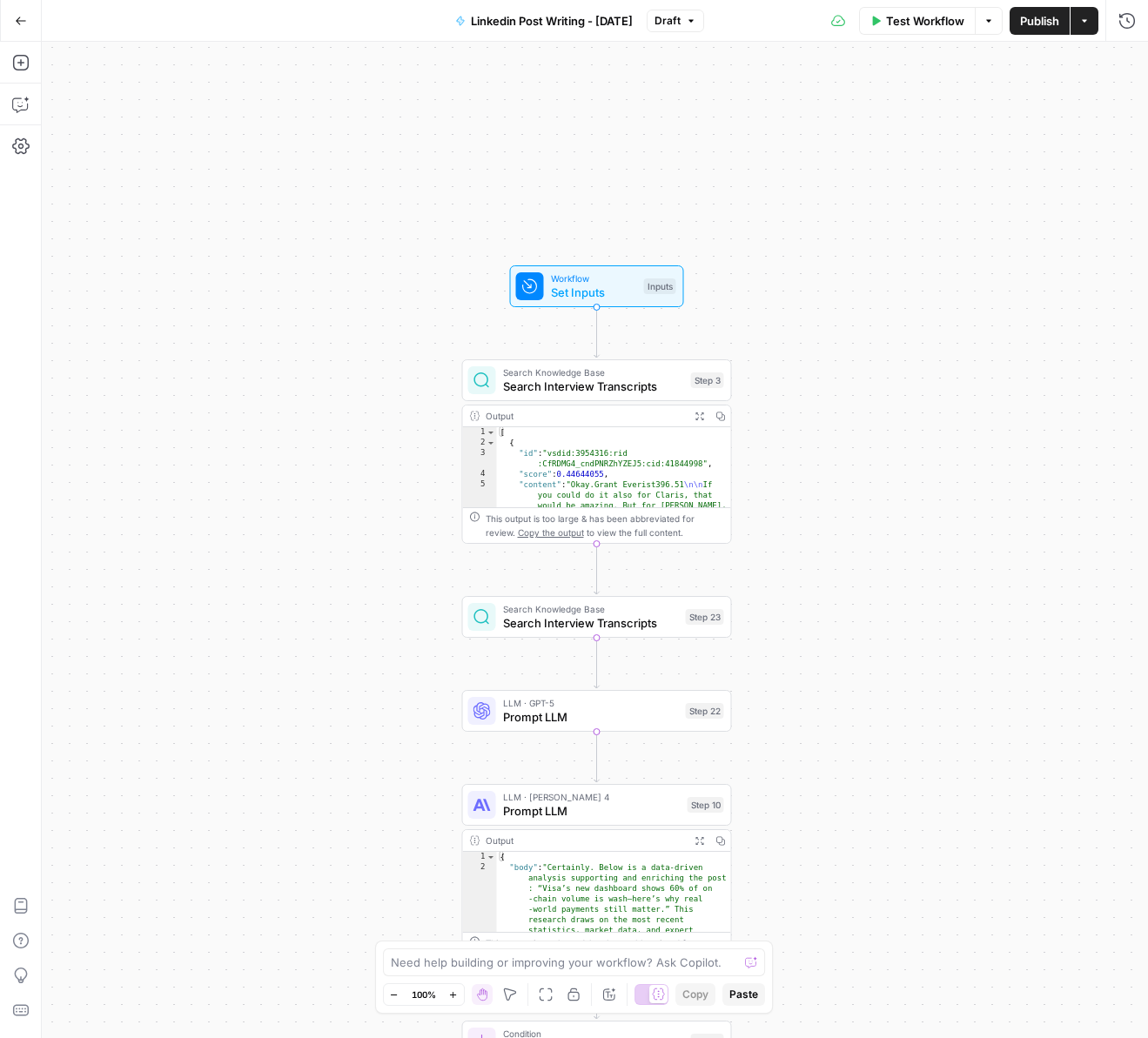
click at [586, 383] on span "Search Interview Transcripts" at bounding box center [593, 386] width 181 height 18
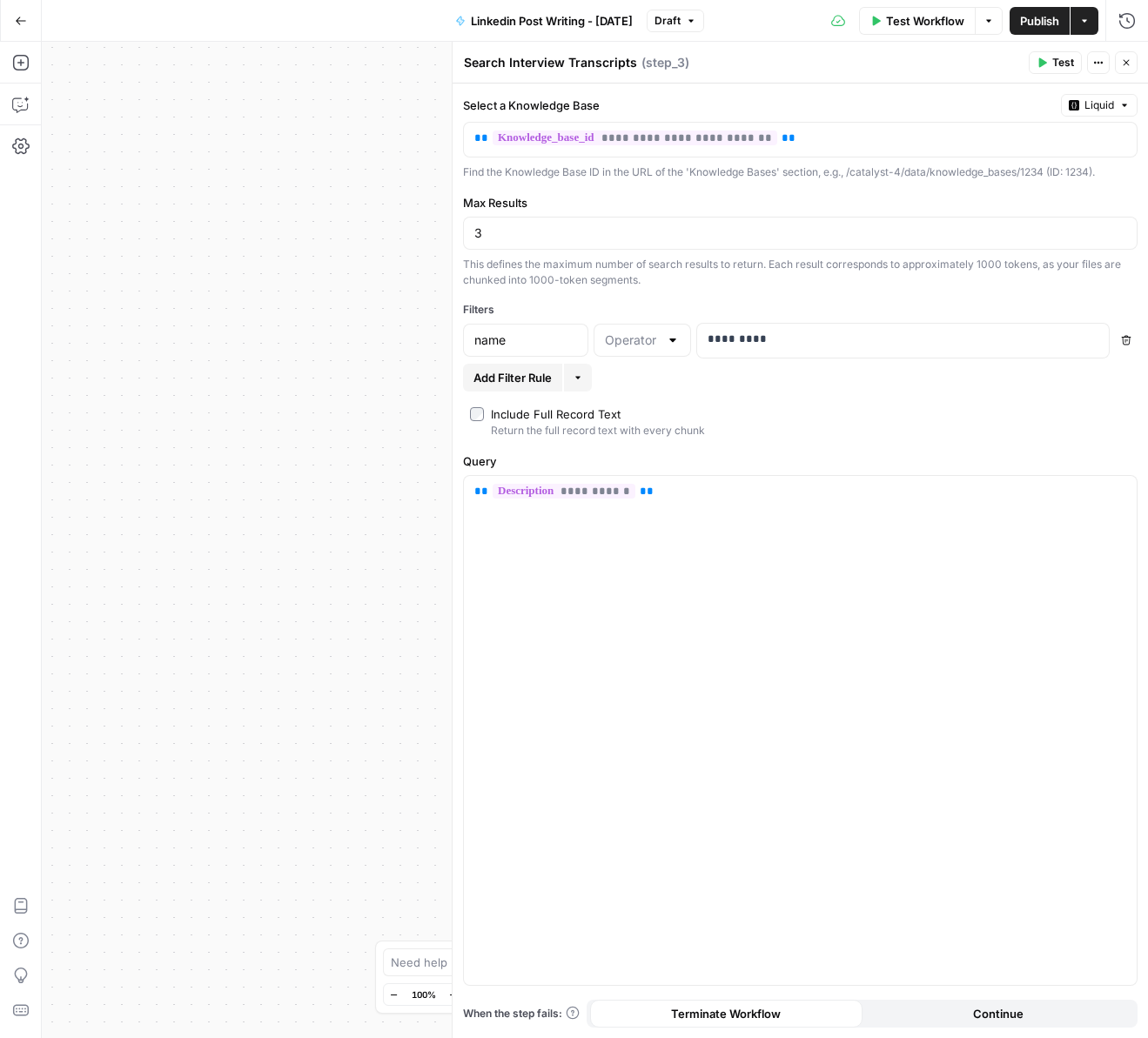
click at [1060, 54] on span "Test" at bounding box center [1063, 62] width 22 height 16
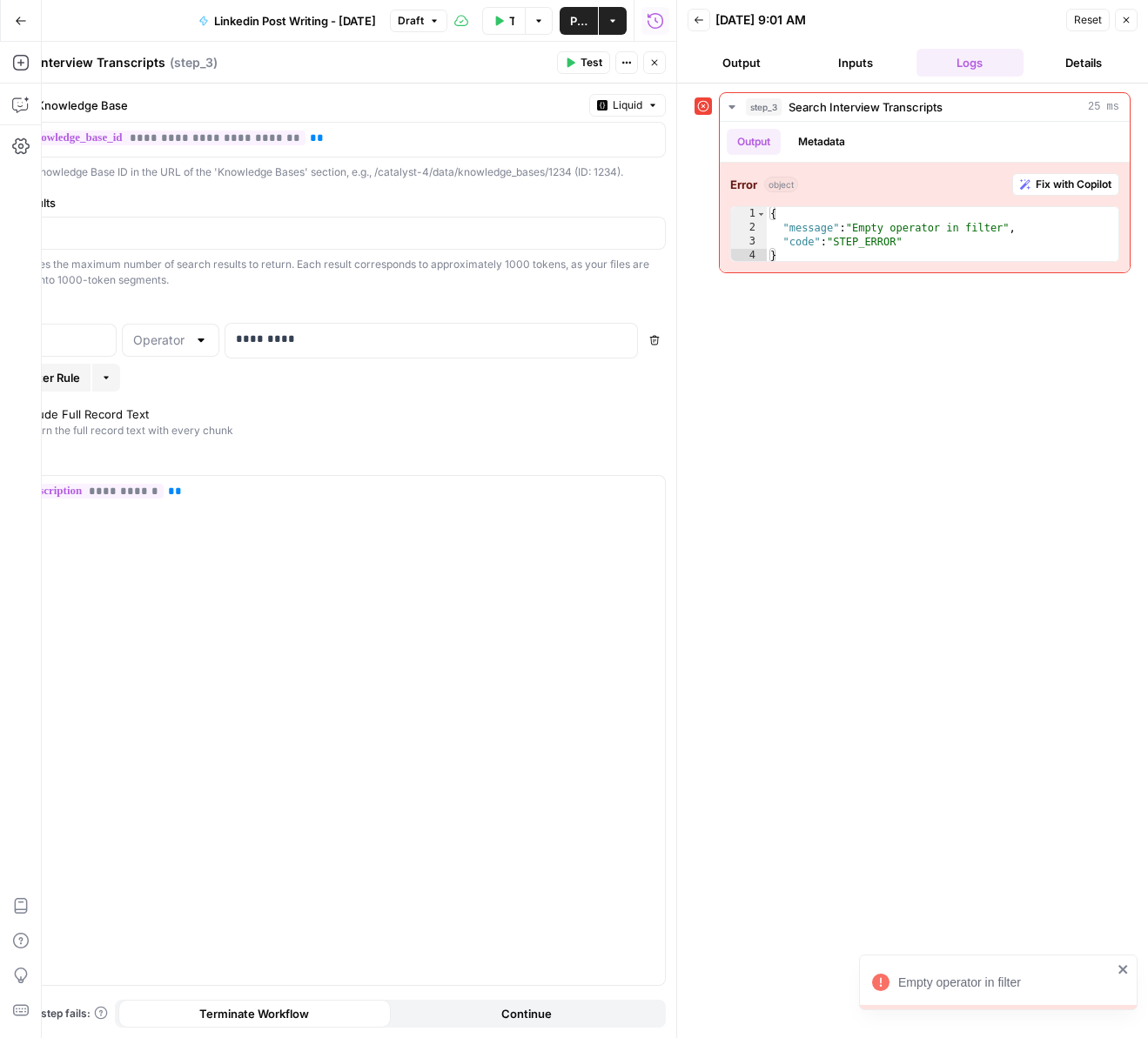
drag, startPoint x: 751, startPoint y: 56, endPoint x: 777, endPoint y: 58, distance: 26.1
click at [751, 56] on button "Output" at bounding box center [741, 63] width 107 height 28
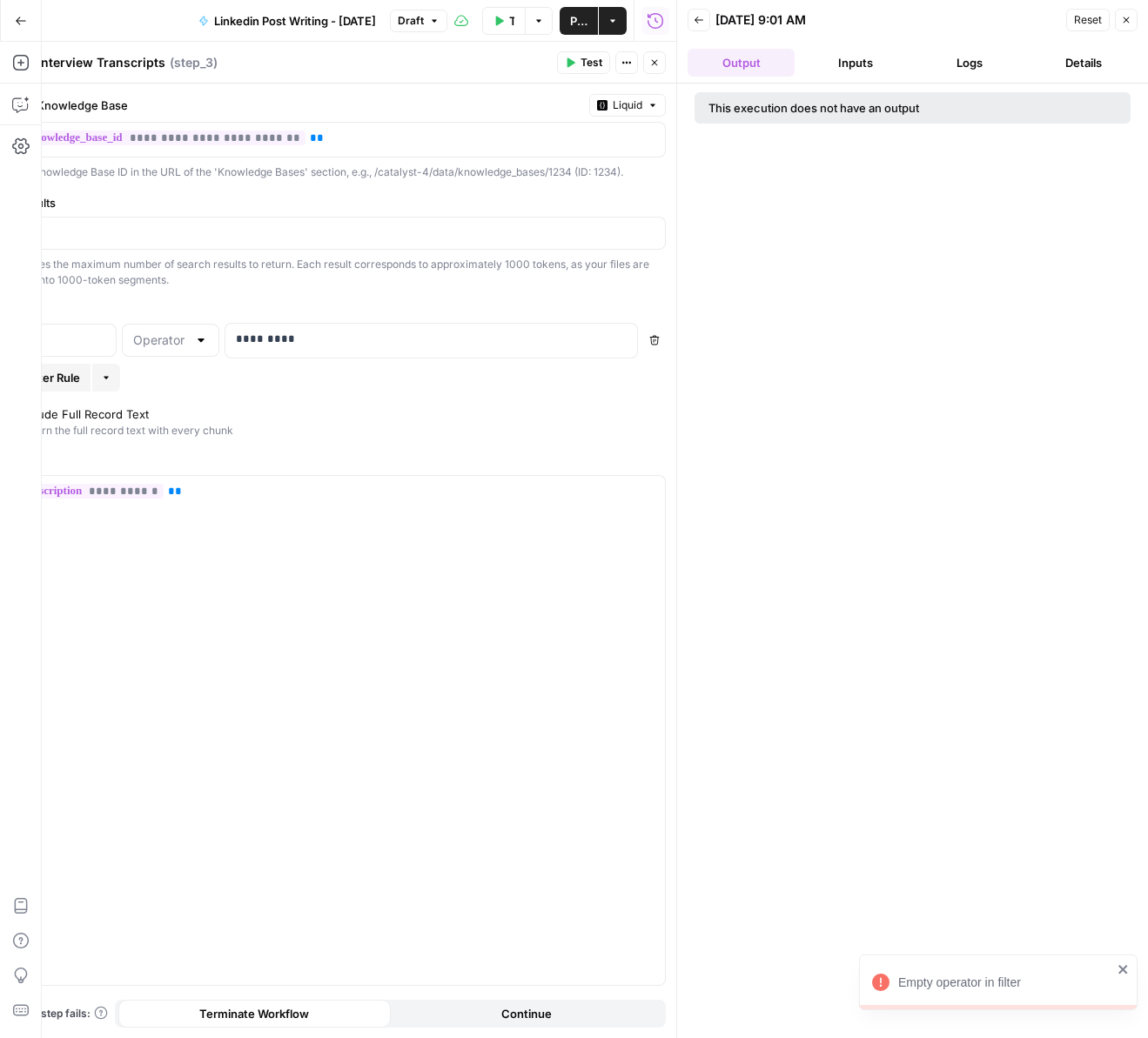
click at [874, 61] on button "Inputs" at bounding box center [855, 63] width 107 height 28
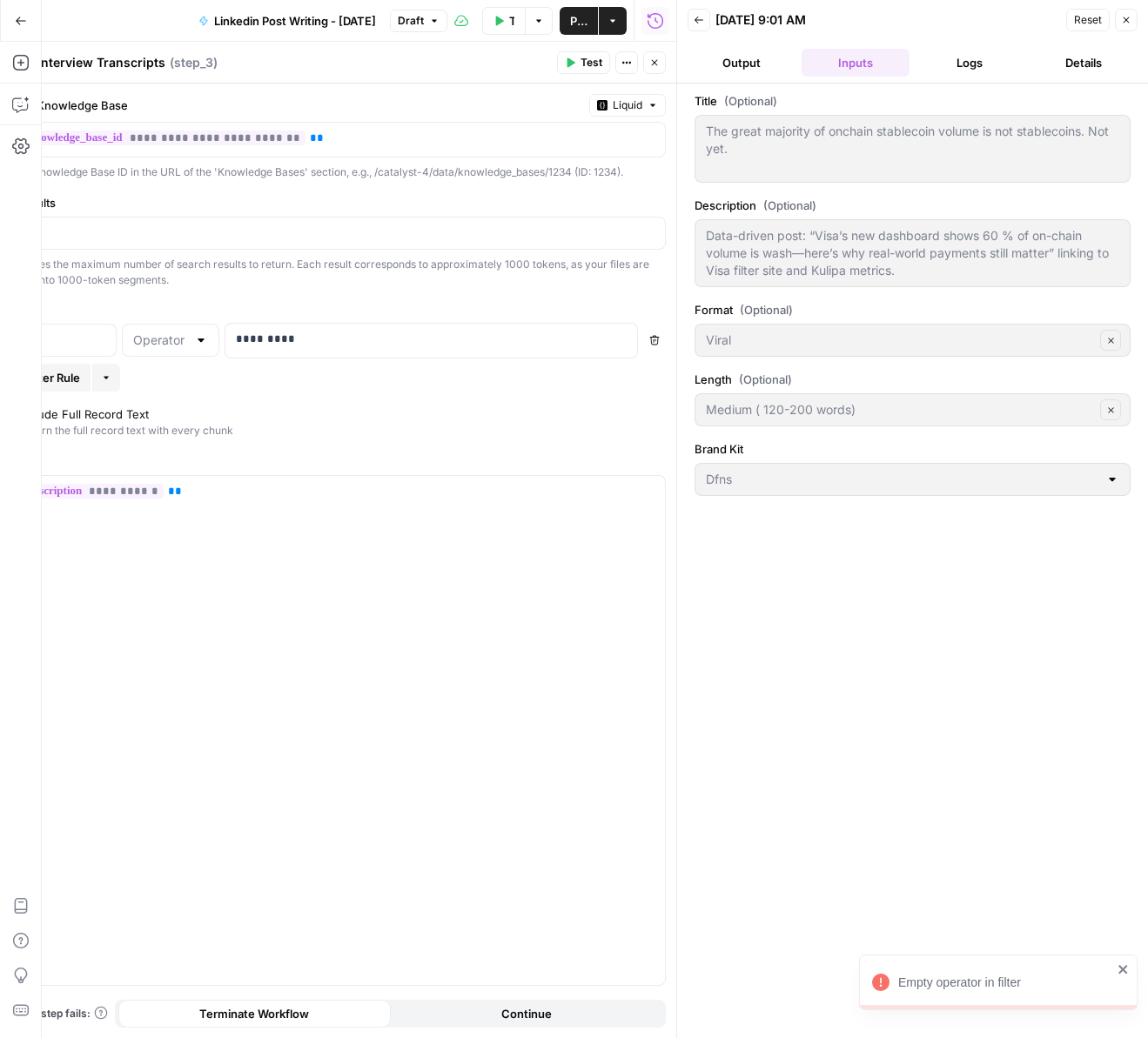
click at [970, 61] on button "Logs" at bounding box center [970, 63] width 107 height 28
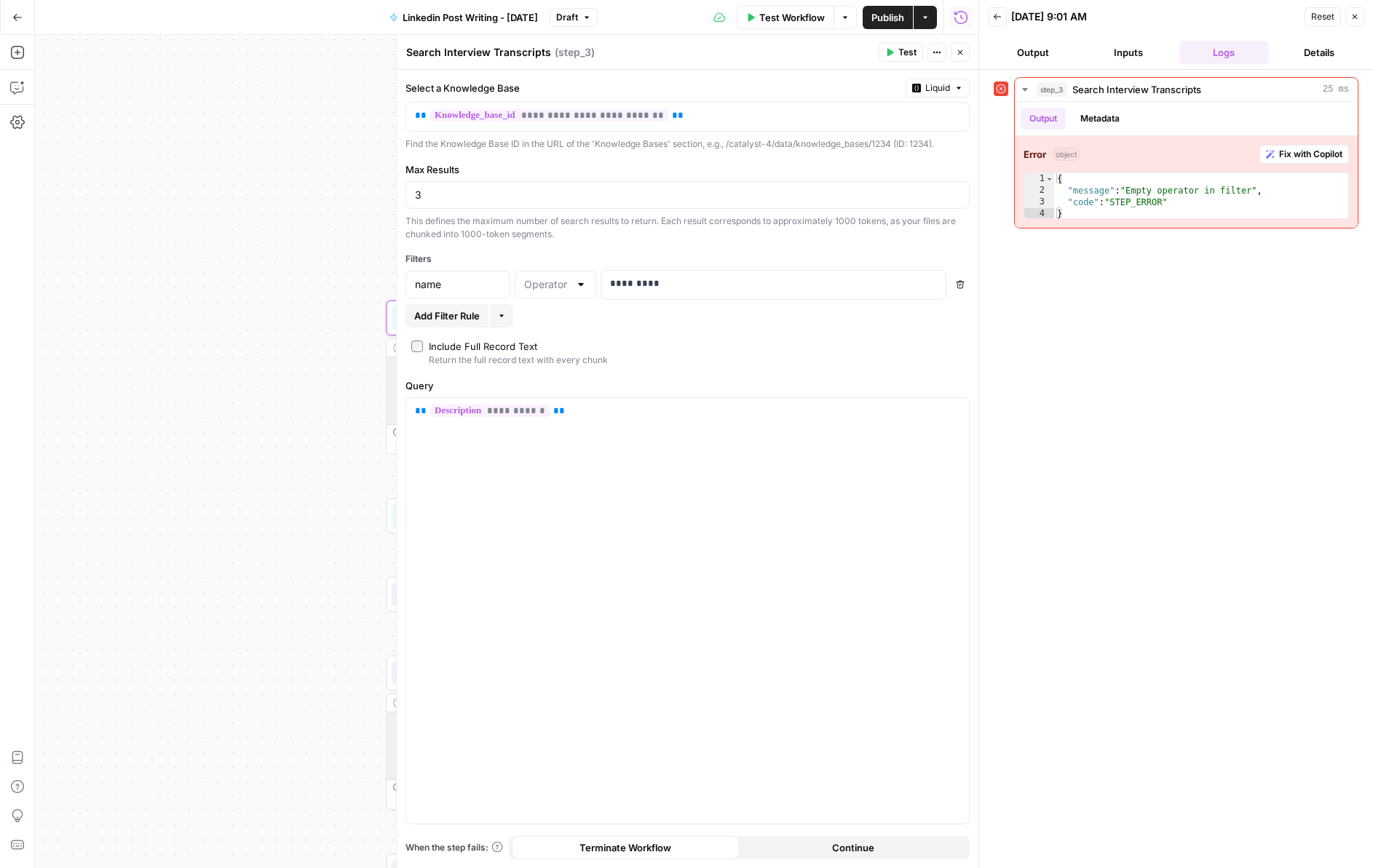
drag, startPoint x: 1351, startPoint y: 13, endPoint x: 1276, endPoint y: 42, distance: 80.4
click at [960, 13] on icon "button" at bounding box center [1354, 16] width 9 height 9
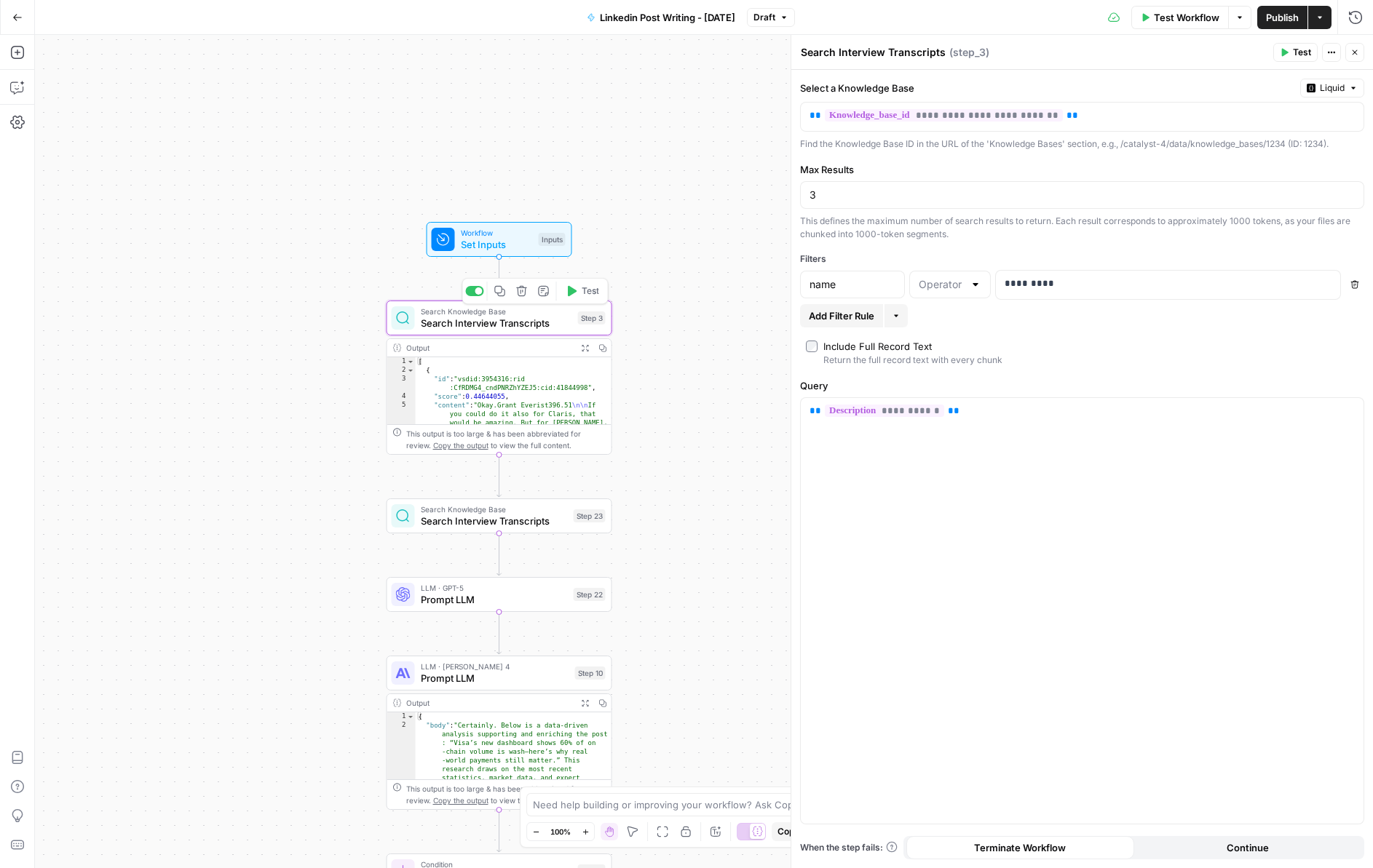
click at [520, 293] on icon "button" at bounding box center [522, 291] width 11 height 11
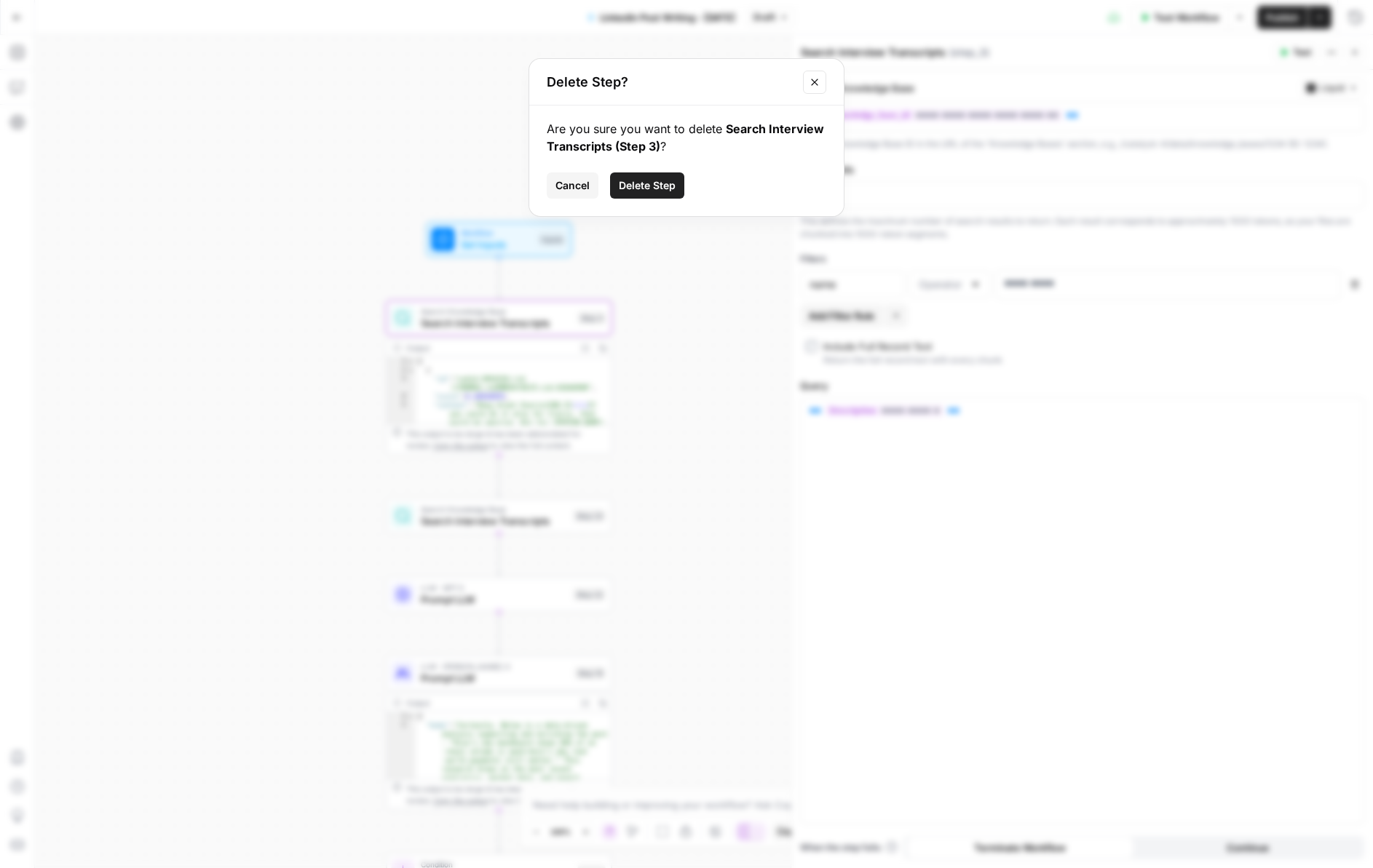
click at [809, 88] on button "Close modal" at bounding box center [815, 82] width 24 height 24
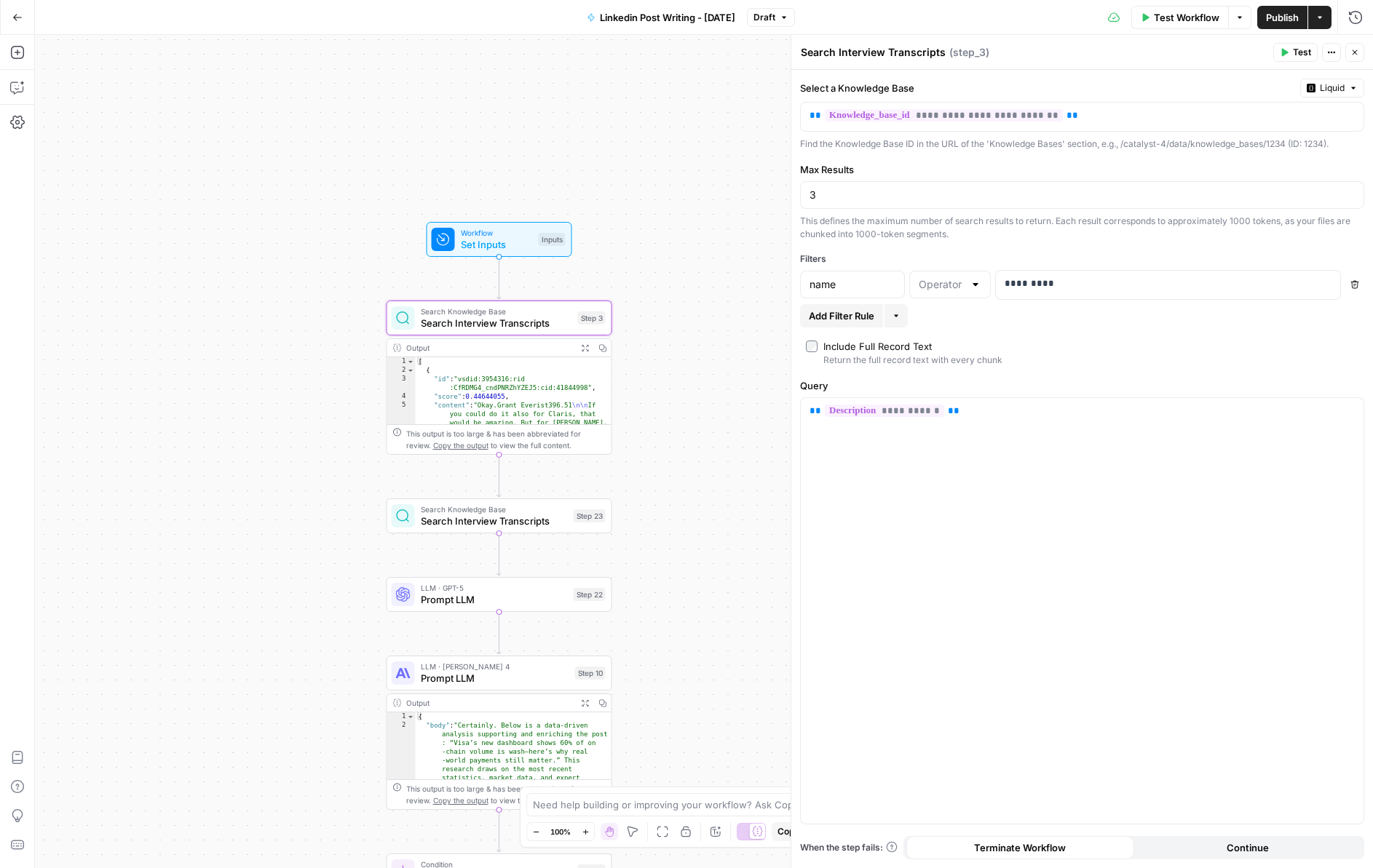
click at [960, 285] on icon "button" at bounding box center [1355, 285] width 8 height 8
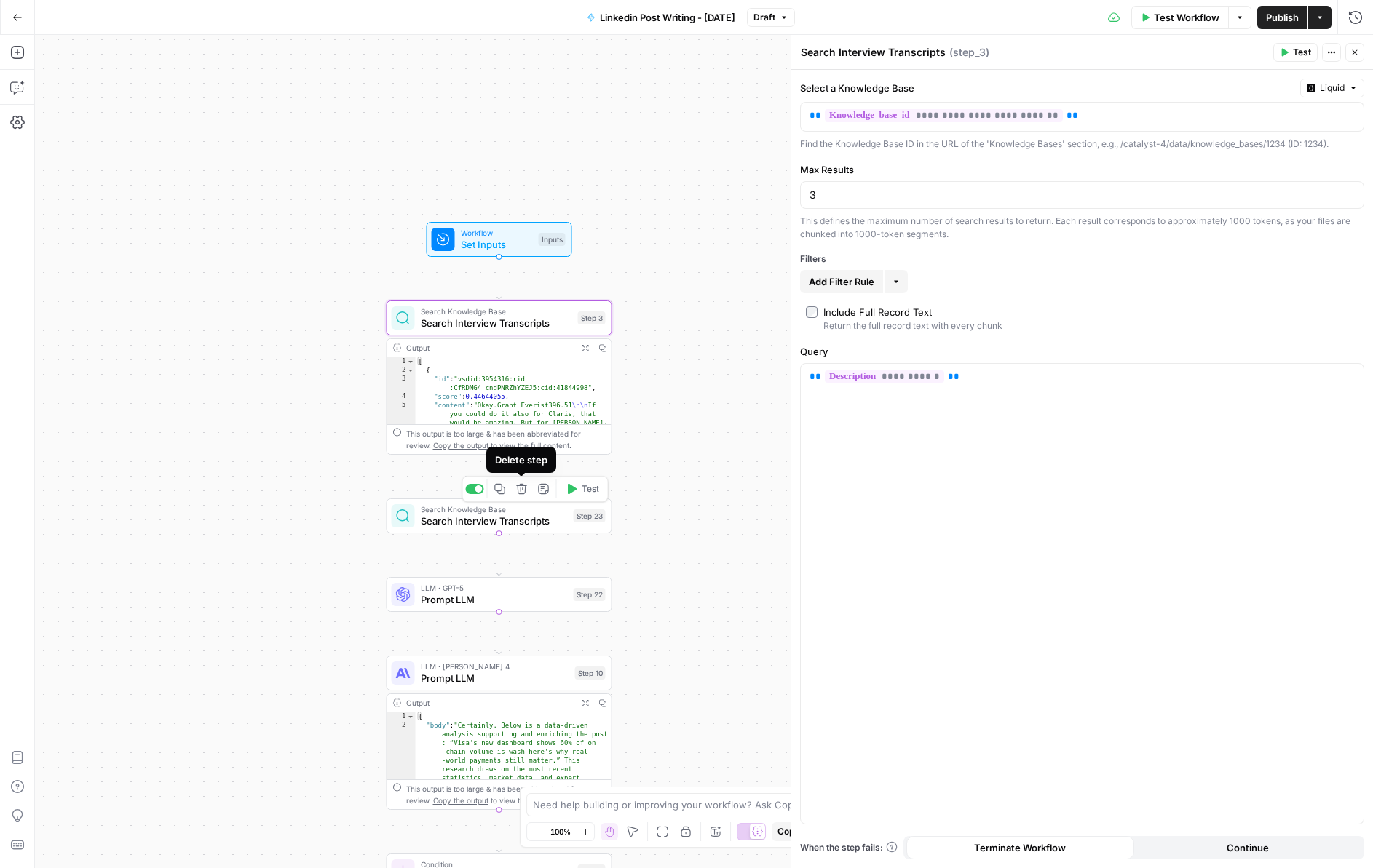
click at [516, 494] on icon "button" at bounding box center [522, 489] width 12 height 12
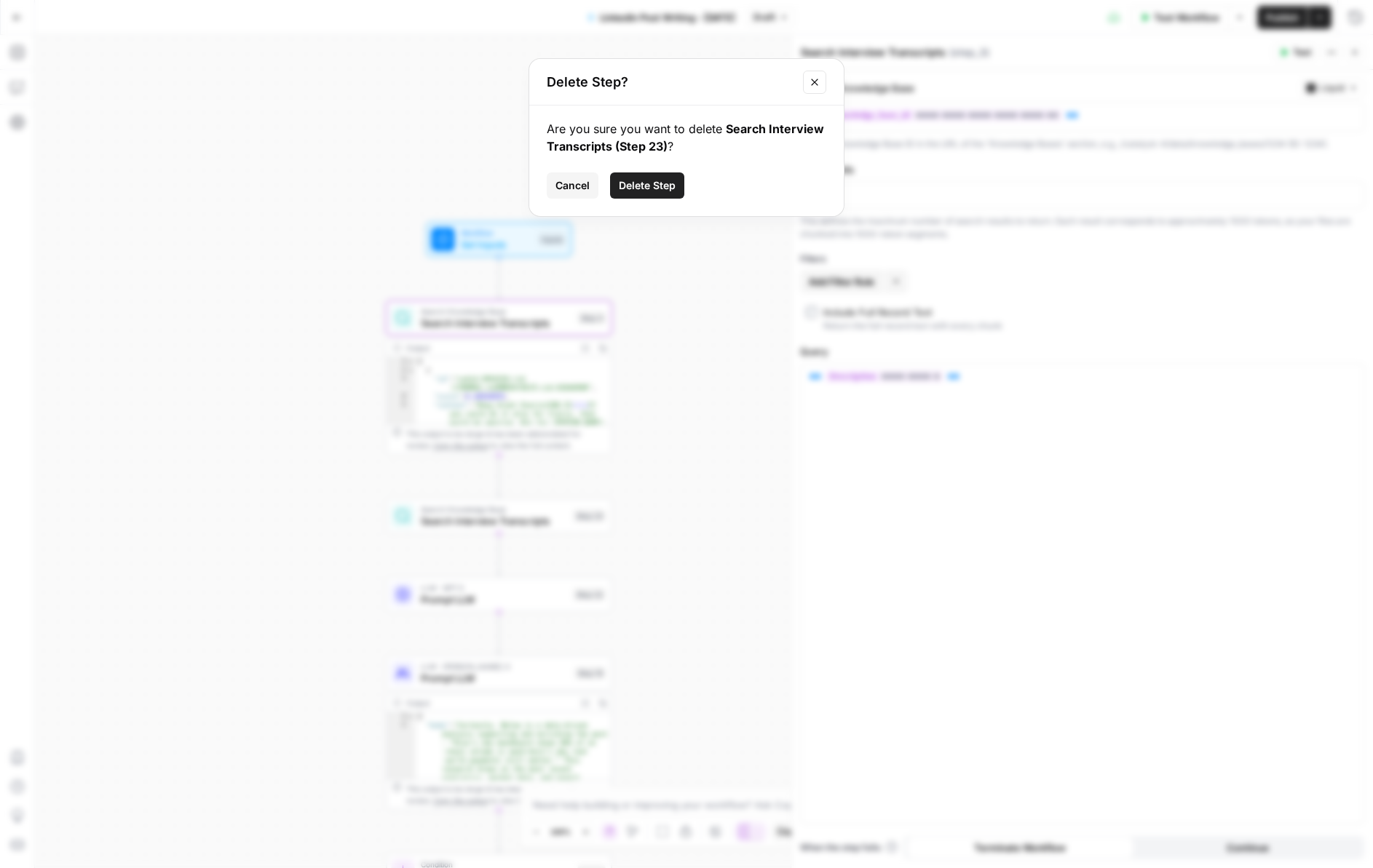
click at [630, 170] on div "Are you sure you want to delete Search Interview Transcripts (Step 23) ? Cancel…" at bounding box center [686, 160] width 314 height 111
click at [630, 180] on span "Delete Step" at bounding box center [647, 185] width 57 height 15
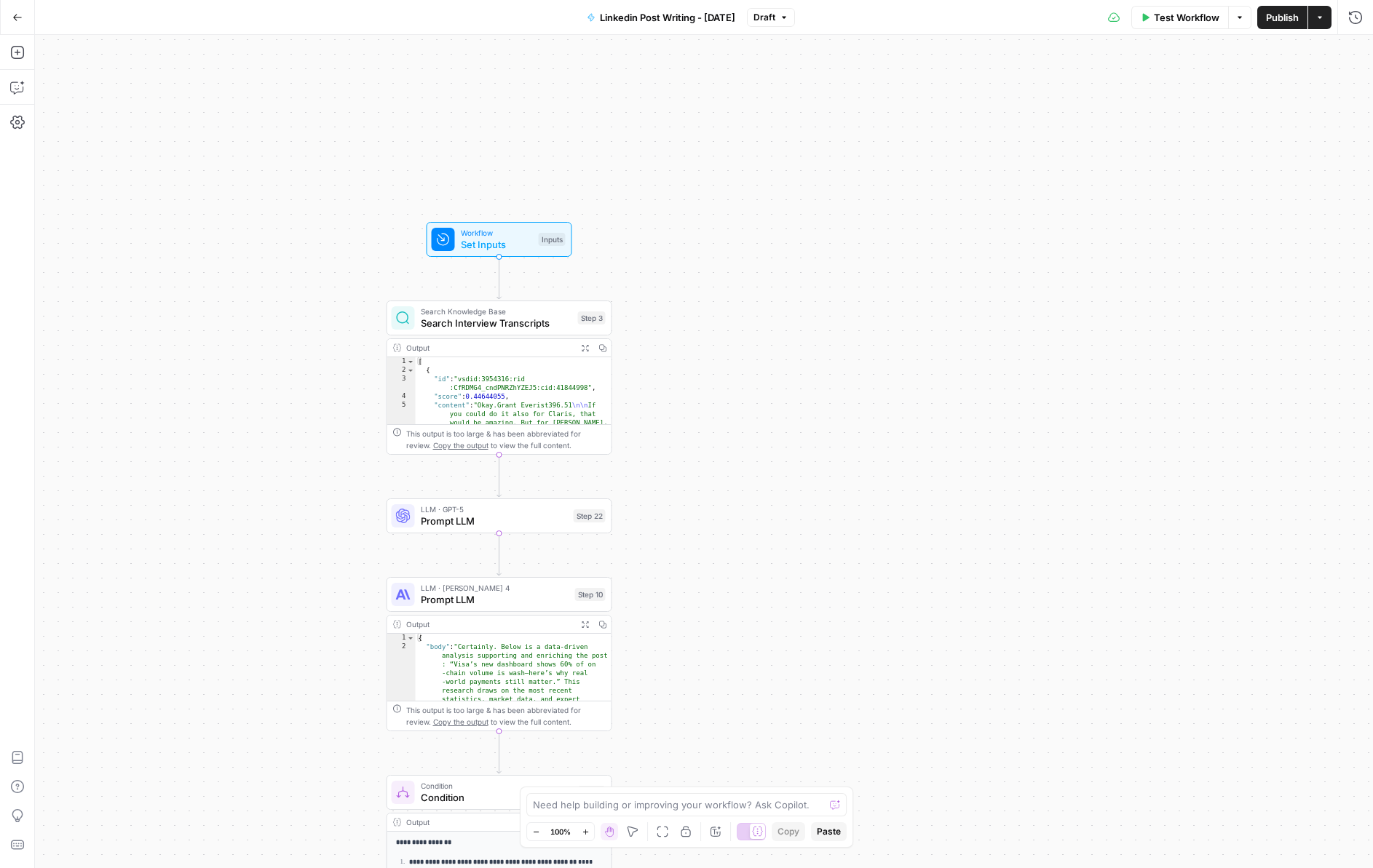
drag, startPoint x: 1300, startPoint y: 20, endPoint x: 1243, endPoint y: 13, distance: 57.4
click at [960, 20] on button "Publish" at bounding box center [1283, 17] width 50 height 24
click at [883, 407] on div "true false Workflow Set Inputs Inputs Search Knowledge Base Search Interview Tr…" at bounding box center [703, 451] width 1338 height 833
click at [22, 21] on button "Go Back" at bounding box center [17, 17] width 26 height 26
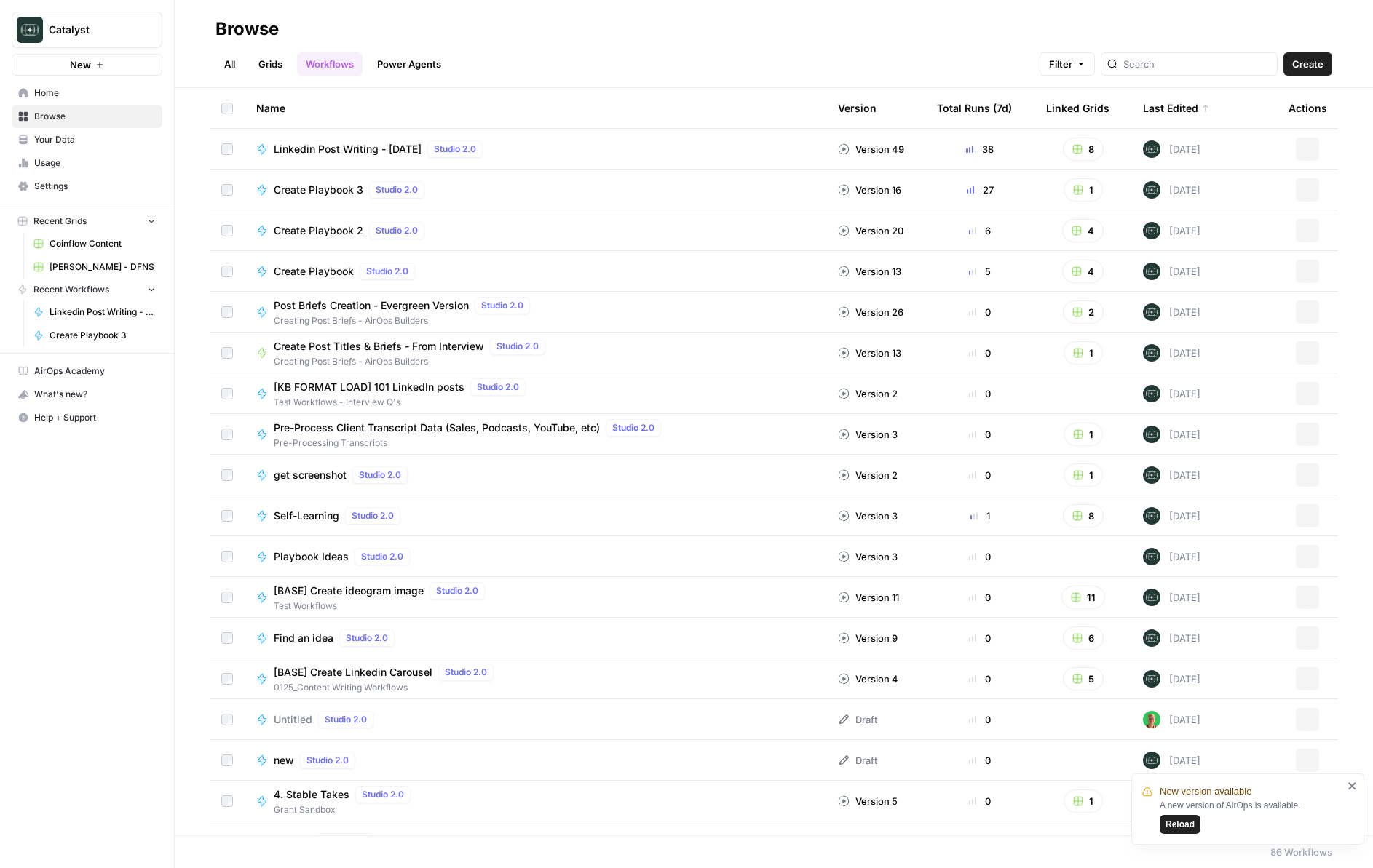
click at [86, 140] on span "Your Data" at bounding box center [95, 140] width 122 height 13
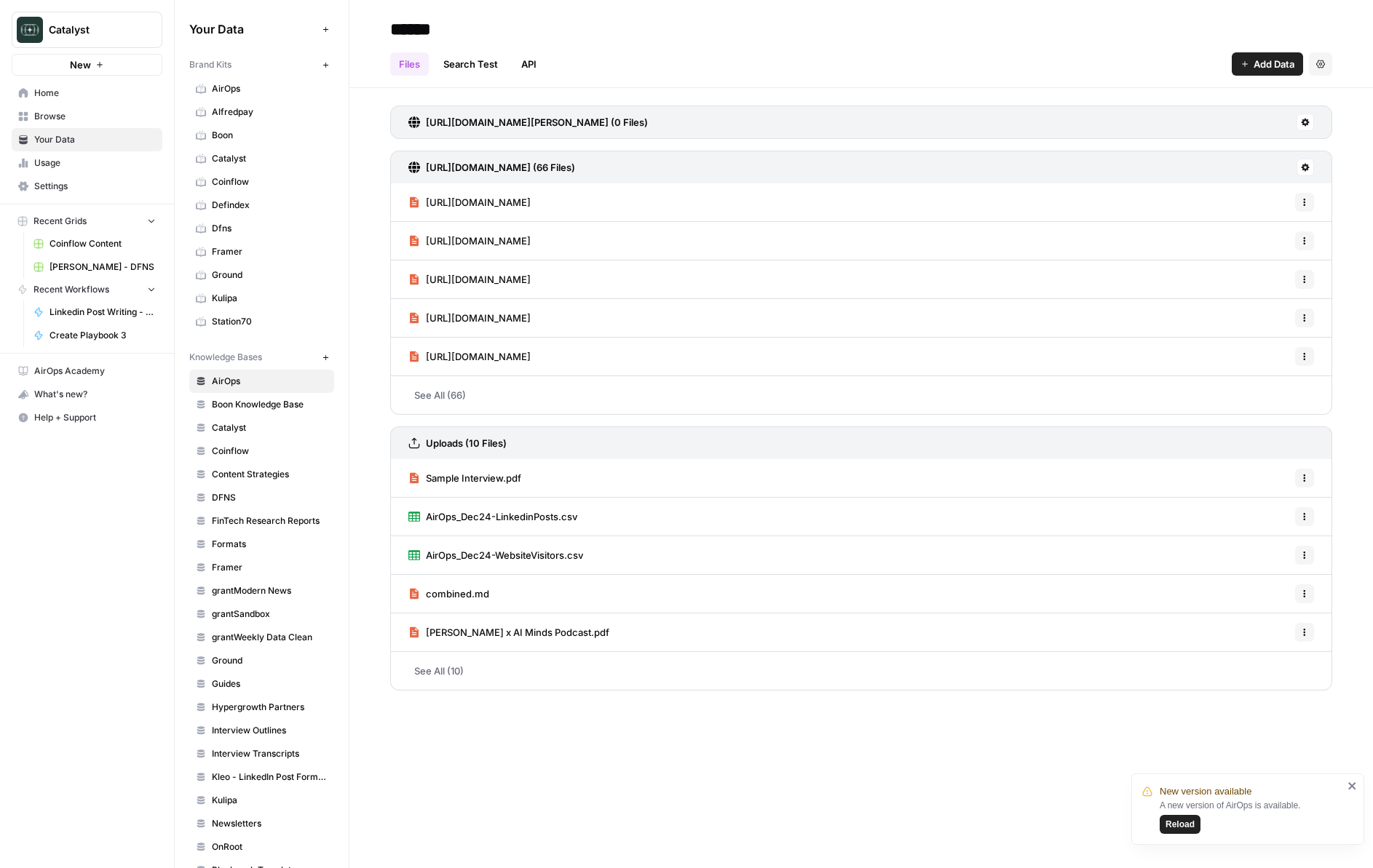
click at [223, 233] on span "Dfns" at bounding box center [270, 229] width 116 height 13
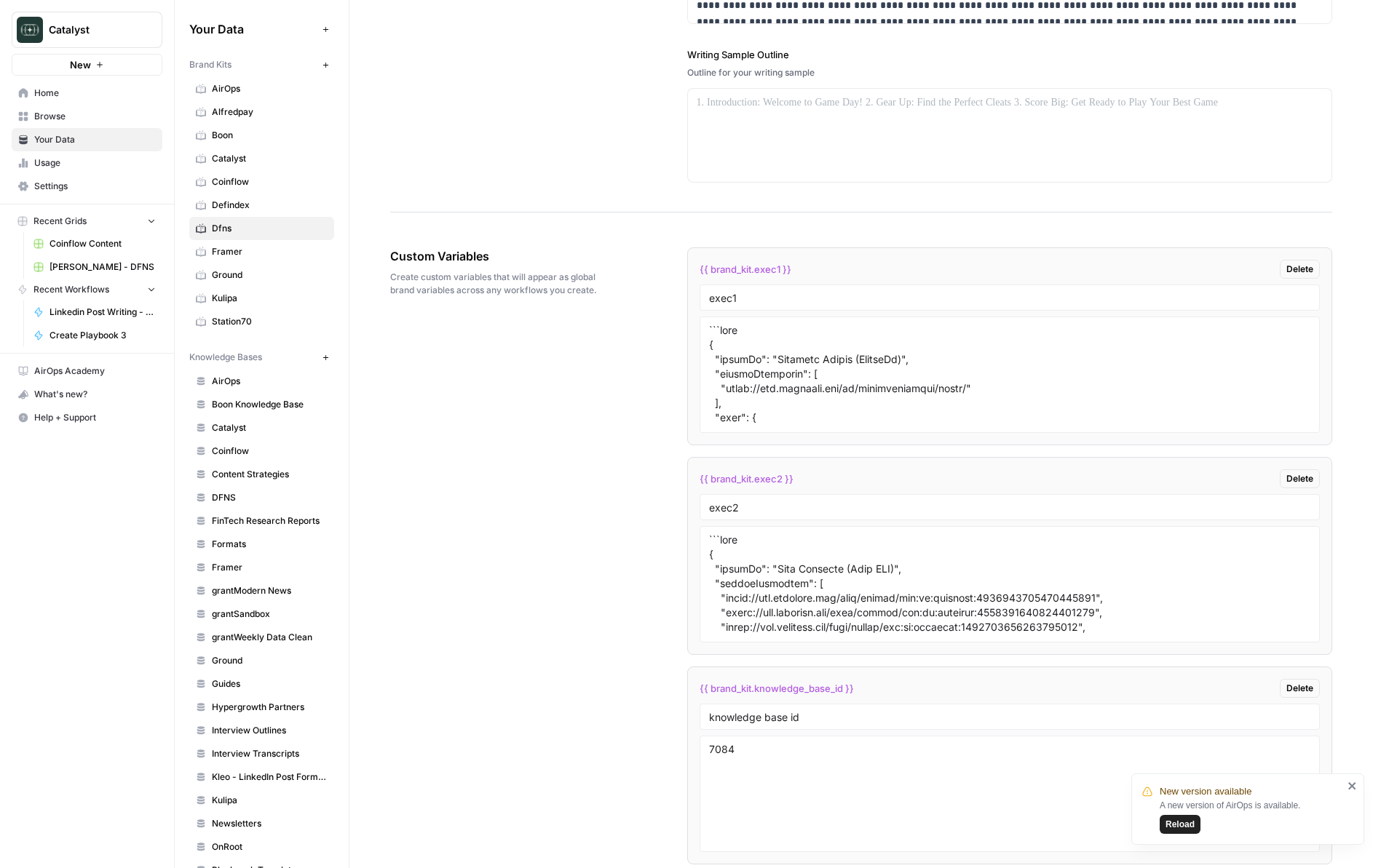
scroll to position [2297, 0]
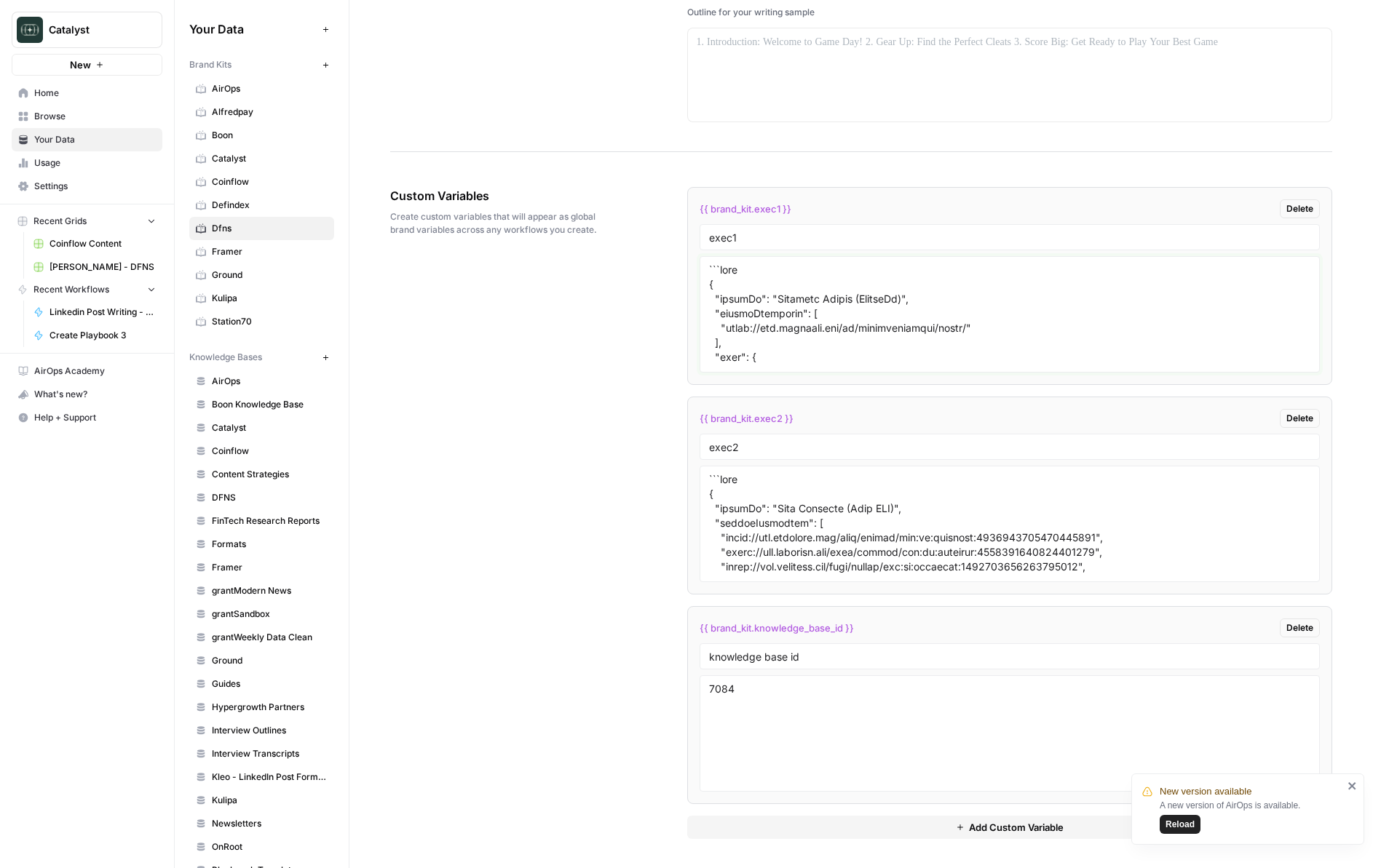
click at [806, 350] on textarea at bounding box center [1010, 314] width 602 height 104
click at [806, 350] on textarea "To enrich screen reader interactions, please activate Accessibility in Grammarl…" at bounding box center [1010, 314] width 602 height 104
paste textarea "Of course. Here is a more detailed, longer, and more granular version of the JS…"
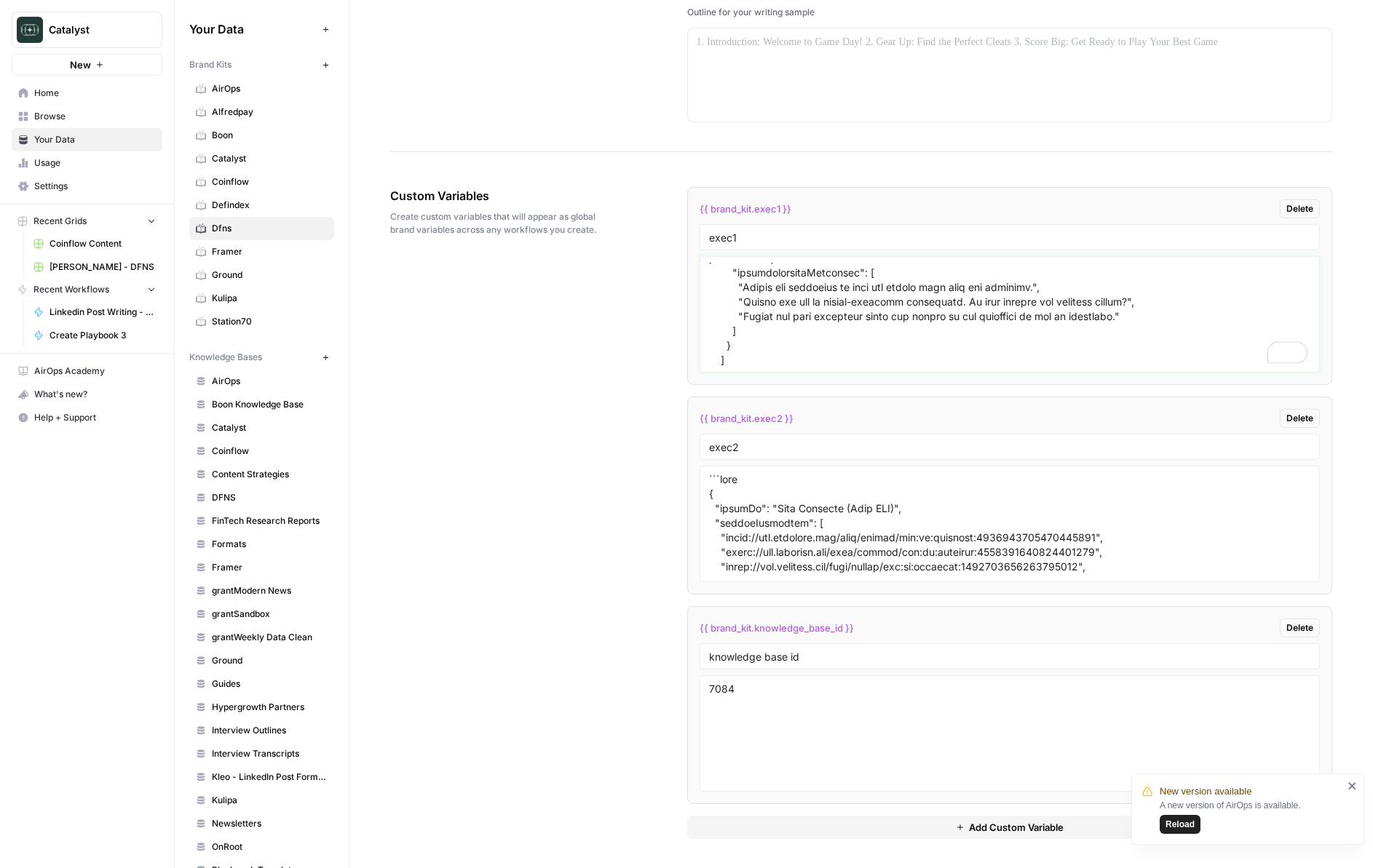
scroll to position [4712, 0]
type textarea "Of course. Here is a more detailed, longer, and more granular version of the JS…"
click at [624, 378] on div "Custom Variables Create custom variables that will appear as global brand varia…" at bounding box center [861, 513] width 942 height 710
click at [620, 377] on div "Custom Variables Create custom variables that will appear as global brand varia…" at bounding box center [861, 513] width 942 height 710
click at [874, 514] on textarea "To enrich screen reader interactions, please activate Accessibility in Grammarl…" at bounding box center [1010, 524] width 602 height 104
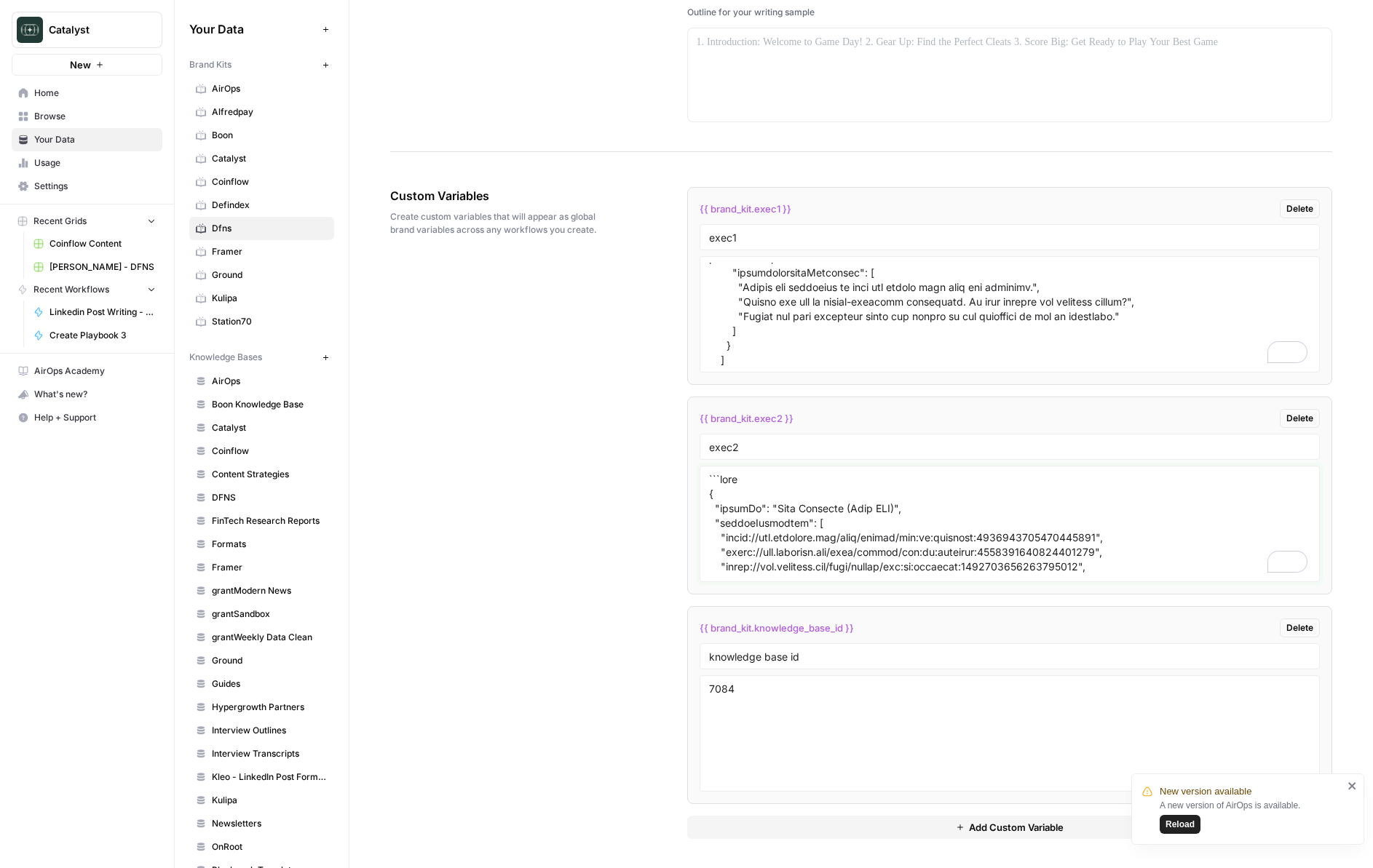
scroll to position [4714, 0]
click at [551, 350] on div "Custom Variables Create custom variables that will appear as global brand varia…" at bounding box center [861, 513] width 942 height 710
click at [271, 203] on span "Defindex" at bounding box center [270, 205] width 116 height 13
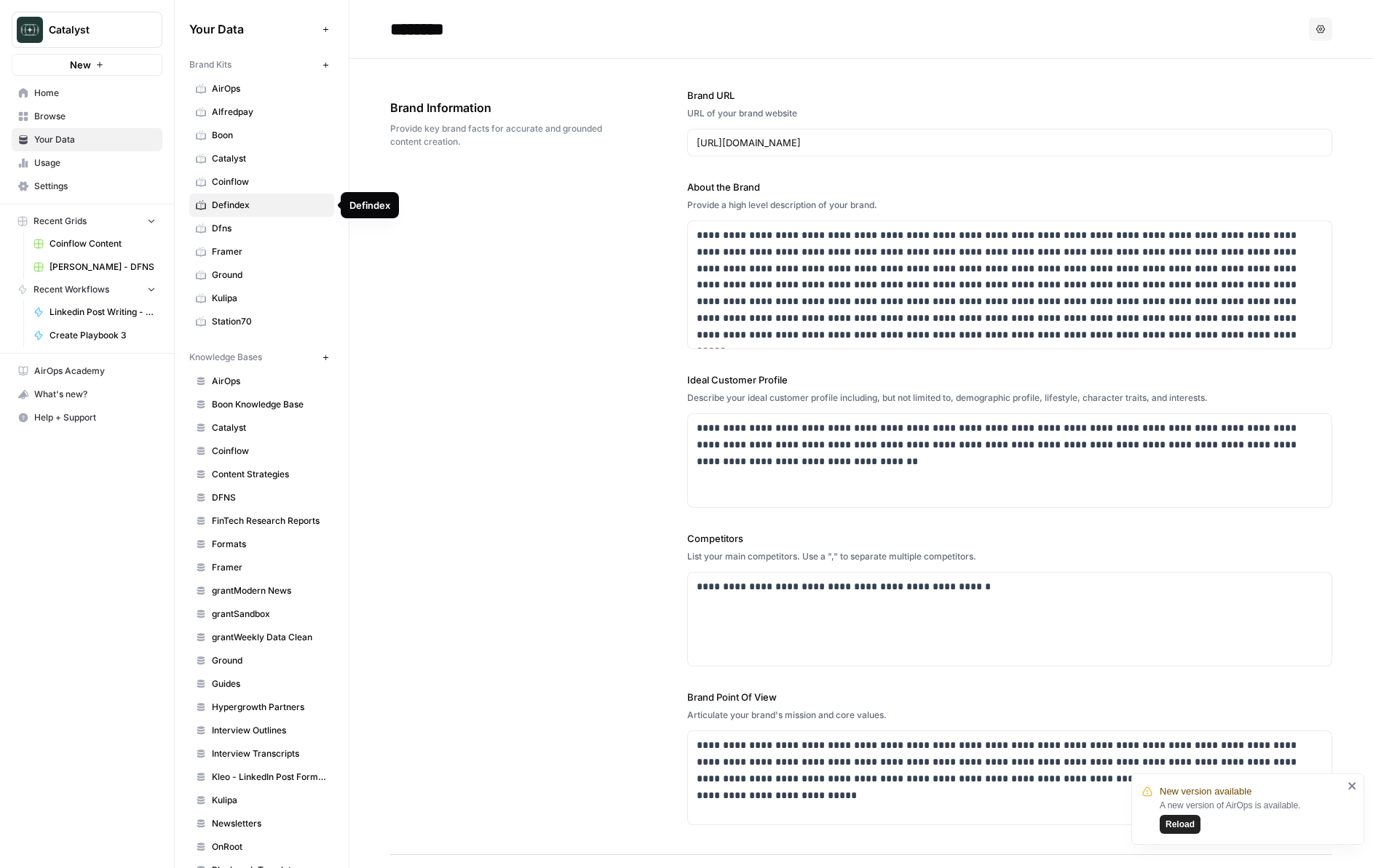
click at [248, 228] on span "Dfns" at bounding box center [270, 229] width 116 height 13
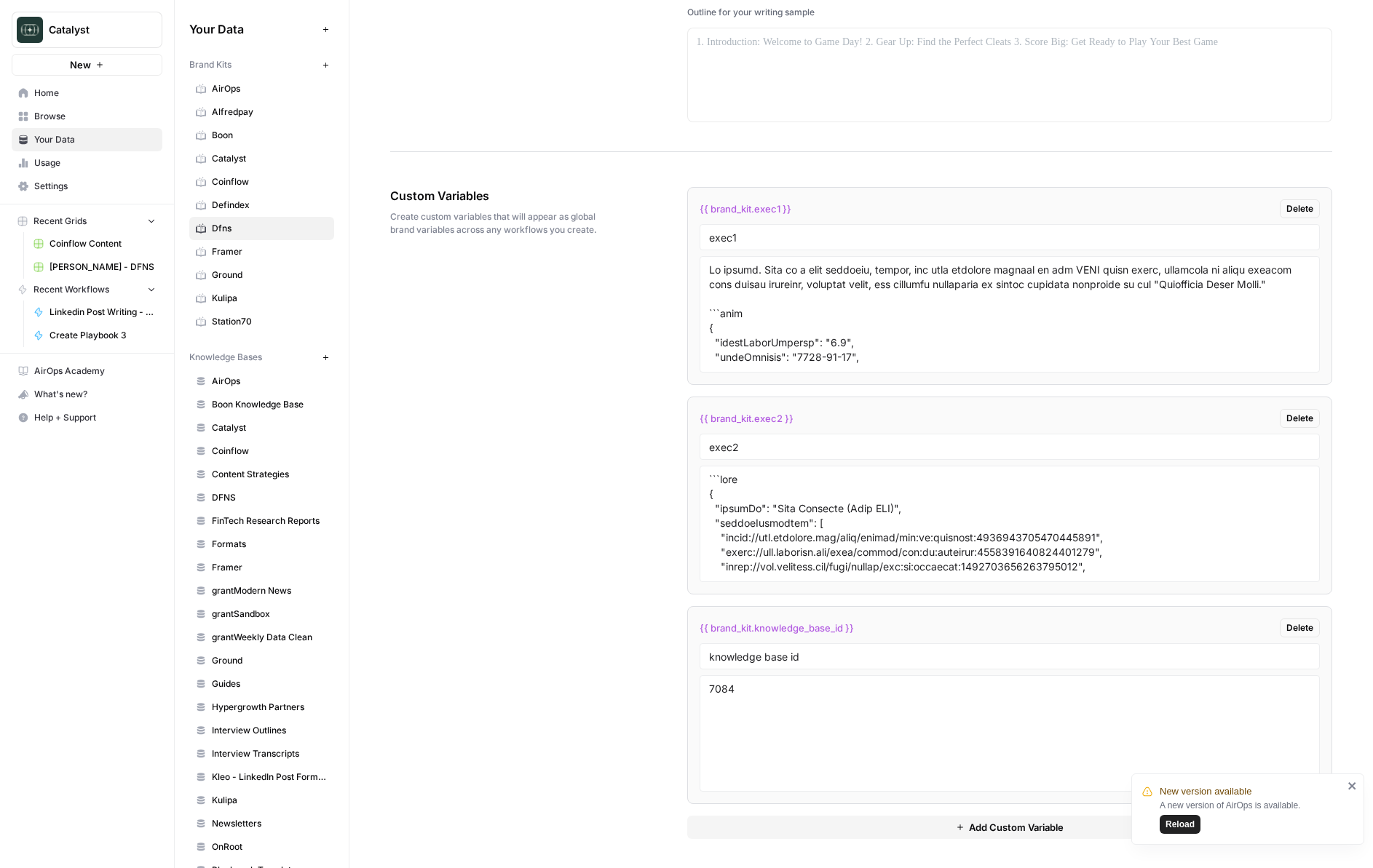
scroll to position [2290, 0]
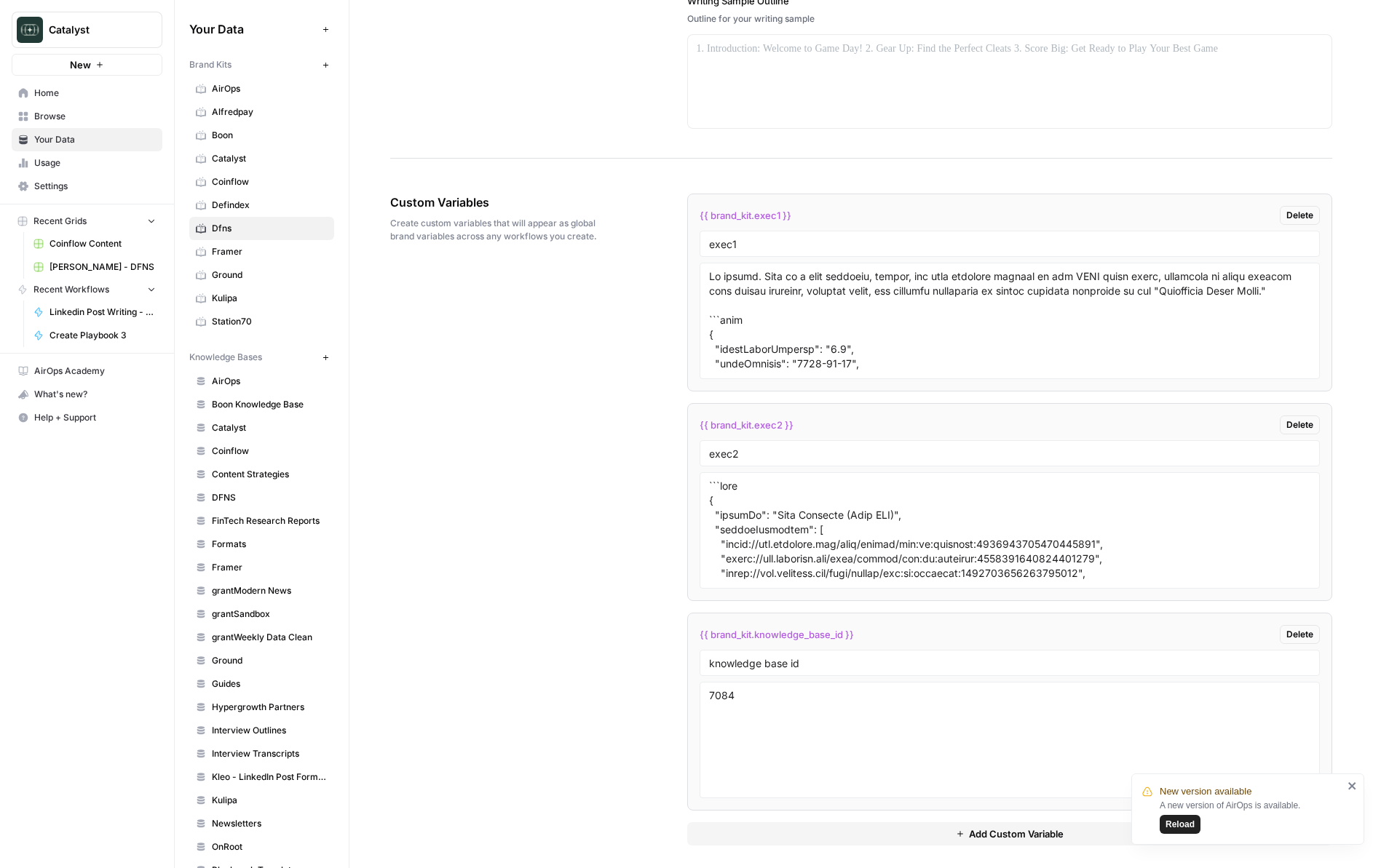
drag, startPoint x: 717, startPoint y: 275, endPoint x: 1187, endPoint y: 291, distance: 470.3
click at [960, 291] on div at bounding box center [1010, 320] width 621 height 116
drag, startPoint x: 1188, startPoint y: 291, endPoint x: 689, endPoint y: 270, distance: 499.4
click at [689, 272] on li "{{ brand_kit.exec1 }} Delete exec1" at bounding box center [1010, 292] width 646 height 198
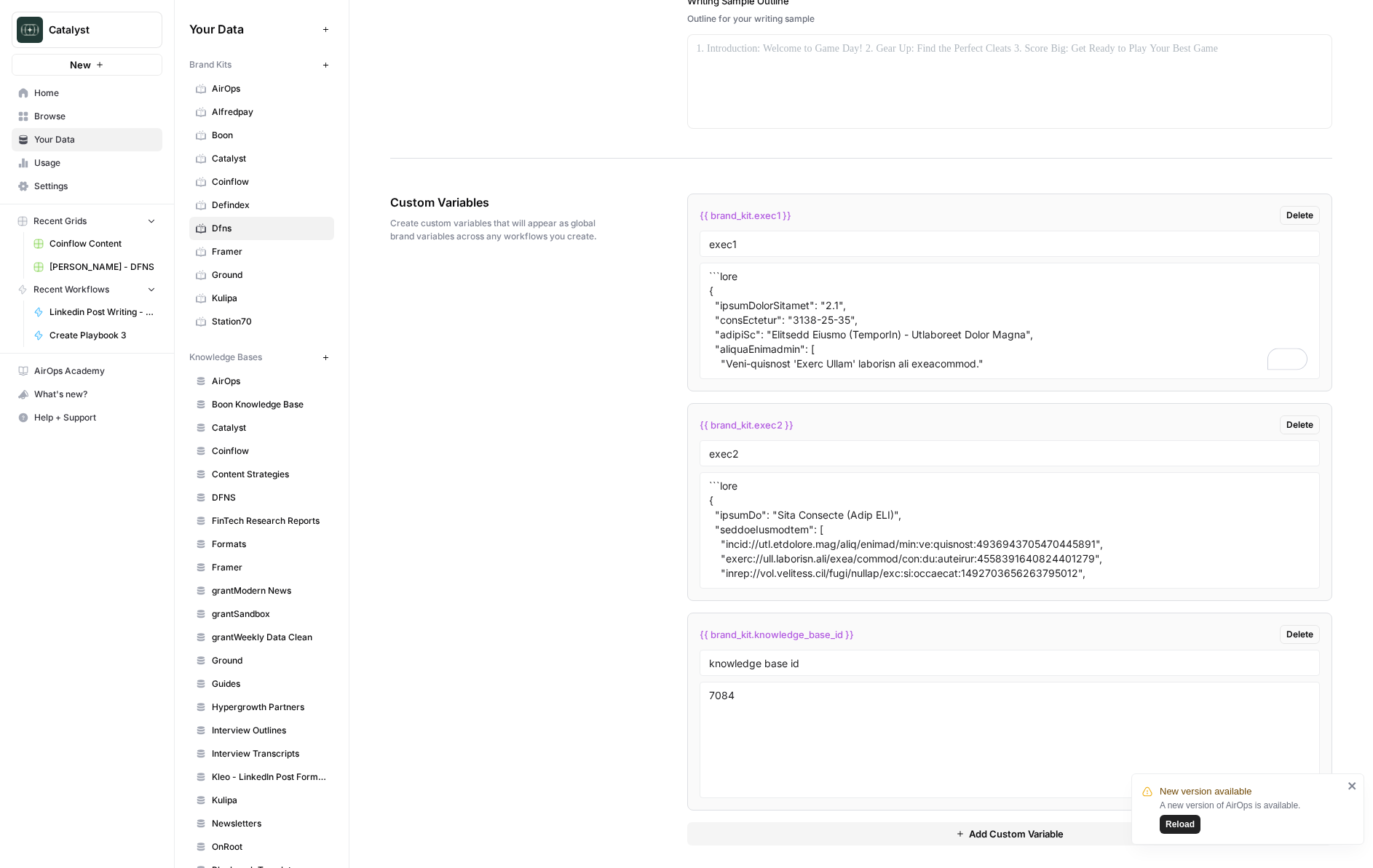
click at [615, 337] on div "Custom Variables Create custom variables that will appear as global brand varia…" at bounding box center [861, 519] width 942 height 710
click at [545, 635] on div "Custom Variables Create custom variables that will appear as global brand varia…" at bounding box center [861, 519] width 942 height 710
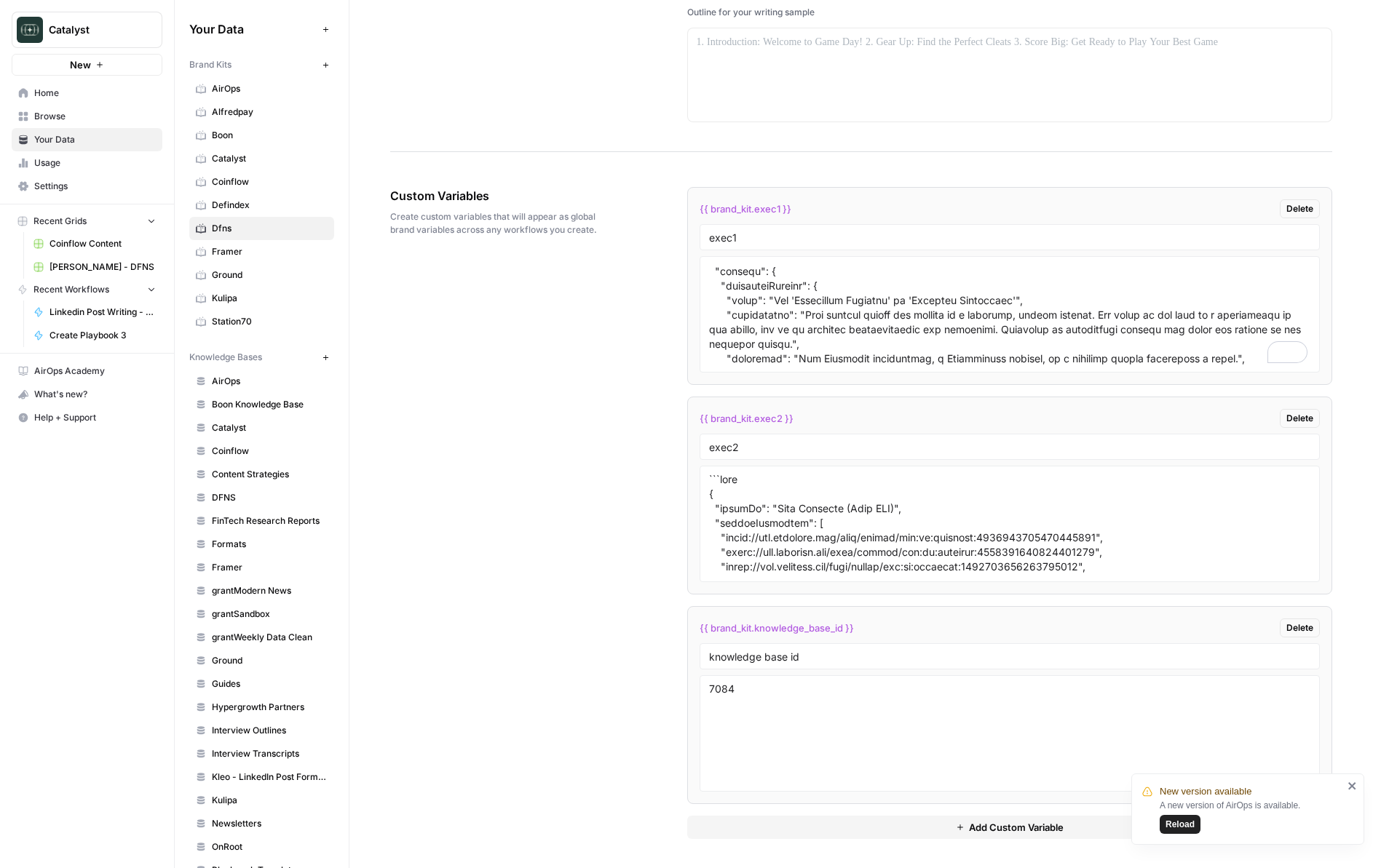
scroll to position [0, 0]
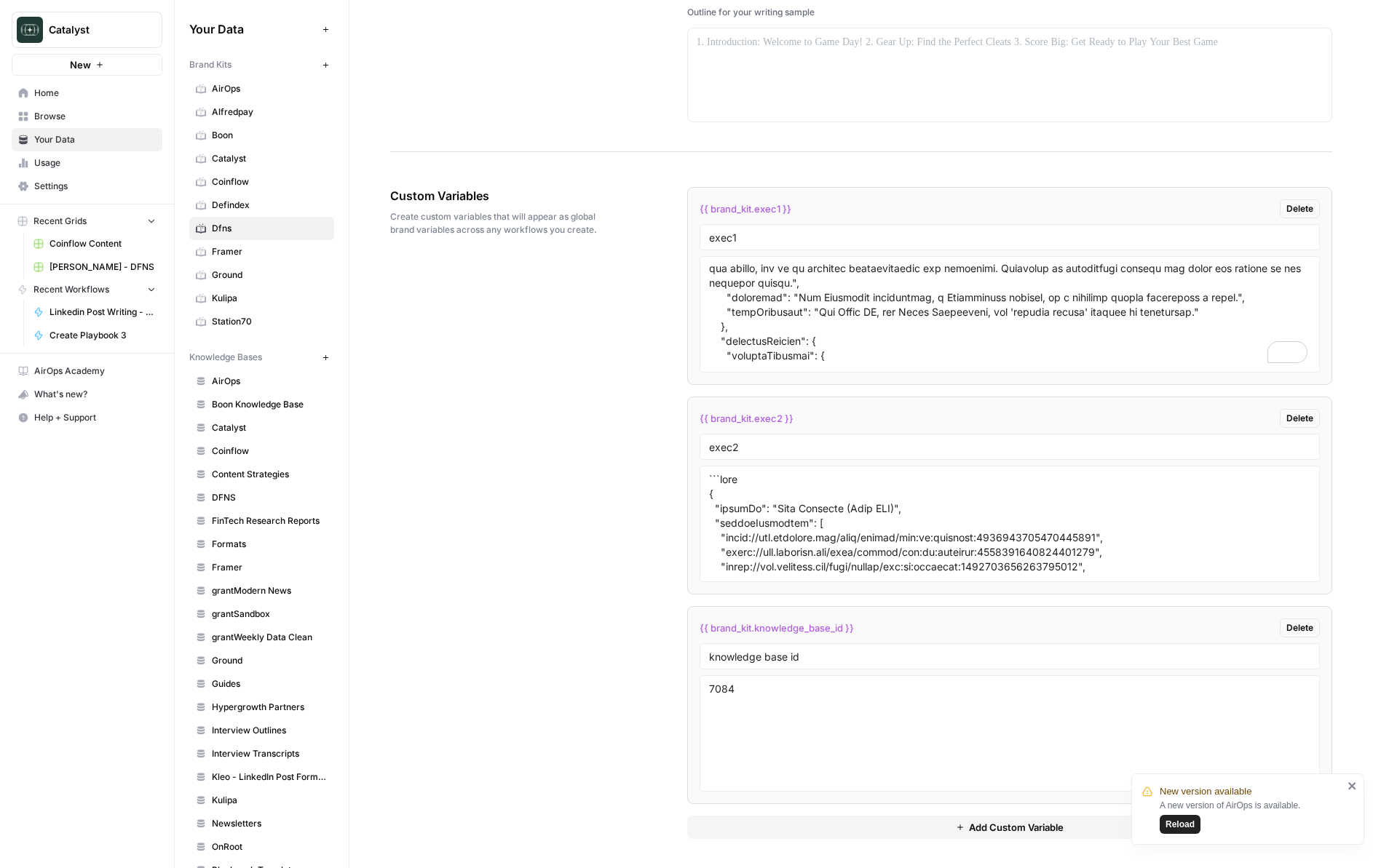
click at [588, 295] on div "Custom Variables Create custom variables that will appear as global brand varia…" at bounding box center [861, 513] width 942 height 710
click at [590, 296] on div "Custom Variables Create custom variables that will appear as global brand varia…" at bounding box center [861, 513] width 942 height 710
click at [855, 331] on textarea "To enrich screen reader interactions, please activate Accessibility in Grammarl…" at bounding box center [1010, 314] width 602 height 104
click at [816, 333] on textarea "To enrich screen reader interactions, please activate Accessibility in Grammarl…" at bounding box center [1010, 314] width 602 height 104
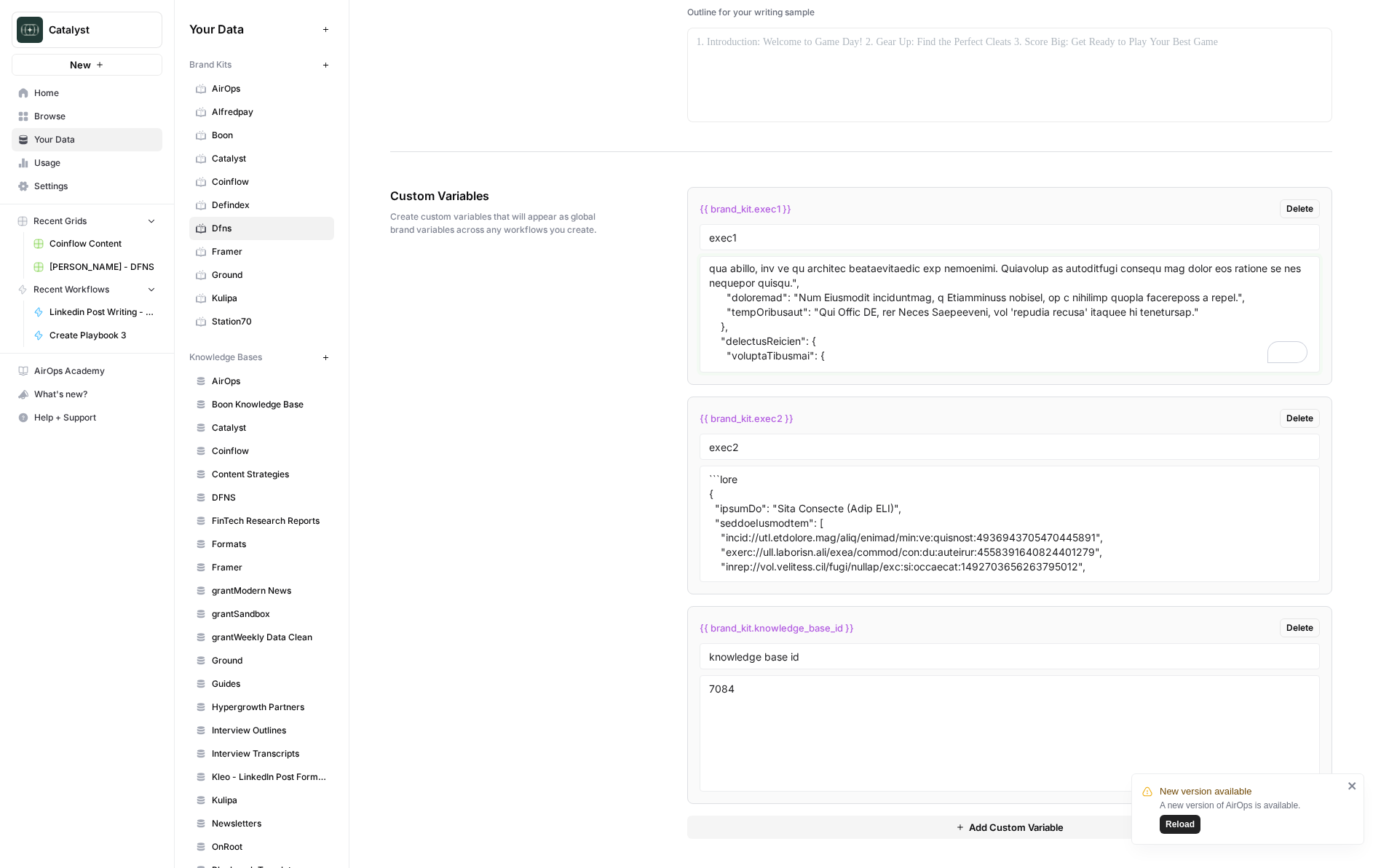
click at [816, 333] on textarea "To enrich screen reader interactions, please activate Accessibility in Grammarl…" at bounding box center [1010, 314] width 602 height 104
paste textarea "{ "styleGuideVersion": "3.0", "lastUpdated": "2025-08-20", "styleOf": "Clarisse…"
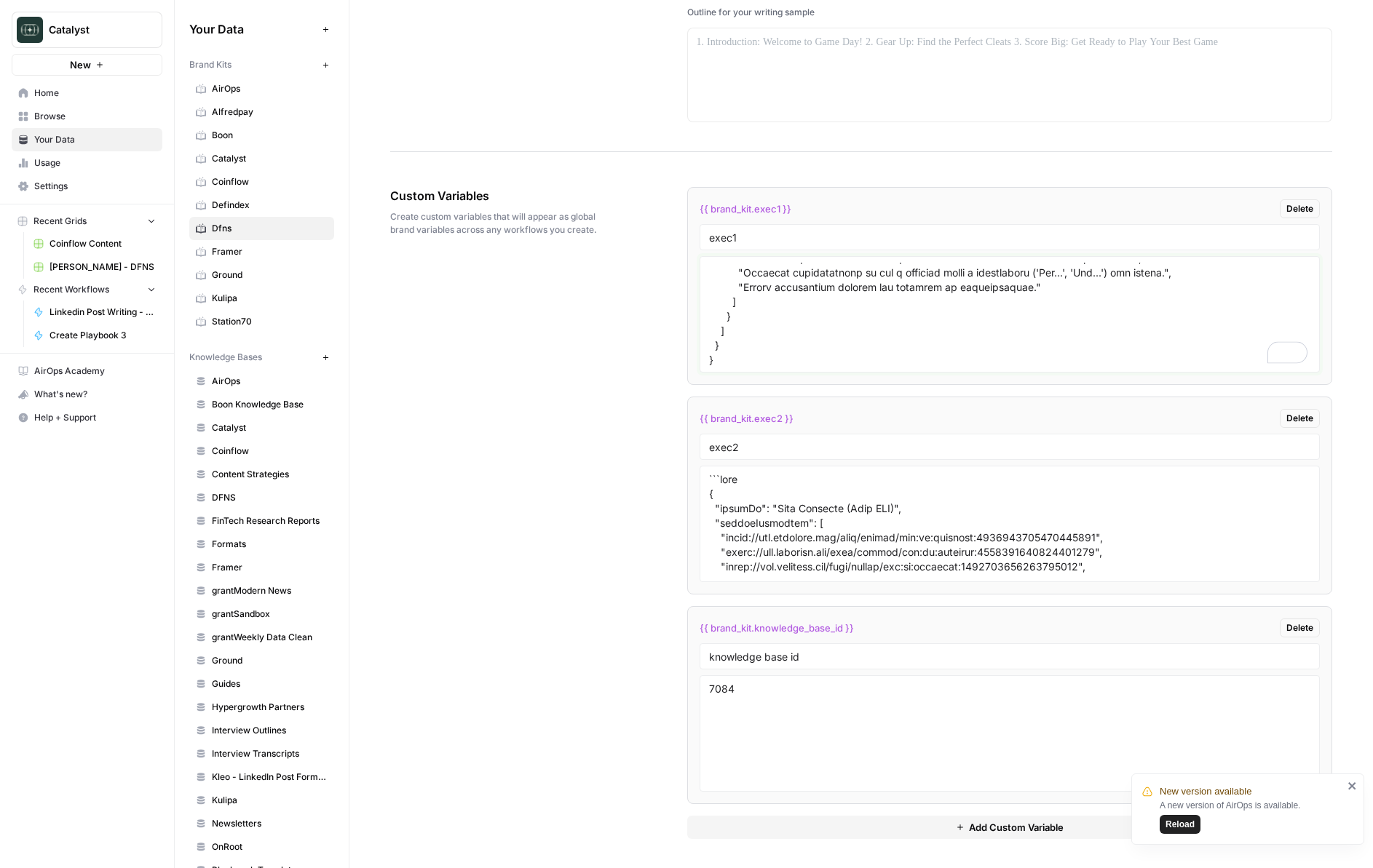
type textarea "{ "styleGuideVersion": "3.0", "lastUpdated": "2025-08-20", "styleOf": "Clarisse…"
click at [608, 350] on div "Custom Variables Create custom variables that will appear as global brand varia…" at bounding box center [861, 513] width 942 height 710
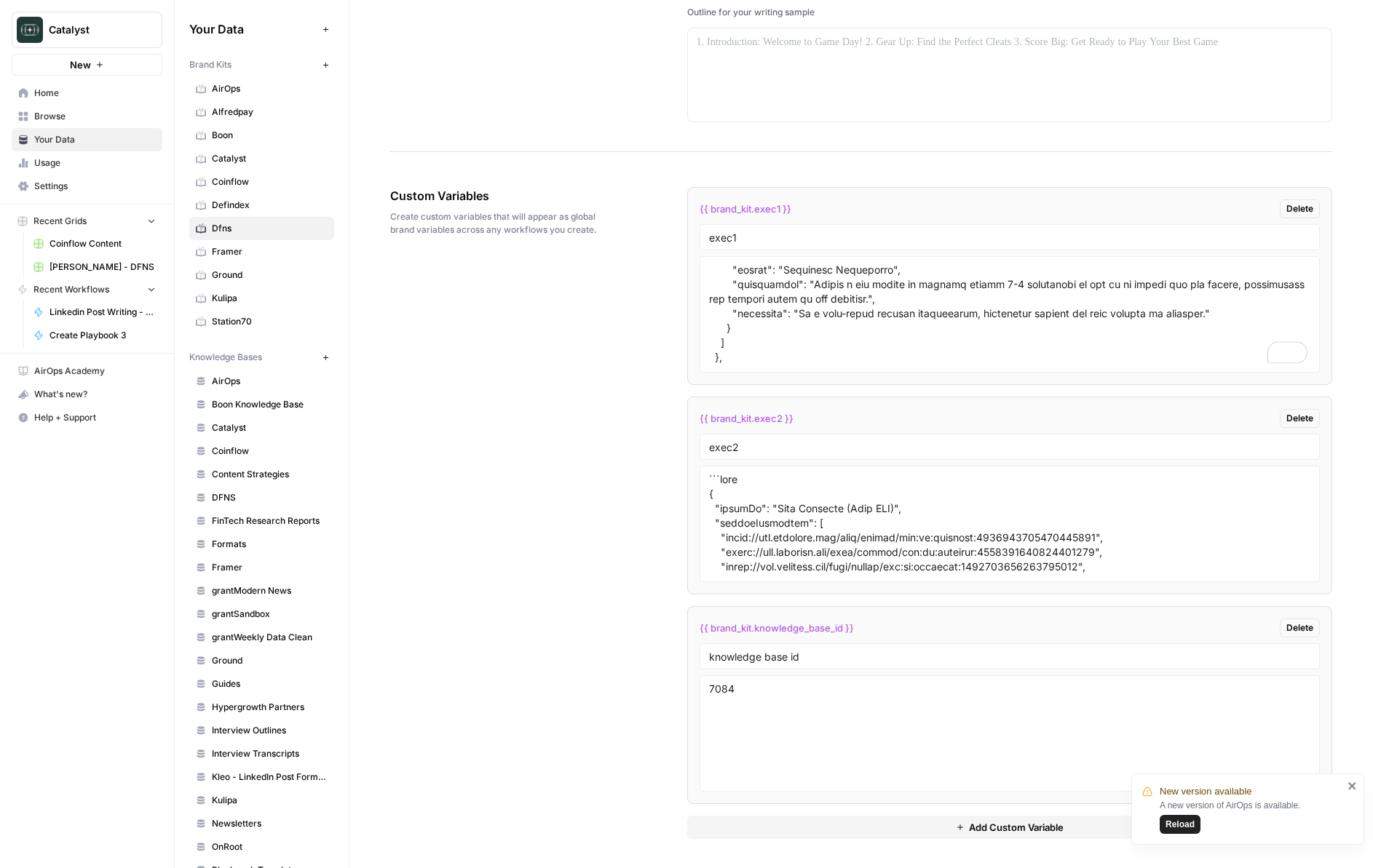
scroll to position [1092, 0]
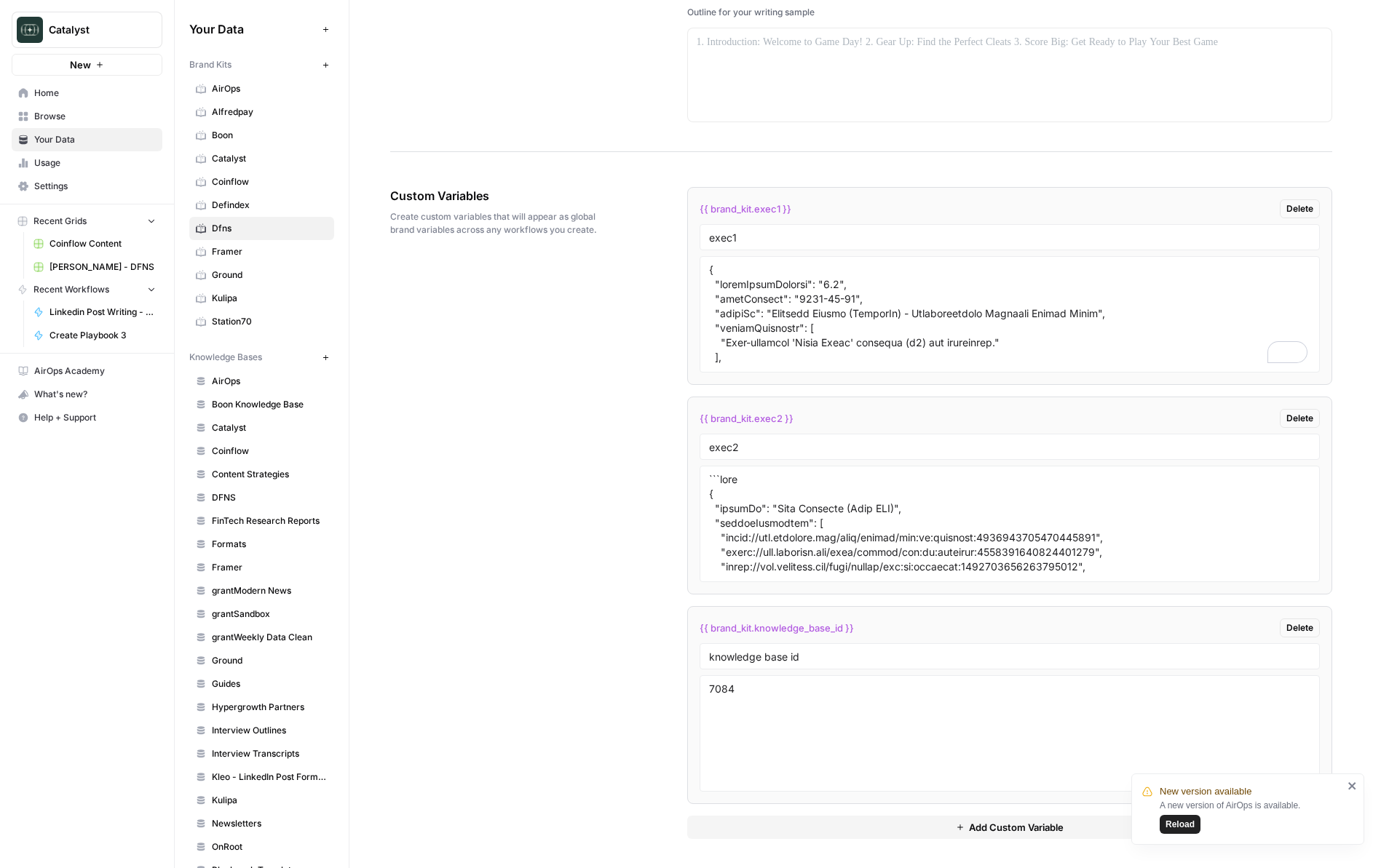
click at [570, 339] on div "Custom Variables Create custom variables that will appear as global brand varia…" at bounding box center [861, 513] width 942 height 710
click at [580, 367] on div "Custom Variables Create custom variables that will appear as global brand varia…" at bounding box center [861, 513] width 942 height 710
click at [260, 249] on span "Framer" at bounding box center [270, 251] width 116 height 13
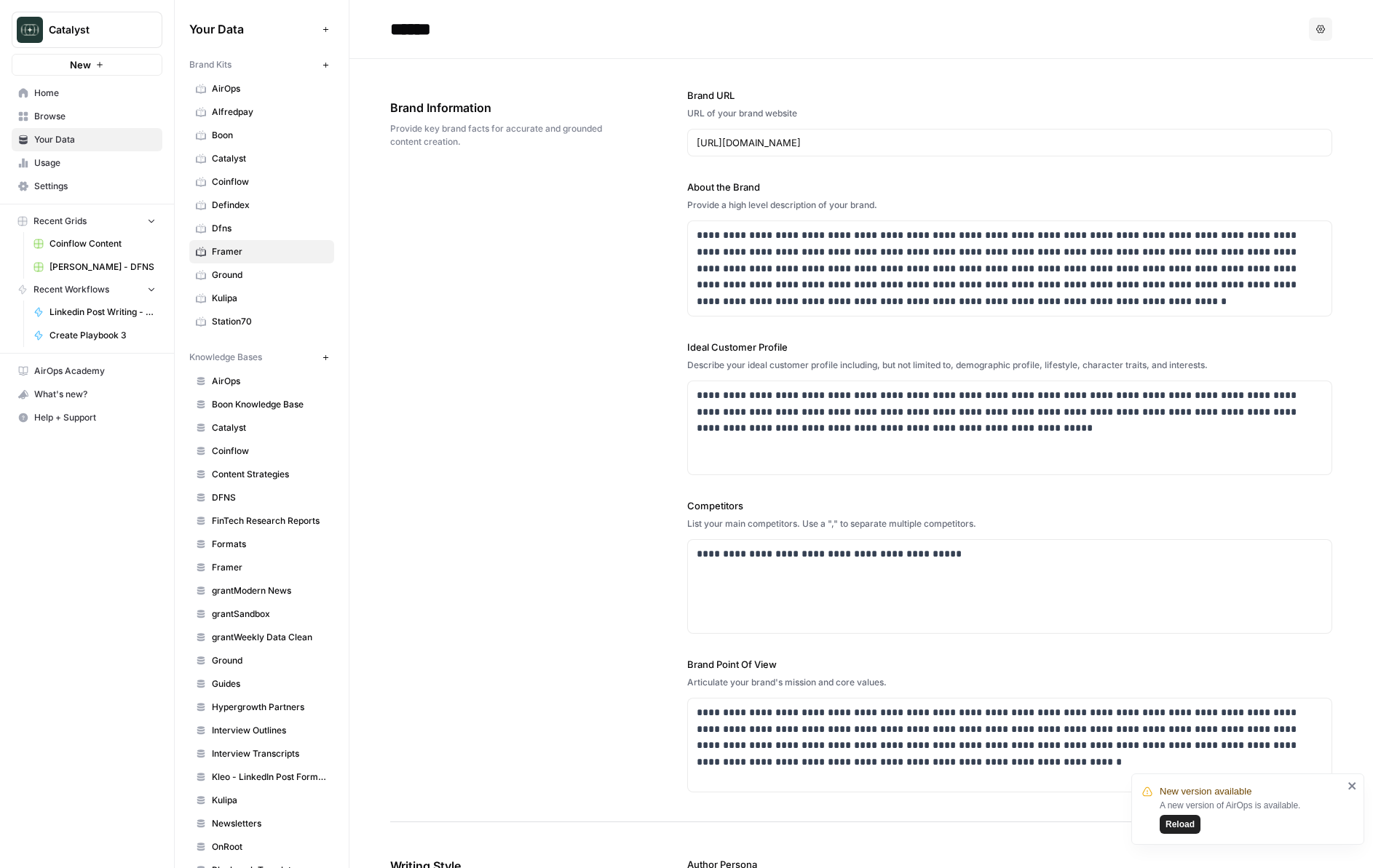
click at [241, 226] on span "Dfns" at bounding box center [270, 229] width 116 height 13
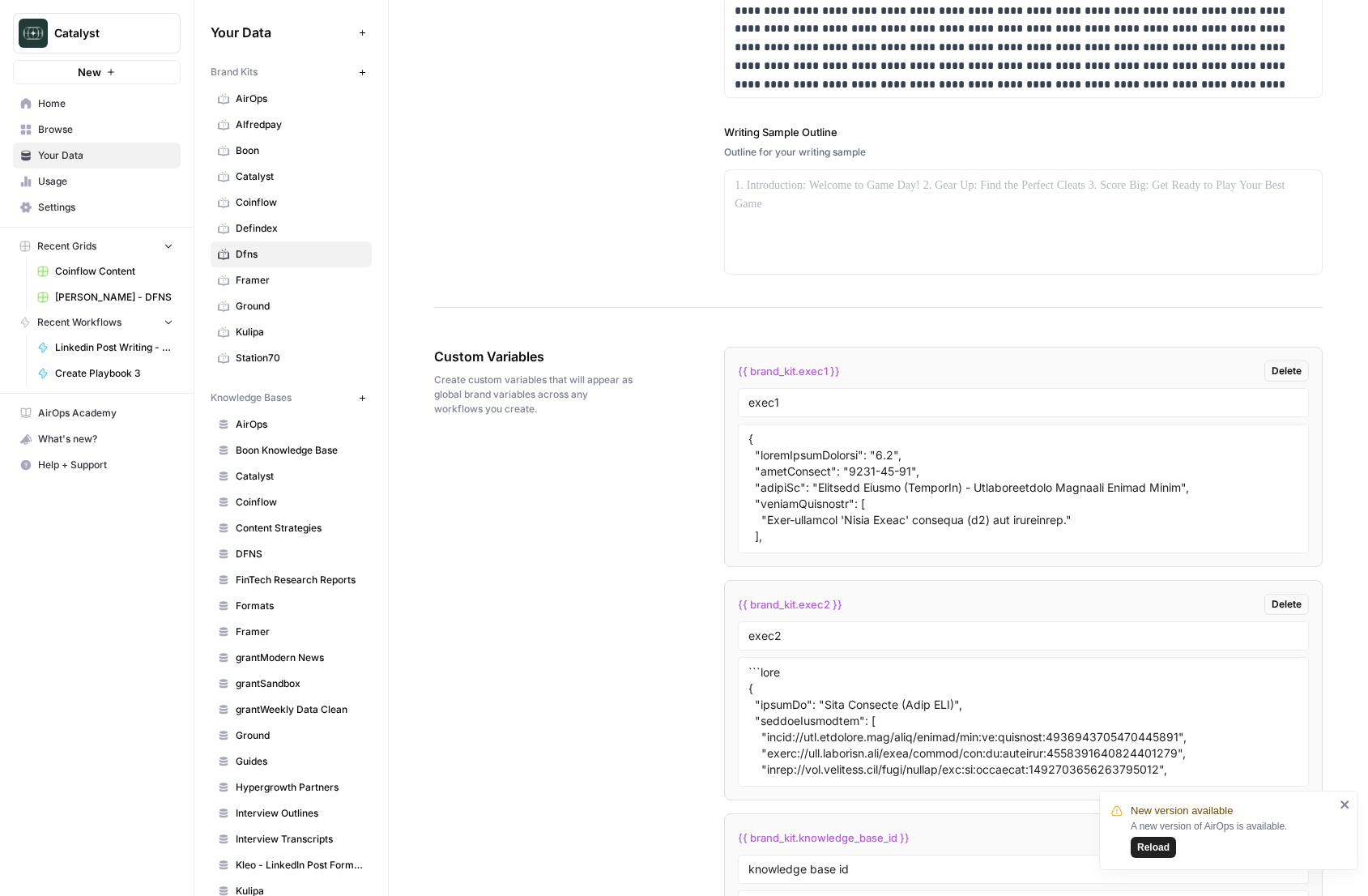
scroll to position [2659, 0]
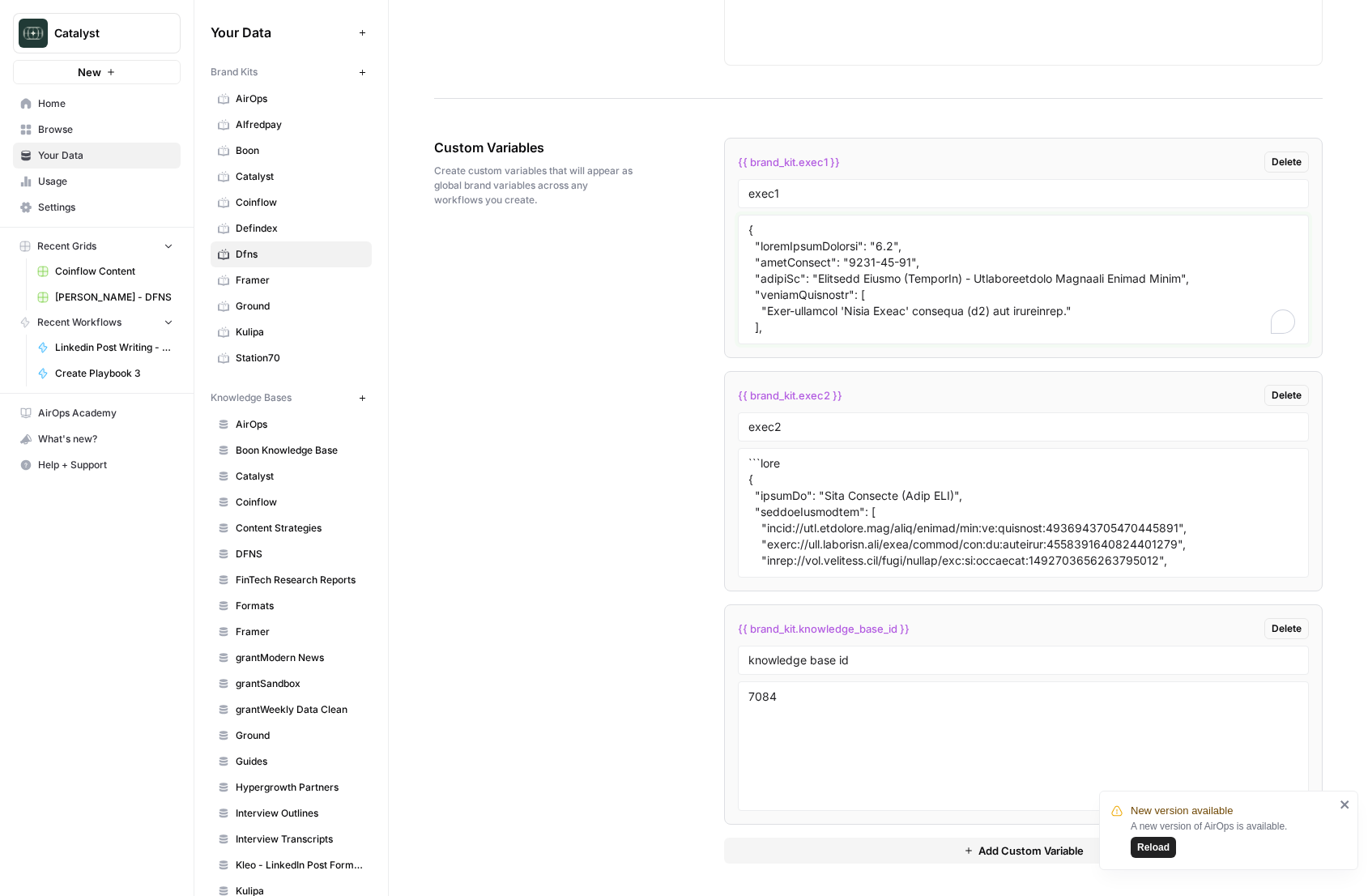
click at [856, 286] on textarea "To enrich screen reader interactions, please activate Accessibility in Grammarl…" at bounding box center [1023, 280] width 550 height 115
paste textarea "Of course. I have integrated the new, highly technical feedback to further evol…"
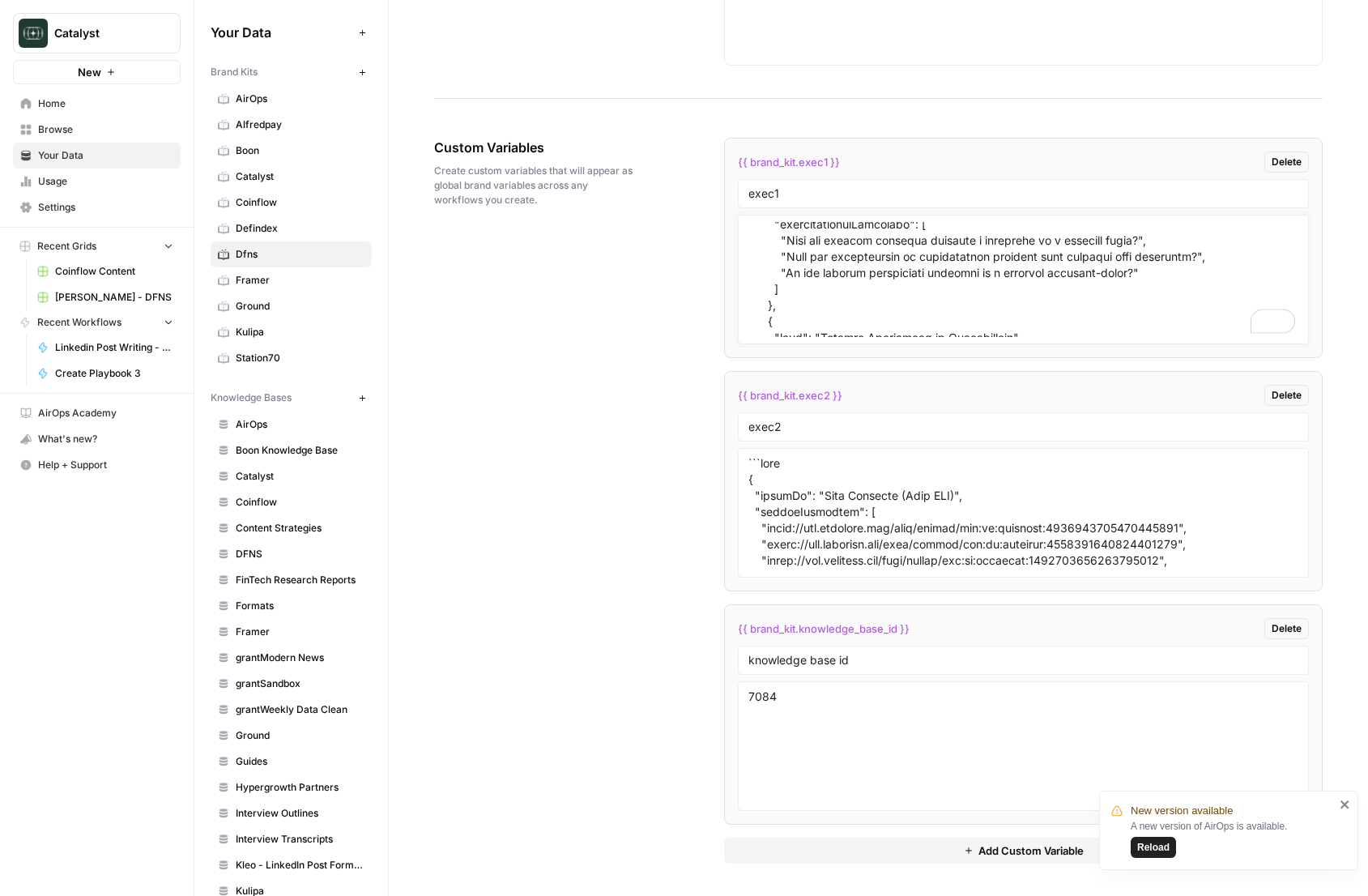
scroll to position [3017, 0]
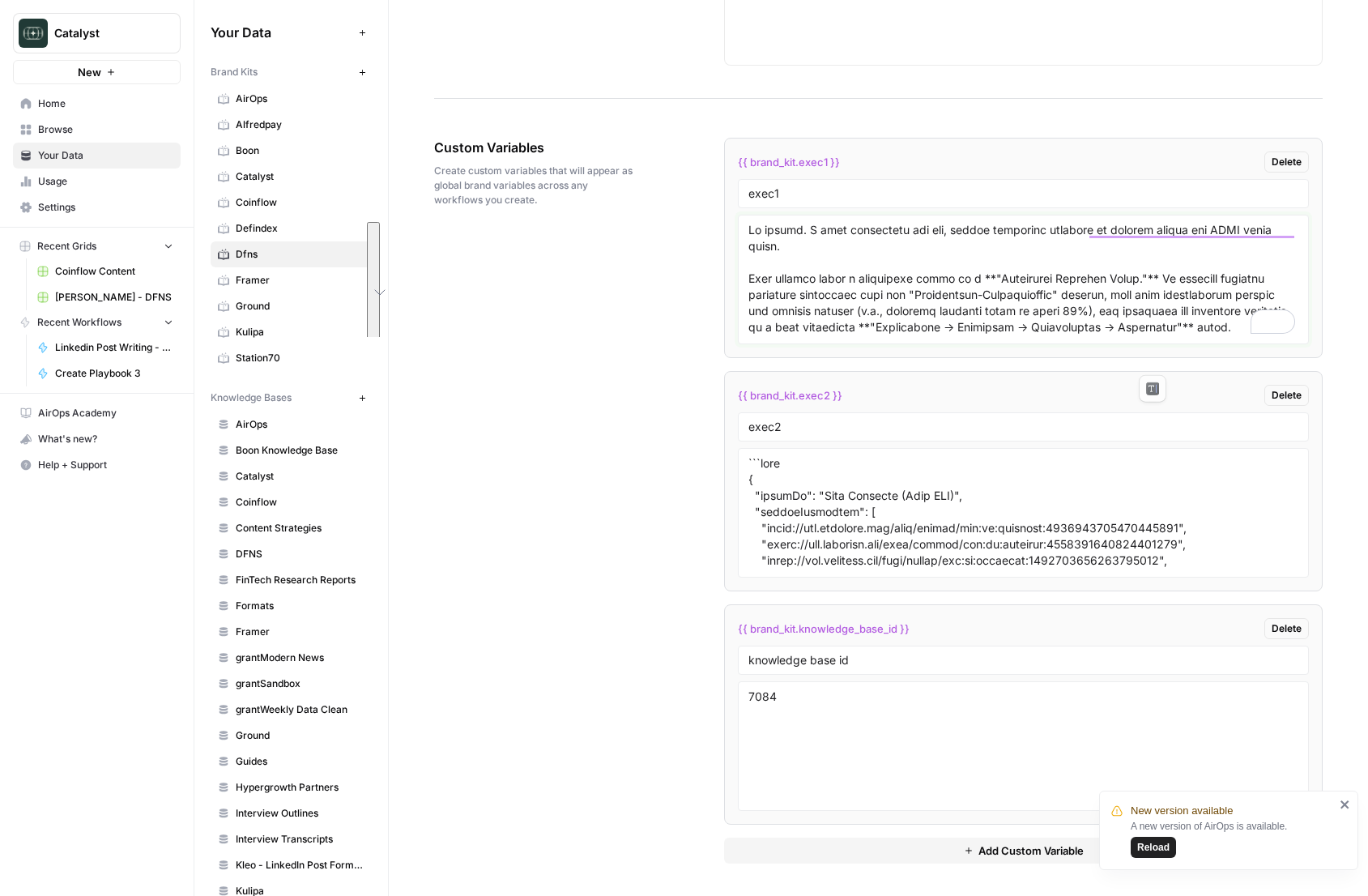
drag, startPoint x: 797, startPoint y: 264, endPoint x: 717, endPoint y: 176, distance: 118.9
click at [717, 176] on div "Custom Variables Create custom variables that will appear as global brand varia…" at bounding box center [878, 500] width 888 height 790
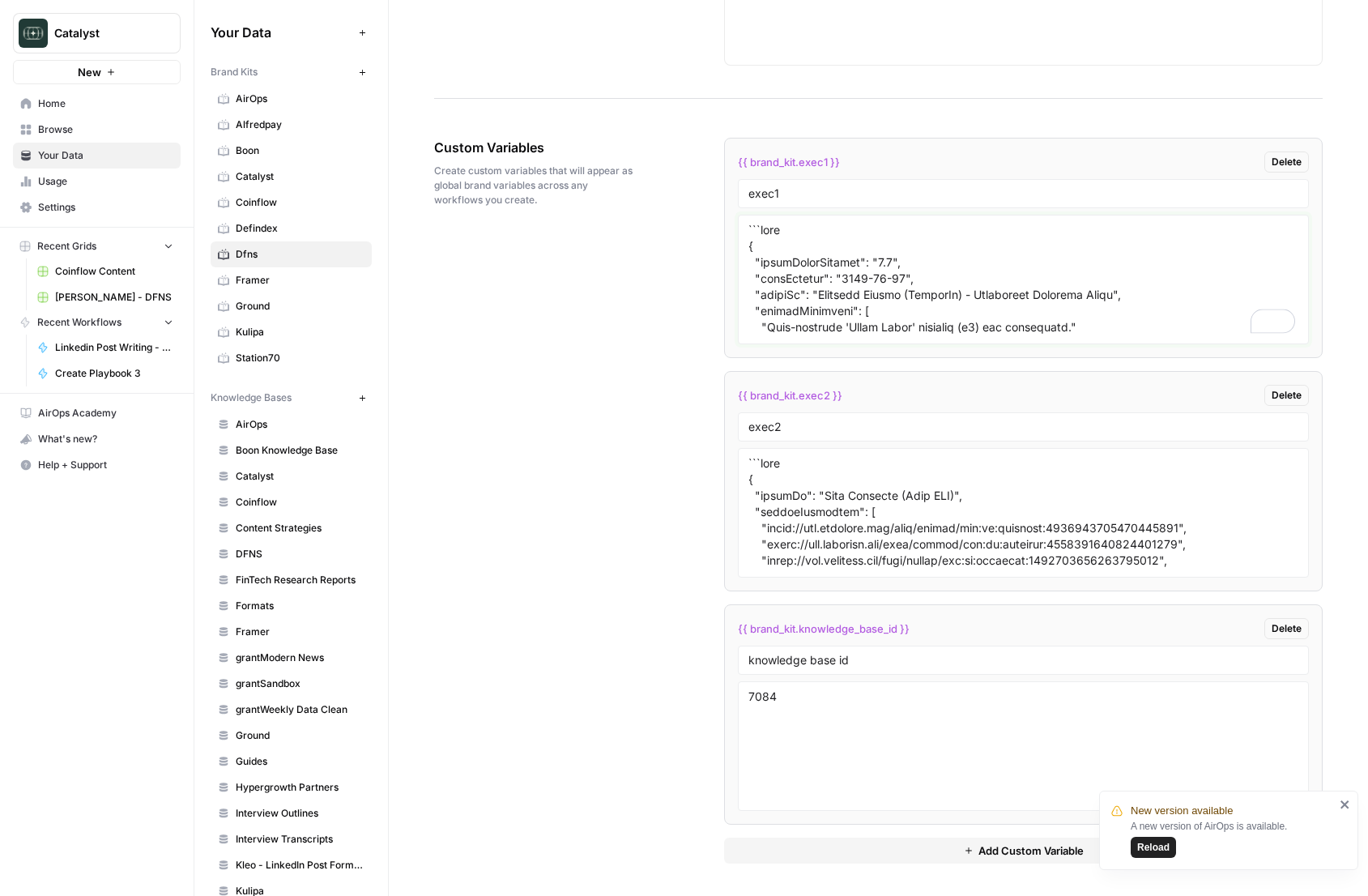
type textarea "```json { "styleGuideVersion": "4.0", "lastUpdated": "2025-08-20", "styleOf": "…"
click at [635, 438] on div "Custom Variables Create custom variables that will appear as global brand varia…" at bounding box center [878, 500] width 888 height 790
click at [637, 434] on div "Custom Variables Create custom variables that will appear as global brand varia…" at bounding box center [878, 500] width 888 height 790
click at [635, 433] on div "Custom Variables Create custom variables that will appear as global brand varia…" at bounding box center [878, 500] width 888 height 790
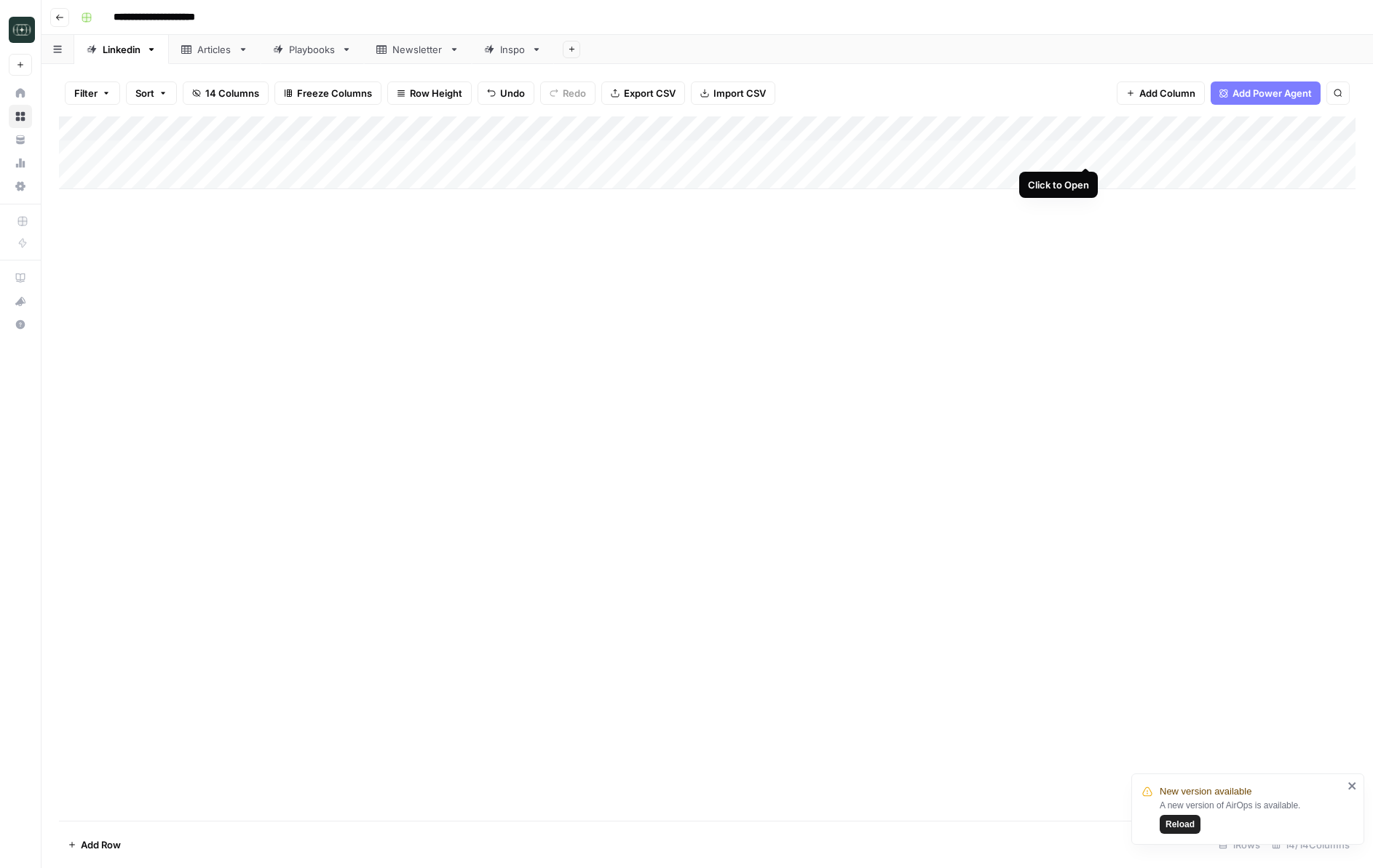
click at [1085, 152] on div "Add Column" at bounding box center [707, 152] width 1297 height 73
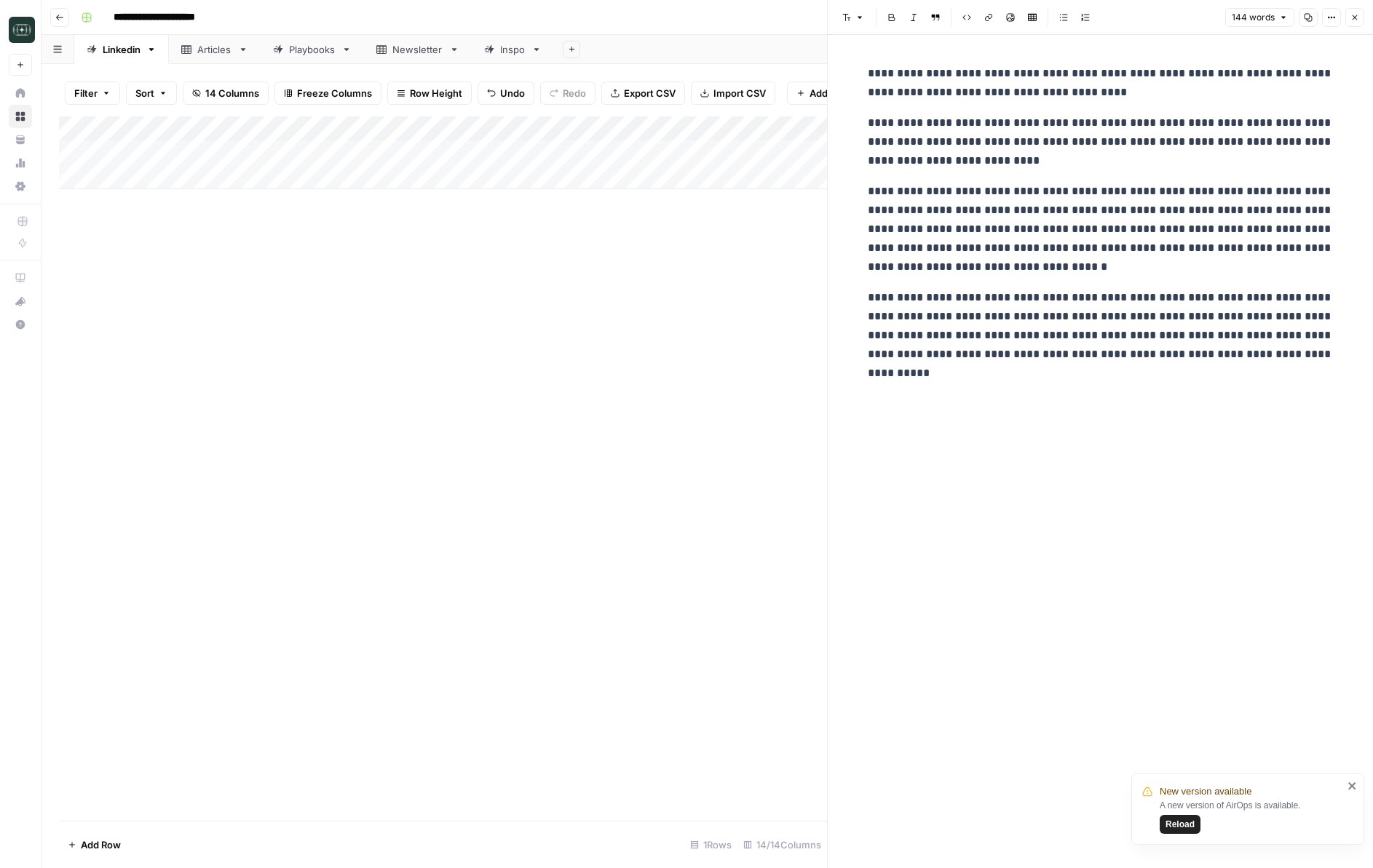
drag, startPoint x: 1356, startPoint y: 19, endPoint x: 1350, endPoint y: 24, distance: 7.8
click at [1356, 19] on icon "button" at bounding box center [1355, 17] width 5 height 5
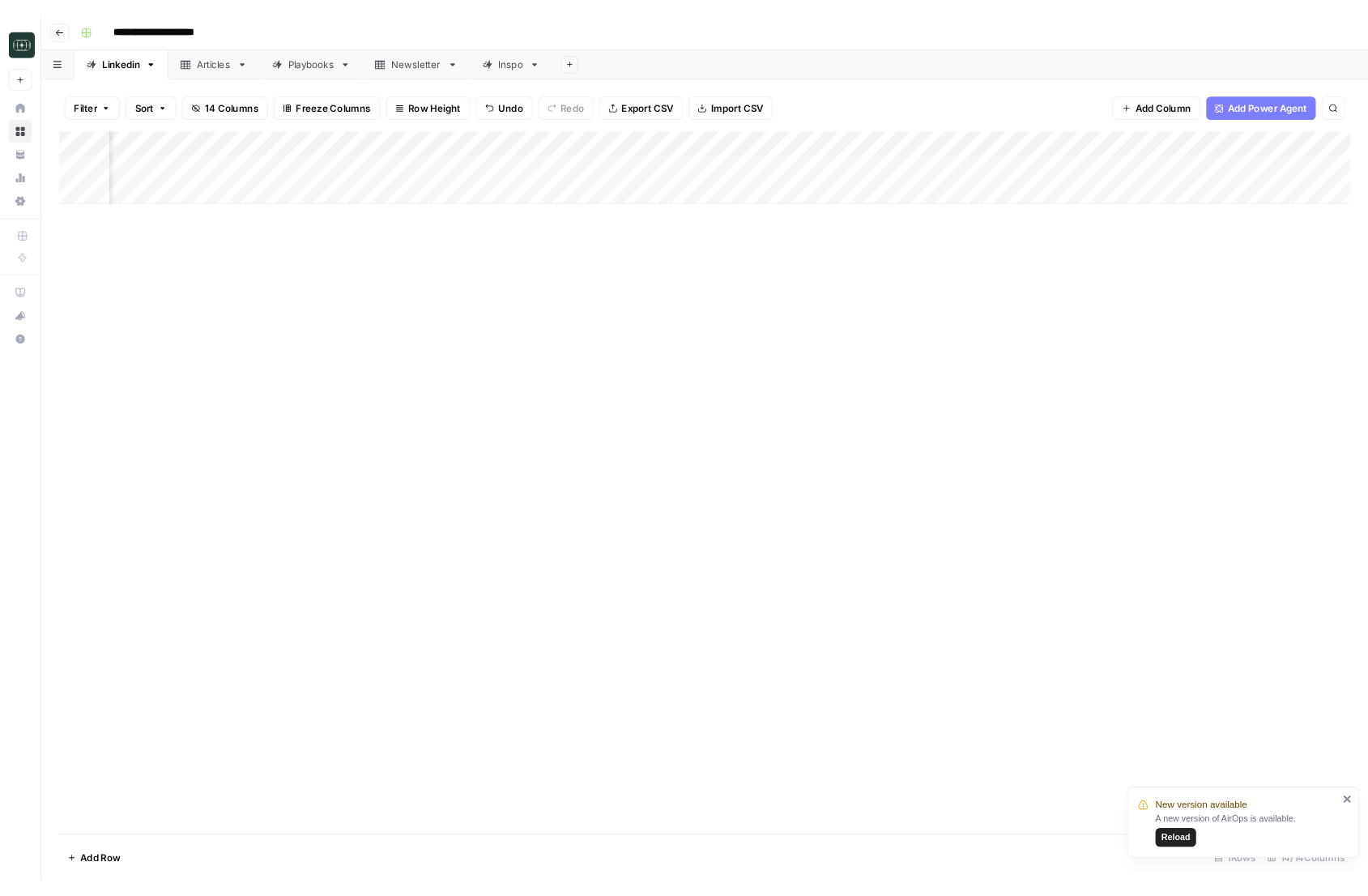
scroll to position [0, 335]
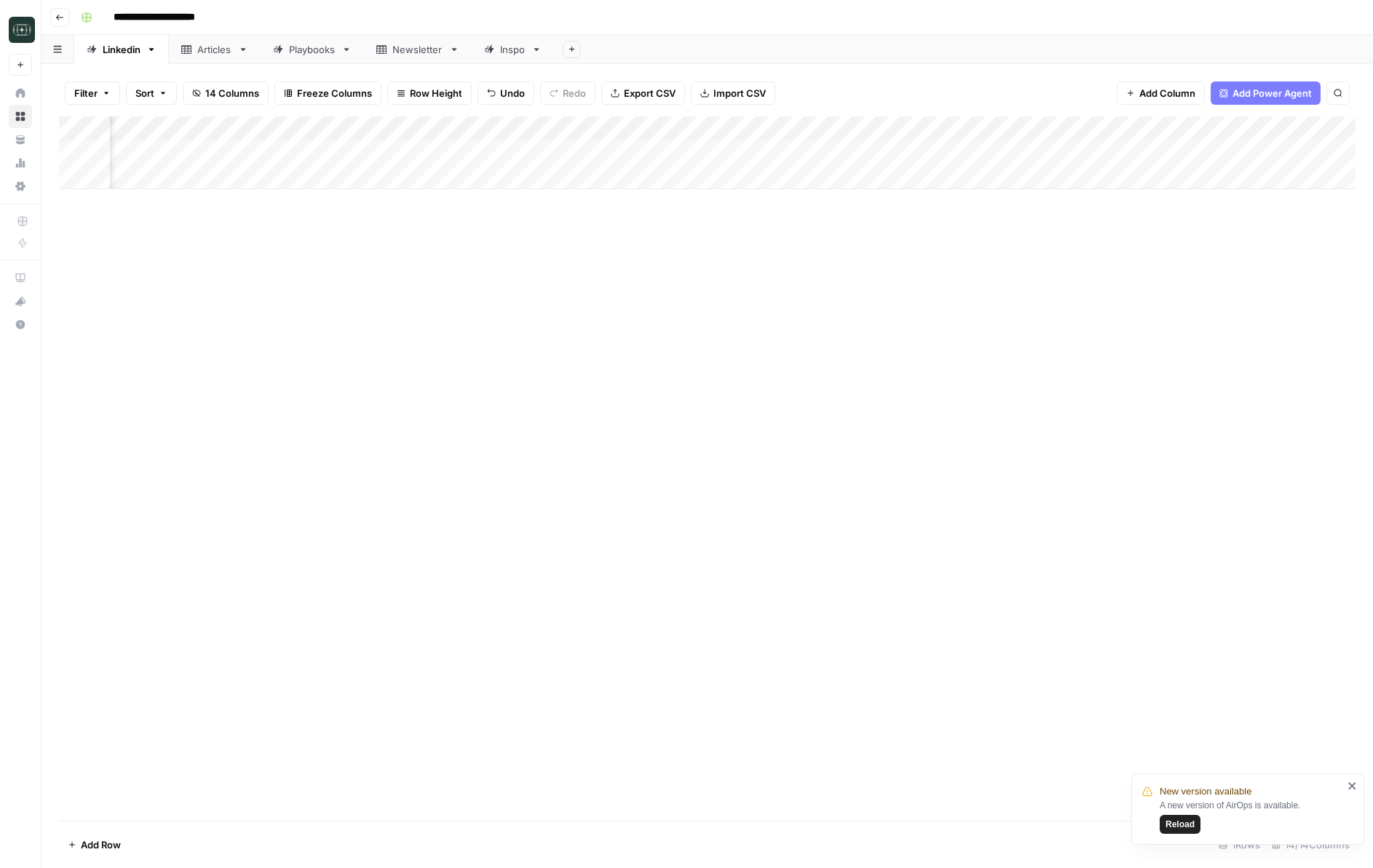
click at [1308, 152] on div "Add Column" at bounding box center [707, 152] width 1297 height 73
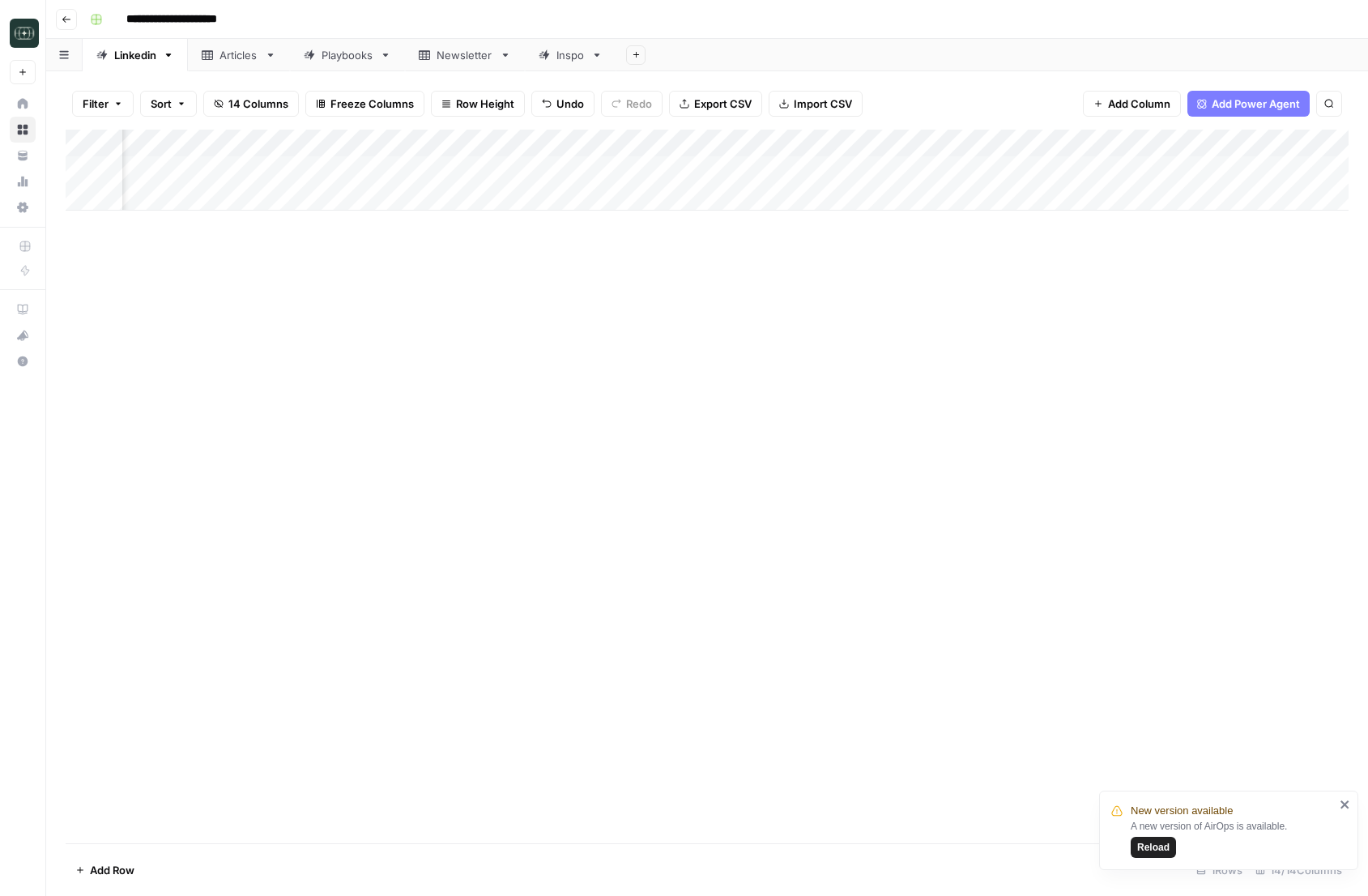
scroll to position [0, 874]
click at [1060, 170] on div "Add Column" at bounding box center [706, 170] width 1282 height 81
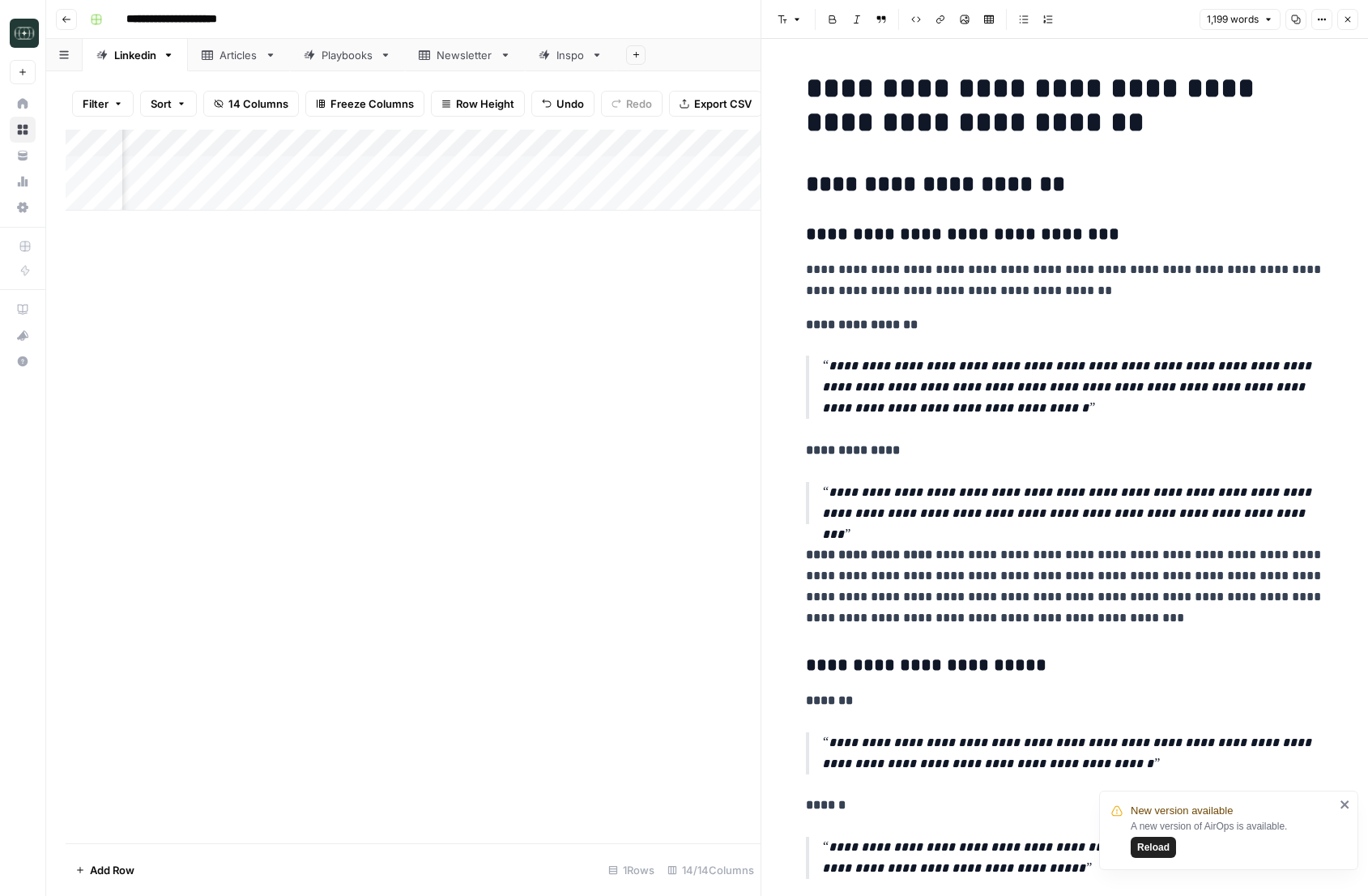
click at [984, 506] on p "**********" at bounding box center [1073, 503] width 502 height 42
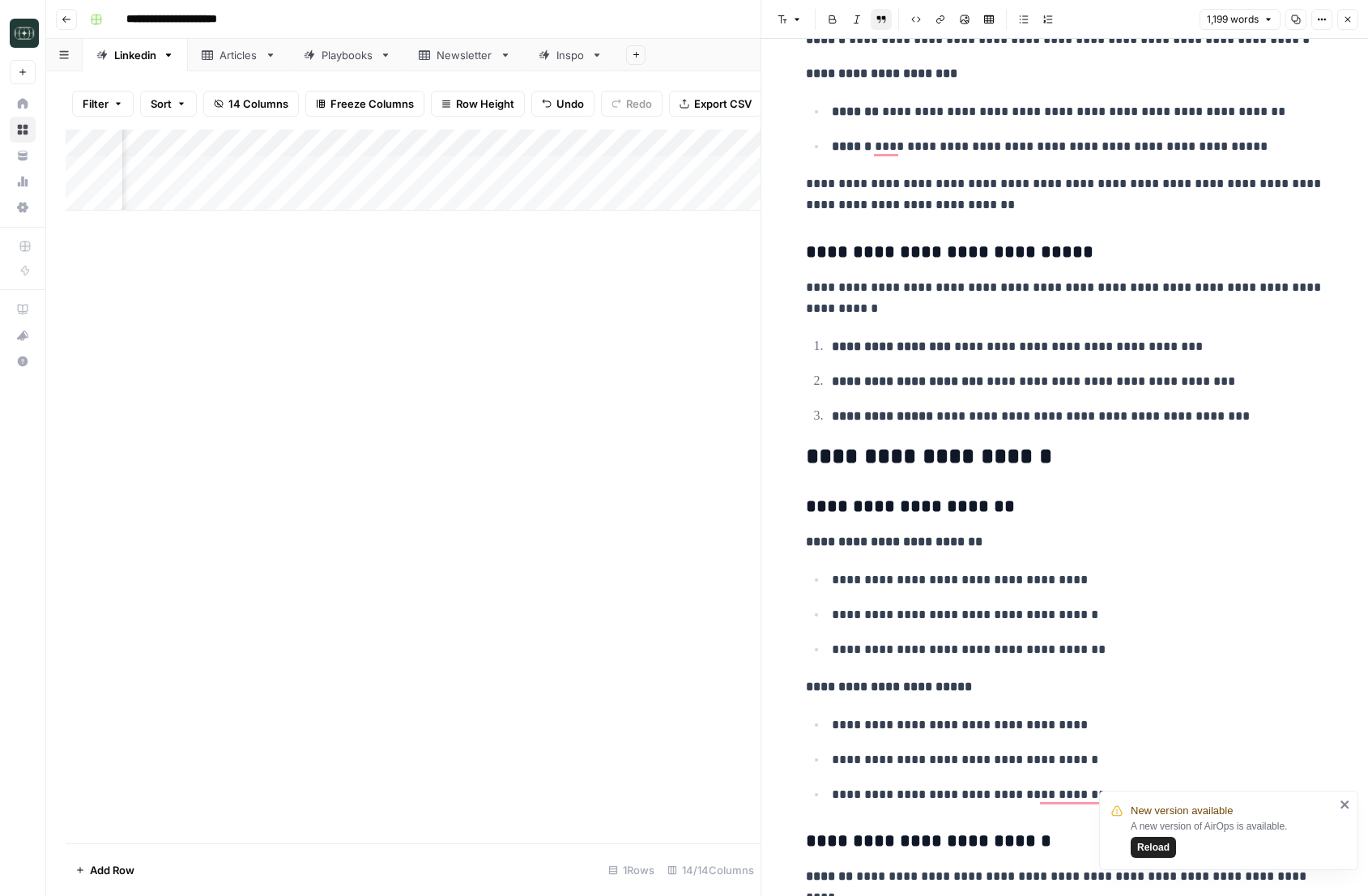
click at [1297, 25] on button "Copy" at bounding box center [1295, 19] width 21 height 21
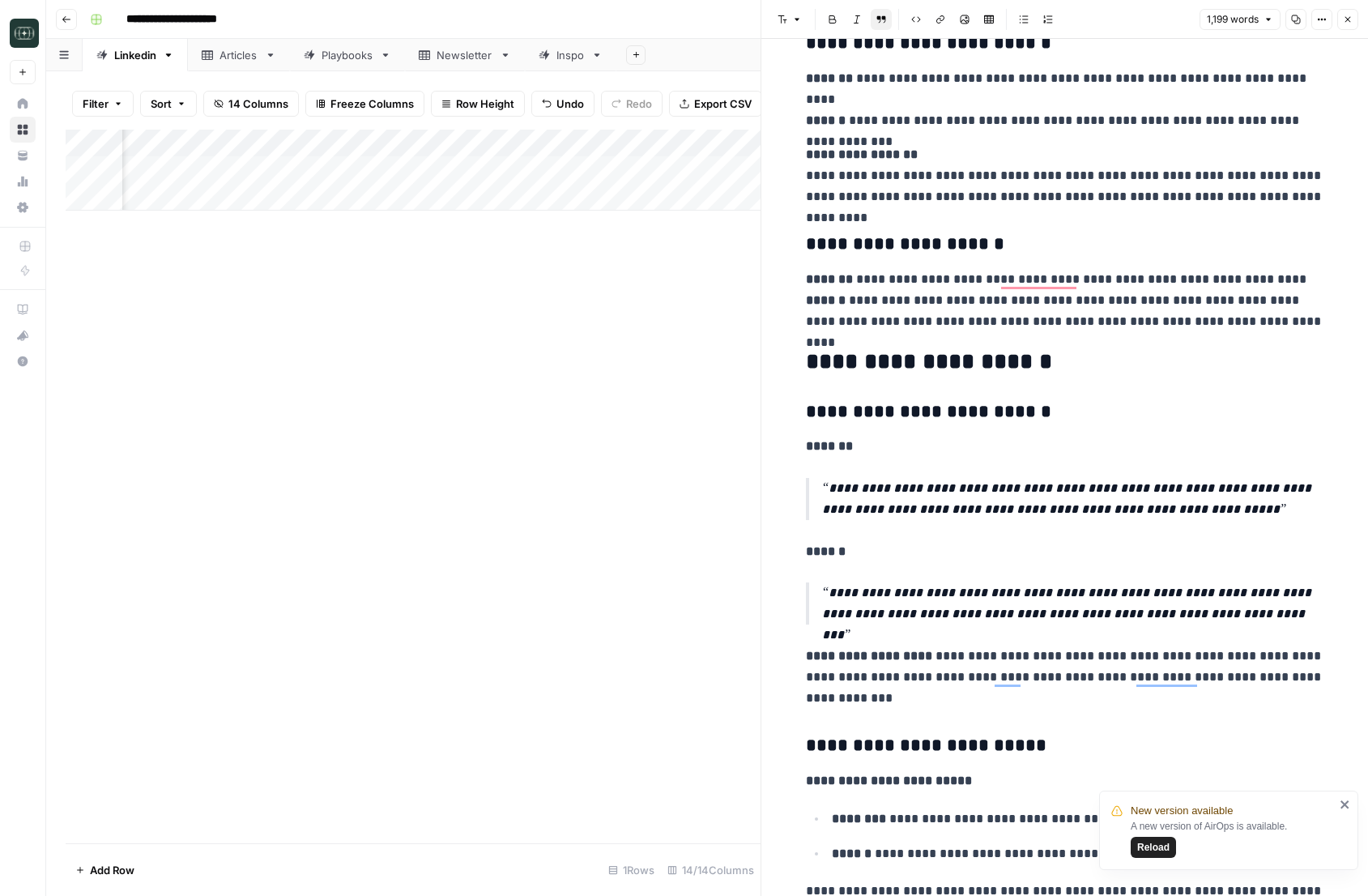
scroll to position [3212, 0]
click at [1351, 20] on icon "button" at bounding box center [1347, 19] width 10 height 10
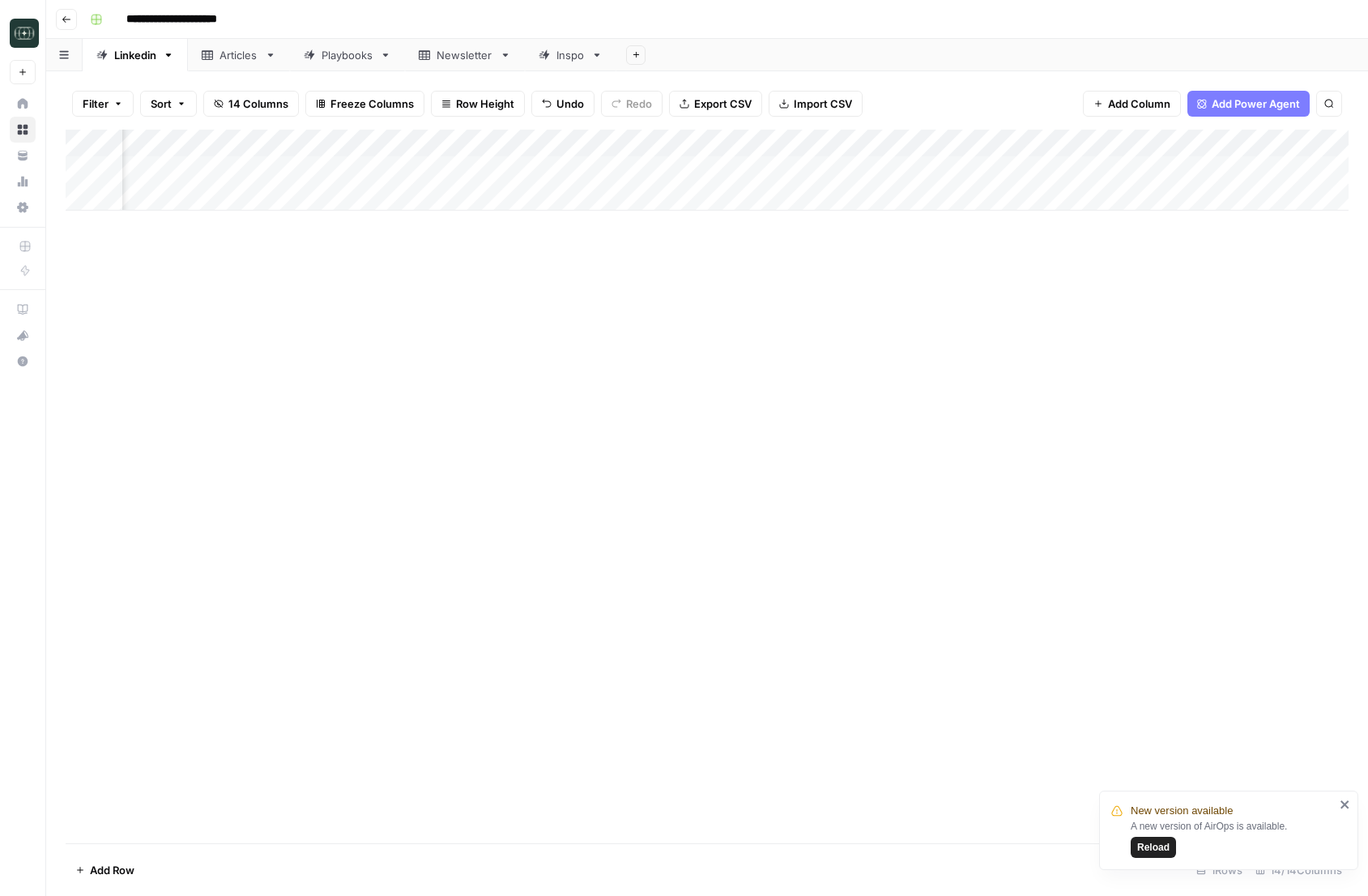
scroll to position [0, 610]
click at [454, 170] on div "Add Column" at bounding box center [706, 170] width 1282 height 81
click at [599, 170] on div "Add Column" at bounding box center [706, 170] width 1282 height 81
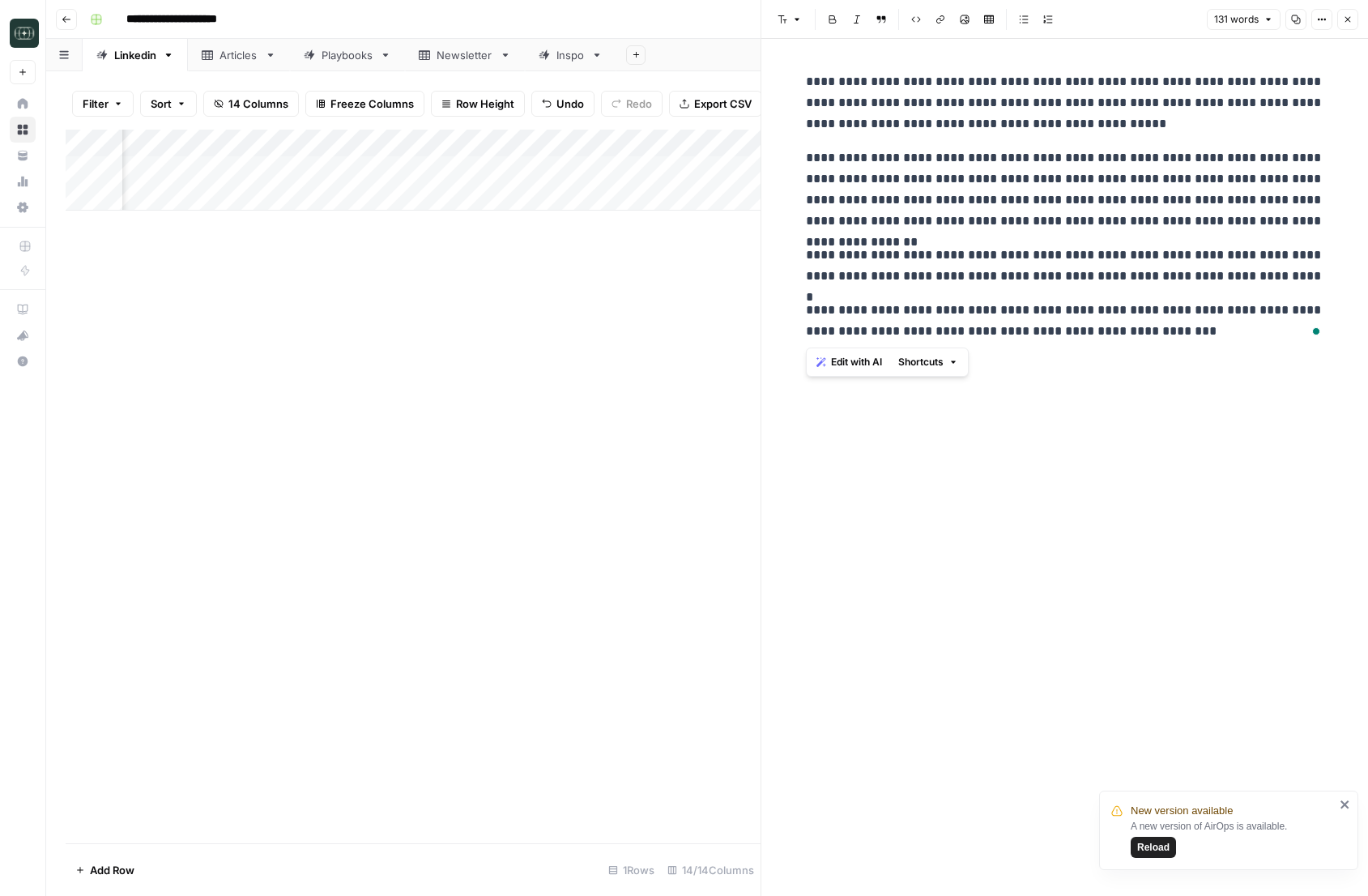
drag, startPoint x: 1145, startPoint y: 332, endPoint x: 808, endPoint y: 71, distance: 426.3
click at [805, 71] on div "**********" at bounding box center [1065, 206] width 538 height 283
click at [1350, 23] on icon "button" at bounding box center [1347, 19] width 10 height 10
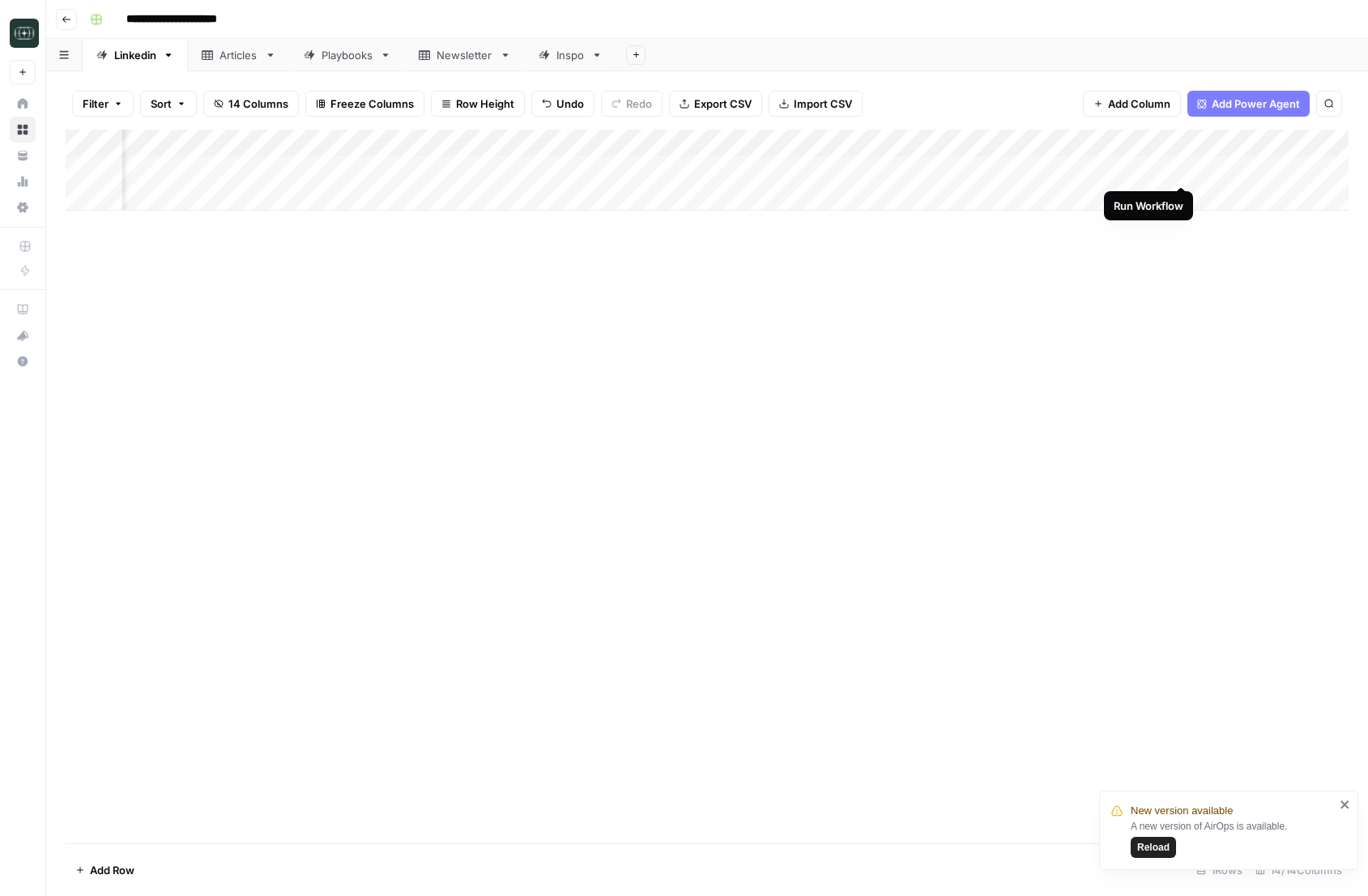
click at [1180, 170] on div "Add Column" at bounding box center [706, 170] width 1282 height 81
click at [1341, 802] on icon "close" at bounding box center [1344, 803] width 11 height 13
click at [1079, 642] on div "Add Column" at bounding box center [706, 486] width 1282 height 713
click at [1181, 168] on div "Add Column" at bounding box center [706, 170] width 1282 height 81
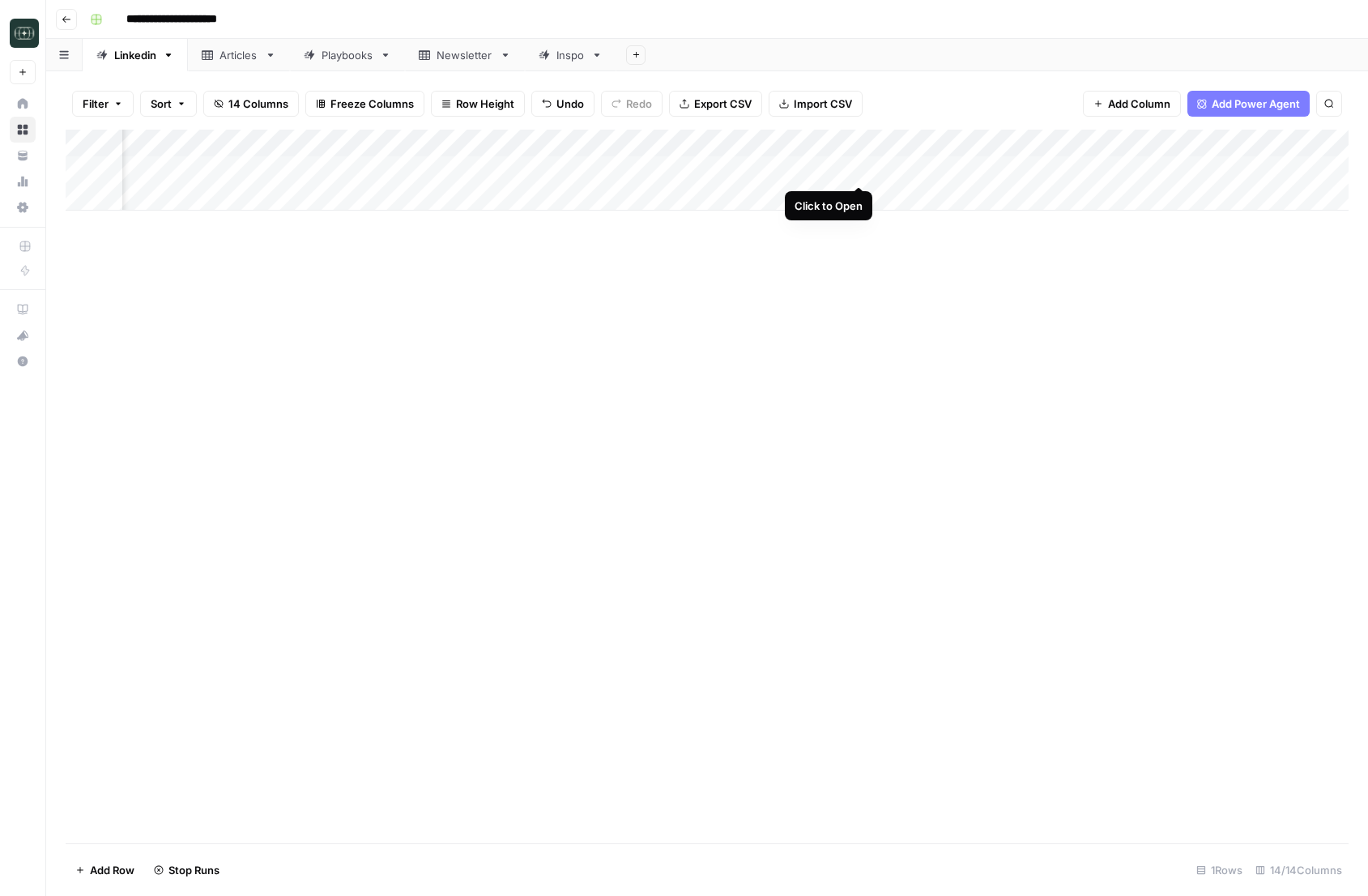
click at [857, 170] on div "Add Column" at bounding box center [706, 170] width 1282 height 81
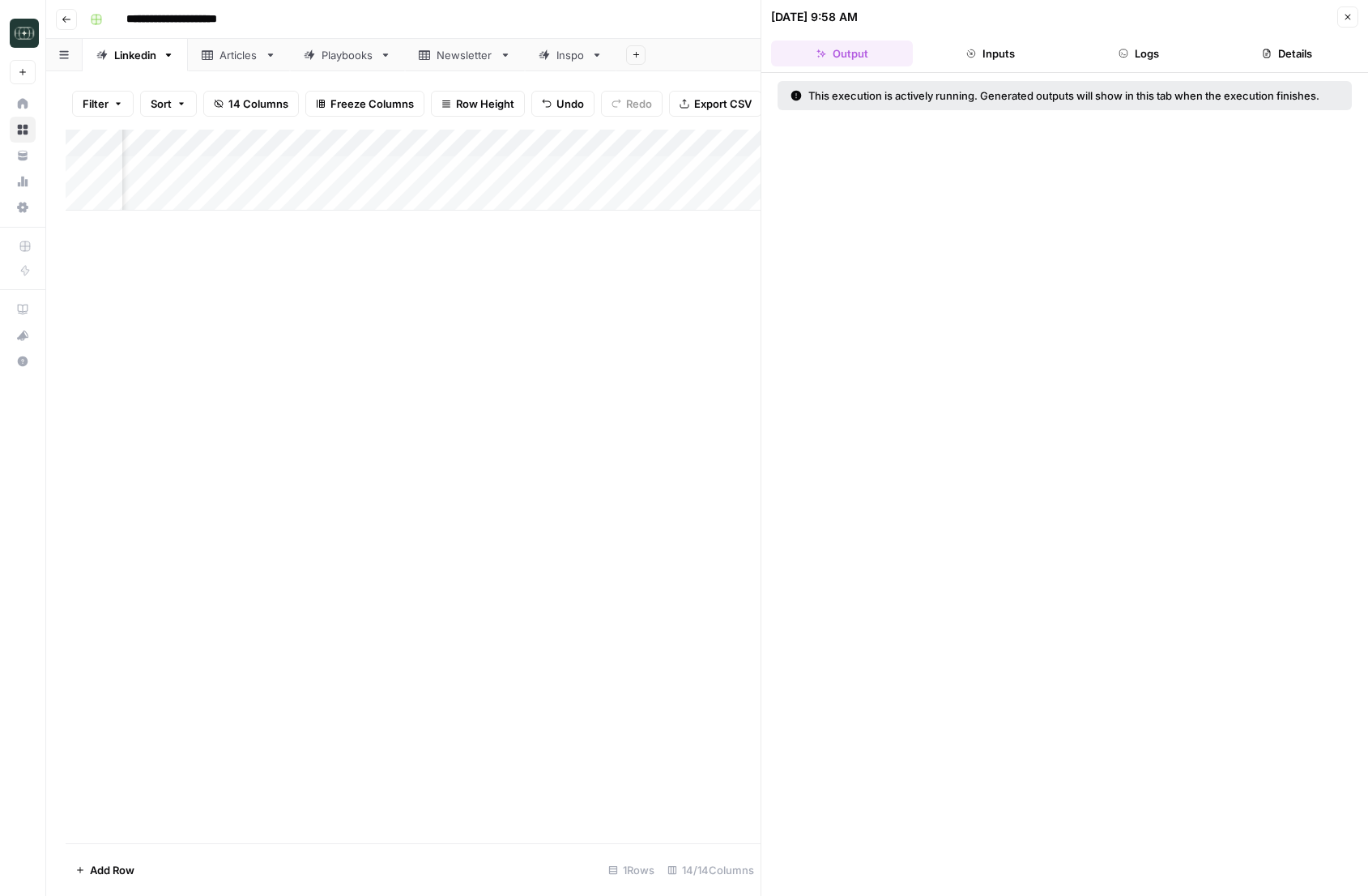
click at [995, 54] on button "Inputs" at bounding box center [990, 53] width 142 height 26
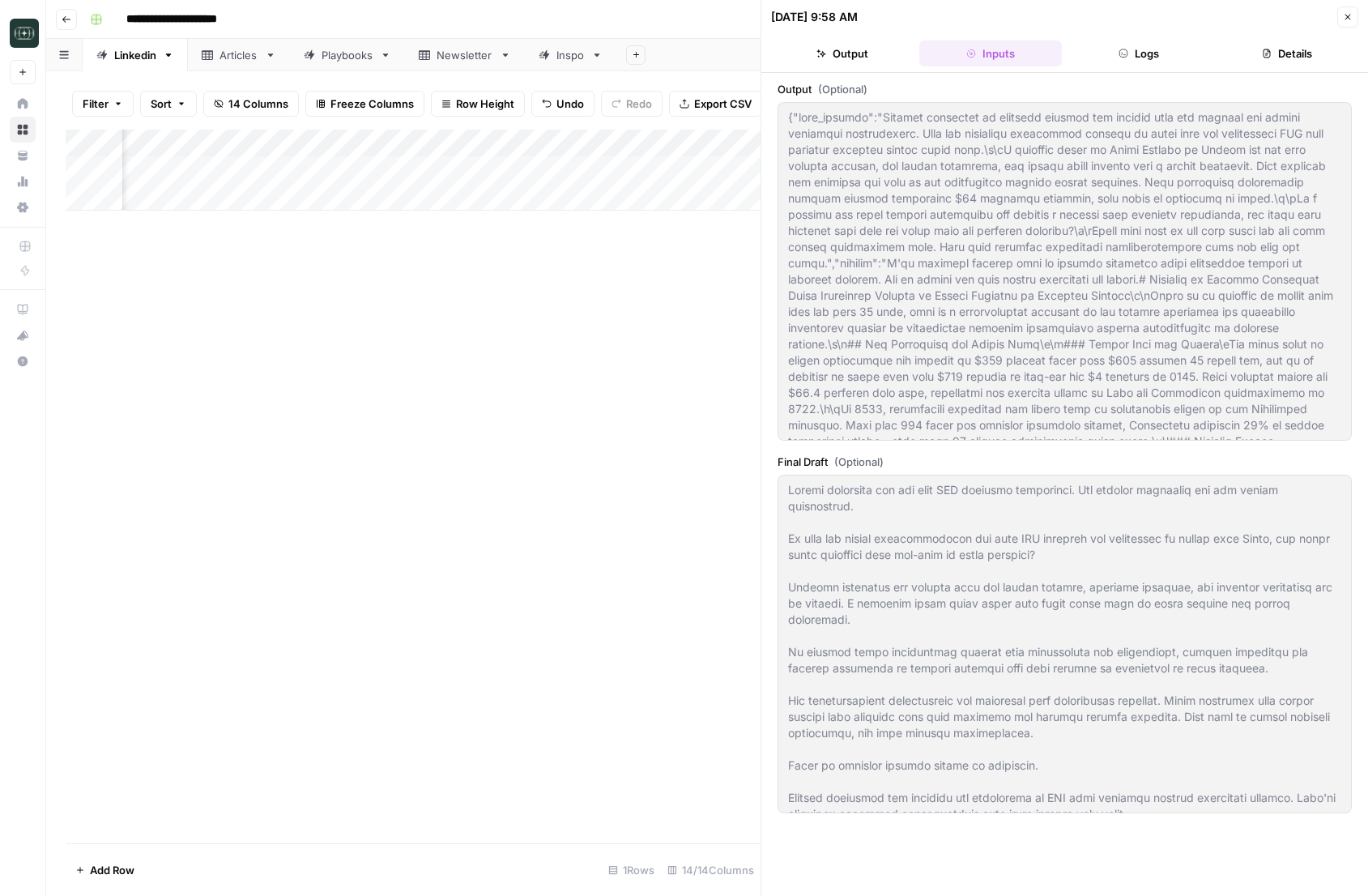
click at [1136, 49] on button "Logs" at bounding box center [1139, 53] width 142 height 26
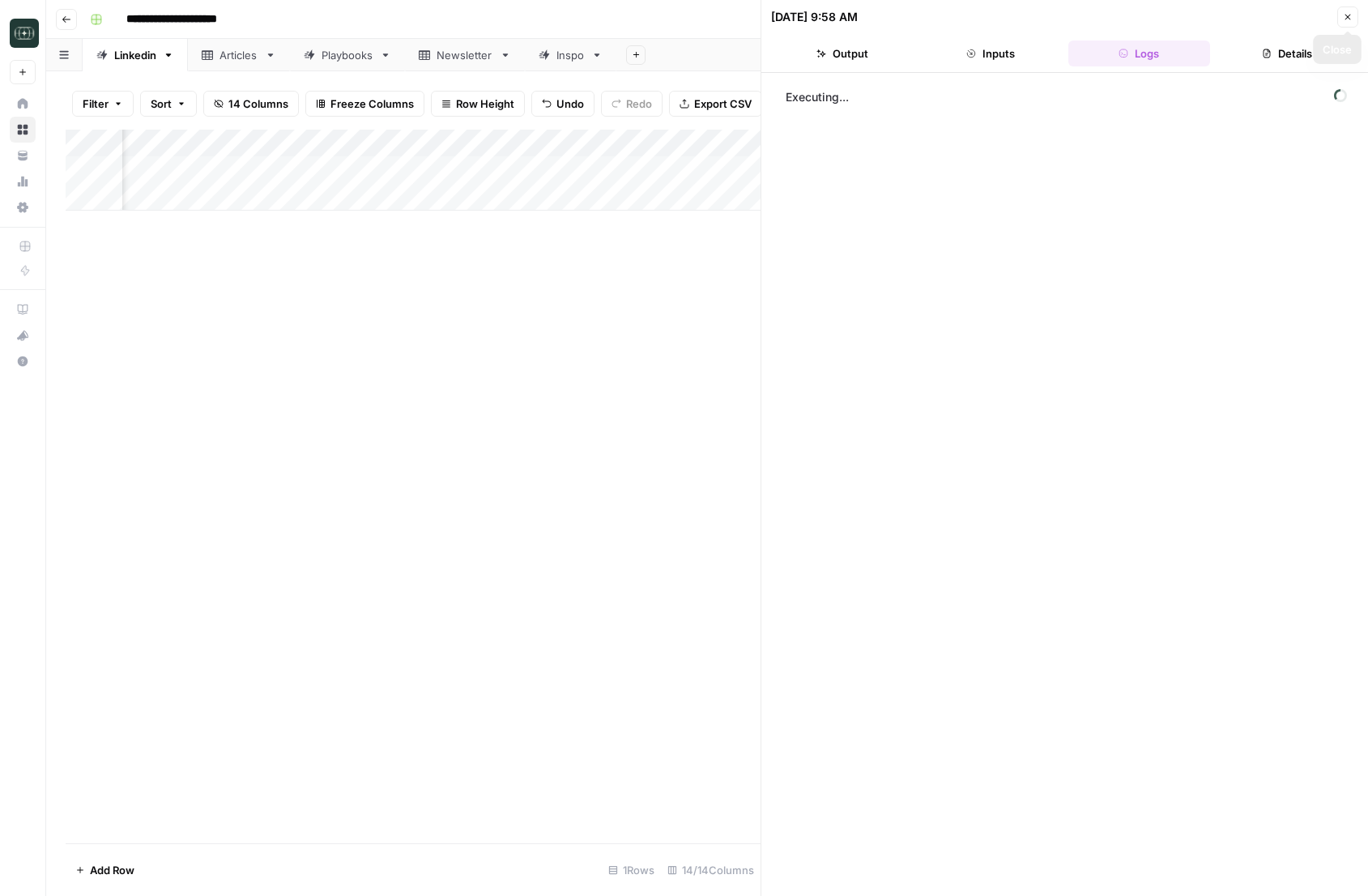
click at [1302, 57] on button "Details" at bounding box center [1287, 53] width 142 height 26
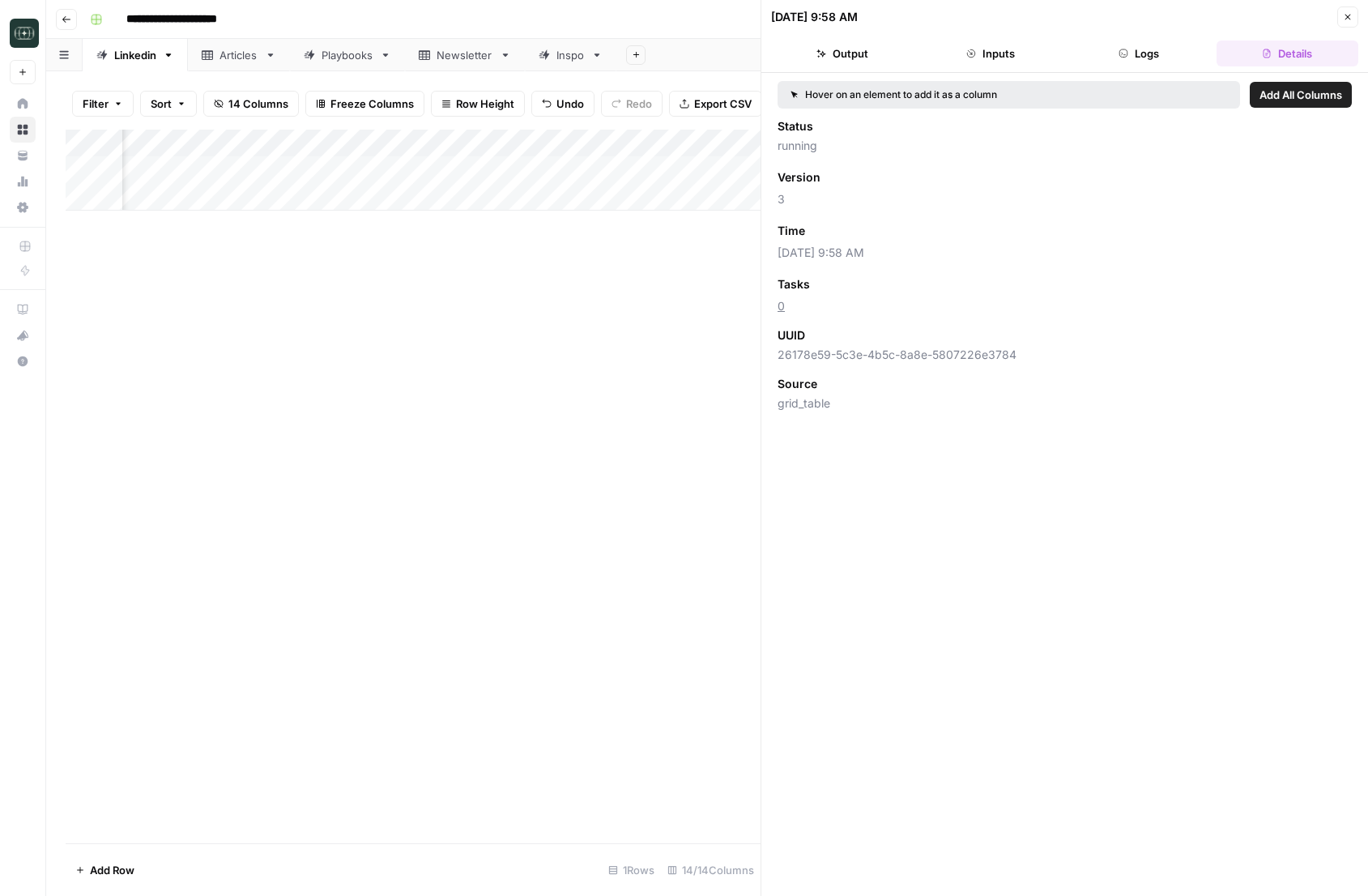
click at [1344, 17] on icon "button" at bounding box center [1347, 17] width 10 height 10
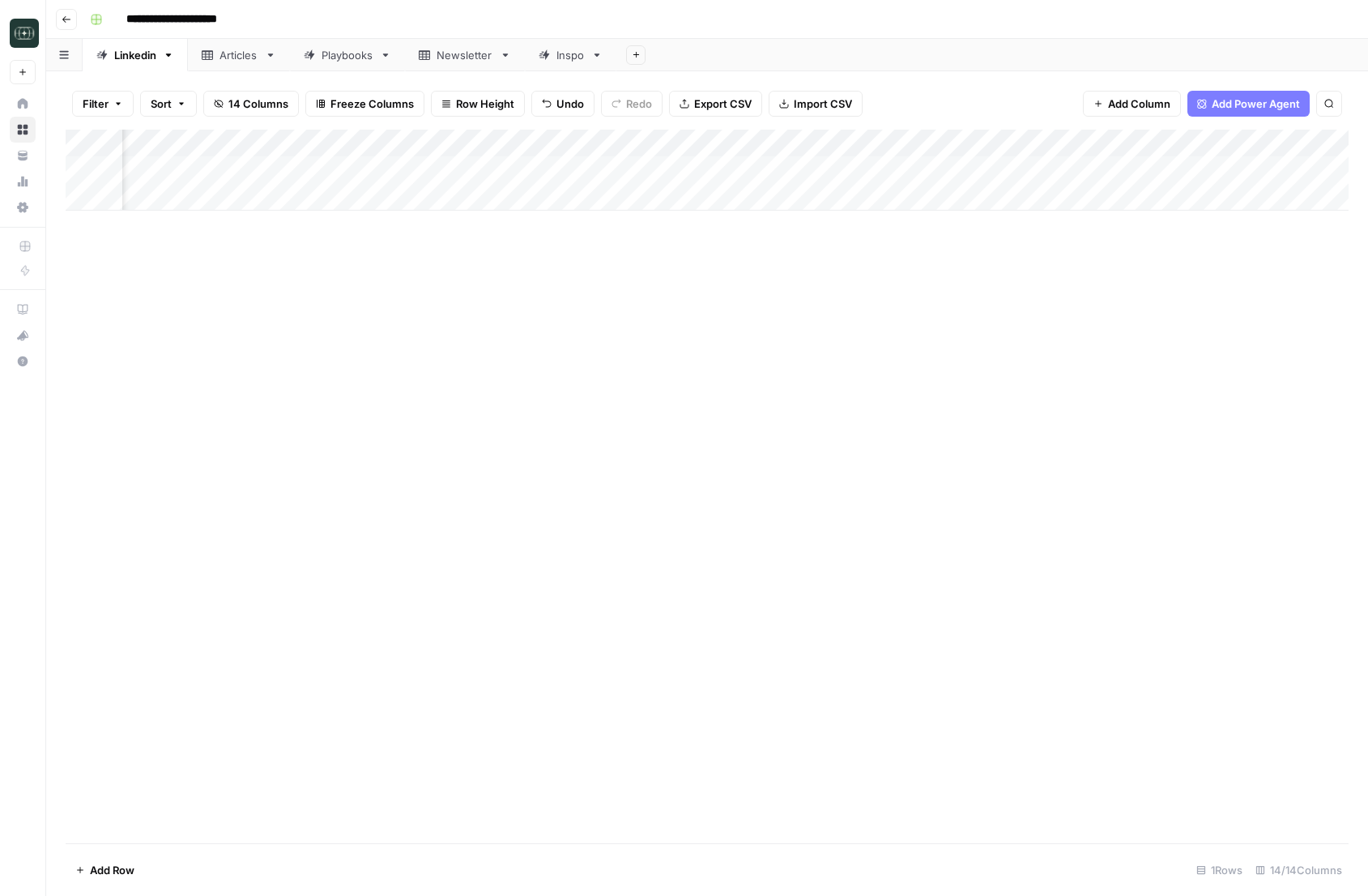
click at [858, 176] on div "Add Column" at bounding box center [706, 170] width 1282 height 81
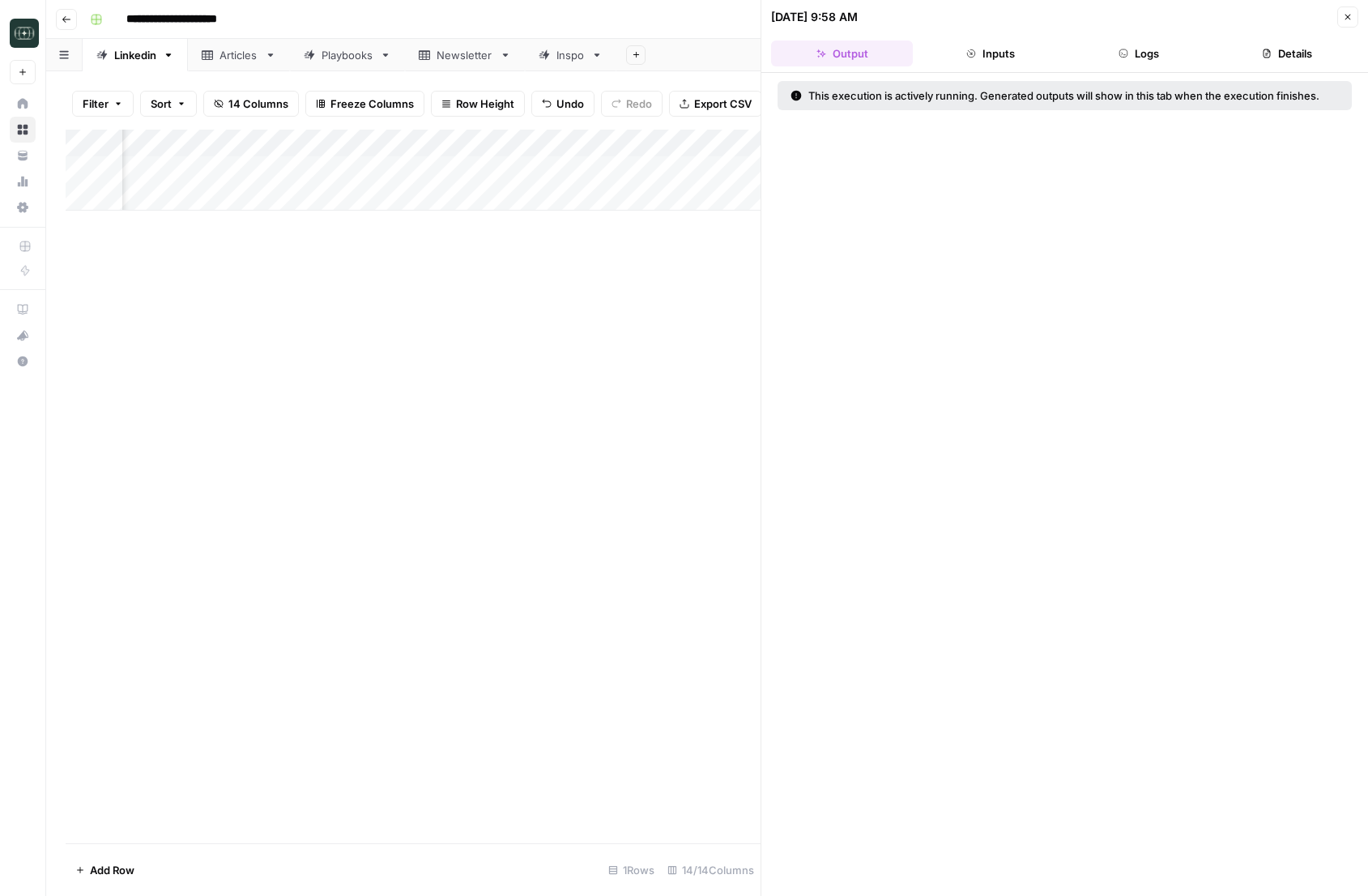
click at [1347, 17] on icon "button" at bounding box center [1348, 17] width 5 height 5
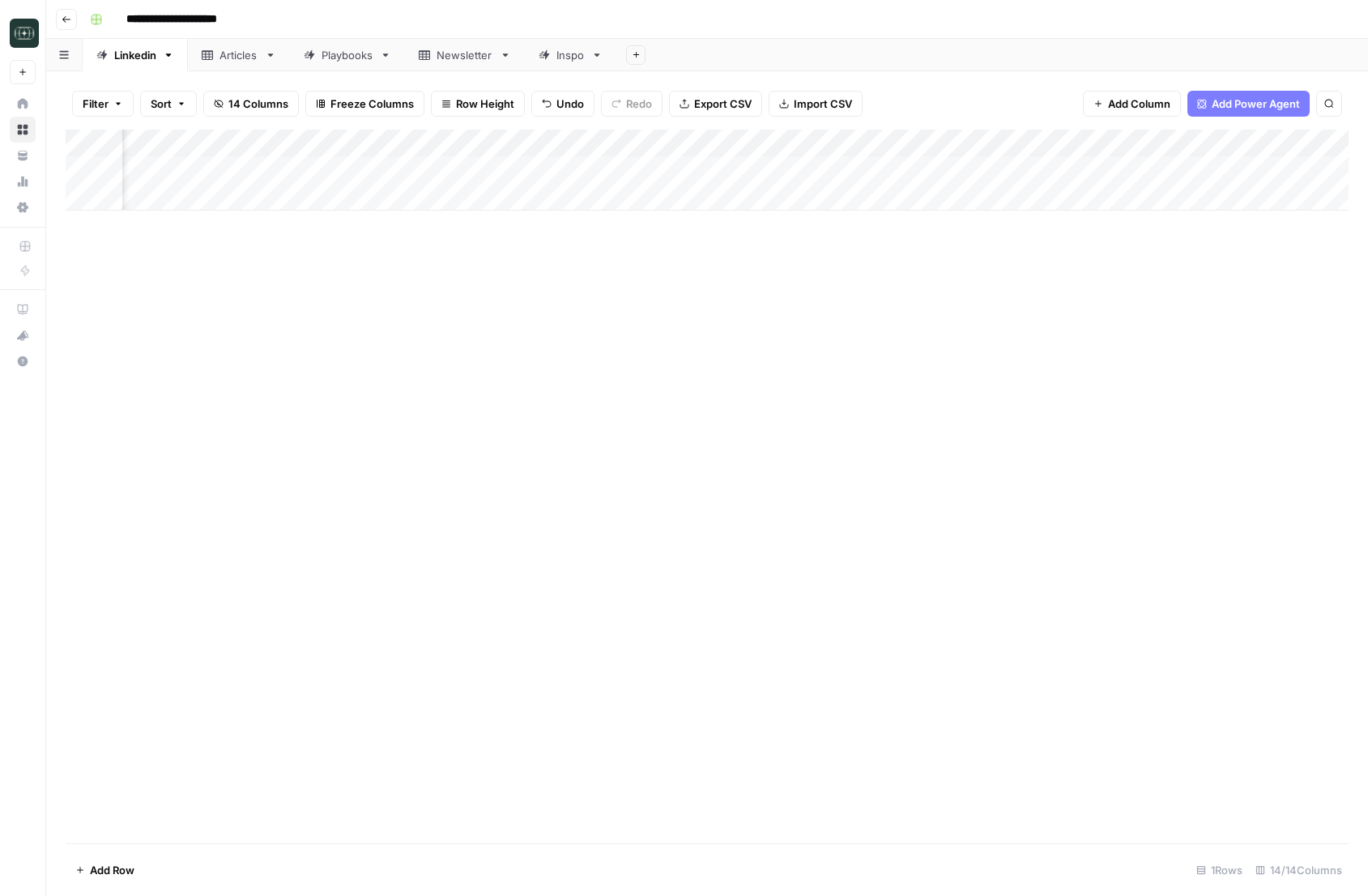
click at [858, 143] on div "Add Column" at bounding box center [706, 170] width 1282 height 81
type input "Self-Learning"
click at [1038, 316] on div "Add Column" at bounding box center [706, 486] width 1282 height 713
click at [1021, 168] on div "Add Column" at bounding box center [706, 170] width 1282 height 81
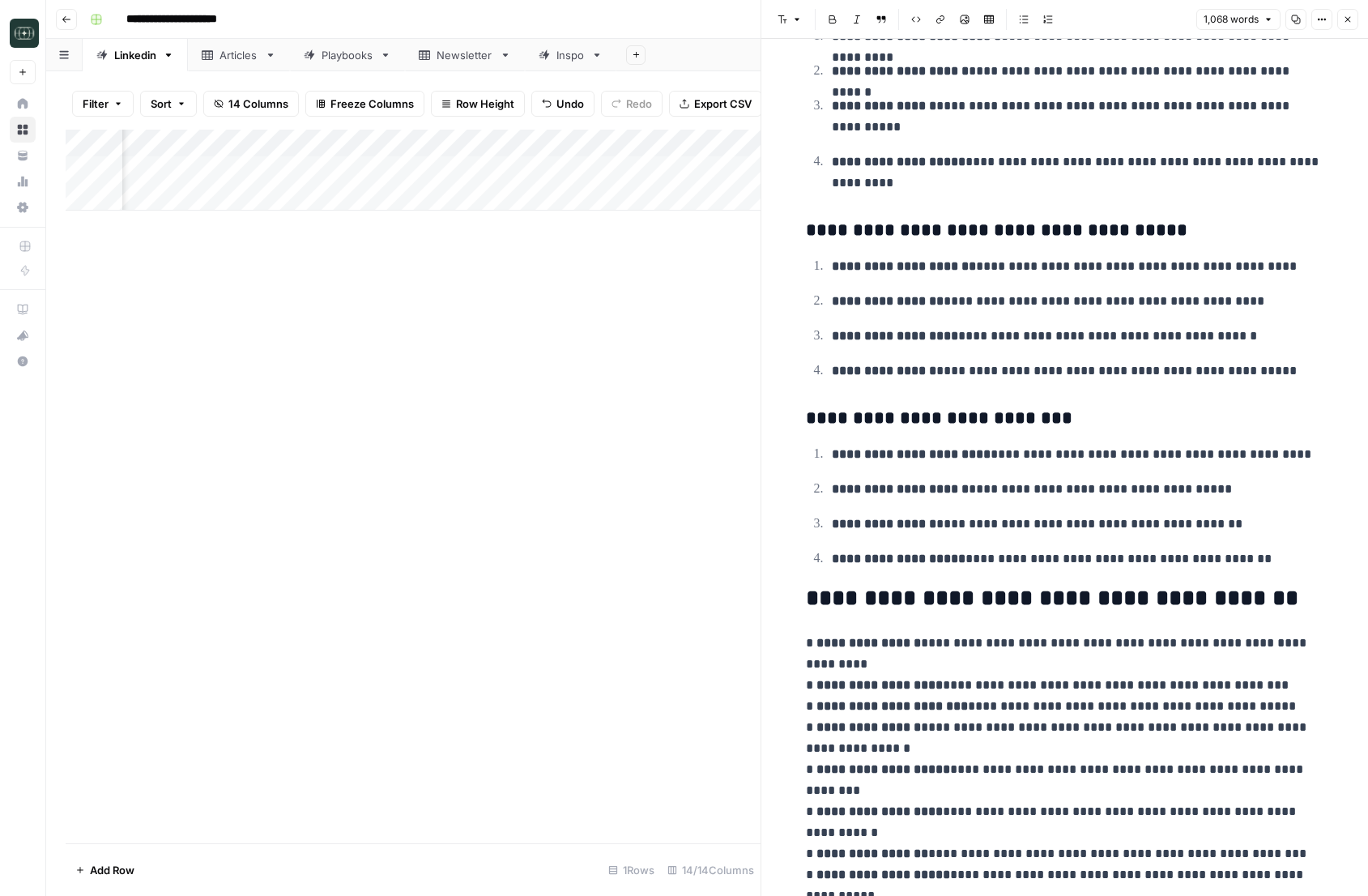
scroll to position [4958, 0]
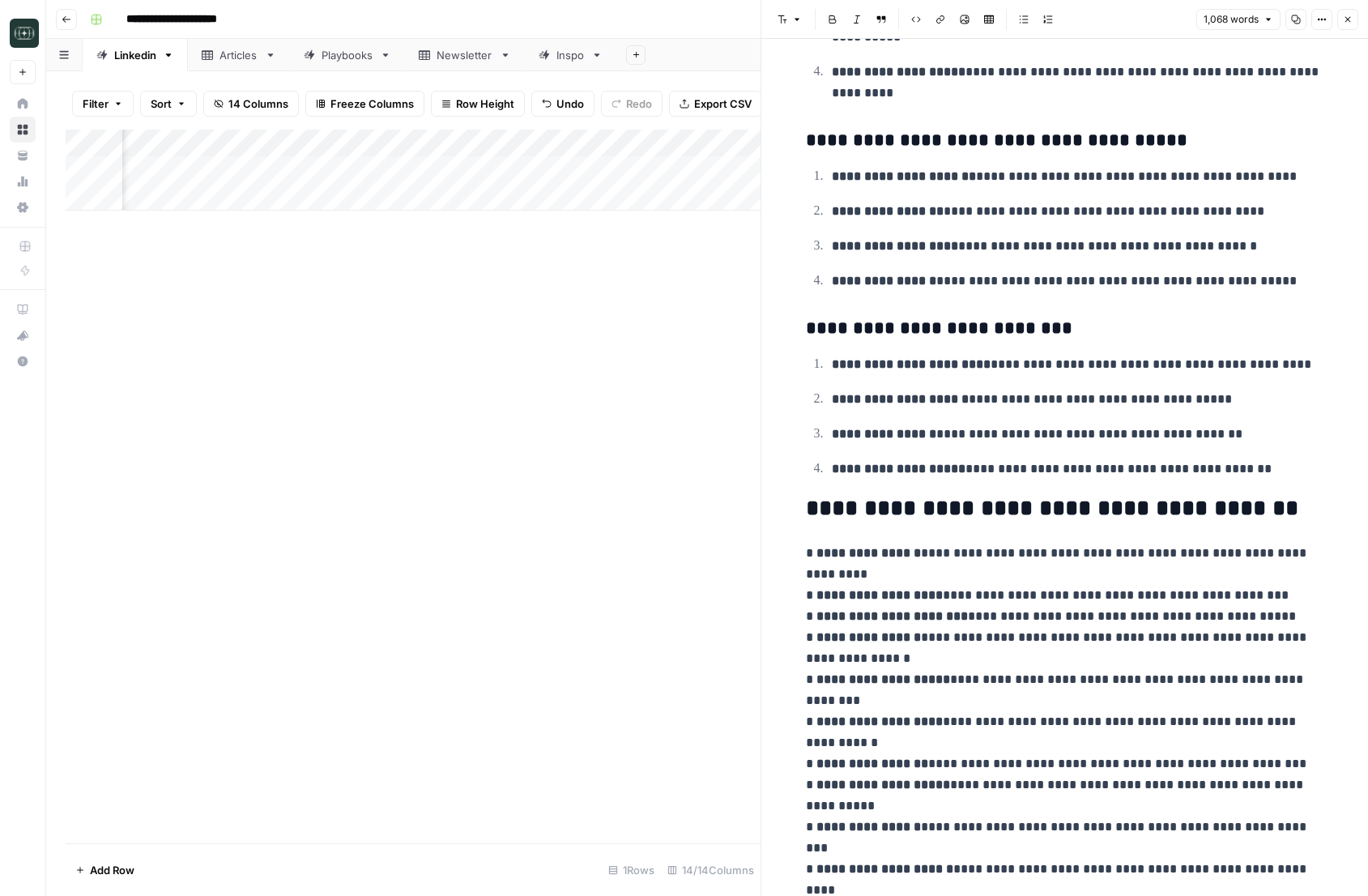
click at [1292, 19] on icon "button" at bounding box center [1295, 19] width 10 height 10
click at [1225, 250] on p "**********" at bounding box center [1077, 247] width 492 height 21
click at [1349, 27] on button "Close" at bounding box center [1347, 19] width 21 height 21
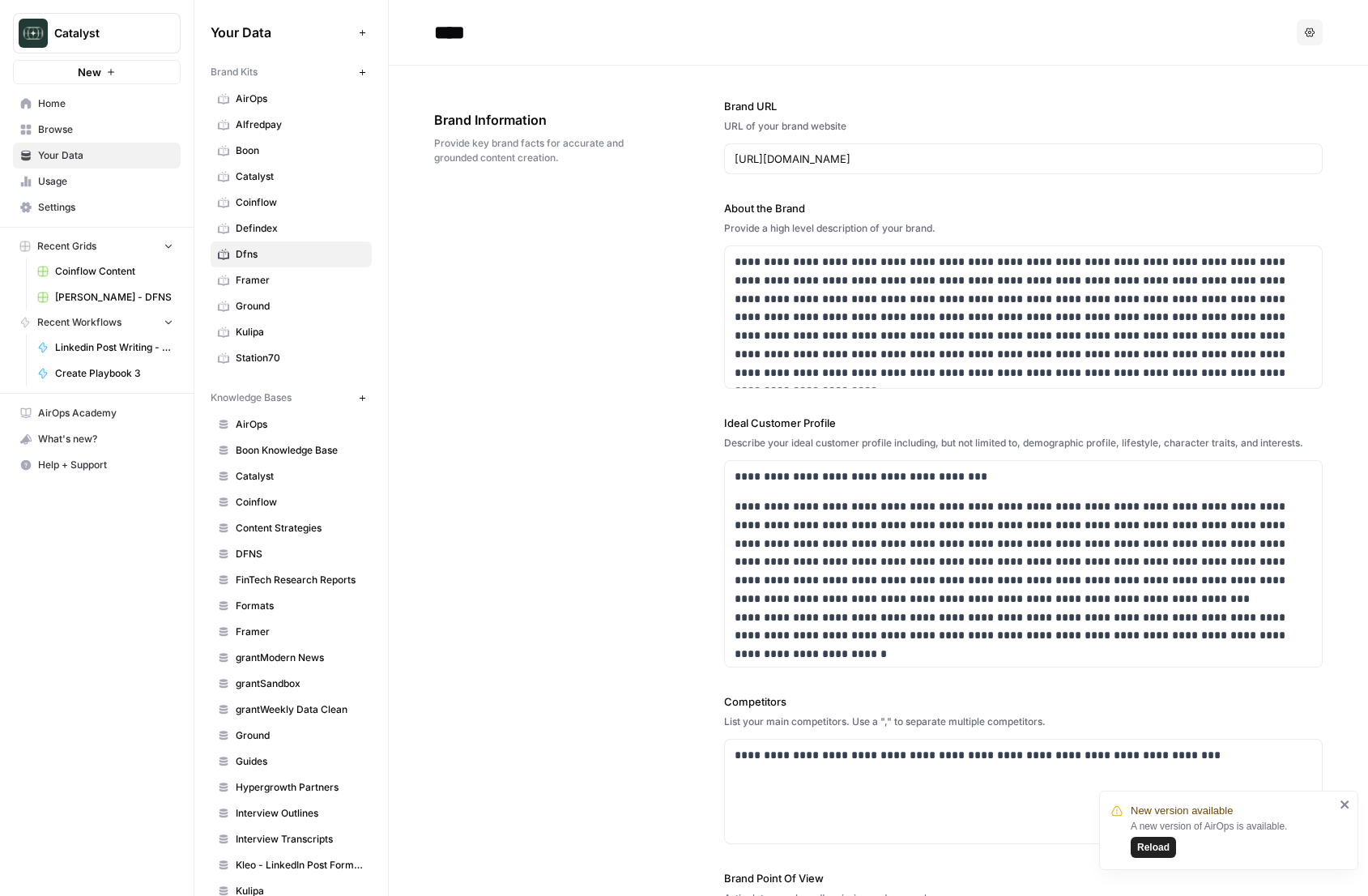
scroll to position [2659, 0]
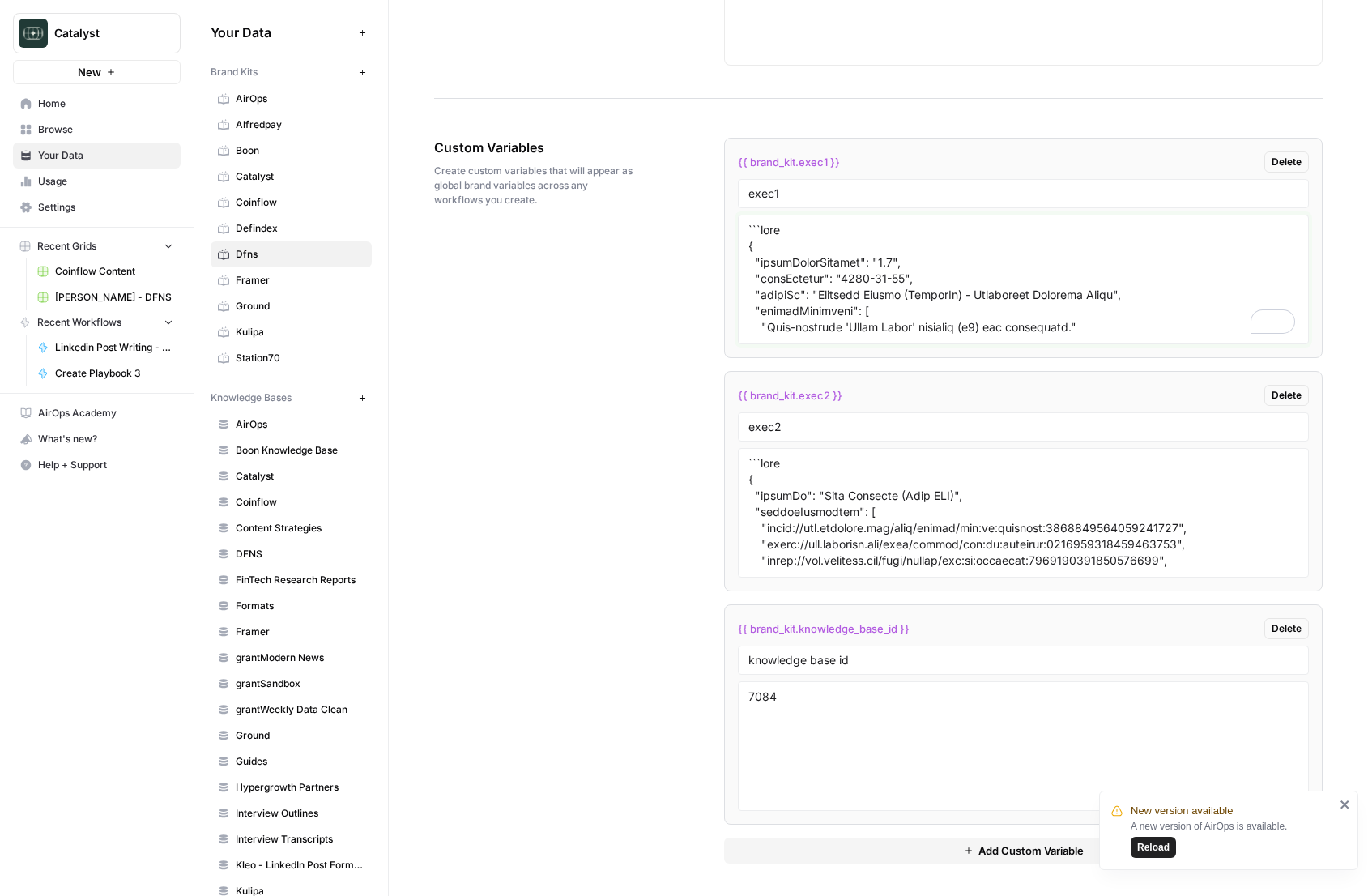
click at [809, 270] on textarea "To enrich screen reader interactions, please activate Accessibility in Grammarl…" at bounding box center [1023, 280] width 550 height 115
paste textarea "{ "styleGuideVersion": "6.0 (Final Comprehensive Build)", "lastUpdated": "[DATE…"
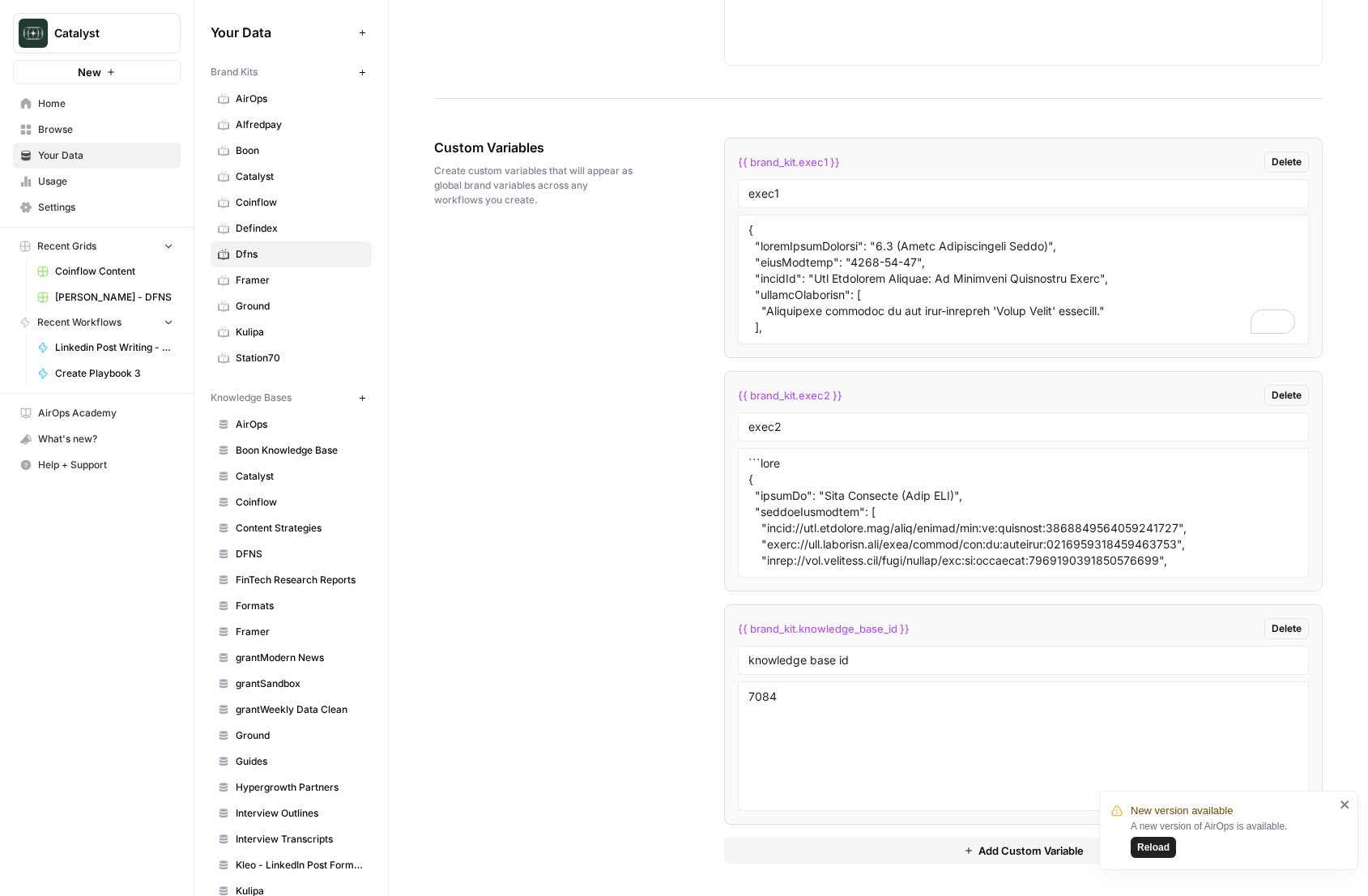
scroll to position [2588, 0]
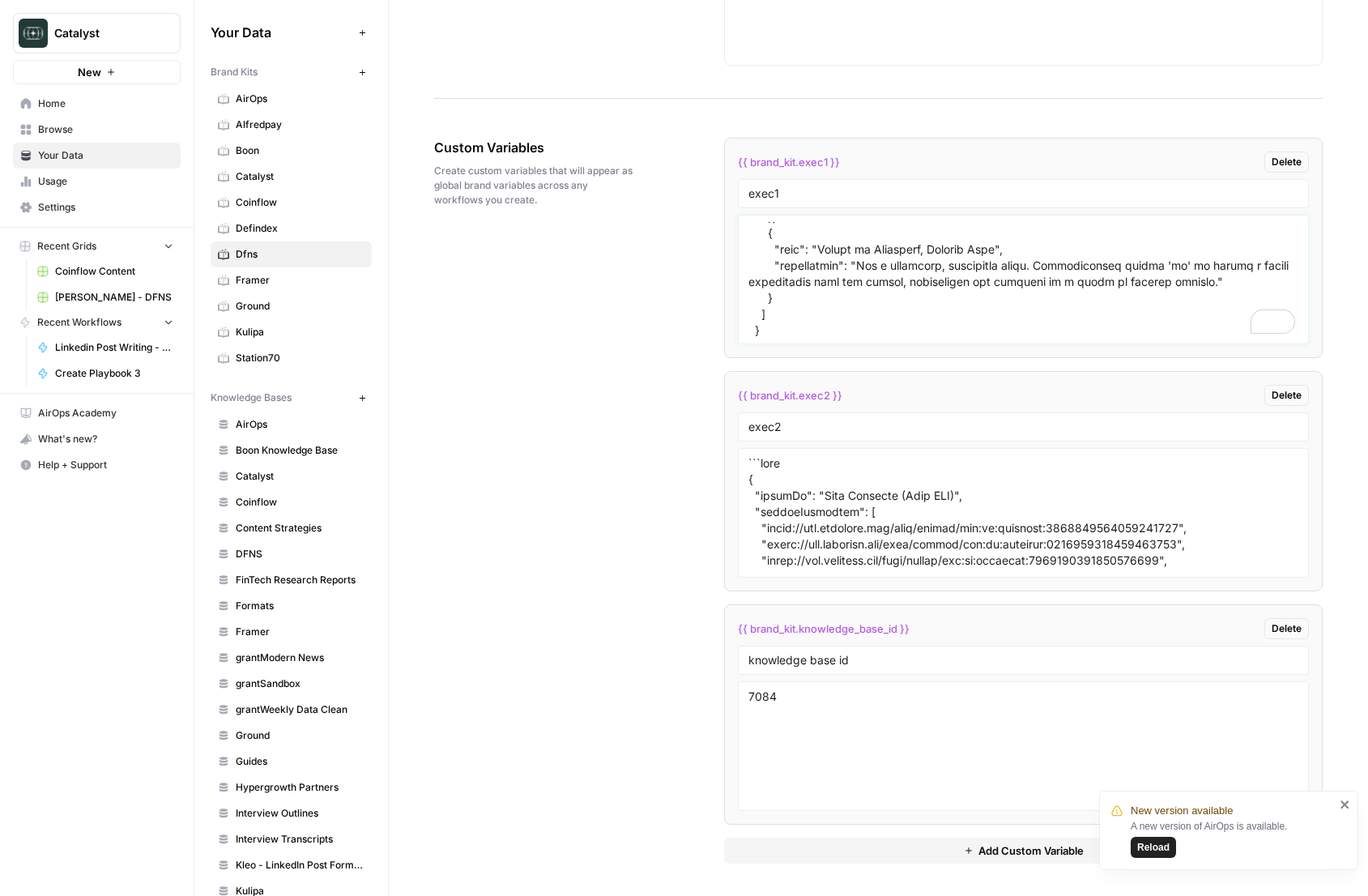
type textarea "{ "styleGuideVersion": "6.0 (Final Comprehensive Build)", "lastUpdated": "[DATE…"
click at [599, 281] on div "Custom Variables Create custom variables that will appear as global brand varia…" at bounding box center [878, 500] width 888 height 790
click at [594, 452] on div "Custom Variables Create custom variables that will appear as global brand varia…" at bounding box center [878, 500] width 888 height 790
click at [894, 291] on textarea "To enrich screen reader interactions, please activate Accessibility in Grammarl…" at bounding box center [1023, 280] width 550 height 115
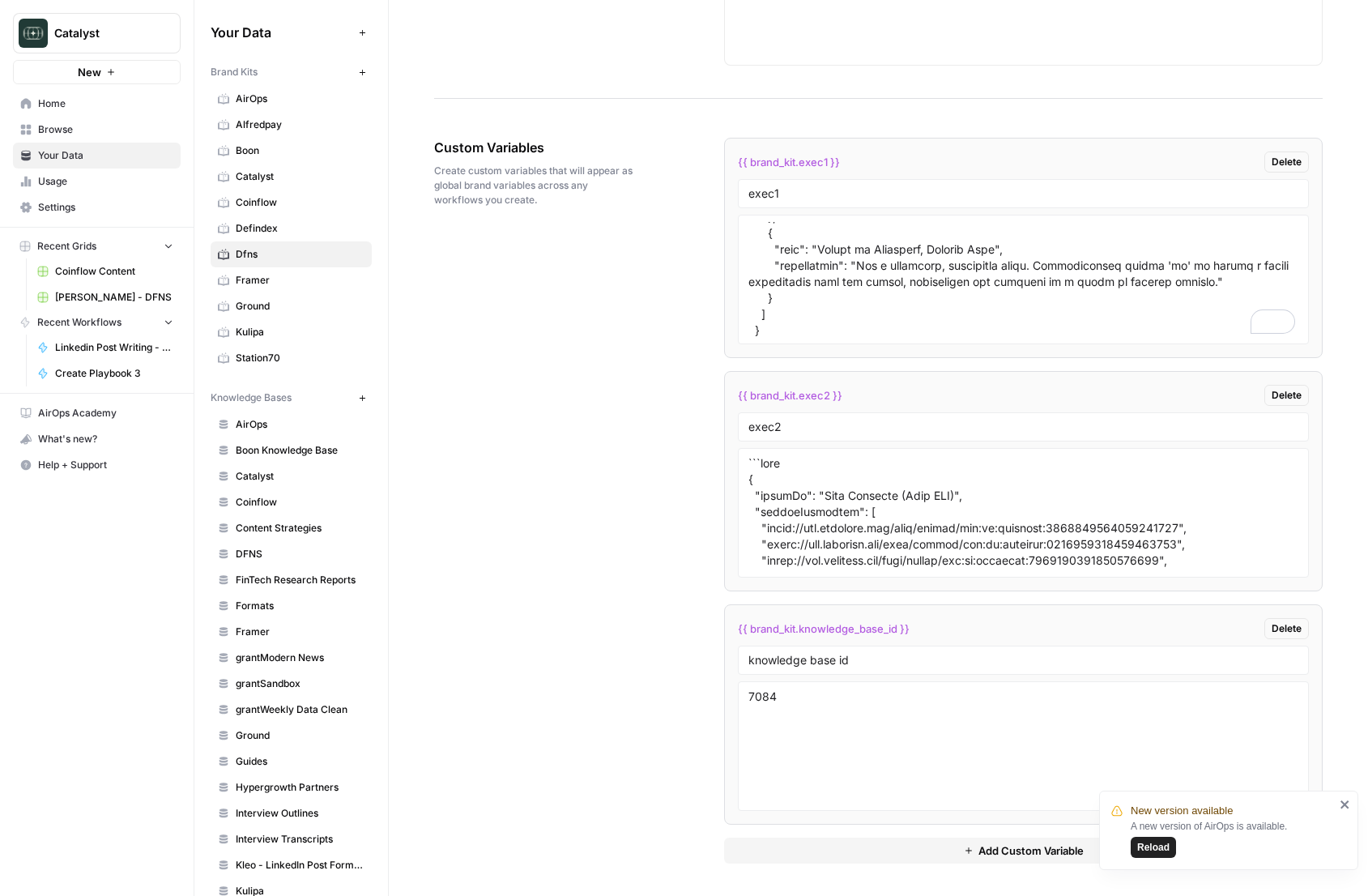
click at [571, 315] on div "Custom Variables Create custom variables that will appear as global brand varia…" at bounding box center [878, 500] width 888 height 790
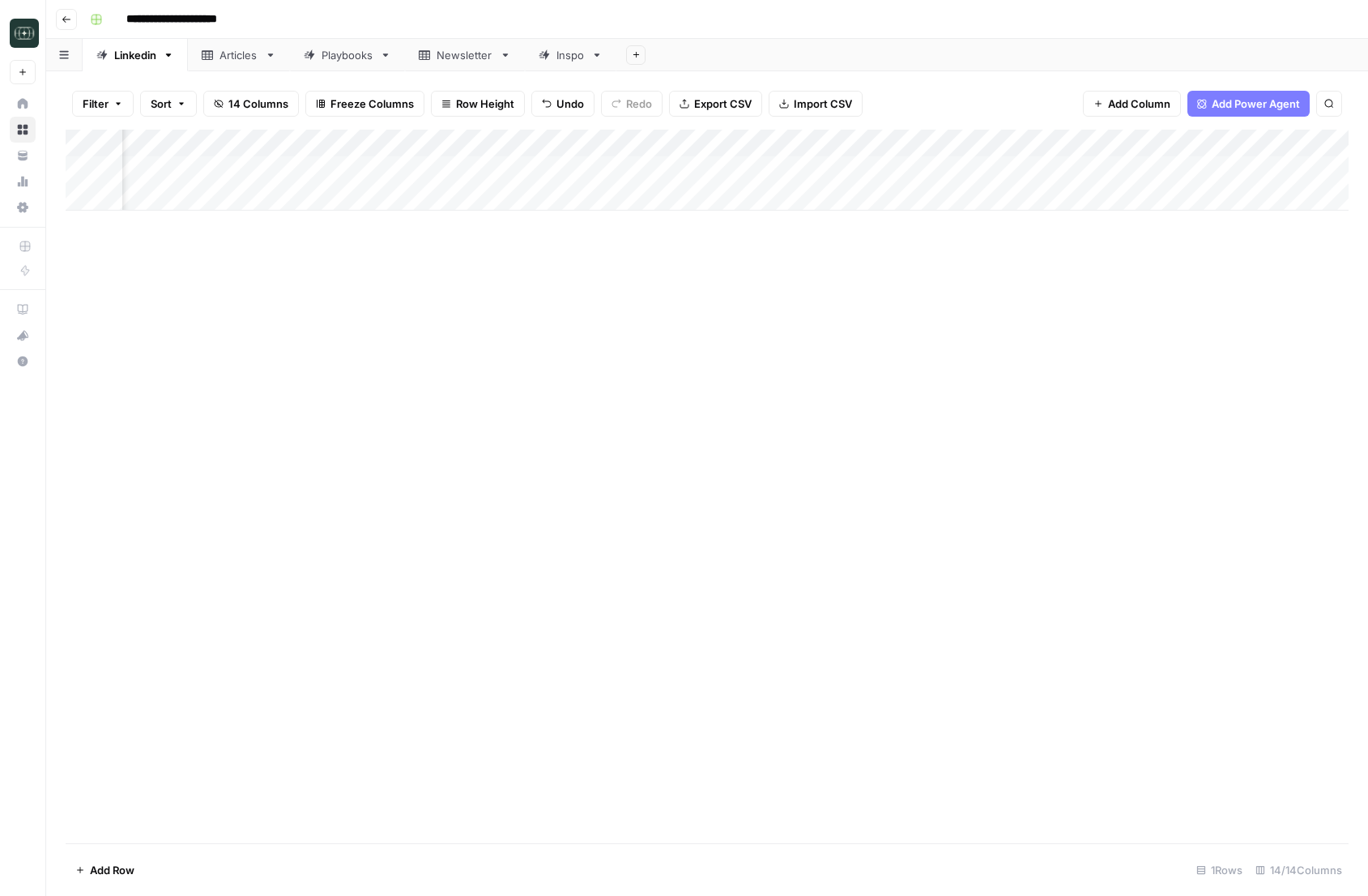
scroll to position [0, 518]
click at [546, 165] on div "Add Column" at bounding box center [706, 170] width 1282 height 81
